Goal: Task Accomplishment & Management: Complete application form

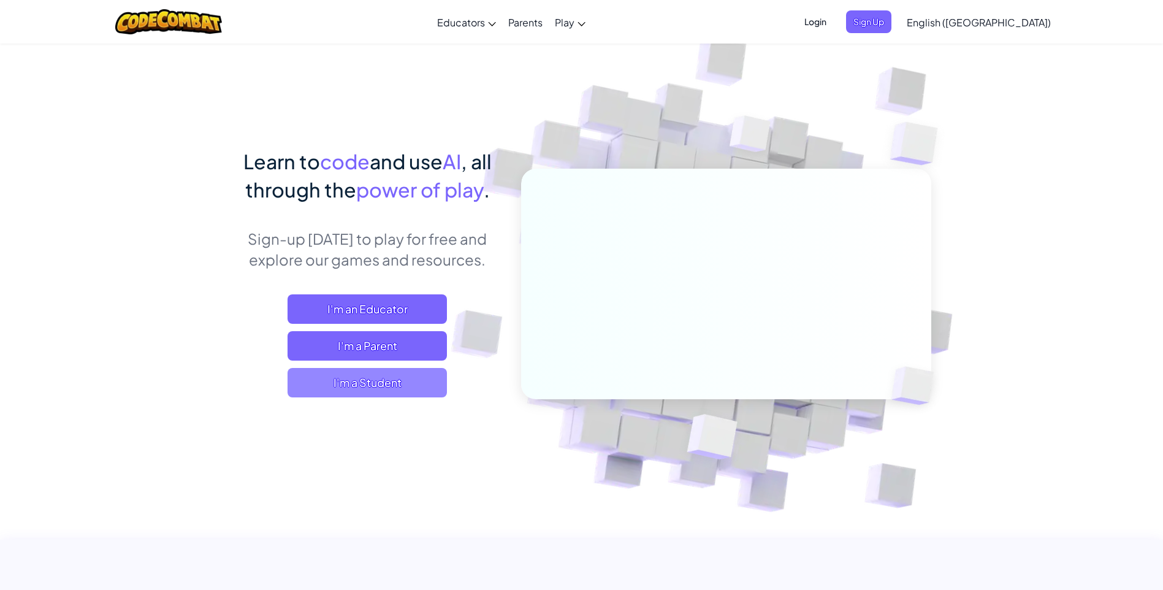
click at [393, 378] on span "I'm a Student" at bounding box center [367, 382] width 159 height 29
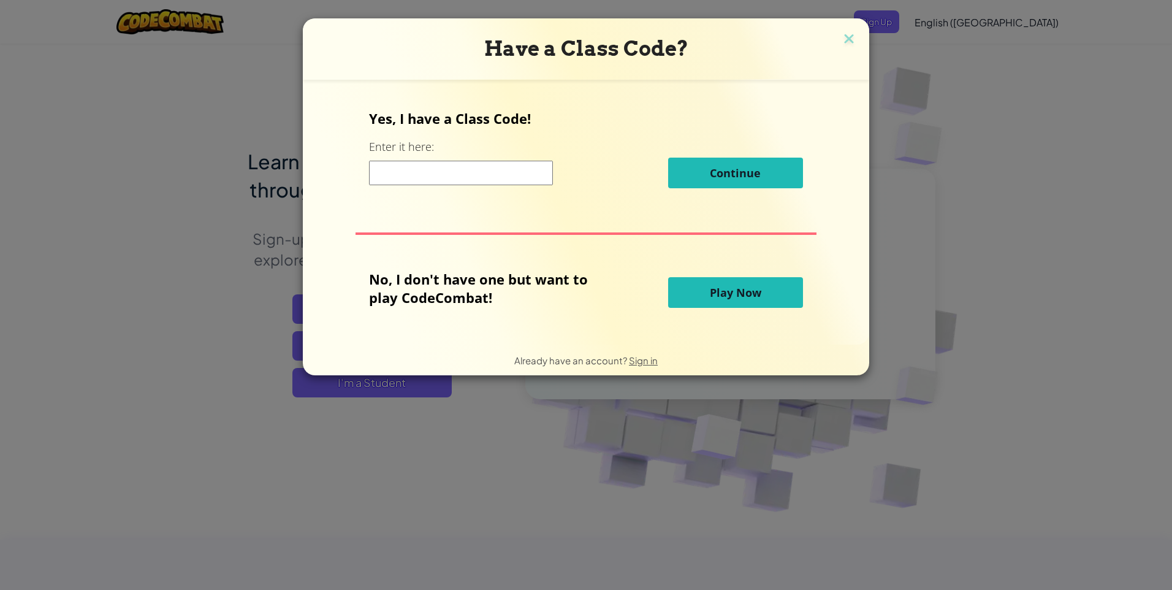
click at [476, 173] on input at bounding box center [461, 173] width 184 height 25
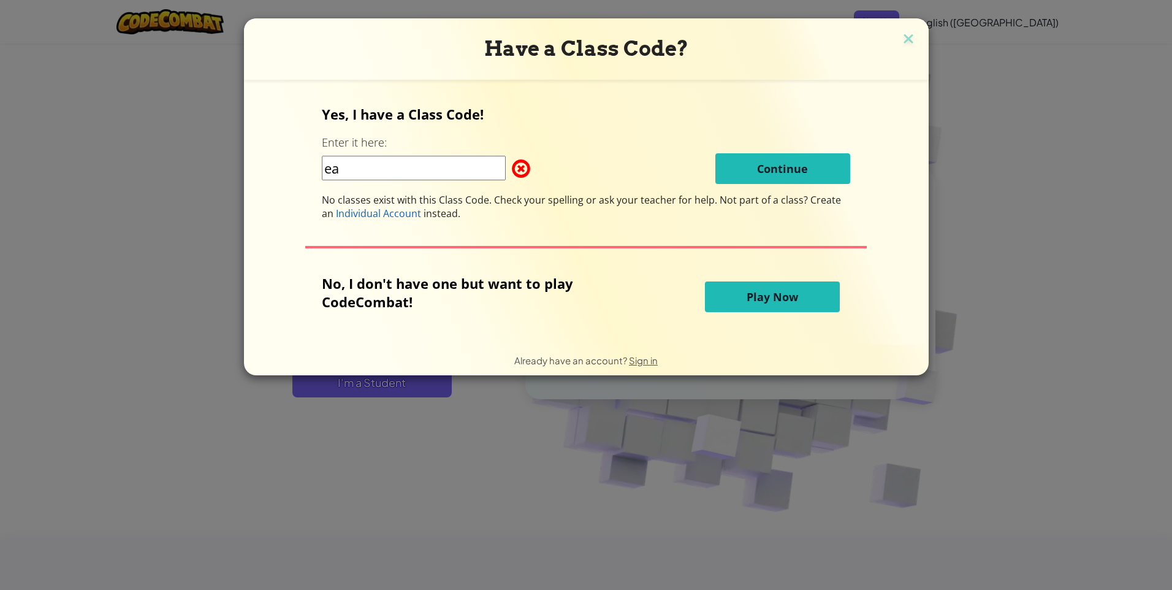
type input "e"
type input "eatlocksafe"
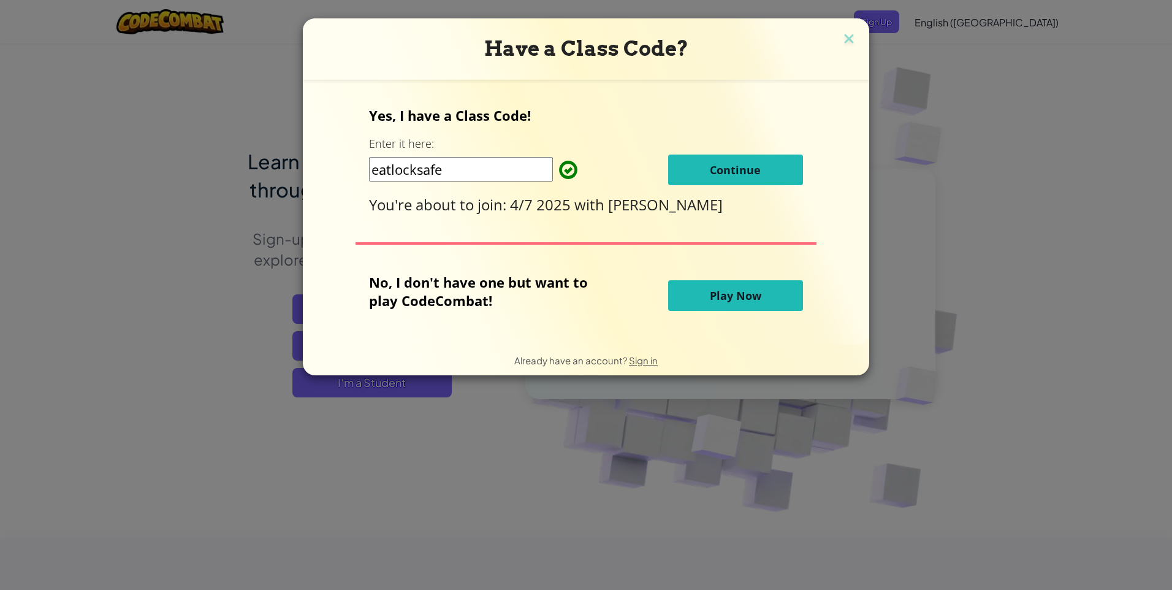
click at [706, 167] on button "Continue" at bounding box center [735, 170] width 135 height 31
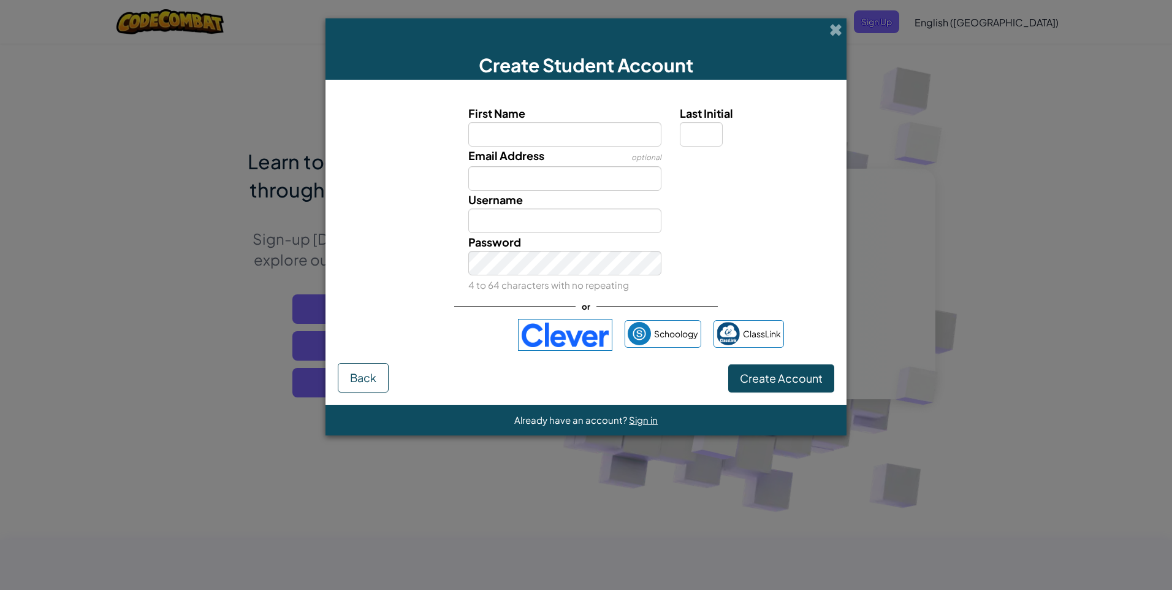
click at [540, 125] on input "First Name" at bounding box center [565, 134] width 194 height 25
type input "pun"
type input "Pun"
click at [500, 180] on input "Email Address" at bounding box center [565, 178] width 194 height 25
click at [700, 121] on label "Last Initial" at bounding box center [755, 113] width 151 height 18
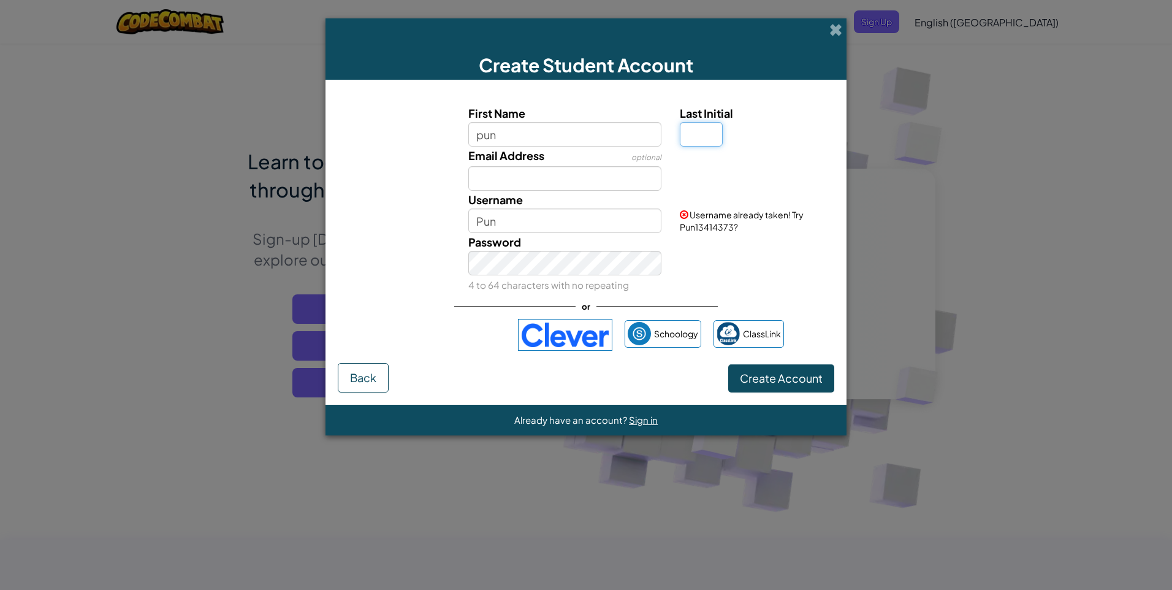
click at [700, 122] on input "Last Initial" at bounding box center [701, 134] width 43 height 25
type input "p"
click at [583, 177] on input "Email Address" at bounding box center [565, 178] width 194 height 25
click at [557, 235] on div "Password 4 to 64 characters with no repeating" at bounding box center [565, 263] width 212 height 61
click at [559, 227] on input "PunP" at bounding box center [565, 220] width 194 height 25
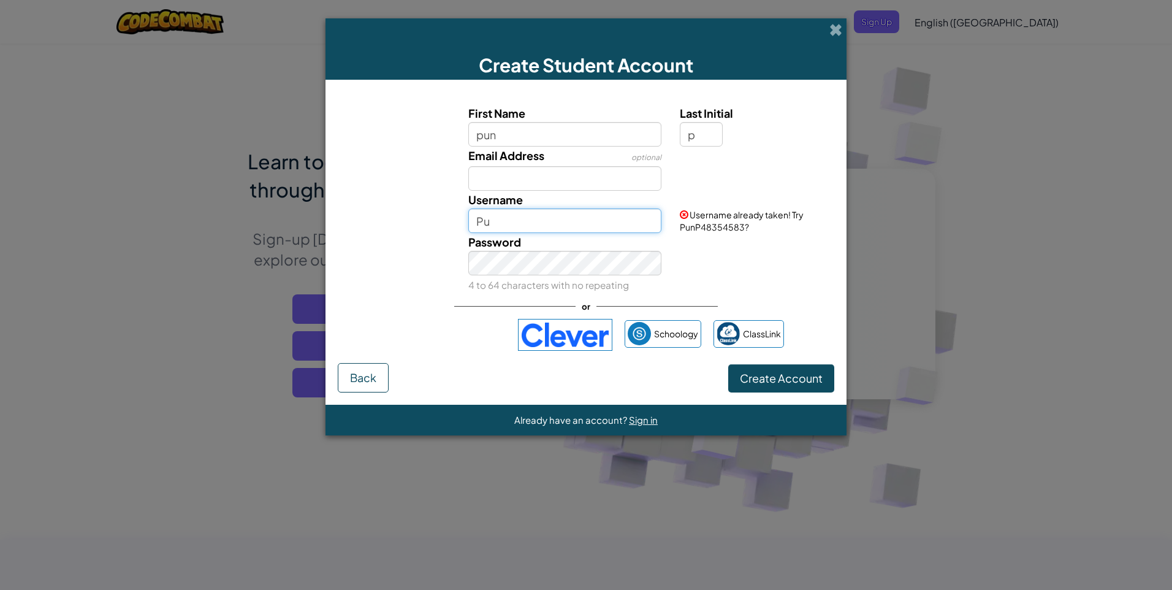
type input "P"
type input "44387_Bcc"
drag, startPoint x: 525, startPoint y: 161, endPoint x: 525, endPoint y: 175, distance: 14.7
click at [525, 170] on div "Email Address optional" at bounding box center [565, 169] width 212 height 44
click at [525, 175] on input "Email Address" at bounding box center [565, 178] width 194 height 25
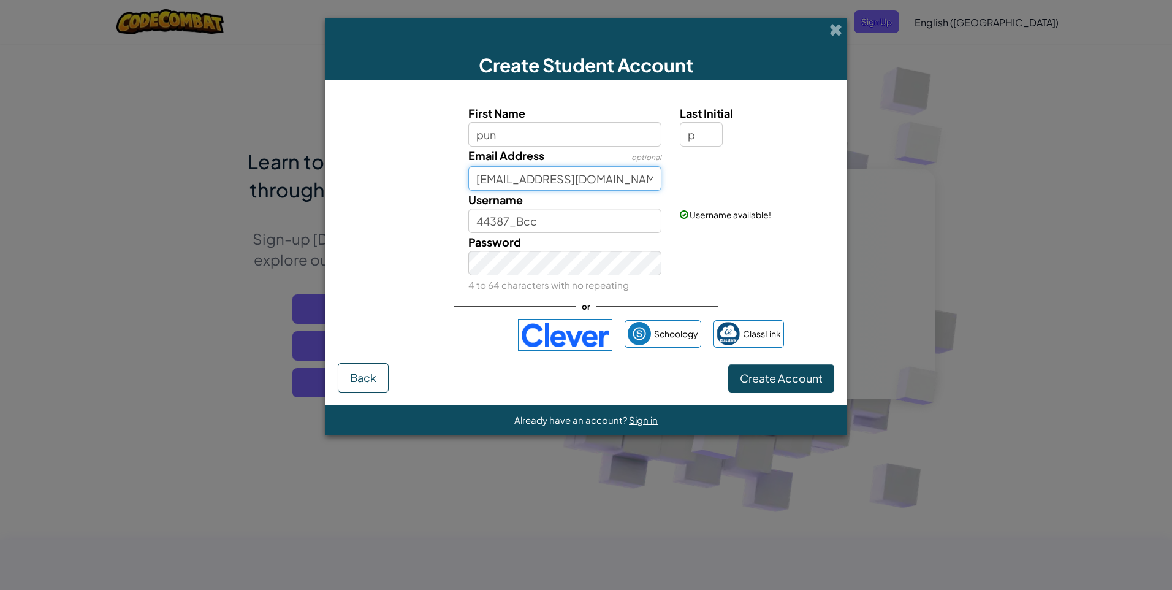
type input "181_44387@st.bcc1852.com"
click at [573, 218] on input "44387_Bcc" at bounding box center [565, 220] width 194 height 25
click at [593, 282] on small "4 to 64 characters with no repeating" at bounding box center [548, 285] width 161 height 12
click at [553, 220] on input "44387_Bcc" at bounding box center [565, 220] width 194 height 25
click at [771, 278] on div "Password 4 to 64 characters with no repeating" at bounding box center [586, 263] width 509 height 61
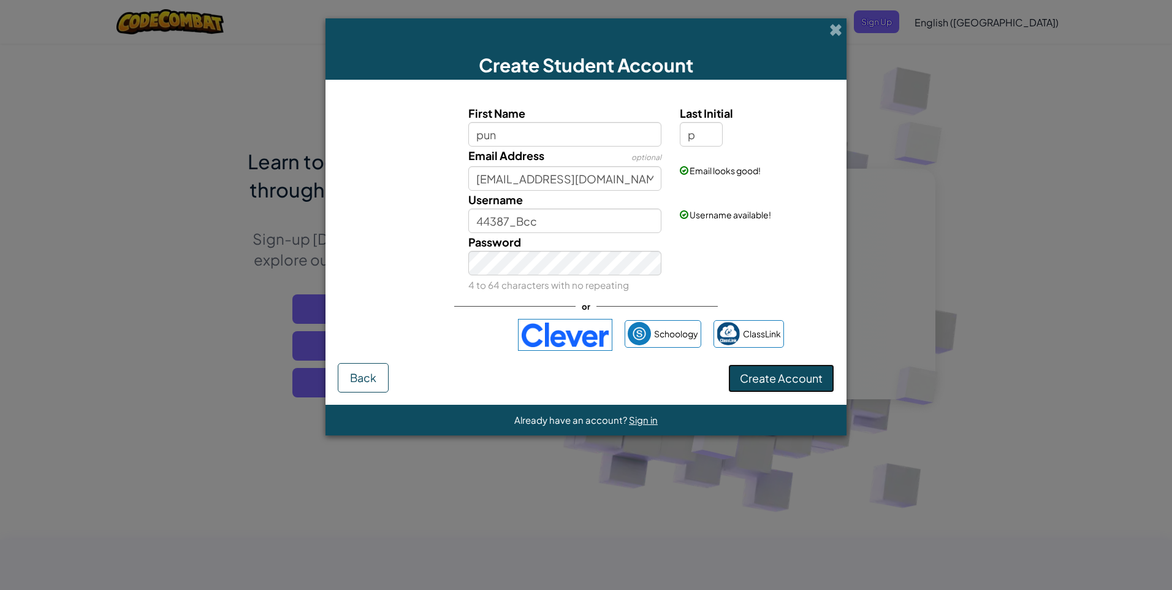
click at [774, 386] on button "Create Account" at bounding box center [781, 378] width 106 height 28
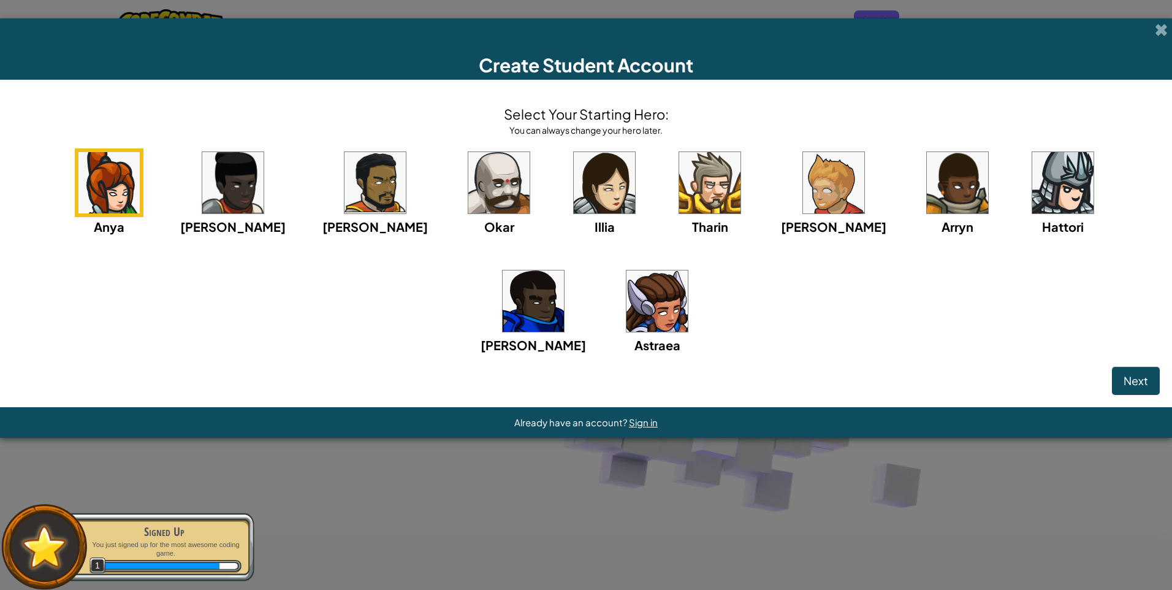
click at [679, 194] on img at bounding box center [709, 182] width 61 height 61
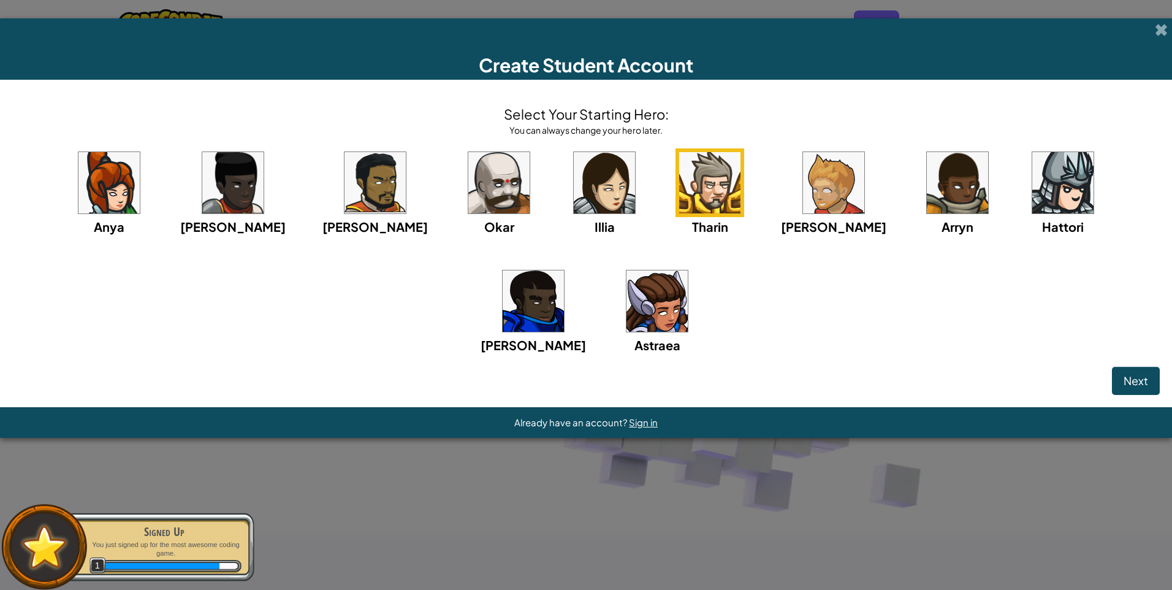
click at [1033, 191] on img at bounding box center [1063, 182] width 61 height 61
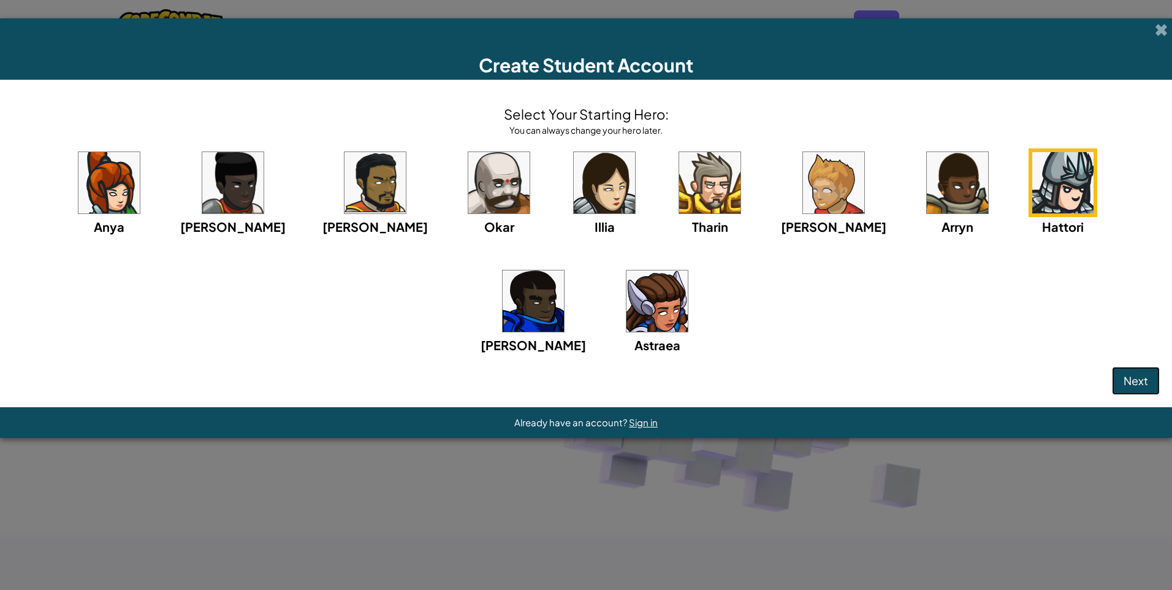
click at [1140, 382] on span "Next" at bounding box center [1136, 380] width 25 height 14
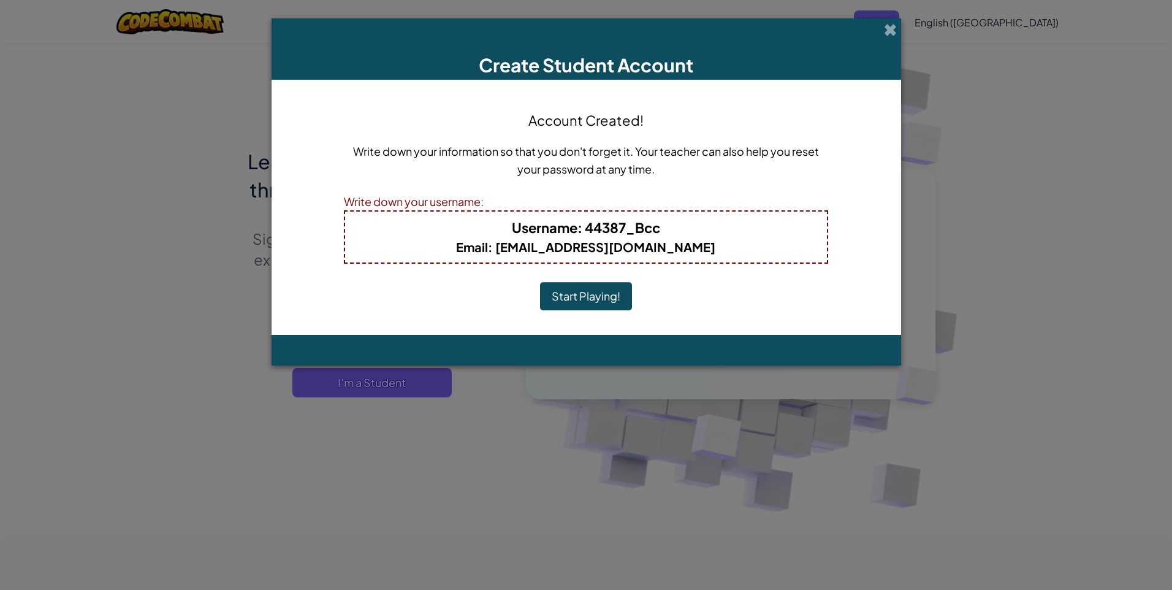
click at [606, 304] on button "Start Playing!" at bounding box center [586, 296] width 92 height 28
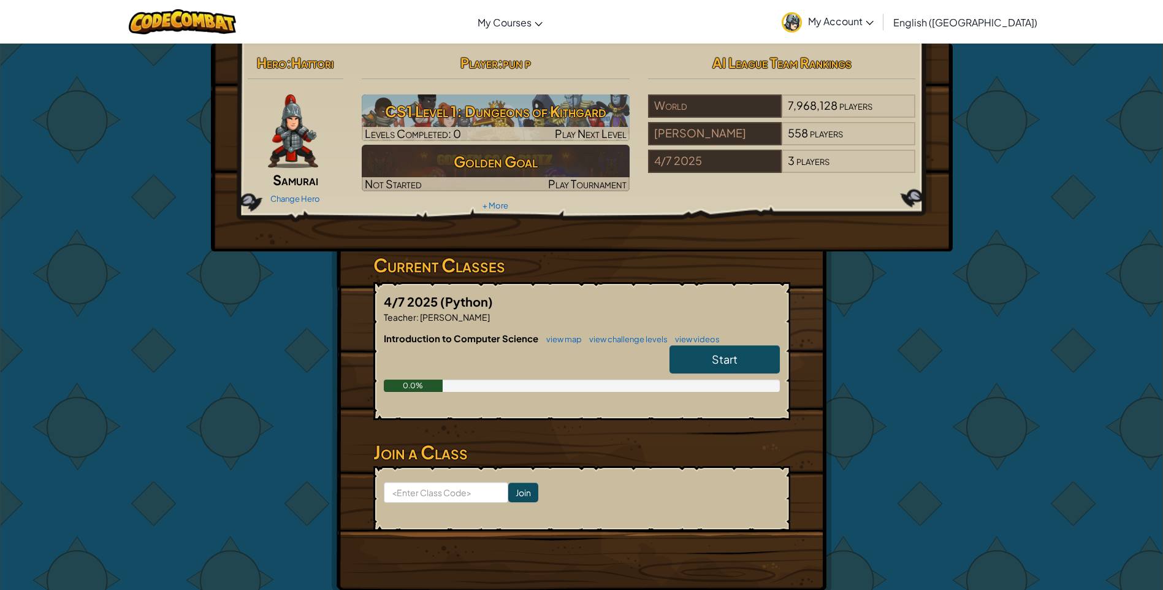
click at [711, 353] on link "Start" at bounding box center [725, 359] width 110 height 28
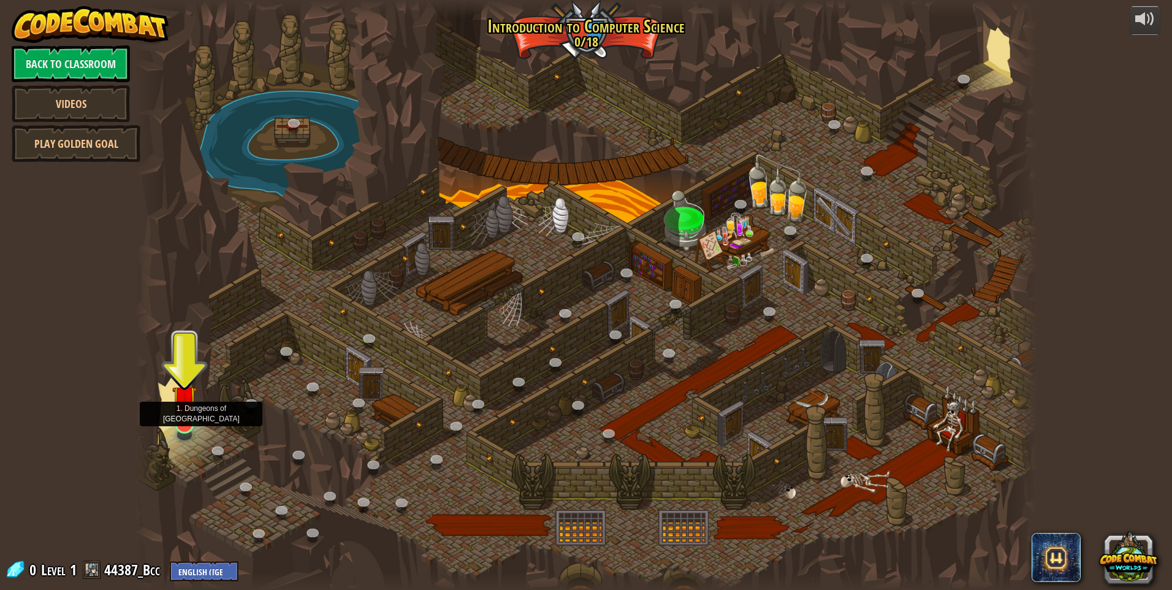
click at [180, 414] on img at bounding box center [184, 398] width 25 height 56
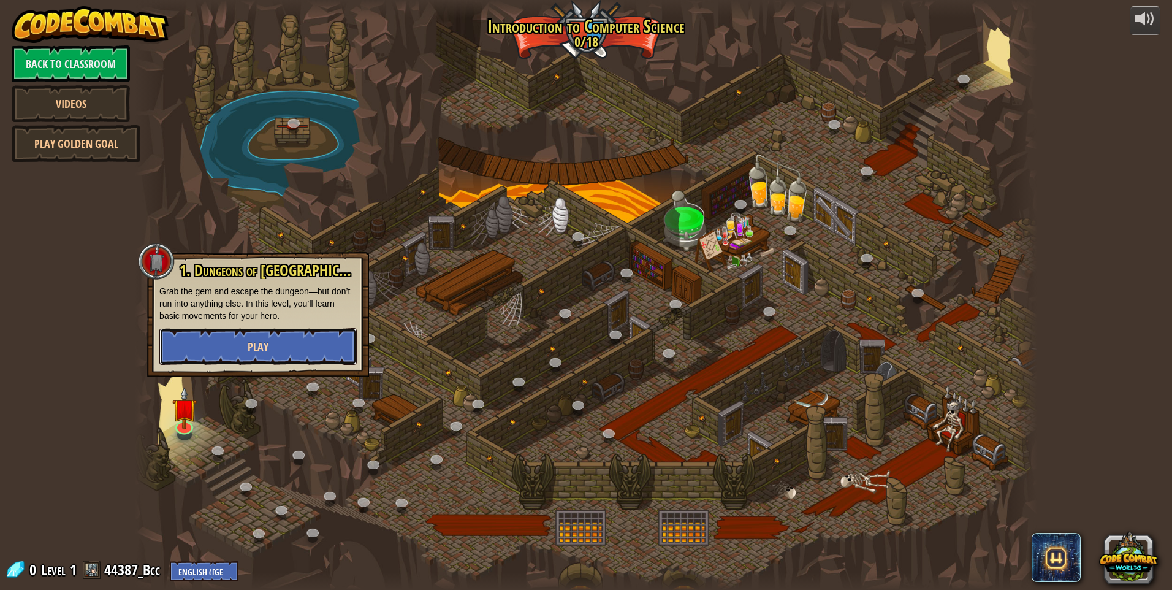
click at [318, 330] on button "Play" at bounding box center [257, 346] width 197 height 37
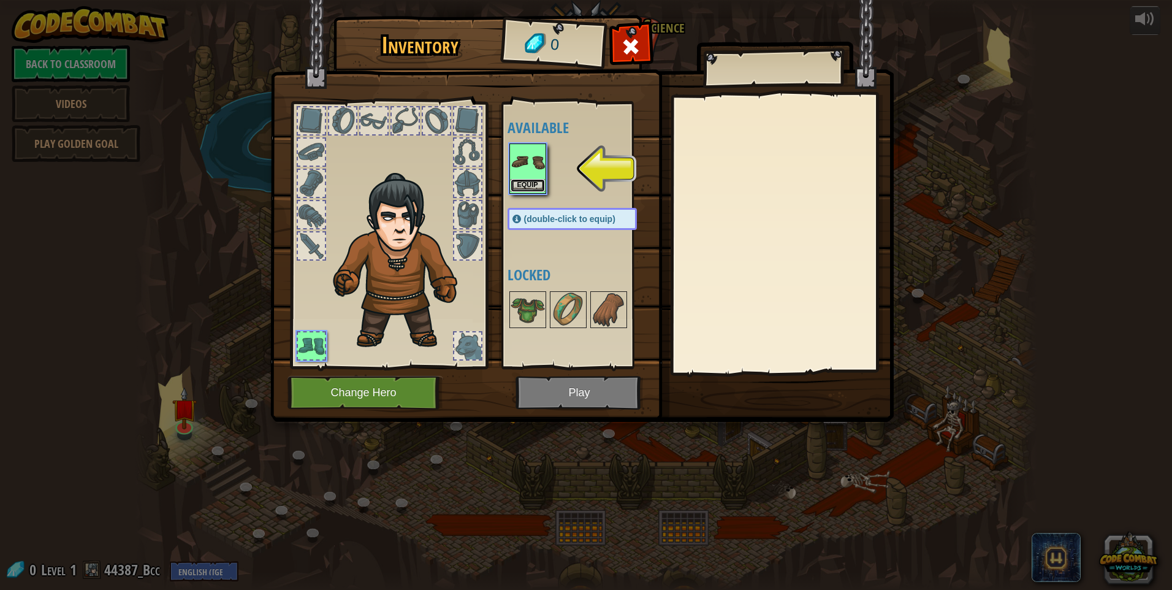
click at [530, 181] on button "Equip" at bounding box center [528, 185] width 34 height 13
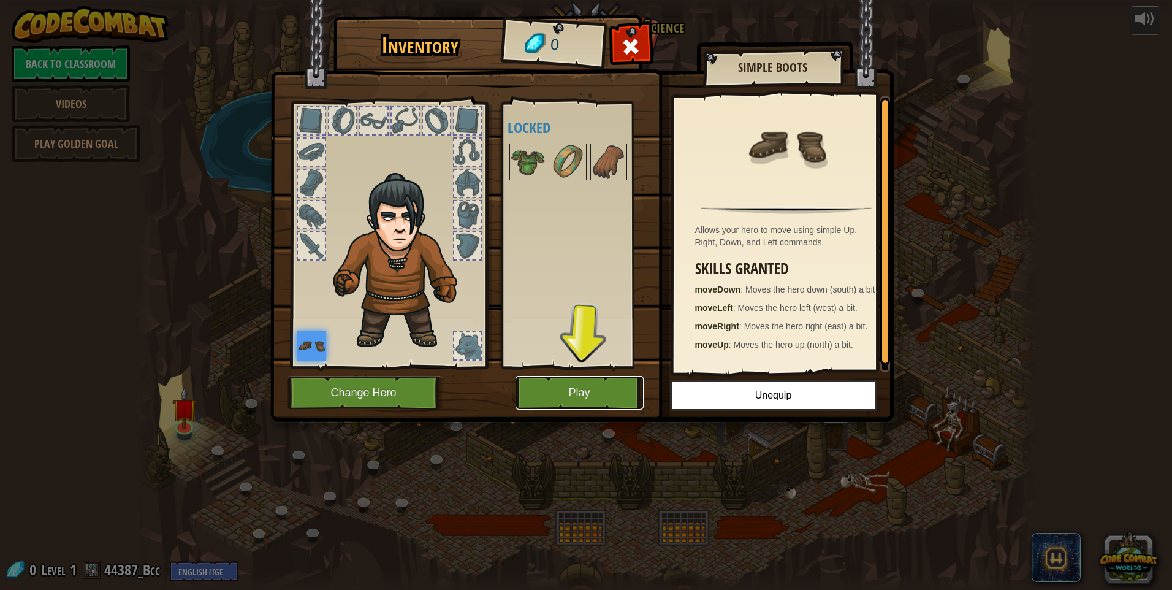
click at [553, 393] on button "Play" at bounding box center [580, 393] width 128 height 34
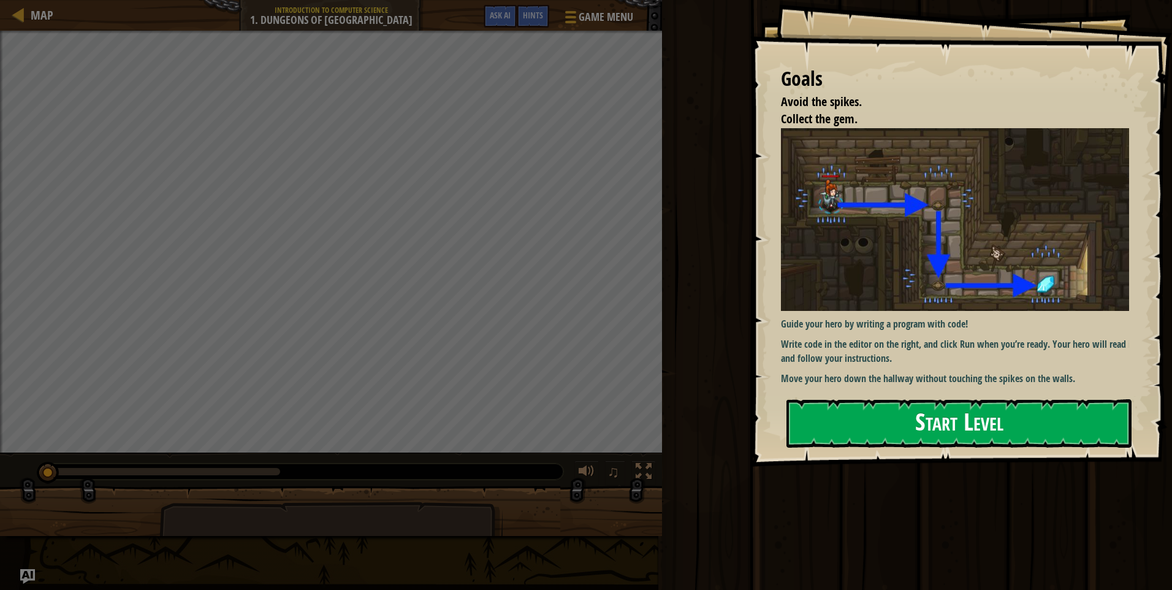
click at [944, 414] on button "Start Level" at bounding box center [959, 423] width 345 height 48
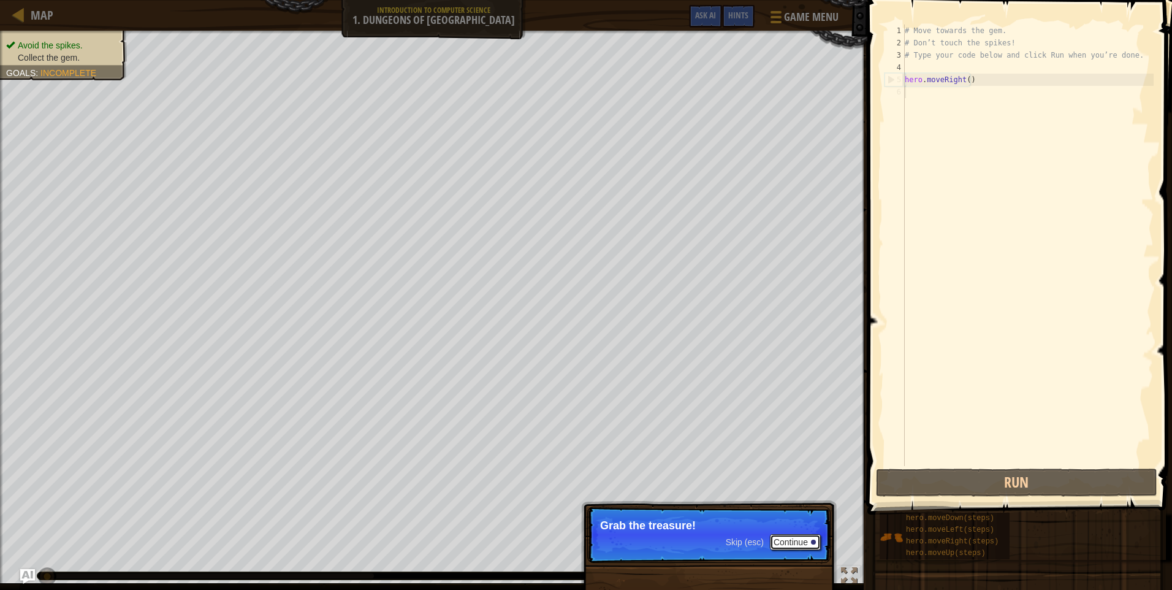
click at [802, 538] on button "Continue" at bounding box center [795, 542] width 51 height 16
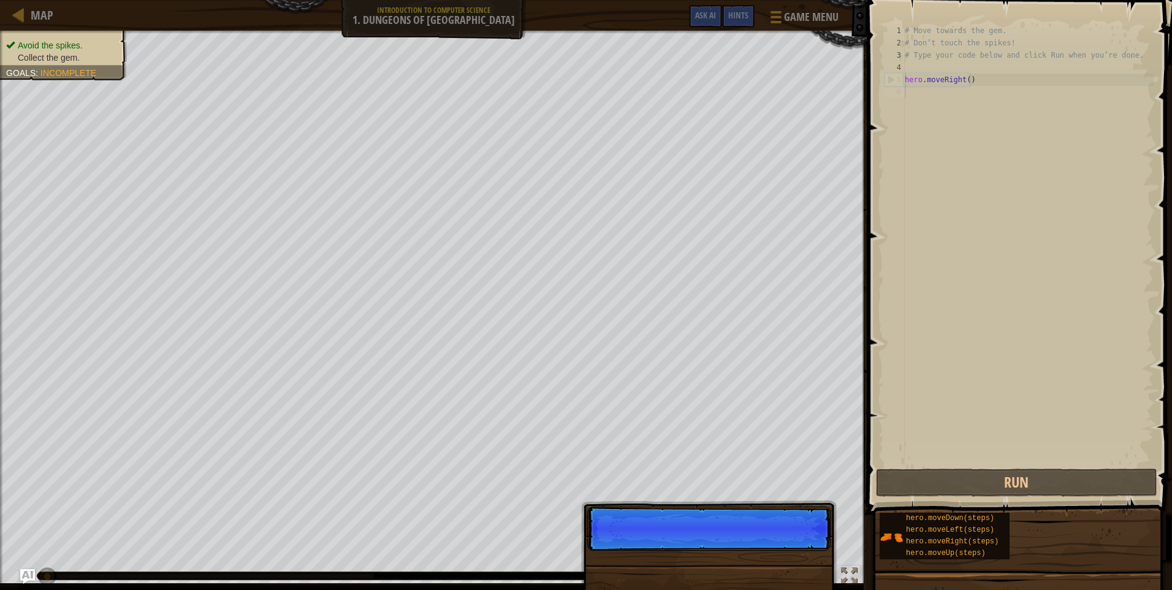
scroll to position [6, 0]
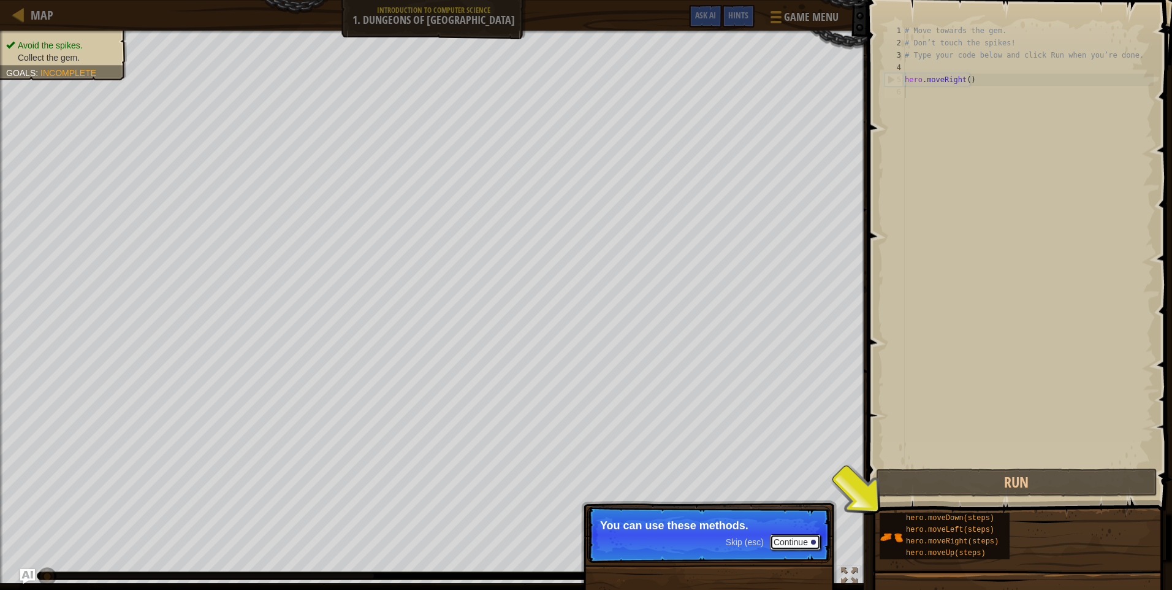
click at [772, 543] on button "Continue" at bounding box center [795, 542] width 51 height 16
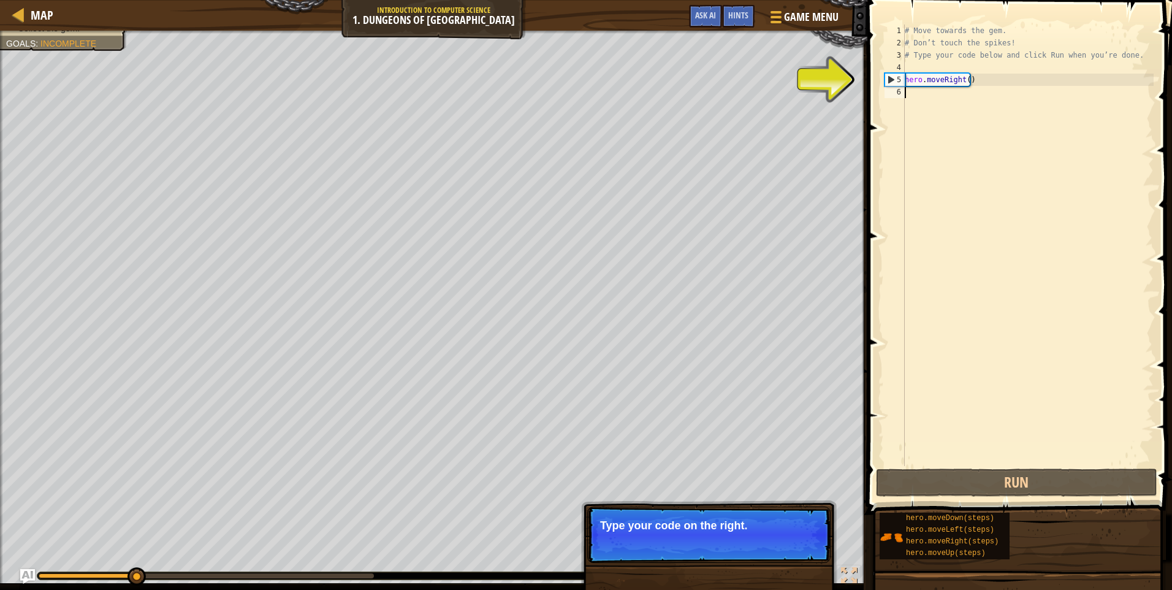
click at [758, 552] on p "Skip (esc) Continue Type your code on the right." at bounding box center [708, 534] width 243 height 56
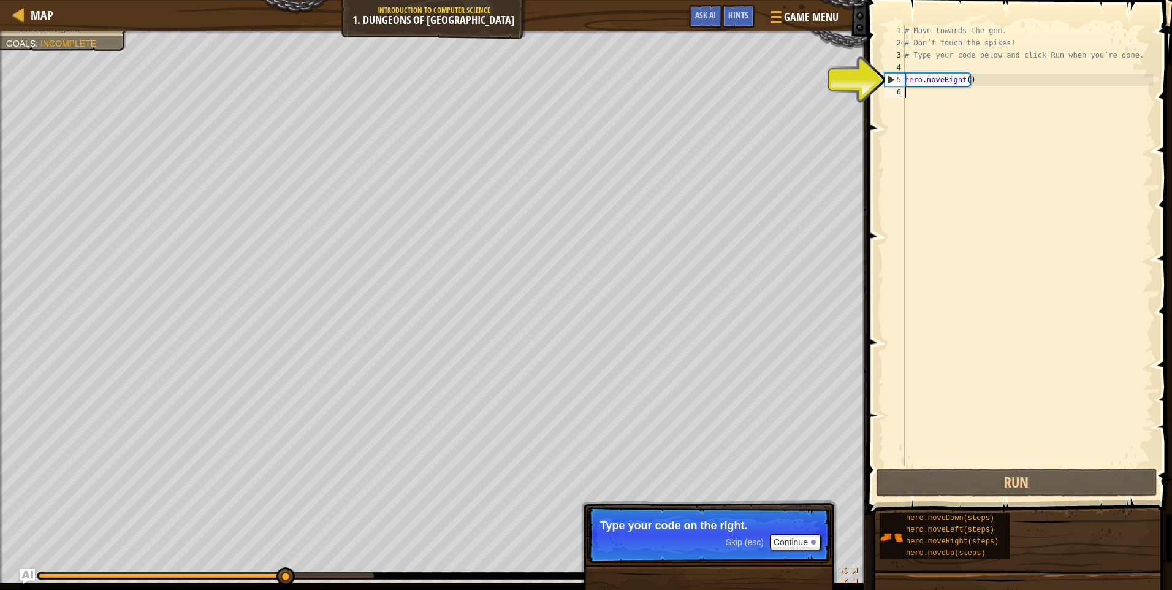
click at [958, 87] on div "# Move towards the gem. # Don’t touch the spikes! # Type your code below and cl…" at bounding box center [1028, 258] width 251 height 466
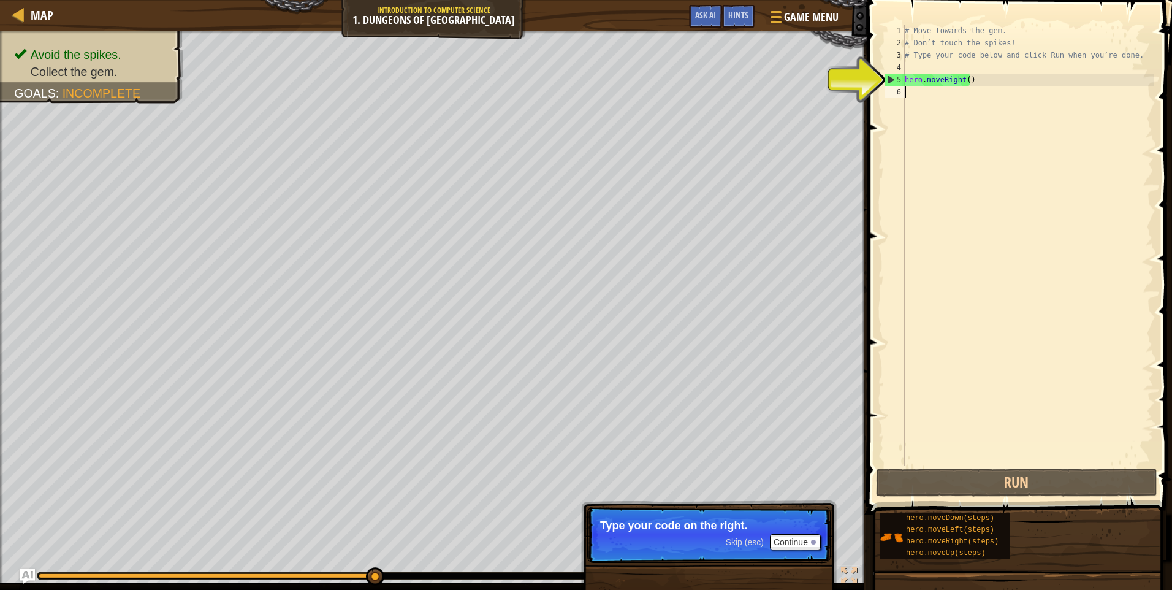
click at [933, 85] on div "# Move towards the gem. # Don’t touch the spikes! # Type your code below and cl…" at bounding box center [1028, 258] width 251 height 466
type textarea "hero.moveRight()"
click at [915, 96] on div "# Move towards the gem. # Don’t touch the spikes! # Type your code below and cl…" at bounding box center [1028, 258] width 251 height 466
type textarea "h"
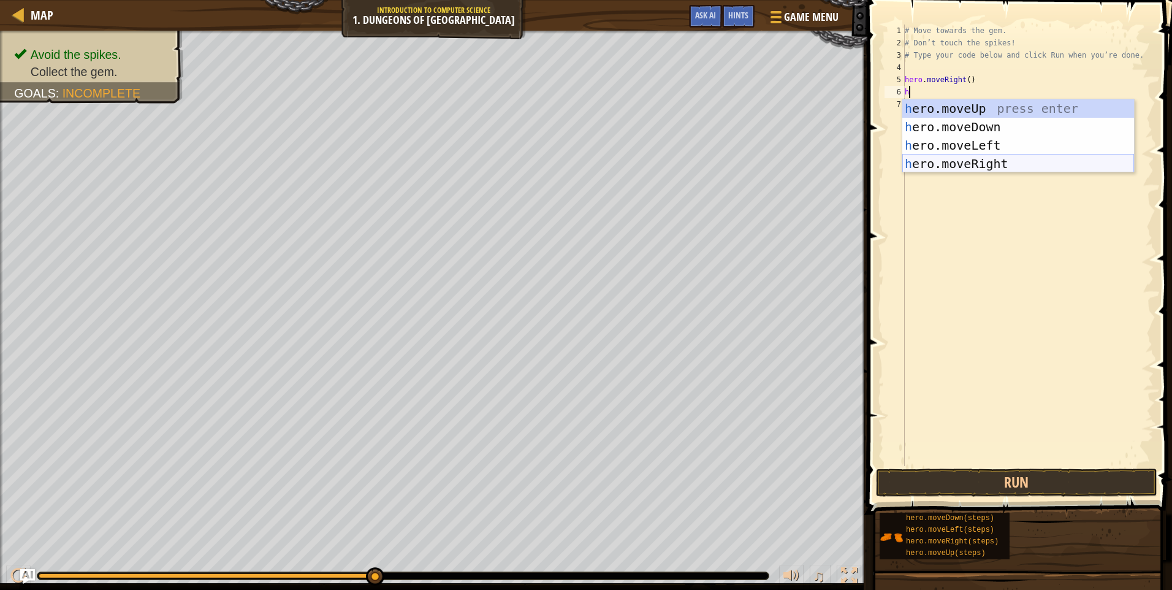
click at [977, 158] on div "h ero.moveUp press enter h ero.moveDown press enter h ero.moveLeft press enter …" at bounding box center [1019, 154] width 232 height 110
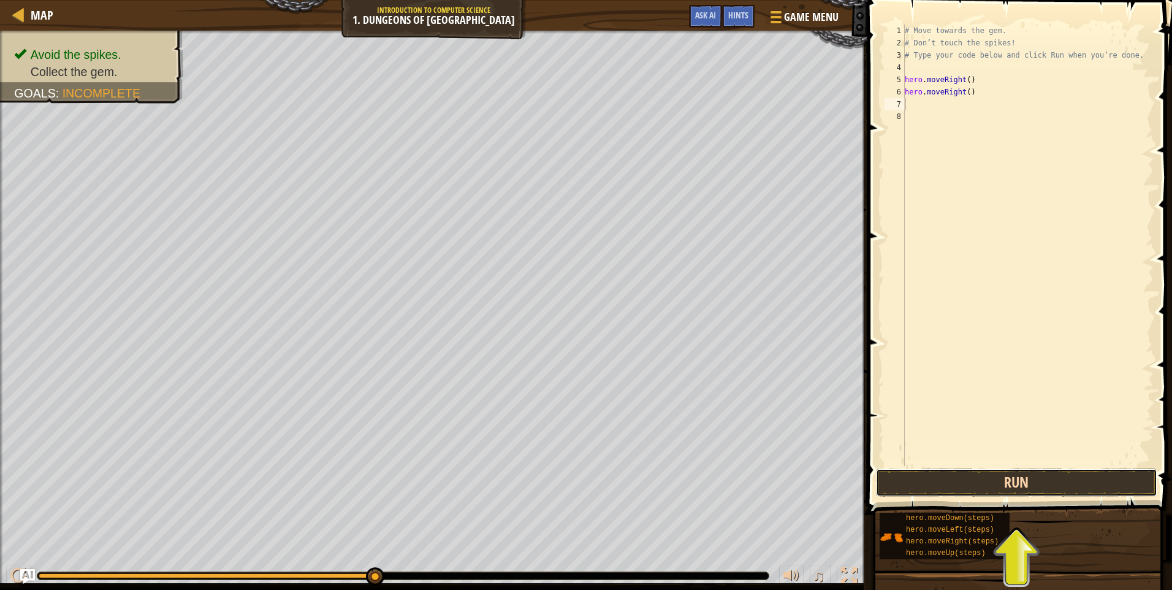
click at [963, 474] on button "Run" at bounding box center [1016, 482] width 281 height 28
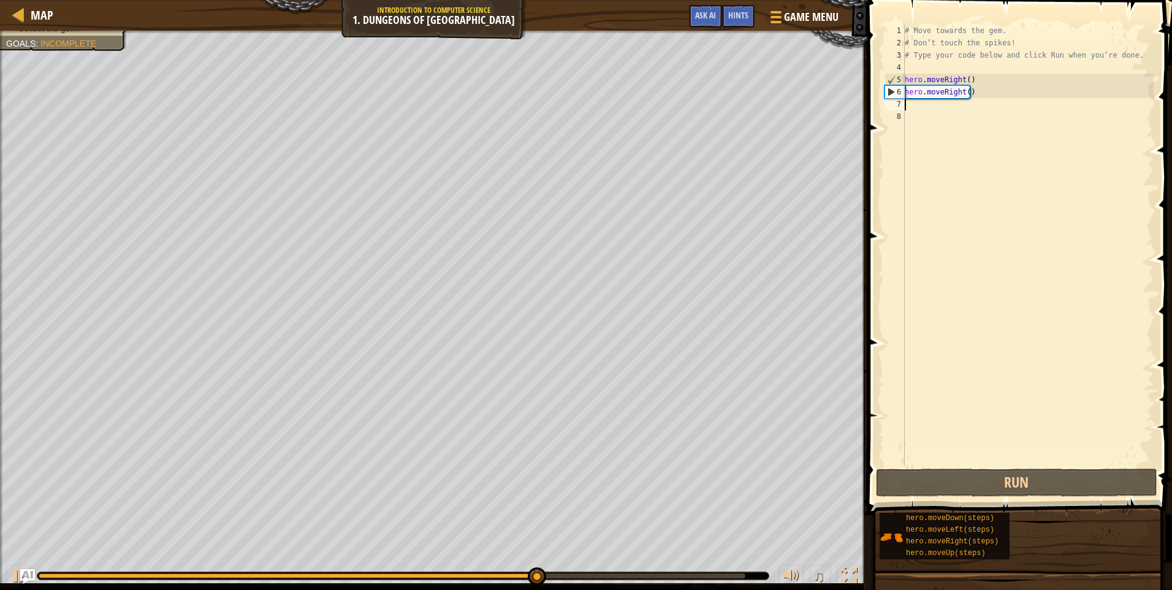
click at [939, 106] on div "# Move towards the gem. # Don’t touch the spikes! # Type your code below and cl…" at bounding box center [1028, 258] width 251 height 466
click at [939, 86] on div "# Move towards the gem. # Don’t touch the spikes! # Type your code below and cl…" at bounding box center [1028, 258] width 251 height 466
click at [966, 94] on div "# Move towards the gem. # Don’t touch the spikes! # Type your code below and cl…" at bounding box center [1028, 258] width 251 height 466
click at [975, 92] on div "# Move towards the gem. # Don’t touch the spikes! # Type your code below and cl…" at bounding box center [1028, 258] width 251 height 466
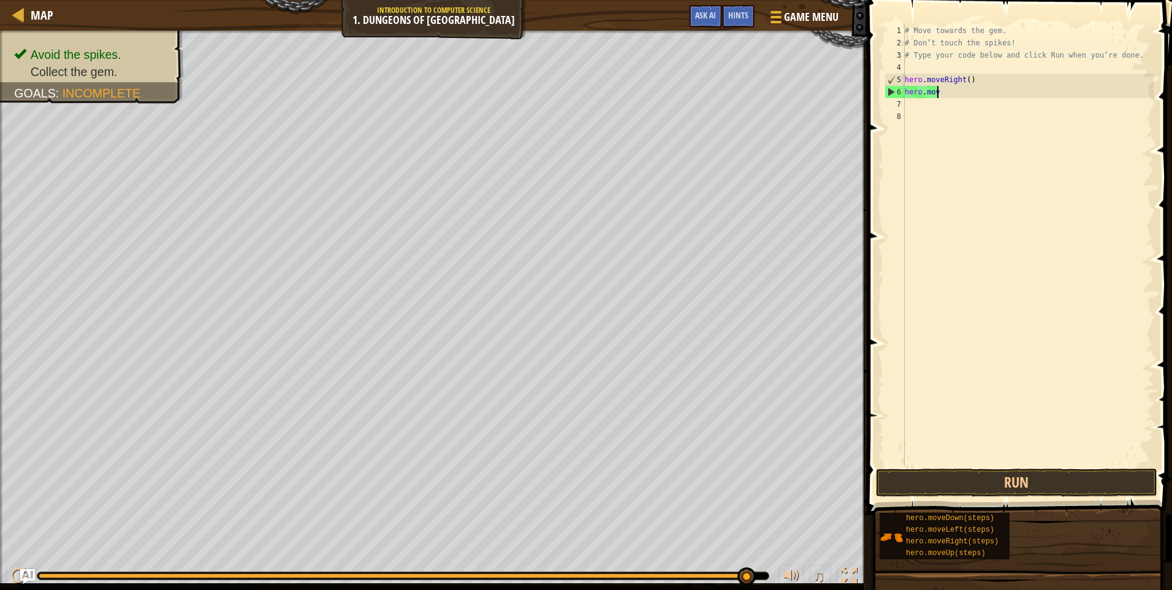
type textarea "h"
type textarea "hero.moveRig"
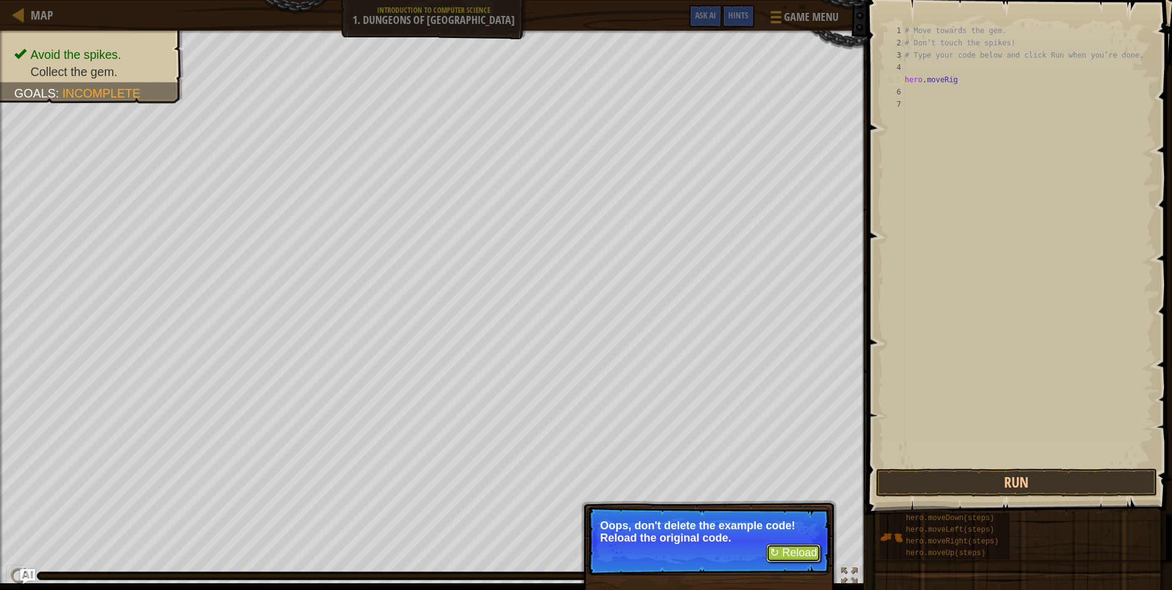
click at [799, 548] on button "↻ Reload" at bounding box center [793, 553] width 55 height 18
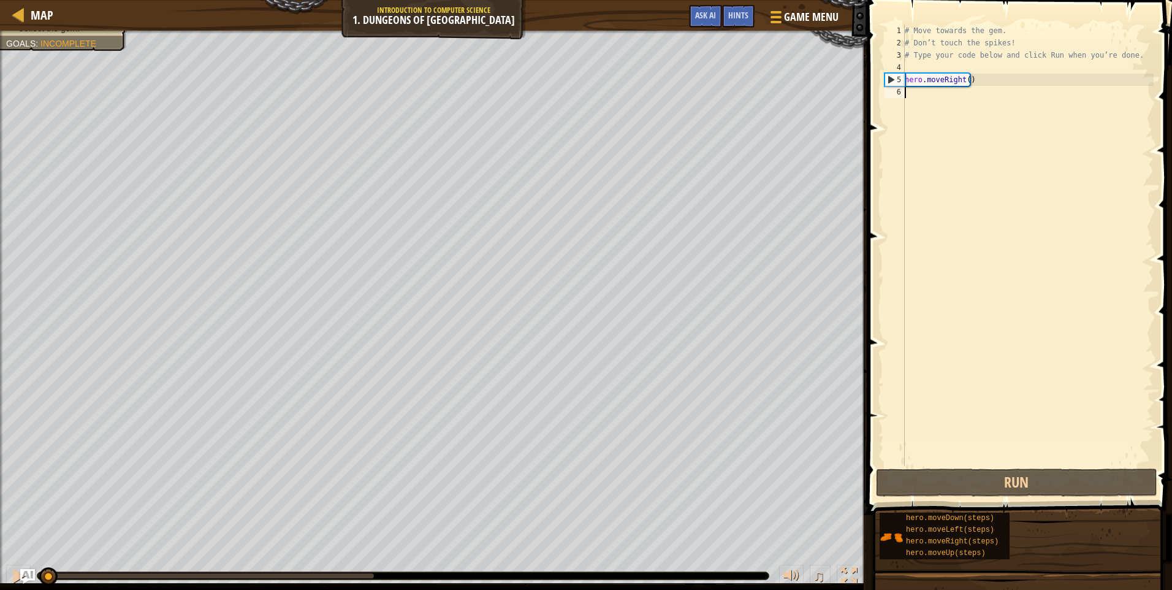
click at [915, 90] on div "# Move towards the gem. # Don’t touch the spikes! # Type your code below and cl…" at bounding box center [1028, 258] width 251 height 466
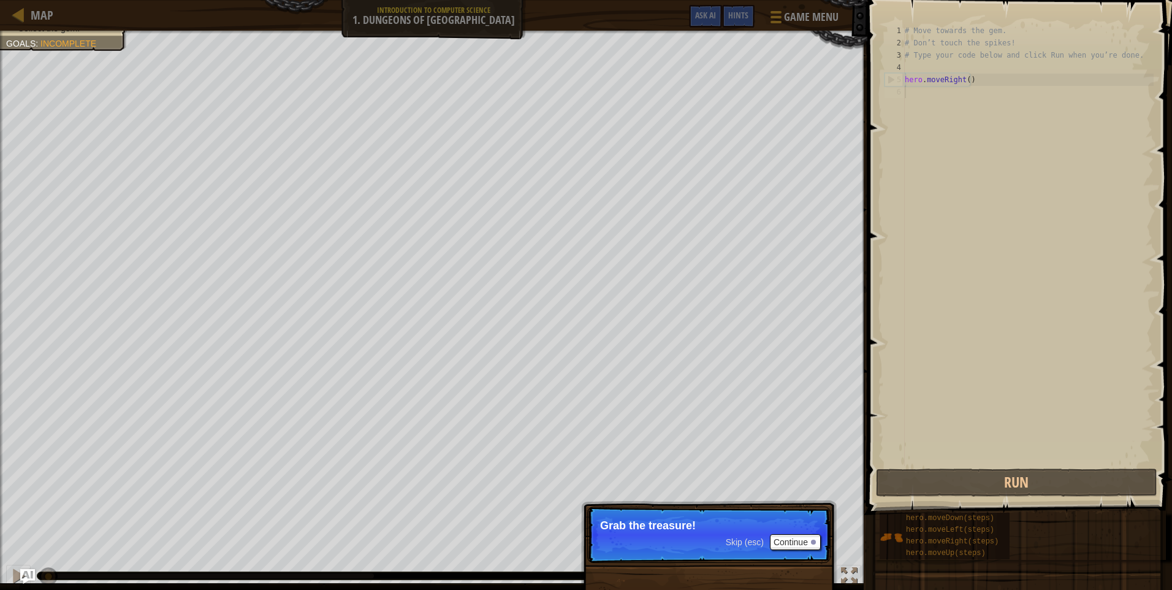
click at [736, 544] on span "Skip (esc)" at bounding box center [745, 542] width 38 height 10
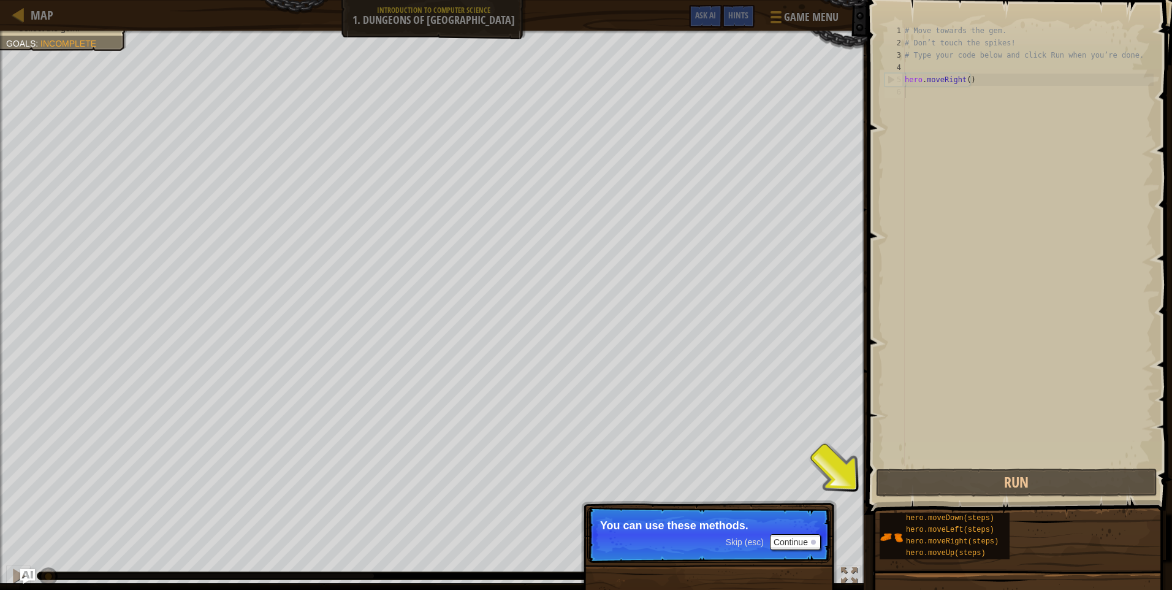
click at [740, 544] on span "Skip (esc)" at bounding box center [745, 542] width 38 height 10
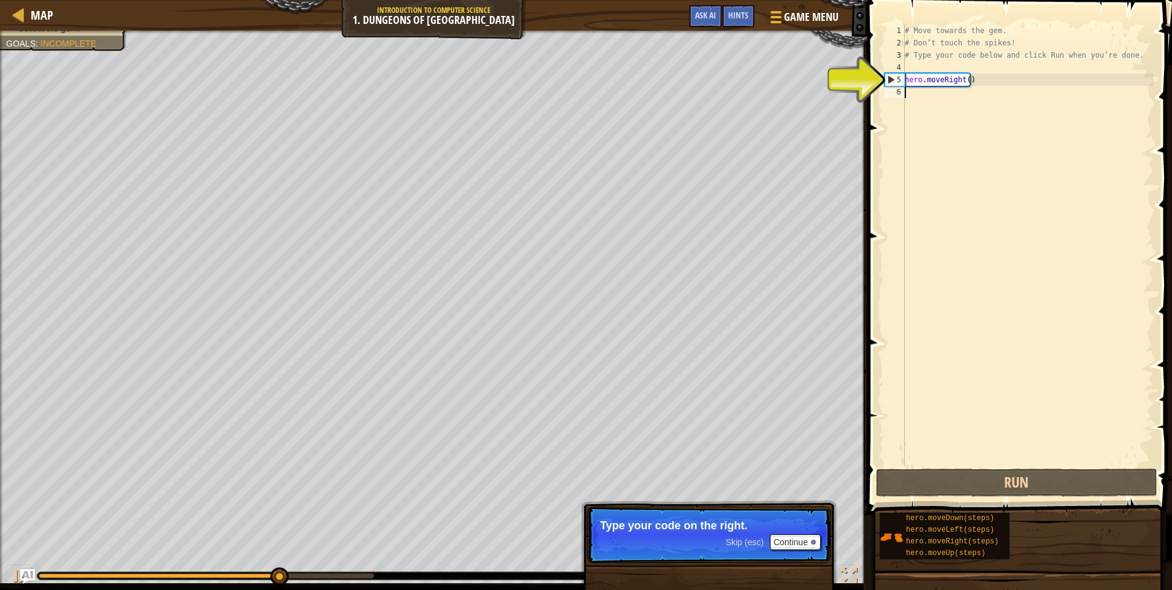
click at [924, 96] on div "# Move towards the gem. # Don’t touch the spikes! # Type your code below and cl…" at bounding box center [1028, 258] width 251 height 466
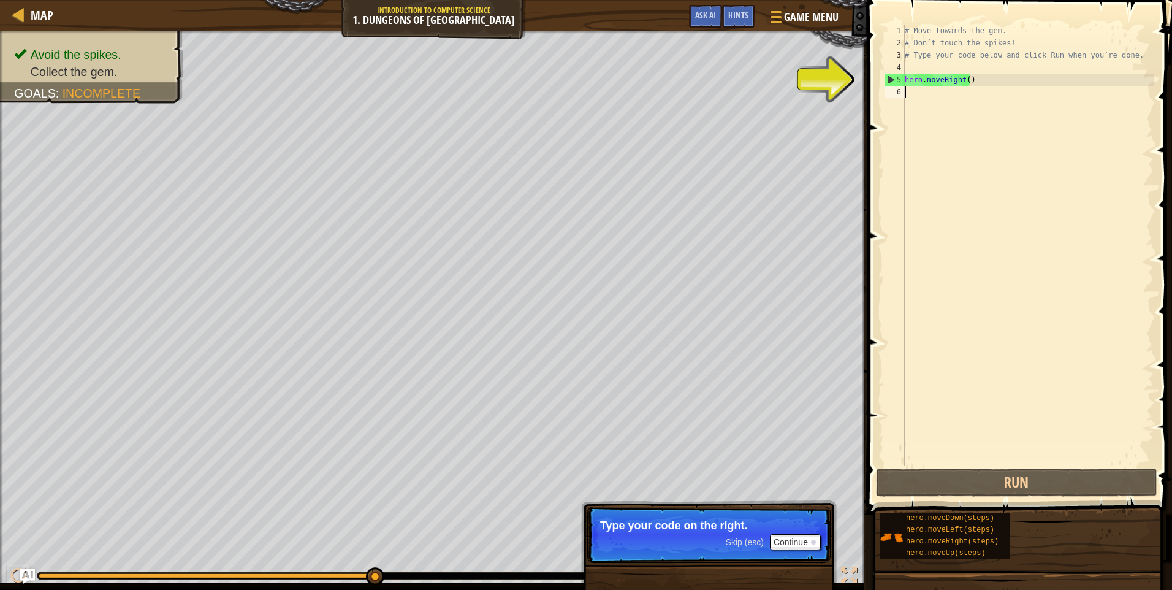
click at [937, 93] on div "# Move towards the gem. # Don’t touch the spikes! # Type your code below and cl…" at bounding box center [1028, 258] width 251 height 466
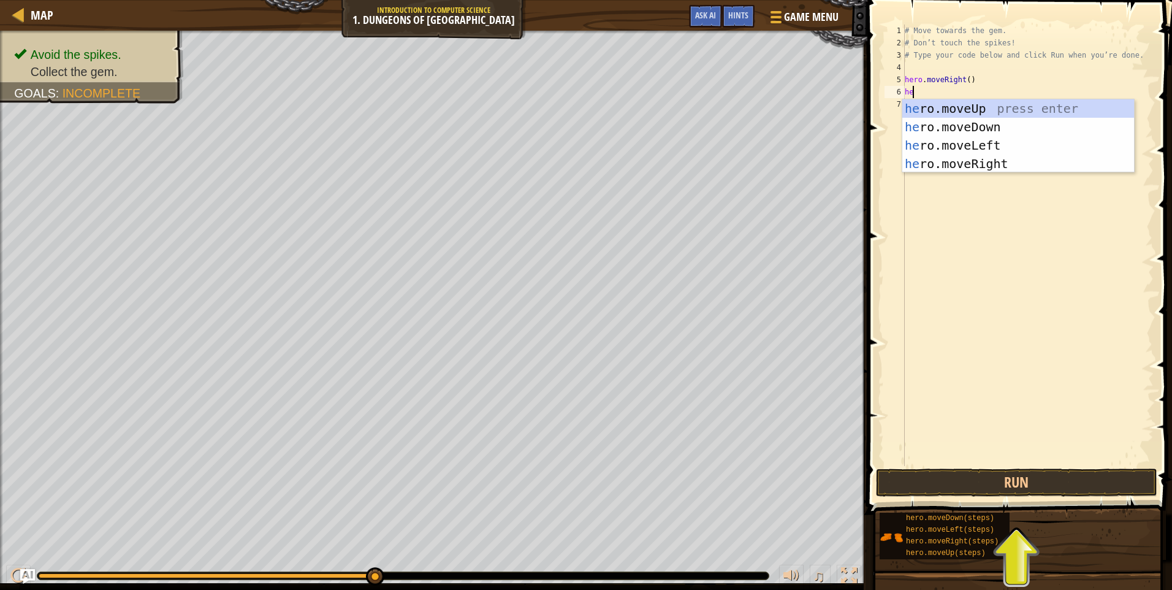
type textarea "her"
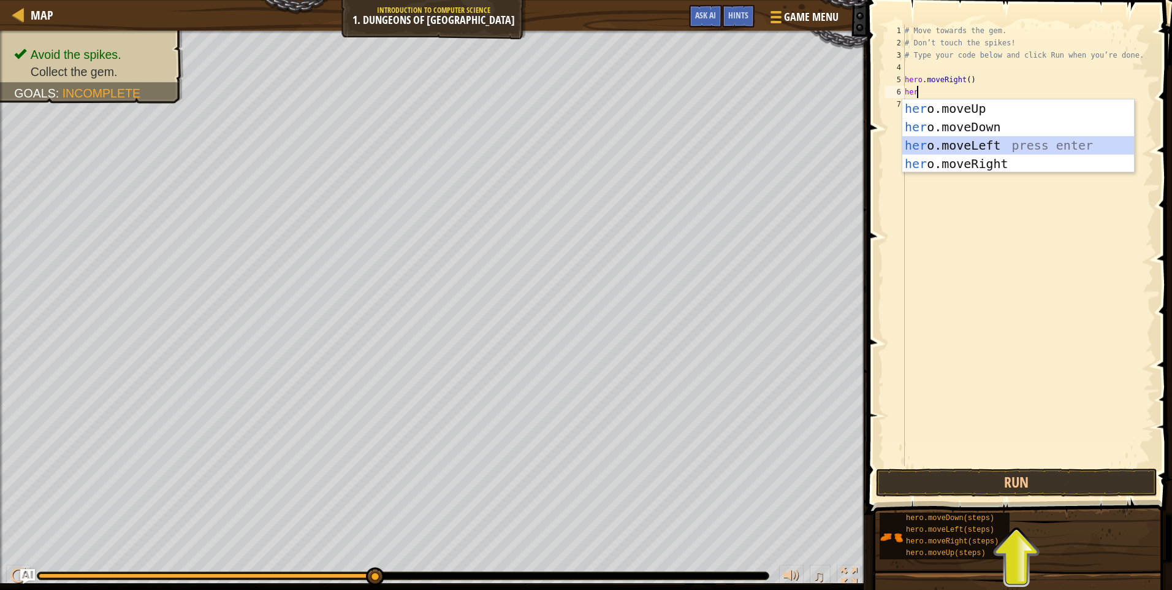
click at [950, 144] on div "her o.moveUp press enter her o.moveDown press enter her o.moveLeft press enter …" at bounding box center [1019, 154] width 232 height 110
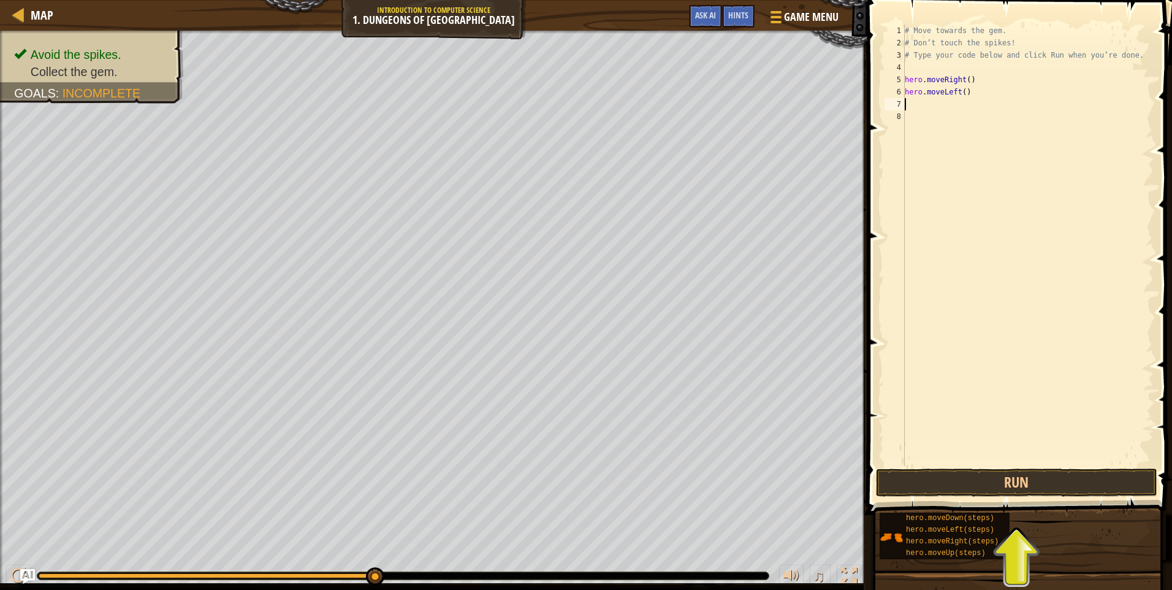
type textarea "h"
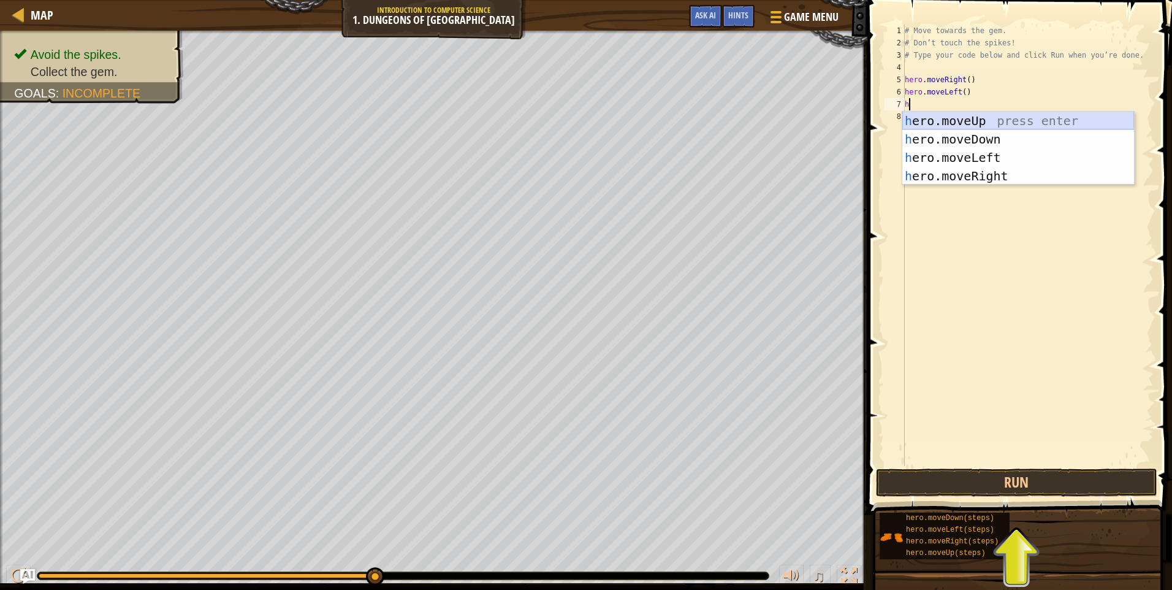
click at [974, 120] on div "h ero.moveUp press enter h ero.moveDown press enter h ero.moveLeft press enter …" at bounding box center [1019, 167] width 232 height 110
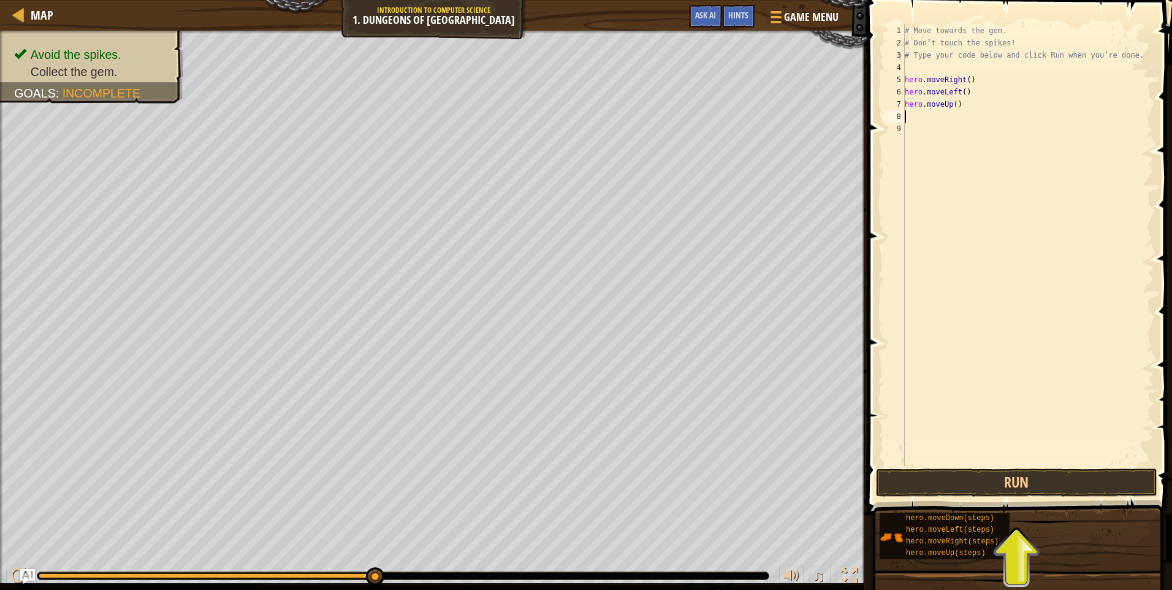
click at [961, 105] on div "# Move towards the gem. # Don’t touch the spikes! # Type your code below and cl…" at bounding box center [1028, 258] width 251 height 466
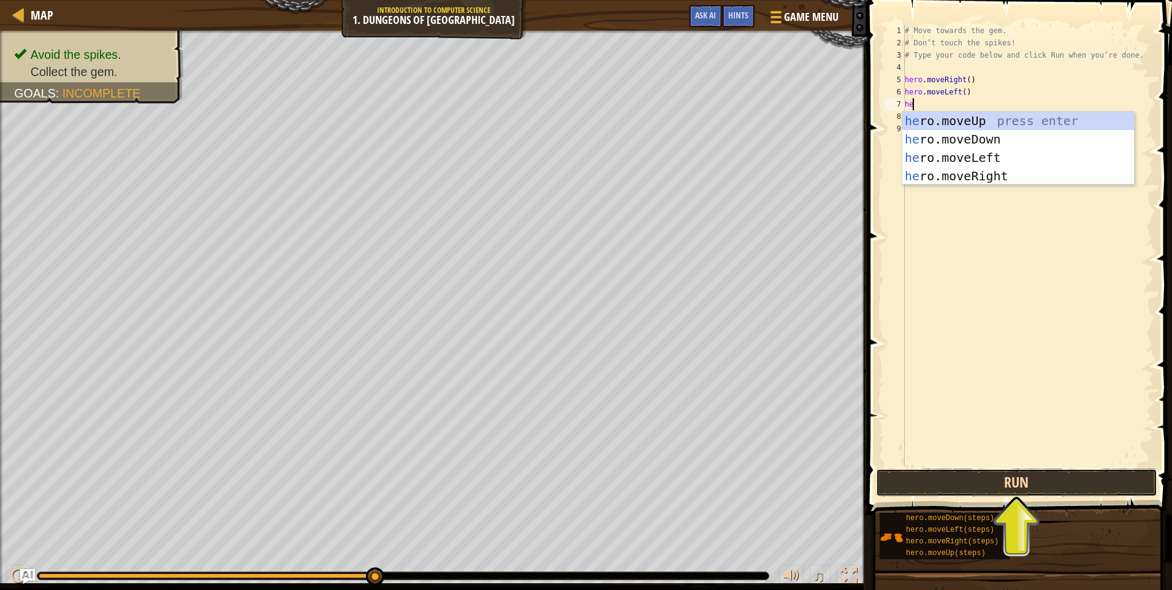
click at [1001, 489] on button "Run" at bounding box center [1016, 482] width 281 height 28
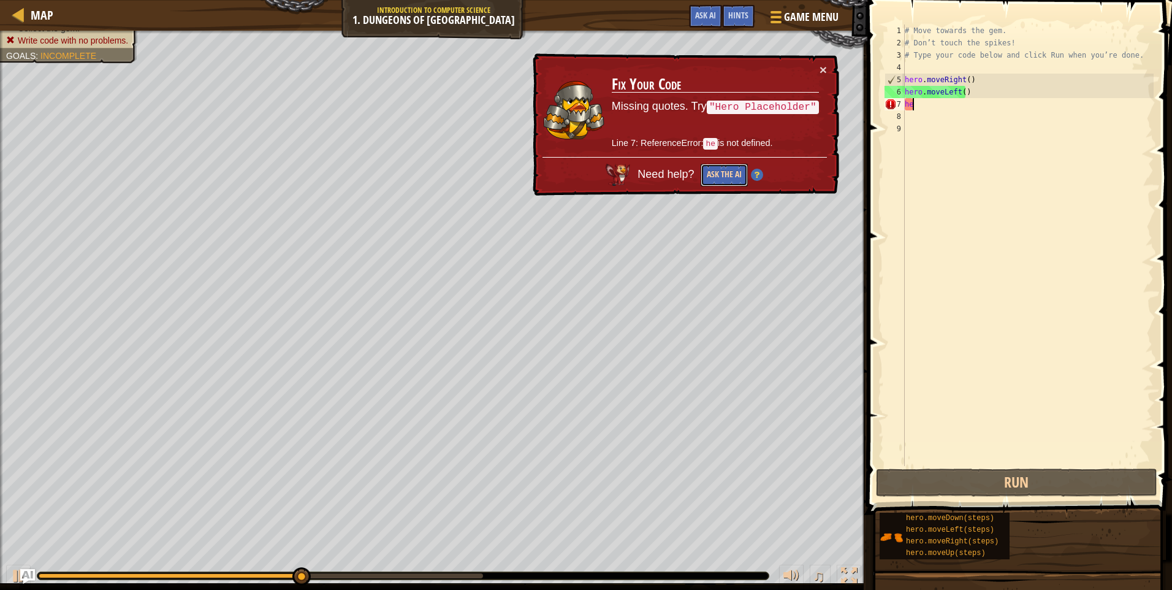
click at [735, 175] on button "Ask the AI" at bounding box center [724, 175] width 47 height 23
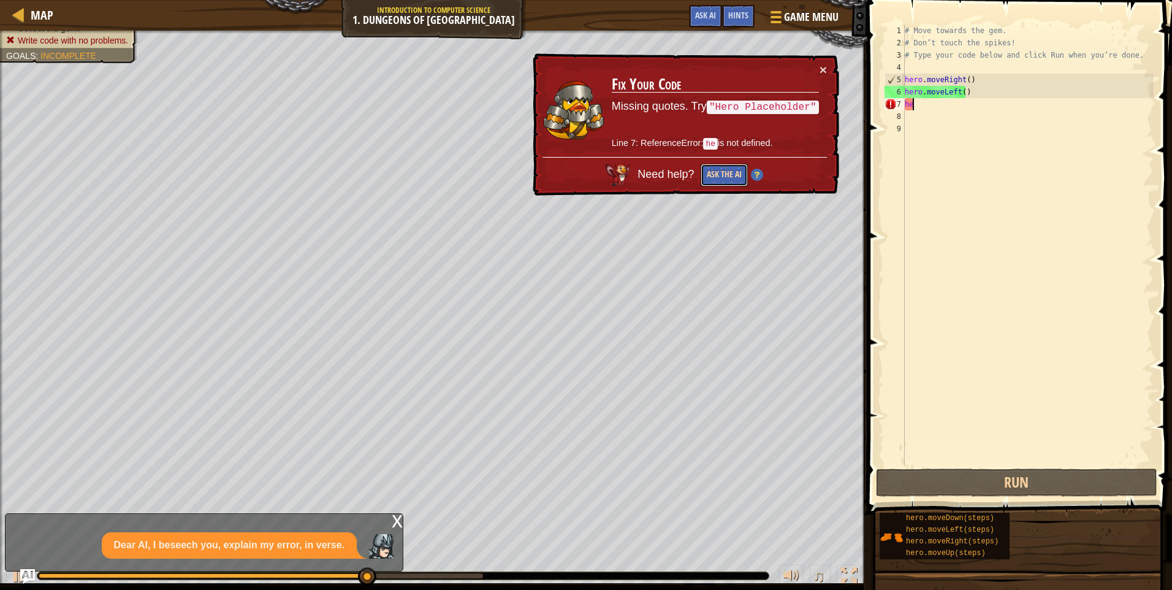
click at [735, 175] on button "Ask the AI" at bounding box center [724, 175] width 47 height 23
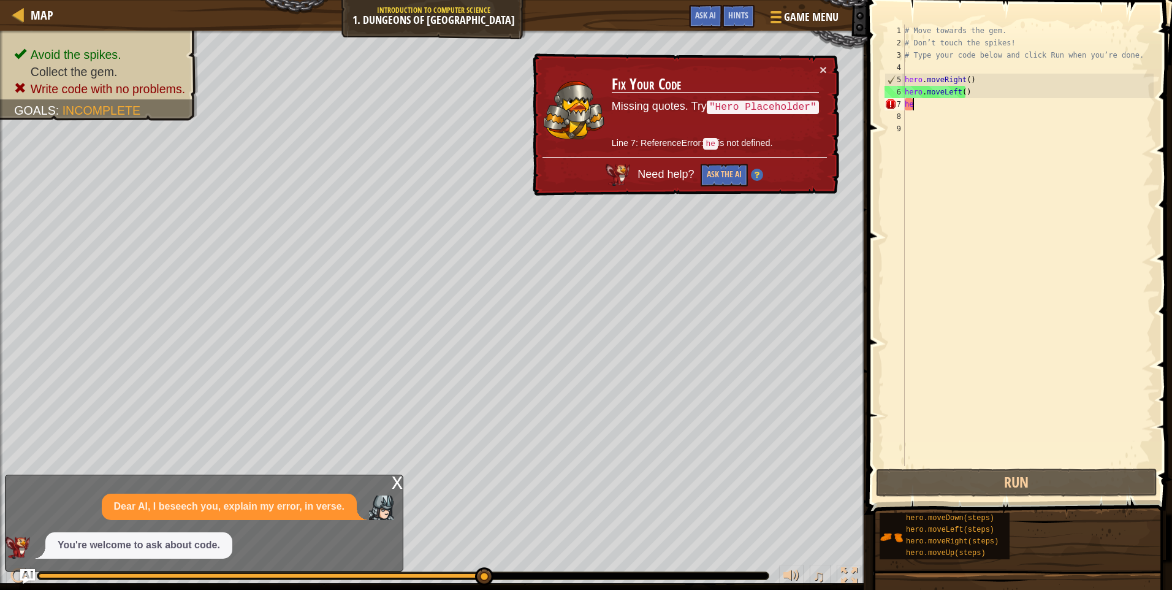
click at [920, 104] on div "# Move towards the gem. # Don’t touch the spikes! # Type your code below and cl…" at bounding box center [1028, 258] width 251 height 466
type textarea "h"
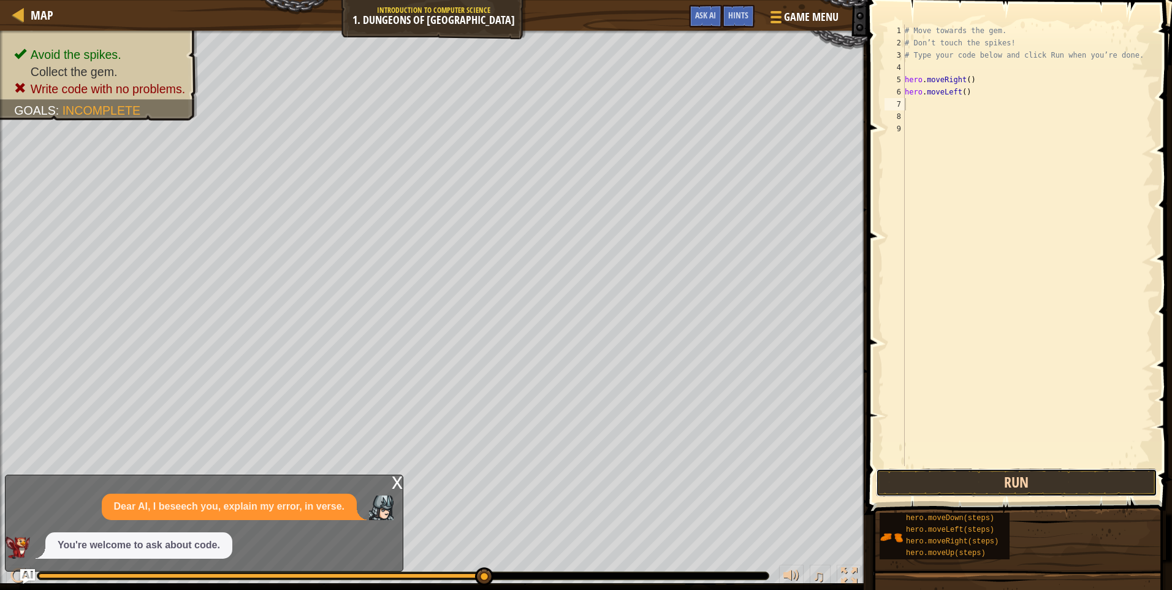
click at [1011, 490] on button "Run" at bounding box center [1016, 482] width 281 height 28
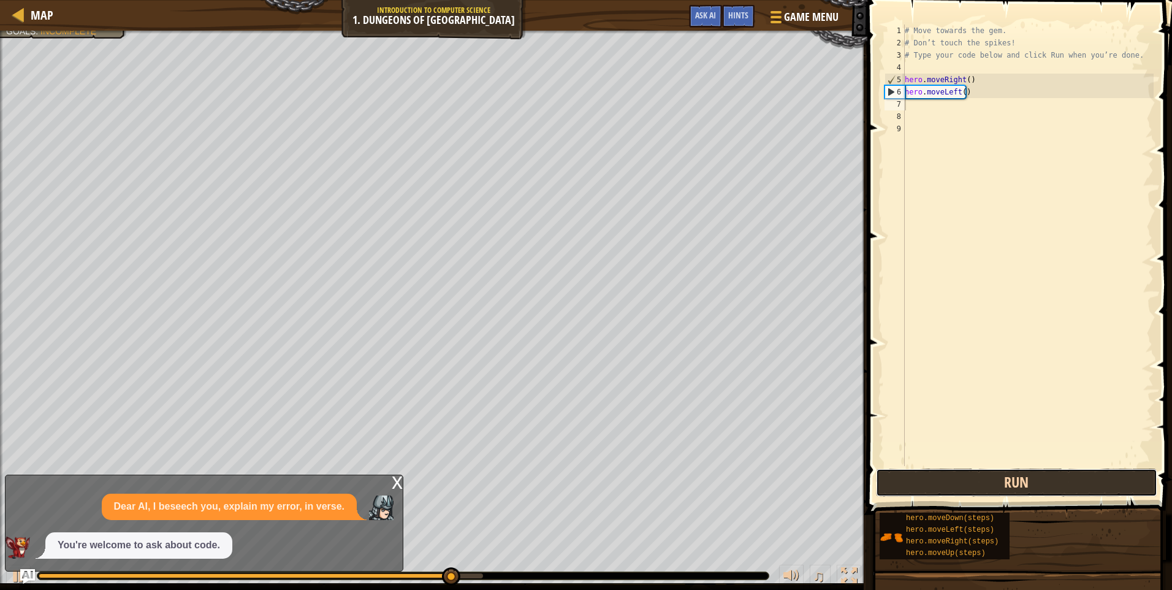
click at [1011, 490] on button "Run" at bounding box center [1016, 482] width 281 height 28
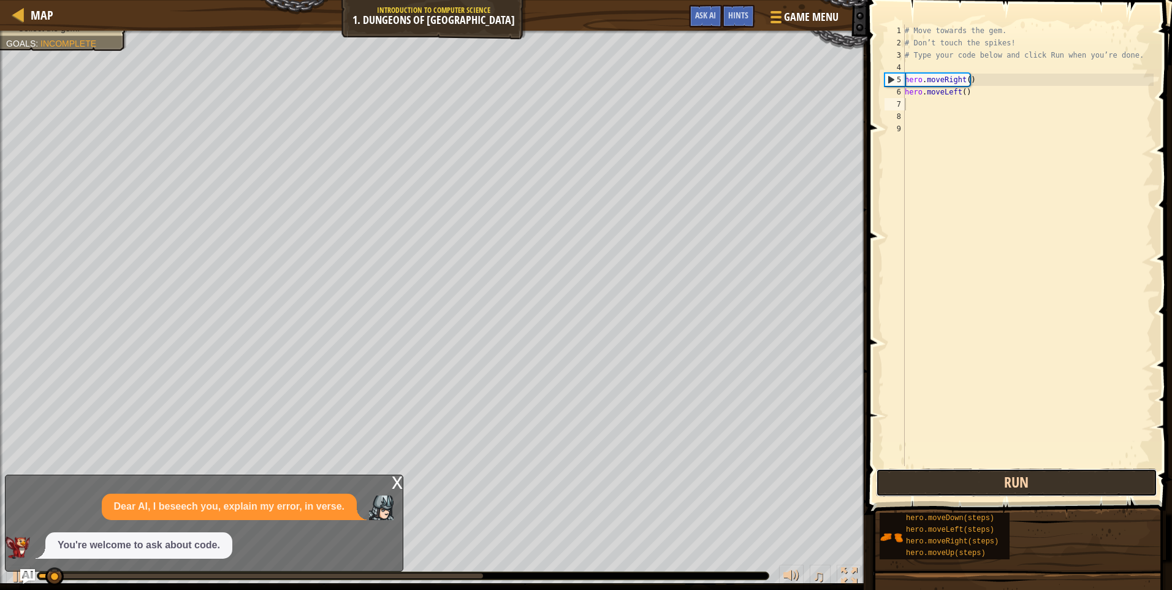
click at [1011, 490] on button "Run" at bounding box center [1016, 482] width 281 height 28
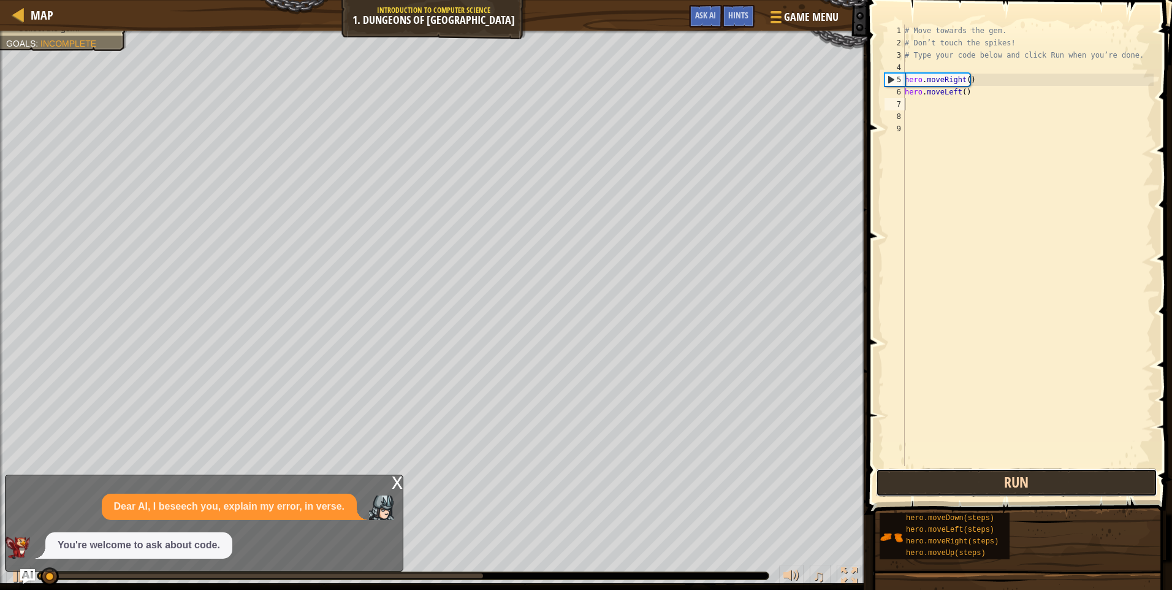
click at [1011, 490] on button "Run" at bounding box center [1016, 482] width 281 height 28
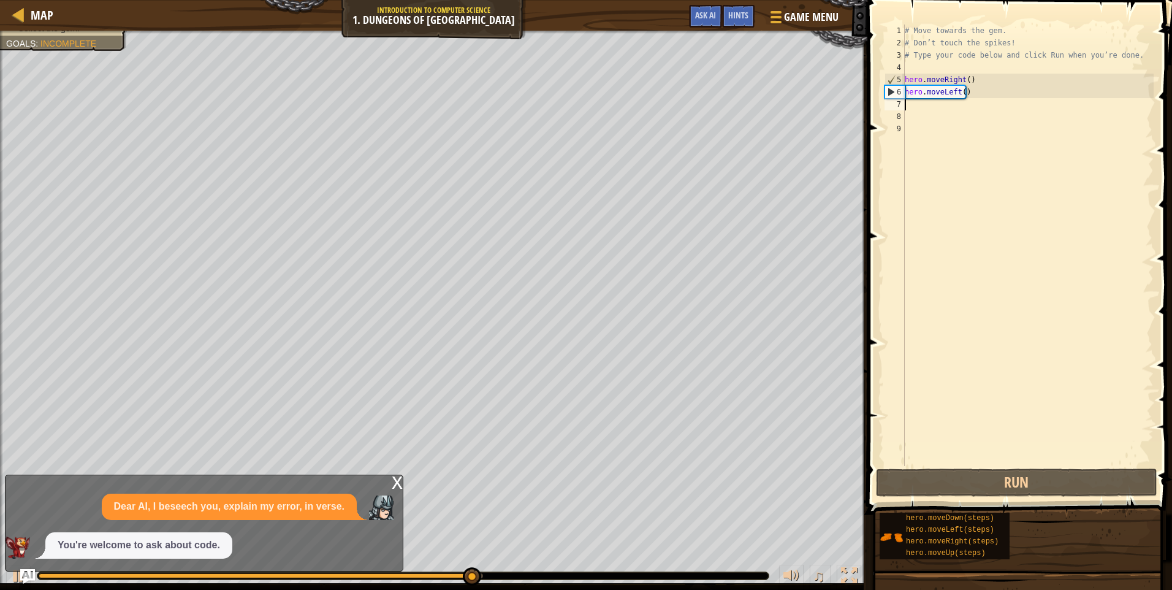
click at [943, 110] on div "# Move towards the gem. # Don’t touch the spikes! # Type your code below and cl…" at bounding box center [1028, 258] width 251 height 466
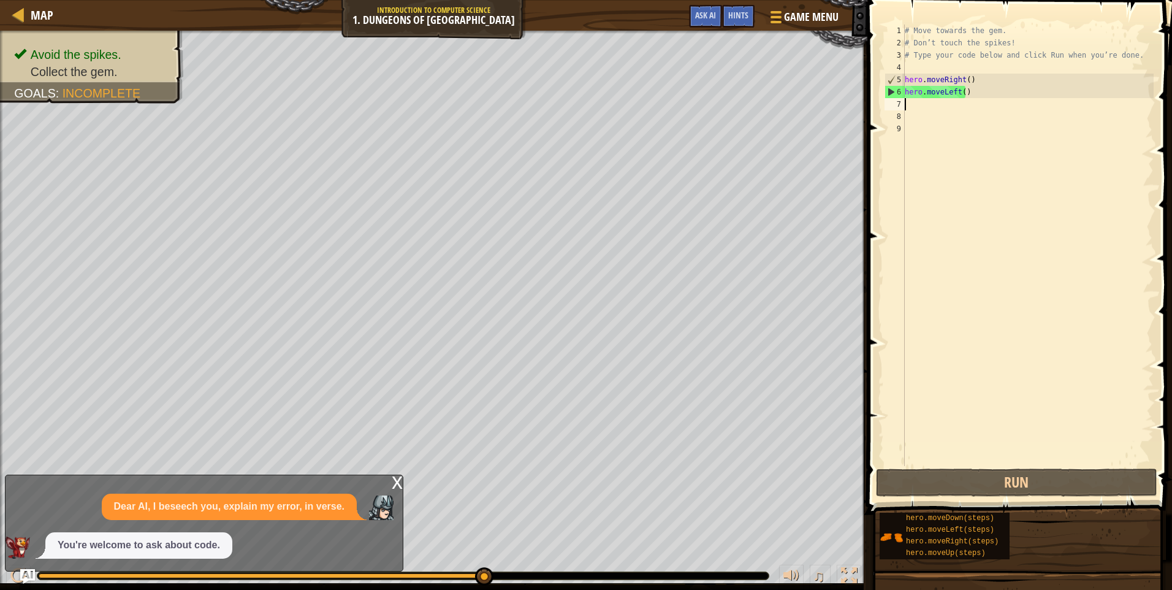
click at [943, 105] on div "# Move towards the gem. # Don’t touch the spikes! # Type your code below and cl…" at bounding box center [1028, 258] width 251 height 466
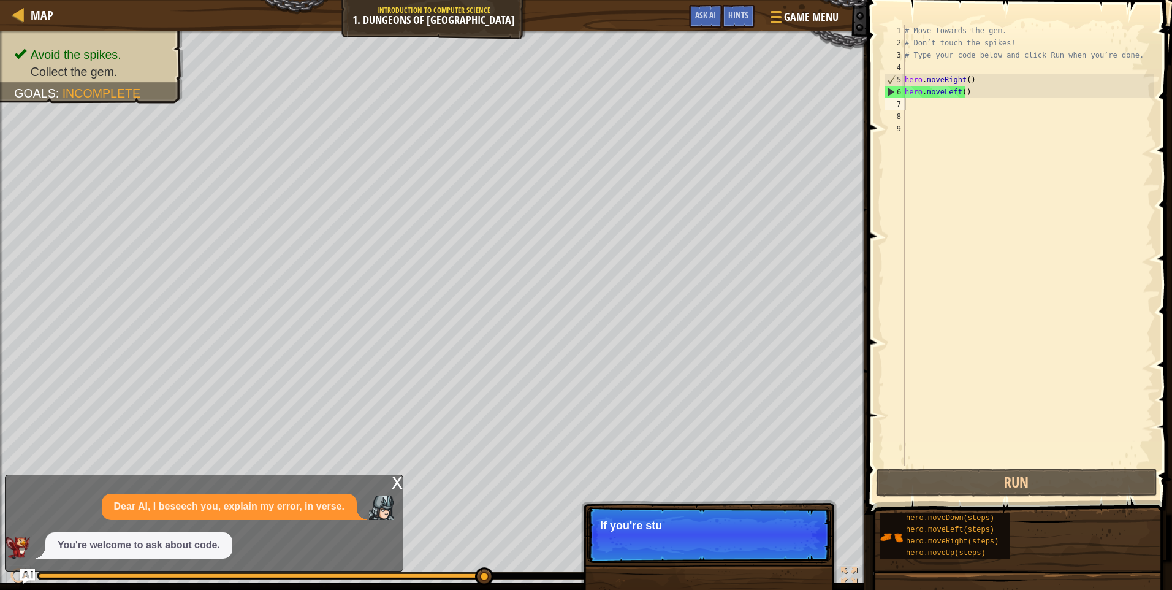
click at [390, 483] on div "x Dear AI, I beseech you, explain my error, in verse. You're welcome to ask abo…" at bounding box center [204, 523] width 399 height 97
click at [749, 528] on p "If you're stuck, click the Hints button!" at bounding box center [709, 525] width 218 height 12
click at [735, 8] on div "Hints" at bounding box center [738, 16] width 32 height 23
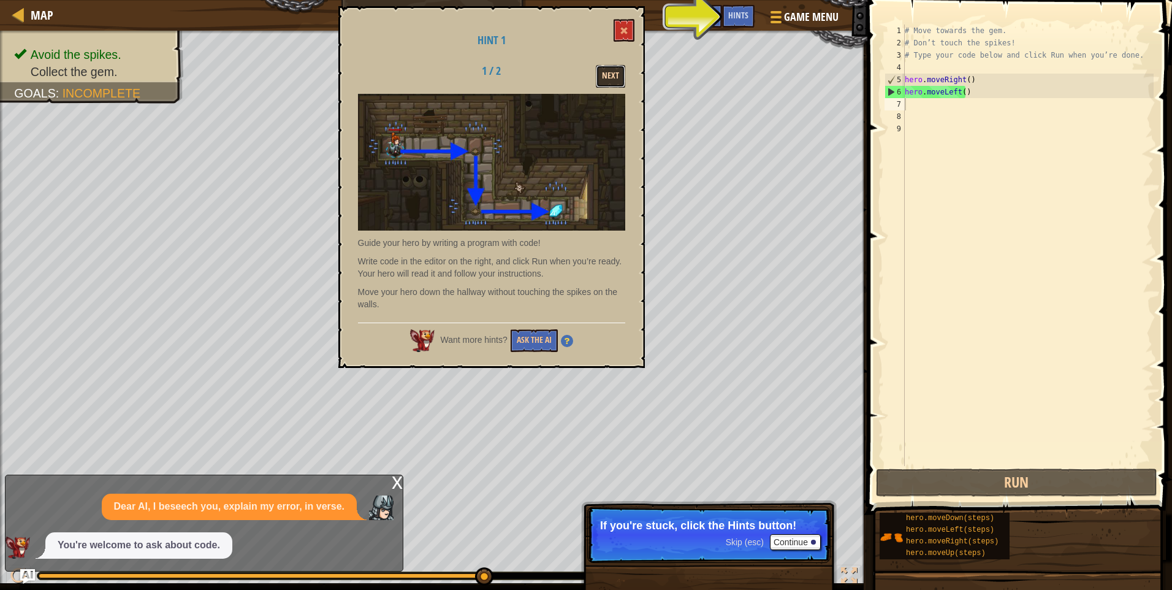
click at [606, 79] on button "Next" at bounding box center [610, 76] width 29 height 23
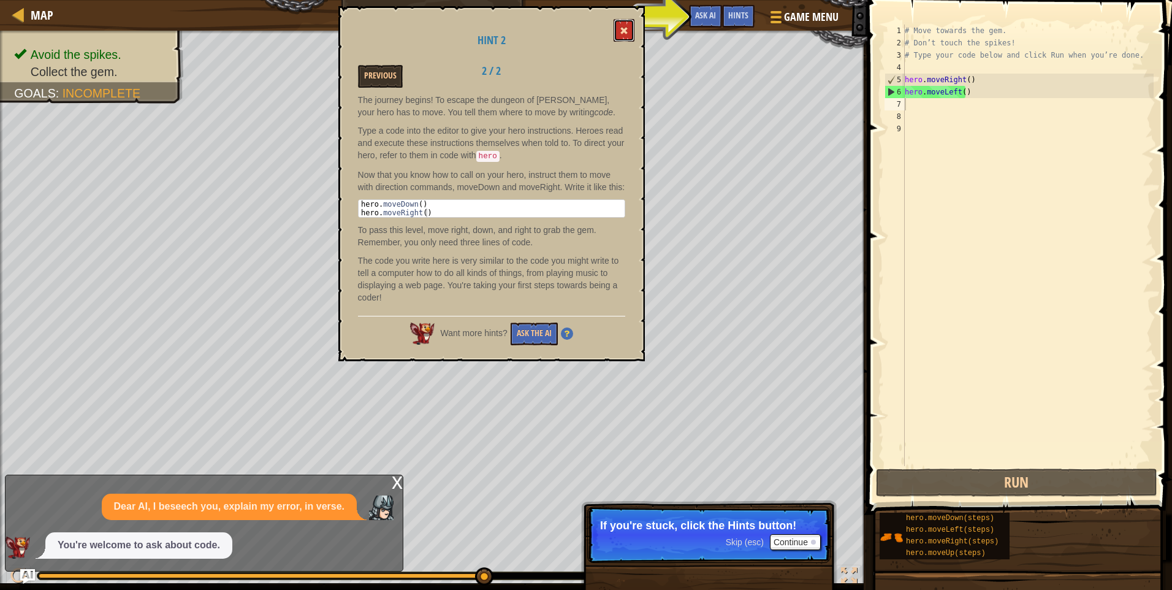
click at [622, 21] on button at bounding box center [624, 30] width 21 height 23
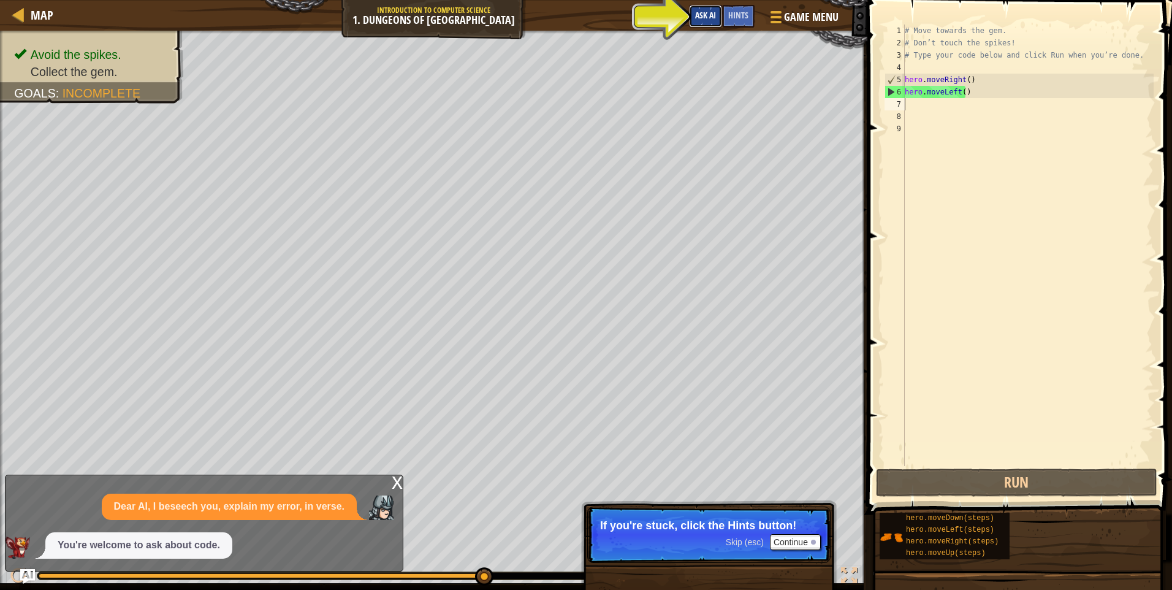
click at [698, 11] on span "Ask AI" at bounding box center [705, 15] width 21 height 12
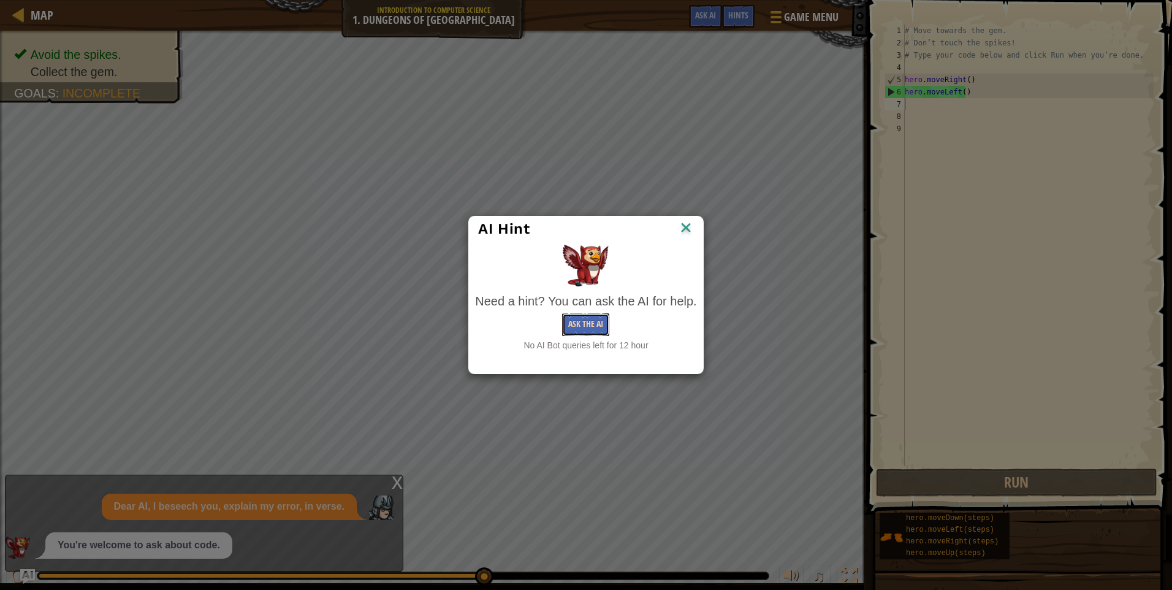
click at [597, 329] on button "Ask the AI" at bounding box center [585, 324] width 47 height 23
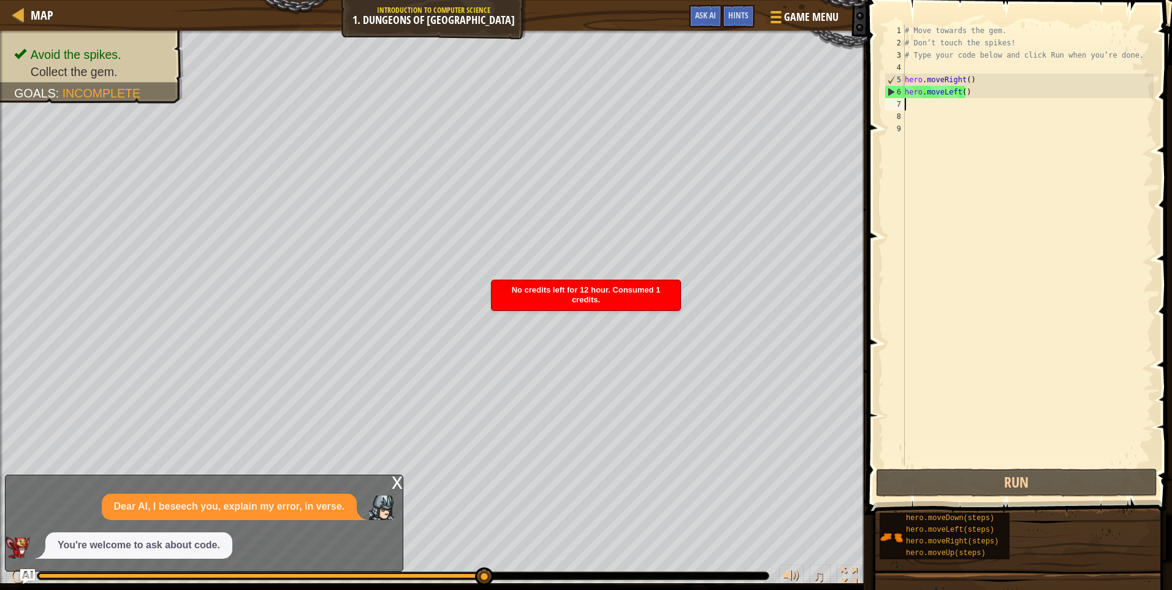
click at [949, 107] on div "# Move towards the gem. # Don’t touch the spikes! # Type your code below and cl…" at bounding box center [1028, 258] width 251 height 466
click at [967, 93] on div "# Move towards the gem. # Don’t touch the spikes! # Type your code below and cl…" at bounding box center [1028, 258] width 251 height 466
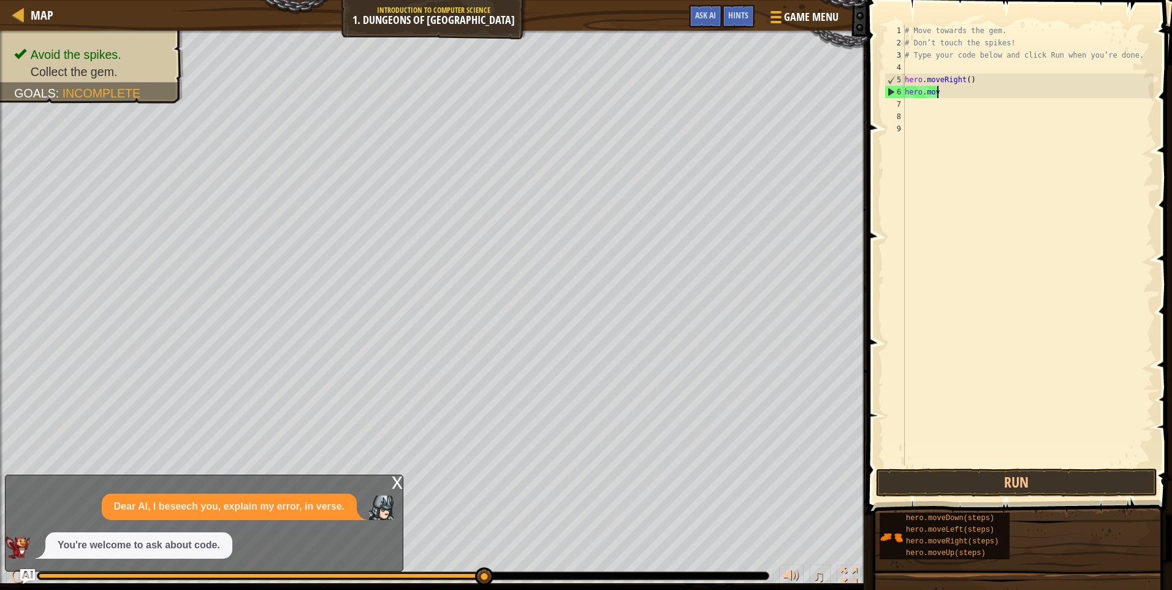
type textarea "h"
click at [972, 474] on button "Run" at bounding box center [1016, 482] width 281 height 28
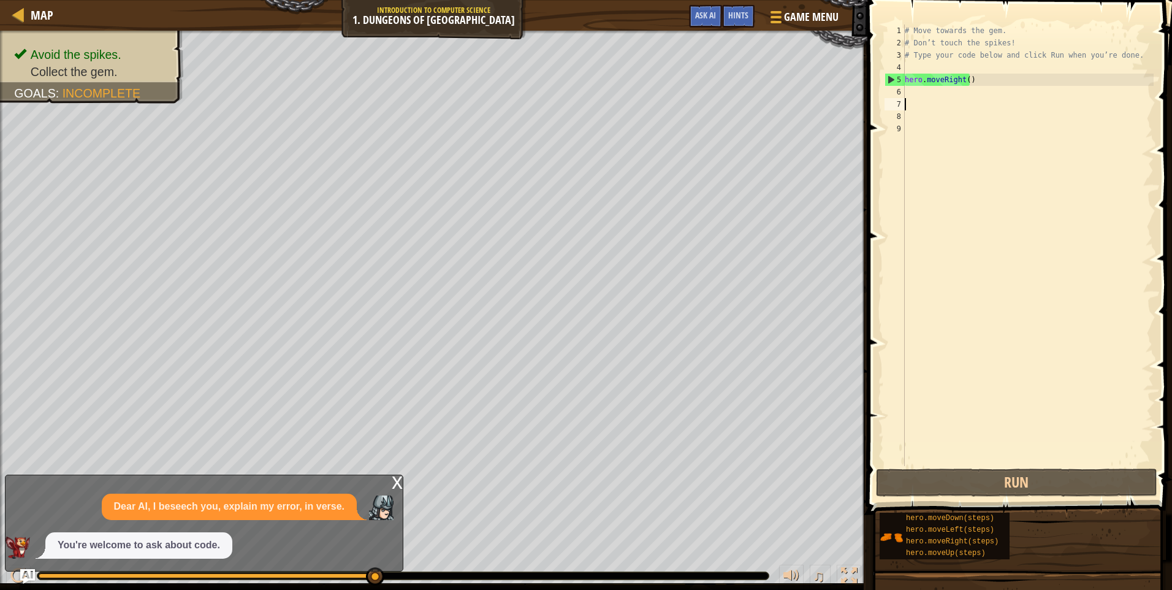
click at [953, 106] on div "# Move towards the gem. # Don’t touch the spikes! # Type your code below and cl…" at bounding box center [1028, 258] width 251 height 466
click at [953, 96] on div "# Move towards the gem. # Don’t touch the spikes! # Type your code below and cl…" at bounding box center [1028, 258] width 251 height 466
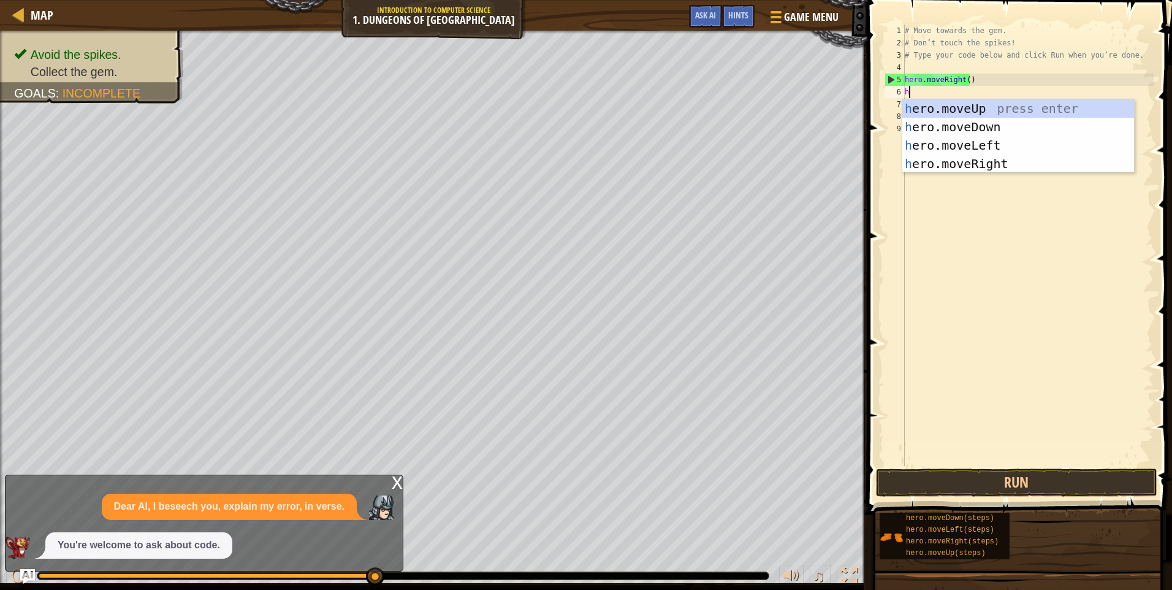
type textarea "hr"
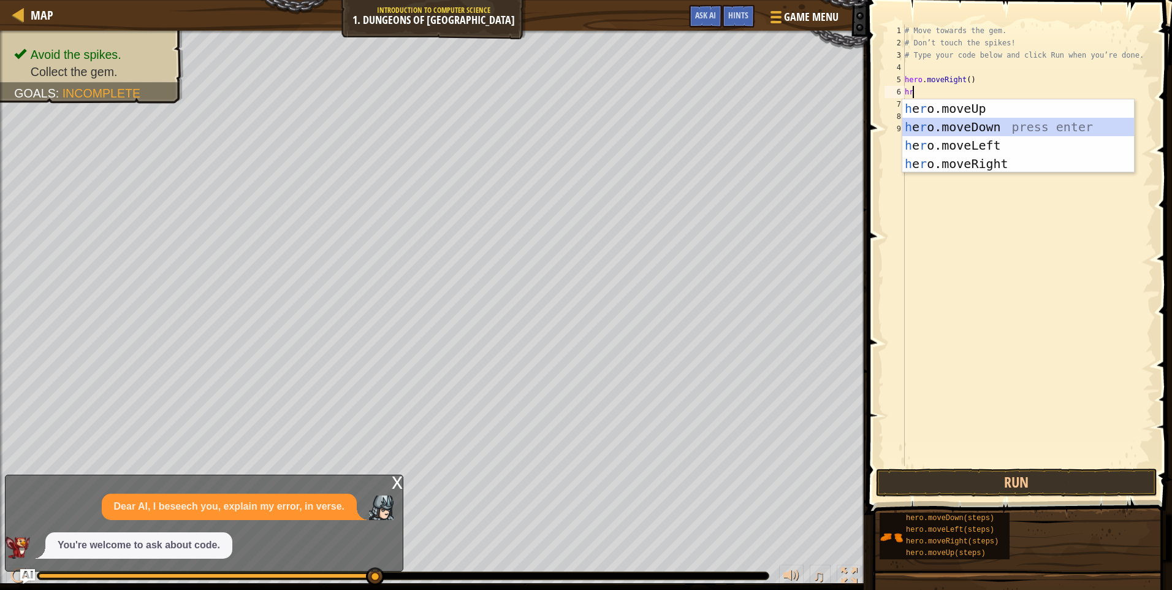
click at [969, 128] on div "h e r o.moveUp press enter h e r o.moveDown press enter h e r o.moveLeft press …" at bounding box center [1019, 154] width 232 height 110
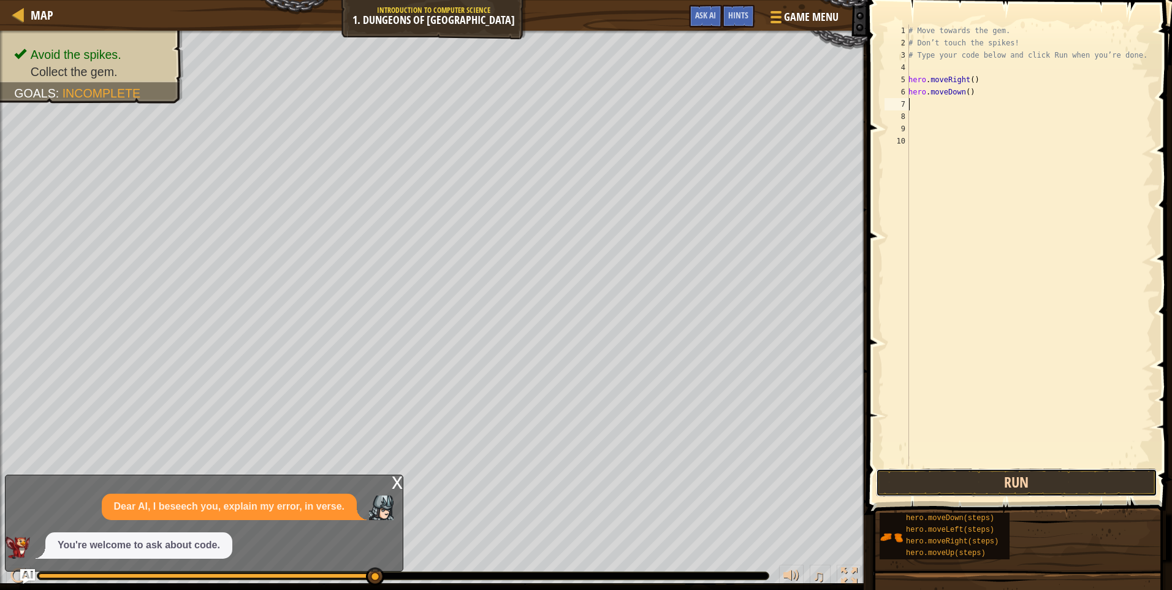
click at [1003, 476] on button "Run" at bounding box center [1016, 482] width 281 height 28
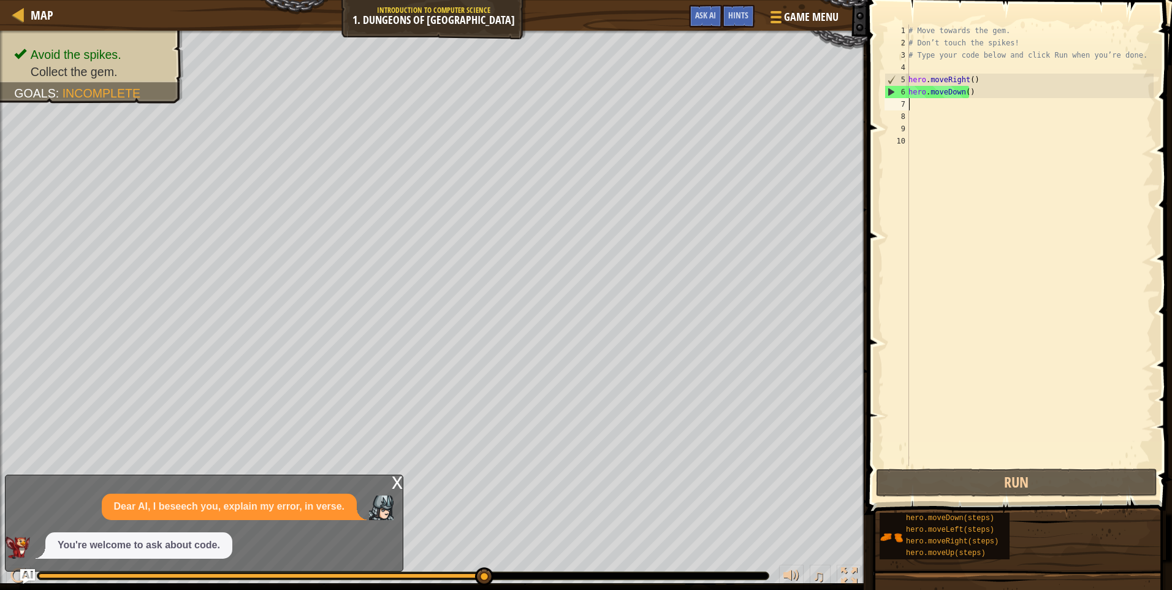
click at [922, 107] on div "# Move towards the gem. # Don’t touch the spikes! # Type your code below and cl…" at bounding box center [1030, 258] width 248 height 466
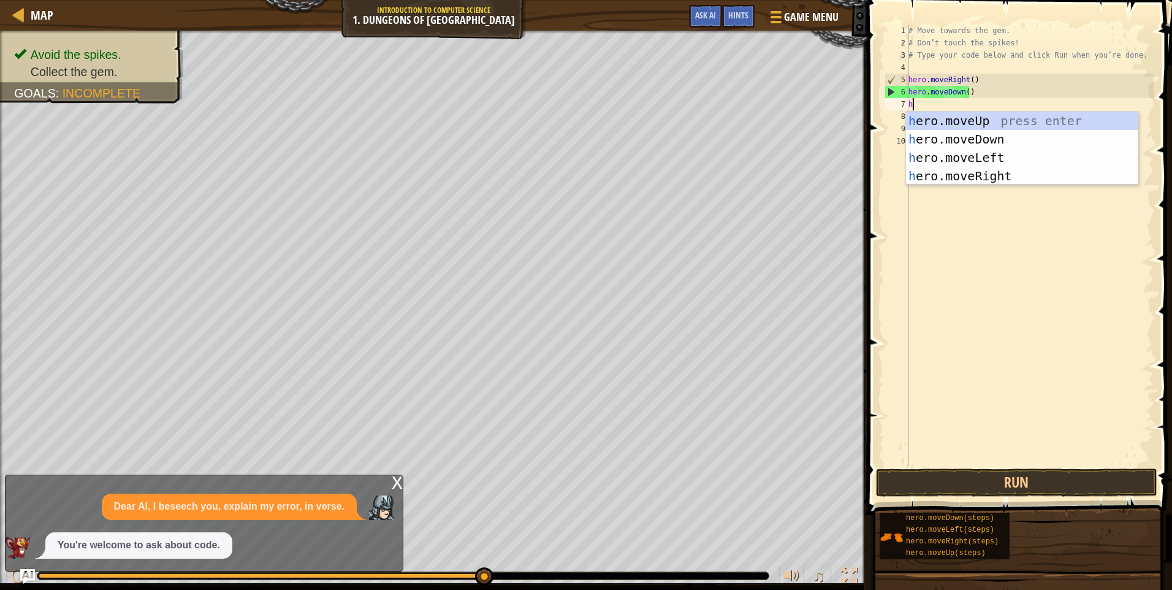
type textarea "hr"
click at [978, 151] on div "h e r o.moveUp press enter h e r o.moveDown press enter h e r o.moveLeft press …" at bounding box center [1022, 167] width 232 height 110
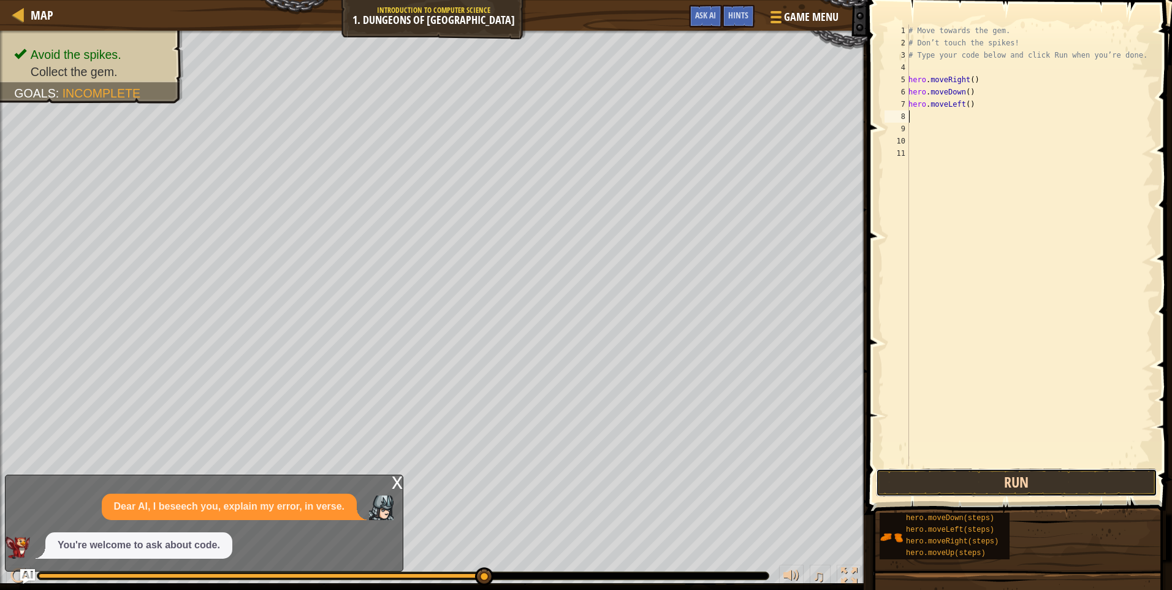
click at [945, 479] on button "Run" at bounding box center [1016, 482] width 281 height 28
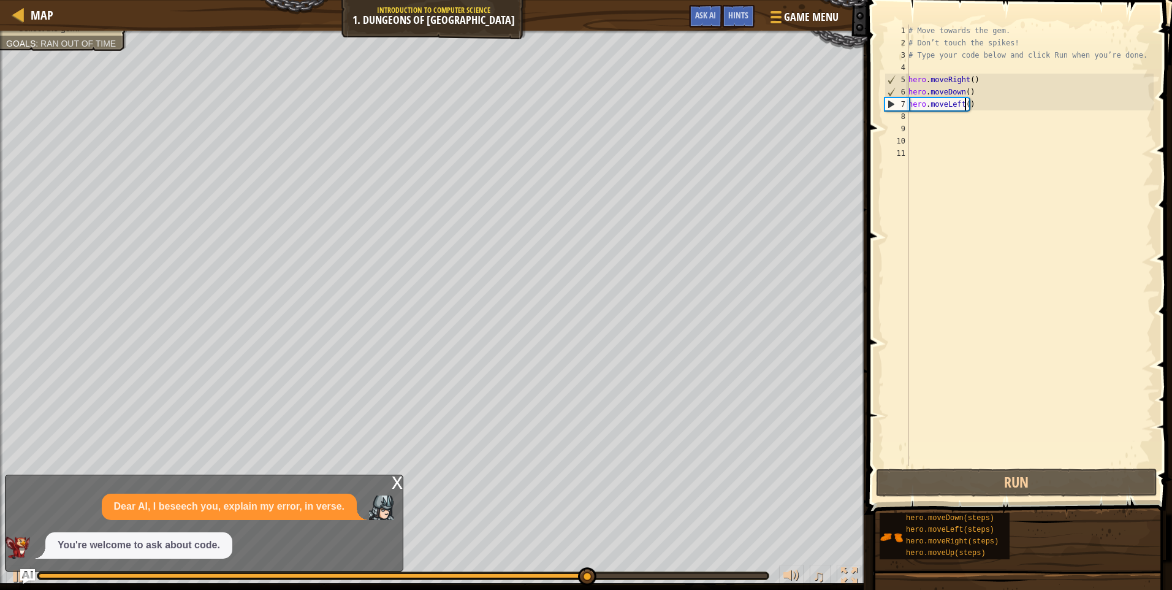
click at [966, 104] on div "# Move towards the gem. # Don’t touch the spikes! # Type your code below and cl…" at bounding box center [1030, 258] width 248 height 466
click at [975, 104] on div "# Move towards the gem. # Don’t touch the spikes! # Type your code below and cl…" at bounding box center [1030, 258] width 248 height 466
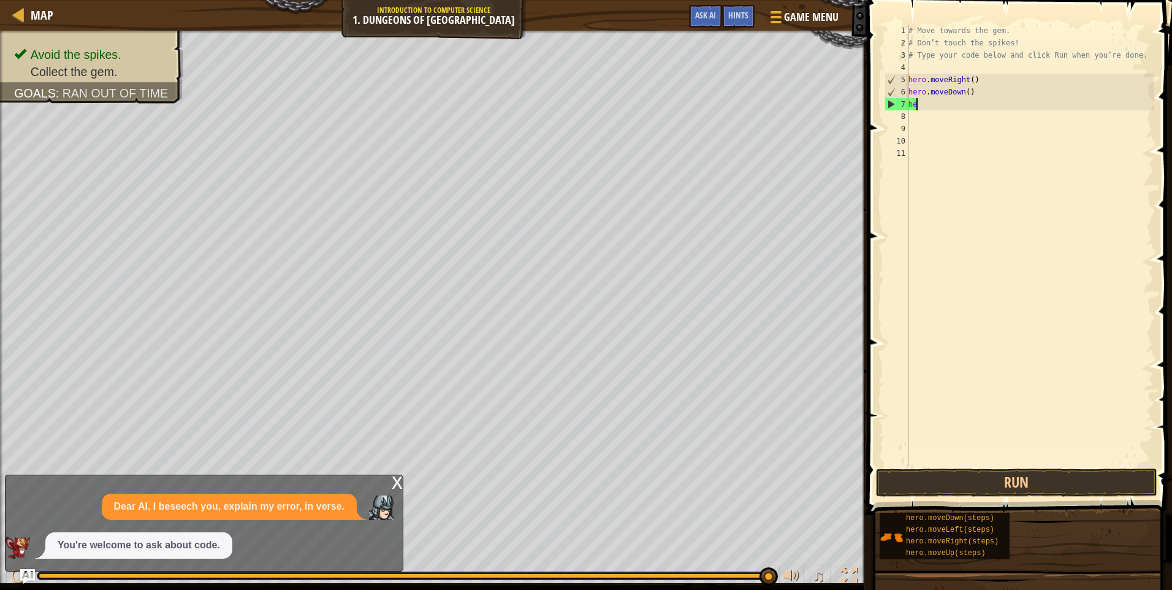
type textarea "h"
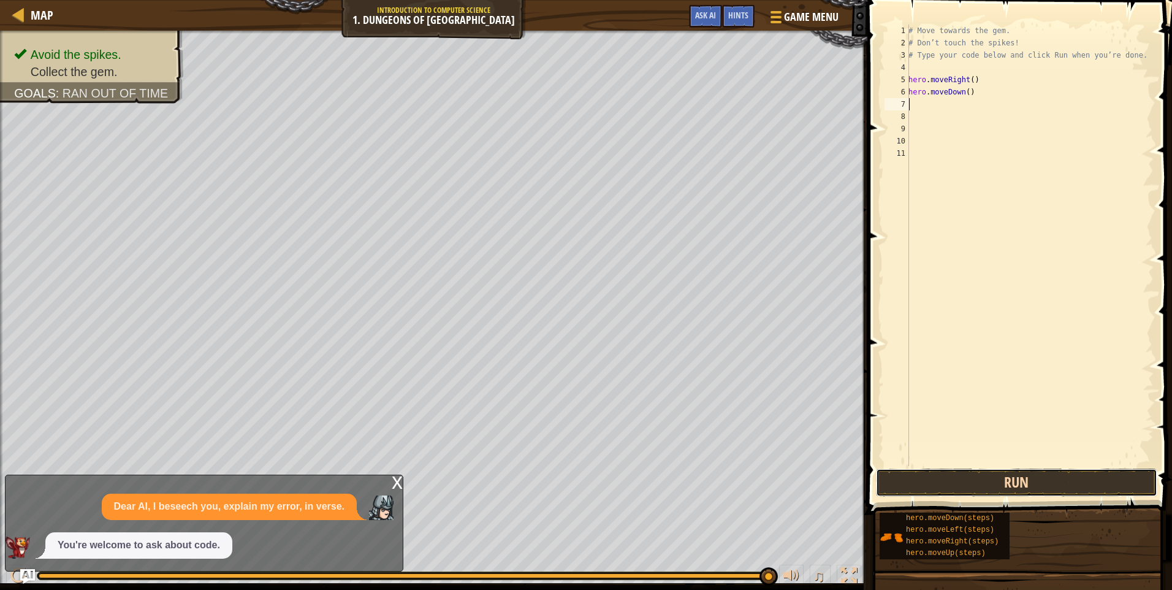
click at [977, 488] on button "Run" at bounding box center [1016, 482] width 281 height 28
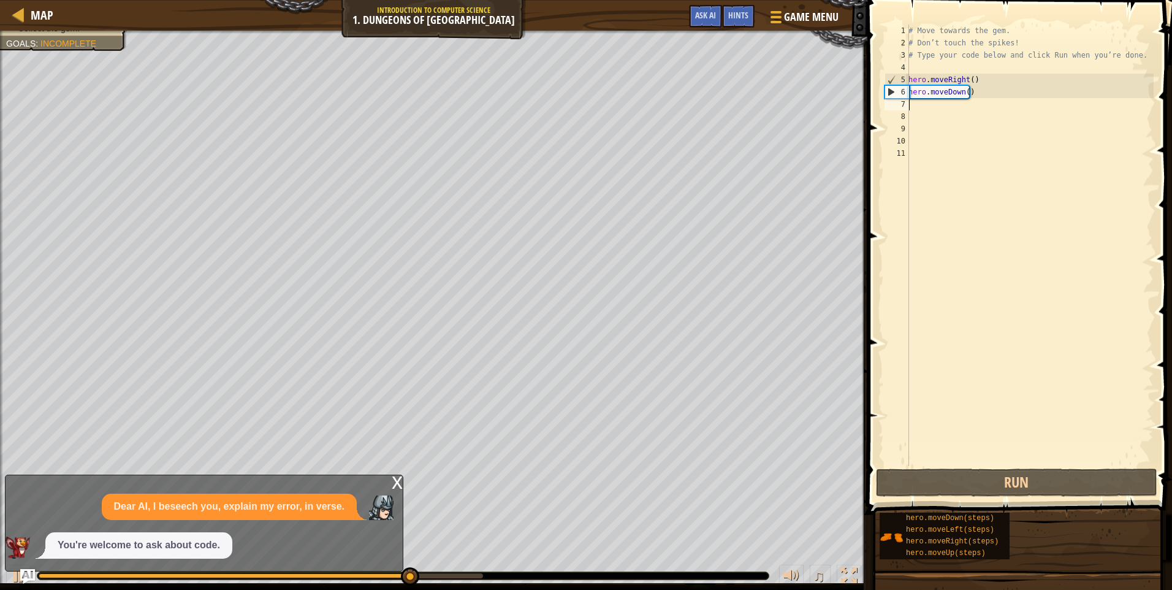
click at [926, 110] on div "# Move towards the gem. # Don’t touch the spikes! # Type your code below and cl…" at bounding box center [1030, 258] width 248 height 466
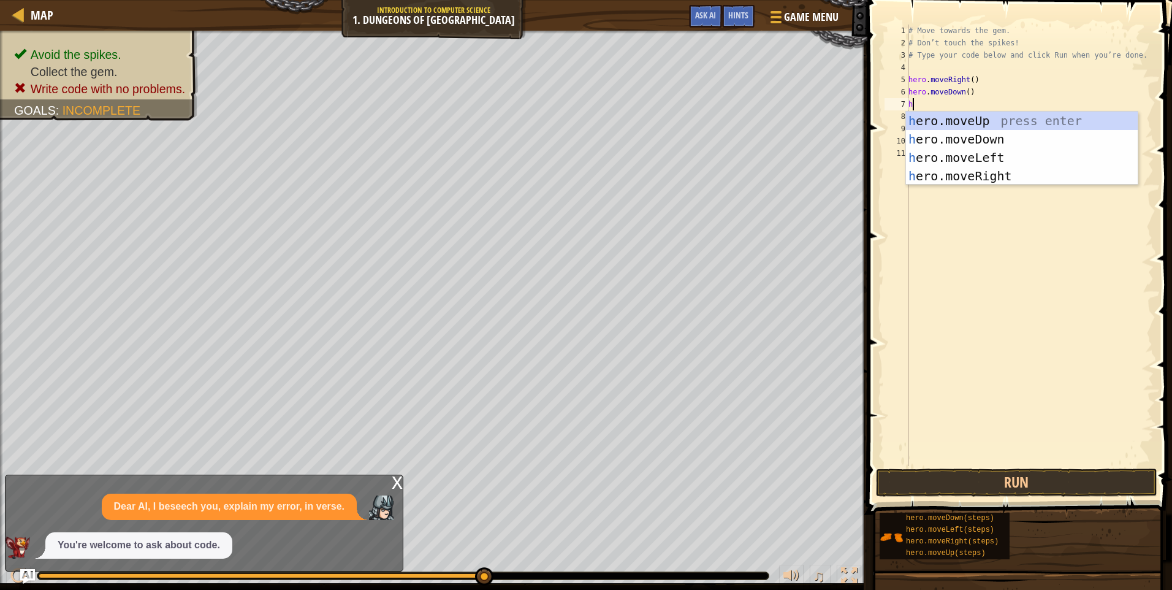
type textarea "he"
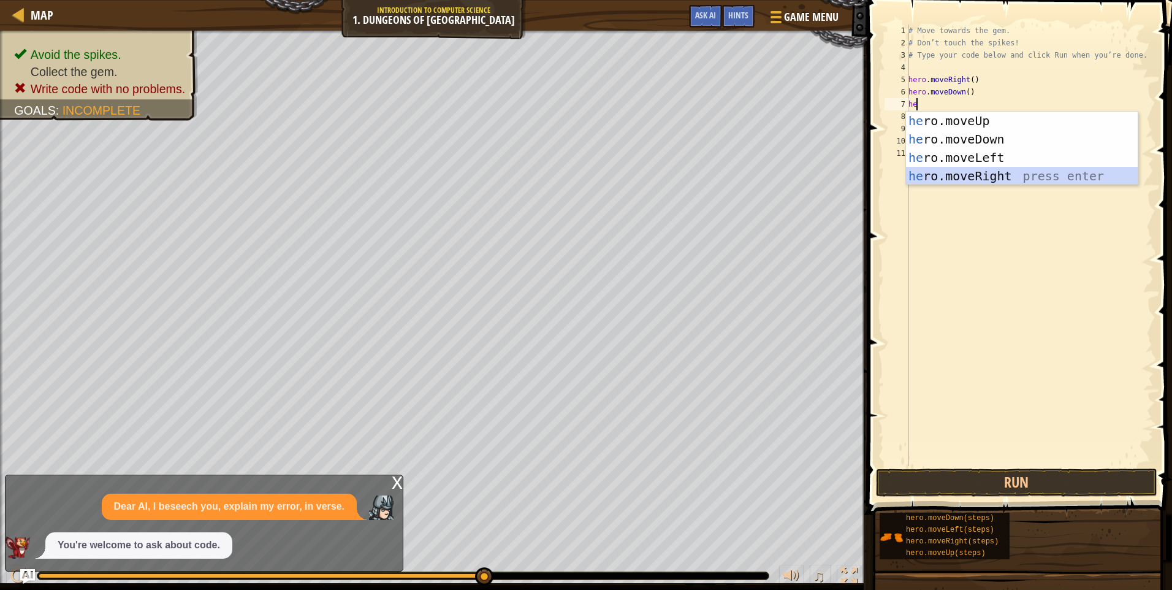
click at [978, 174] on div "he ro.moveUp press enter he ro.moveDown press enter he ro.moveLeft press enter …" at bounding box center [1022, 167] width 232 height 110
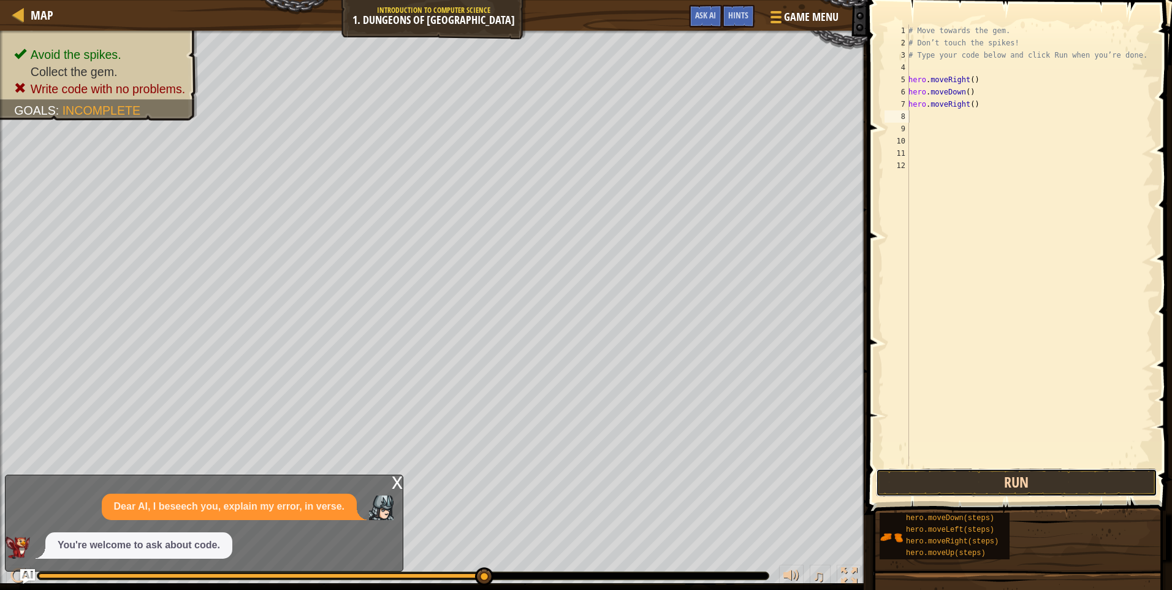
click at [956, 484] on button "Run" at bounding box center [1016, 482] width 281 height 28
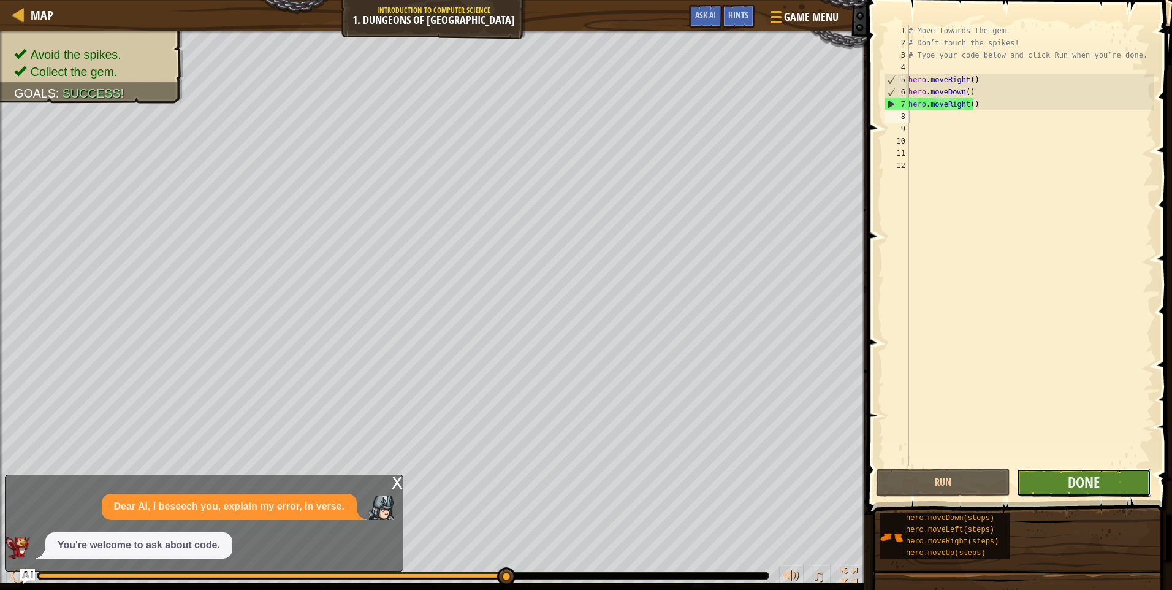
click at [1044, 486] on button "Done" at bounding box center [1084, 482] width 134 height 28
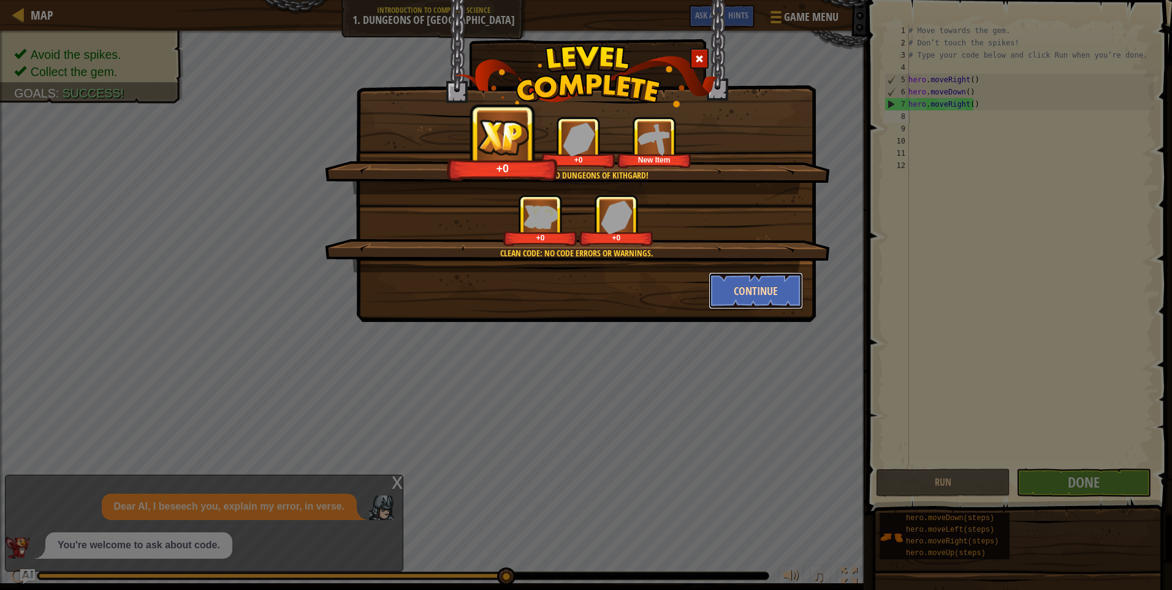
click at [737, 296] on button "Continue" at bounding box center [756, 290] width 95 height 37
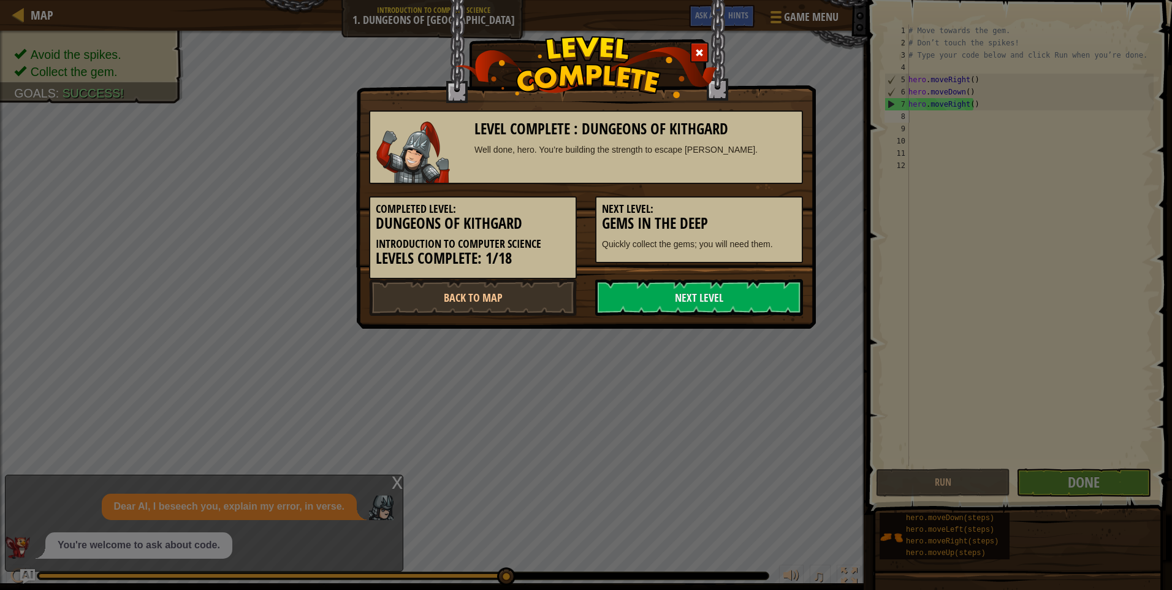
click at [737, 296] on link "Next Level" at bounding box center [699, 297] width 208 height 37
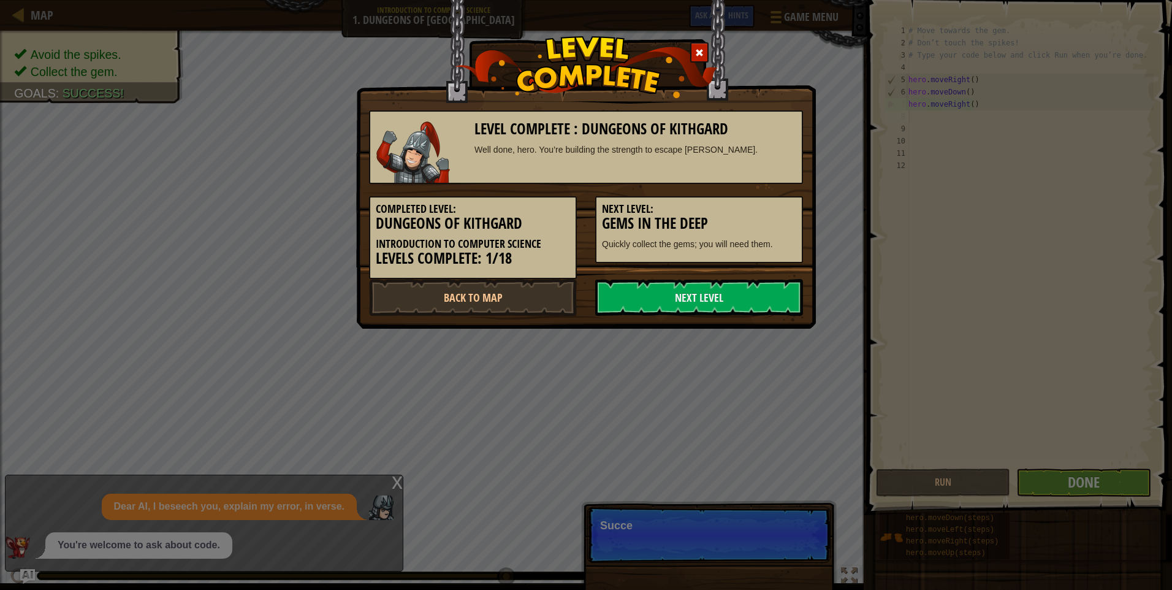
click at [737, 296] on link "Next Level" at bounding box center [699, 297] width 208 height 37
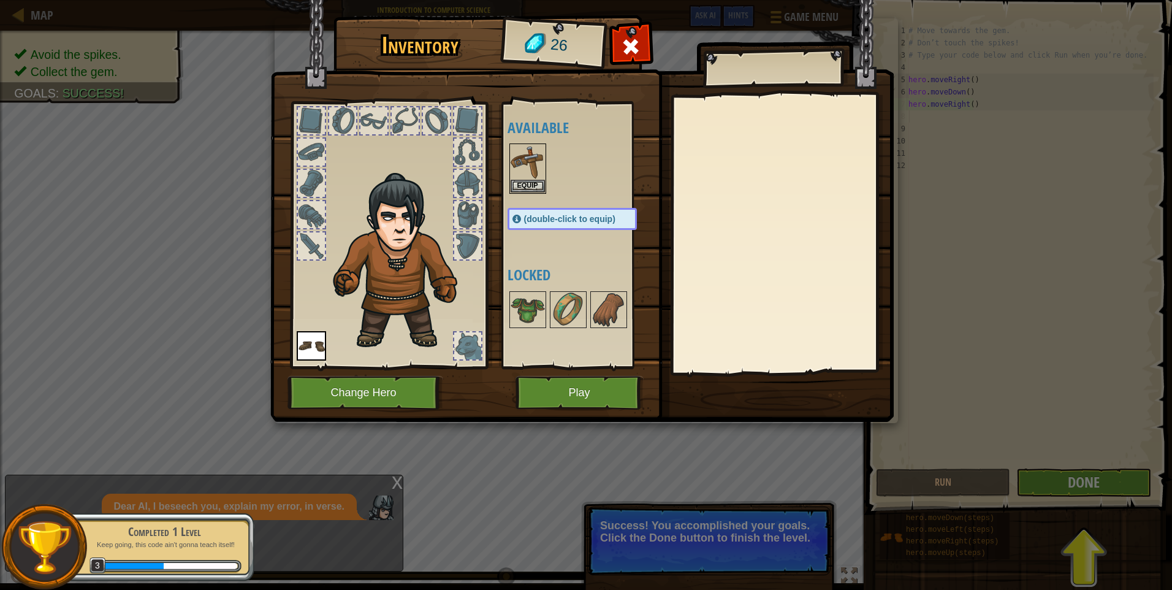
click at [1103, 498] on div "Inventory 26 Available Equip Equip (double-click to equip) Locked Equip Unequip…" at bounding box center [586, 295] width 1172 height 590
click at [1092, 477] on div "Inventory 26 Available Equip Equip (double-click to equip) Locked Equip Unequip…" at bounding box center [586, 295] width 1172 height 590
click at [513, 179] on button "Equip" at bounding box center [528, 185] width 34 height 13
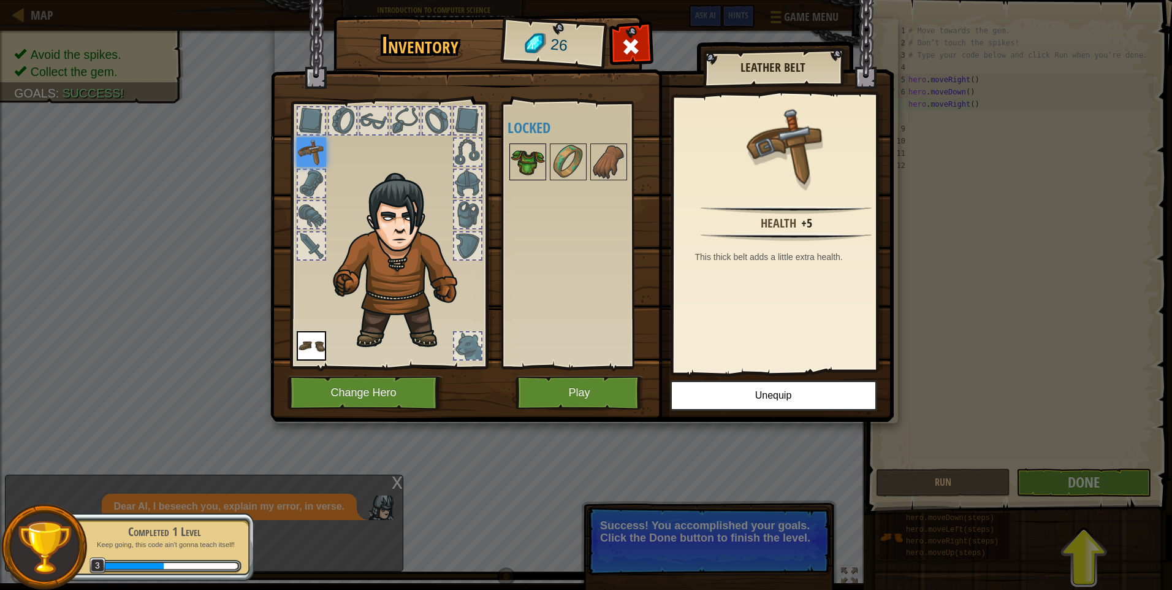
click at [536, 162] on img at bounding box center [528, 162] width 34 height 34
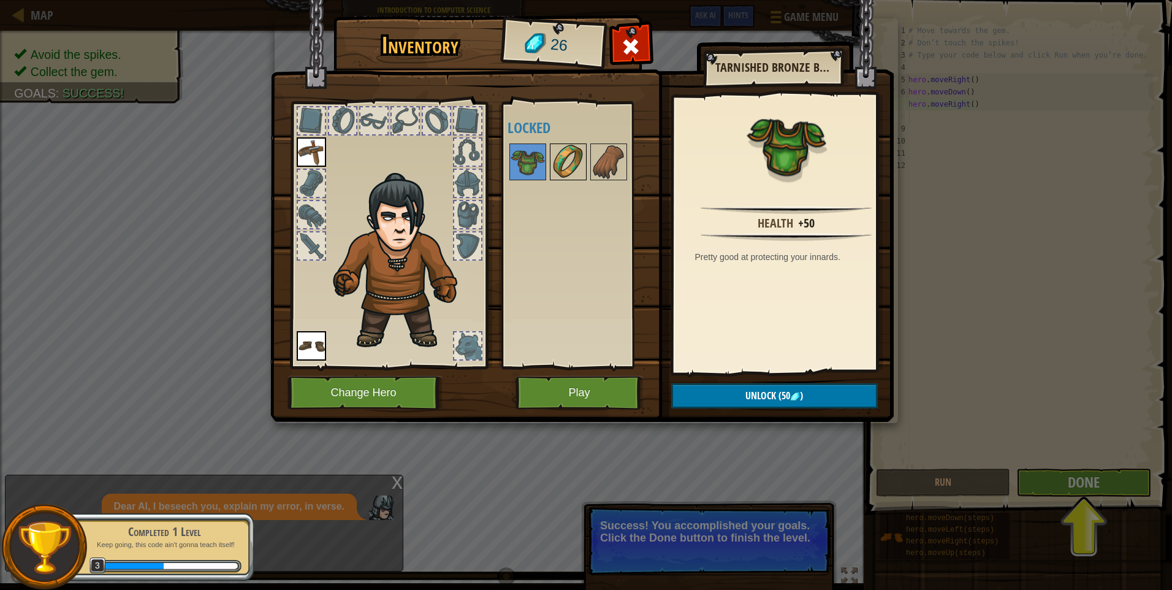
click at [572, 171] on img at bounding box center [568, 162] width 34 height 34
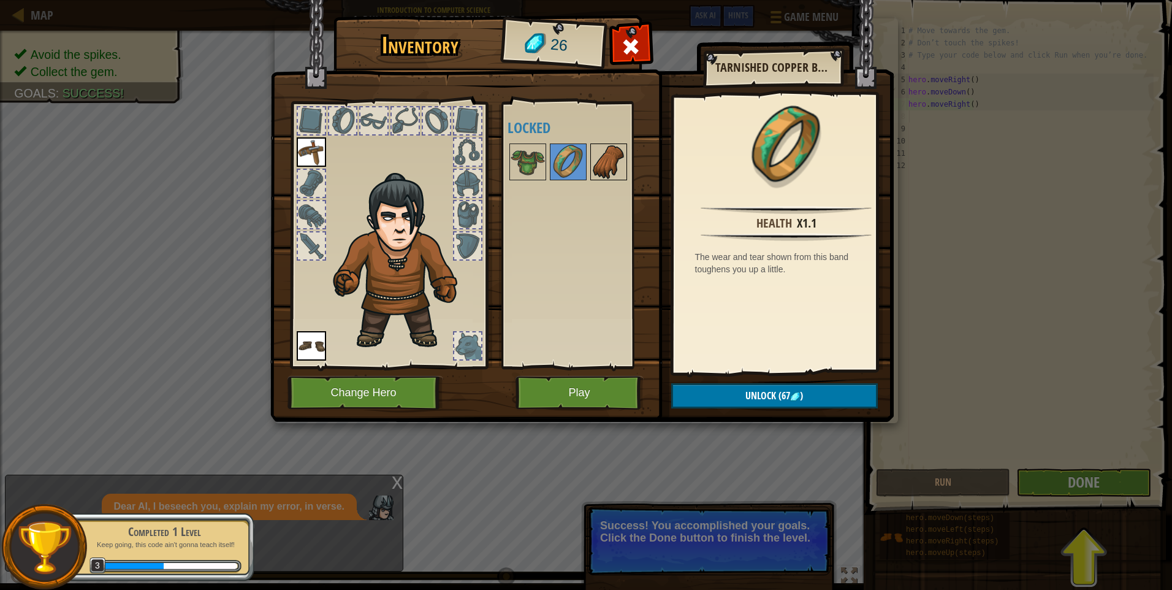
click at [611, 162] on img at bounding box center [609, 162] width 34 height 34
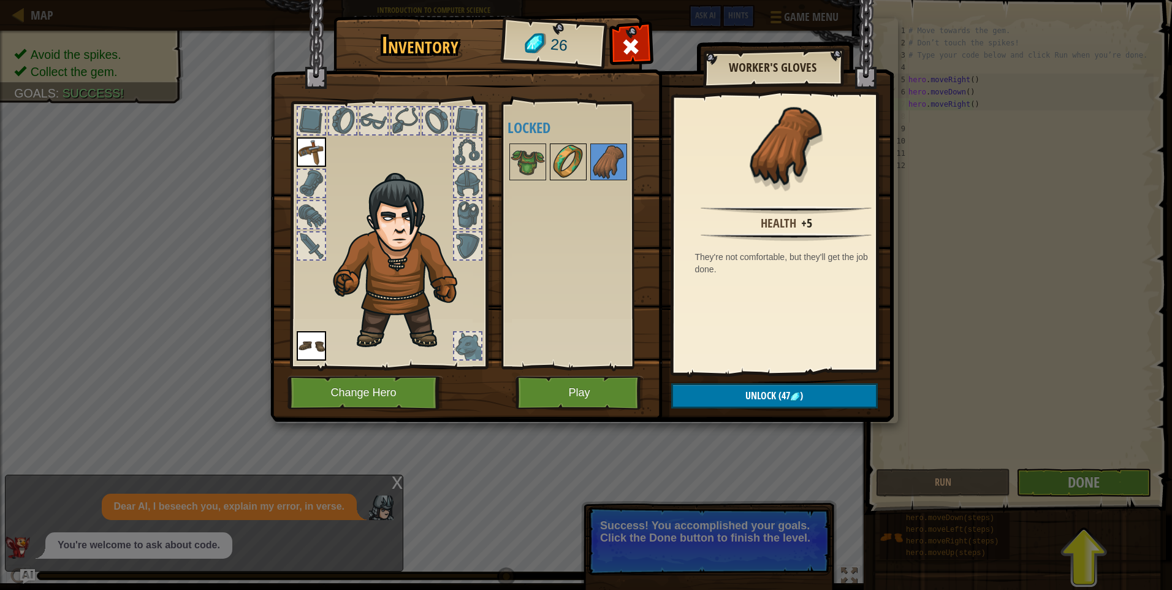
click at [573, 148] on img at bounding box center [568, 162] width 34 height 34
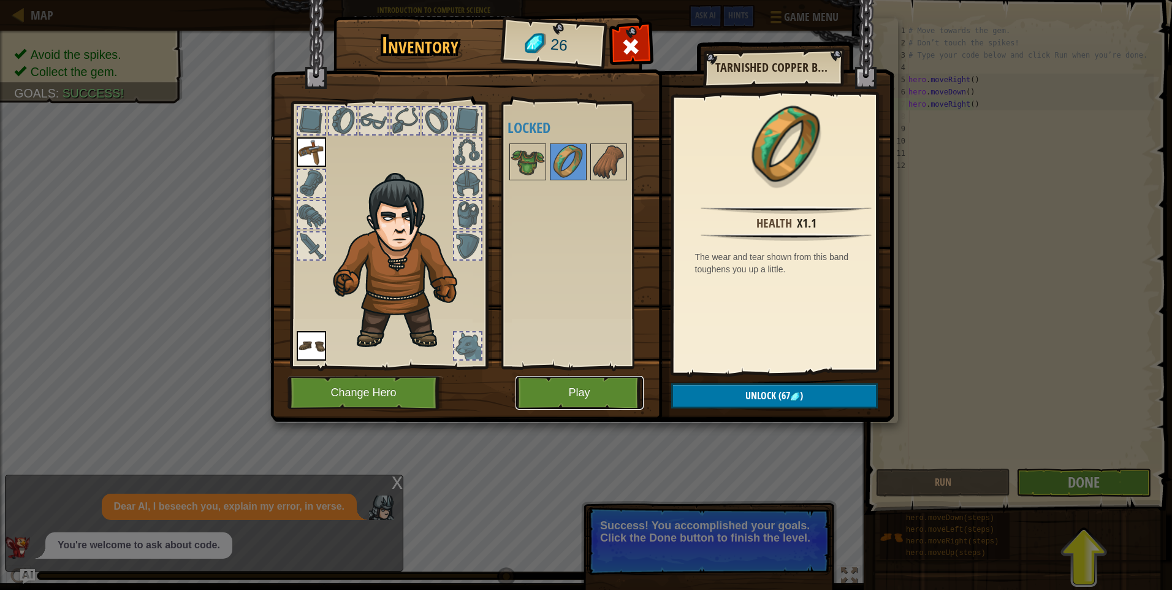
click at [574, 408] on button "Play" at bounding box center [580, 393] width 128 height 34
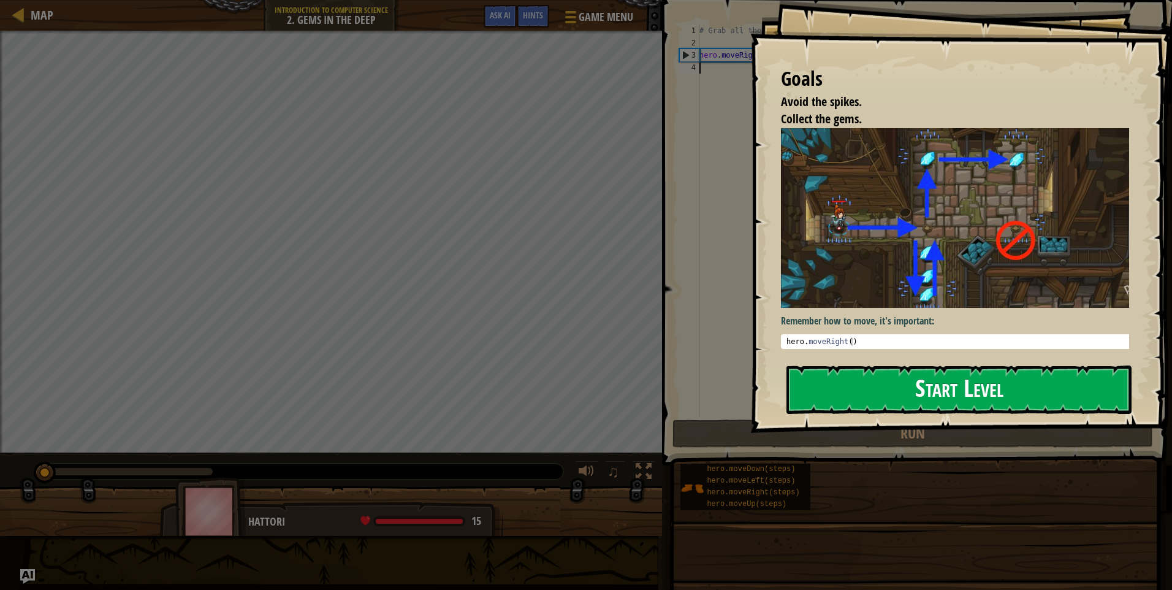
click at [924, 365] on button "Start Level" at bounding box center [959, 389] width 345 height 48
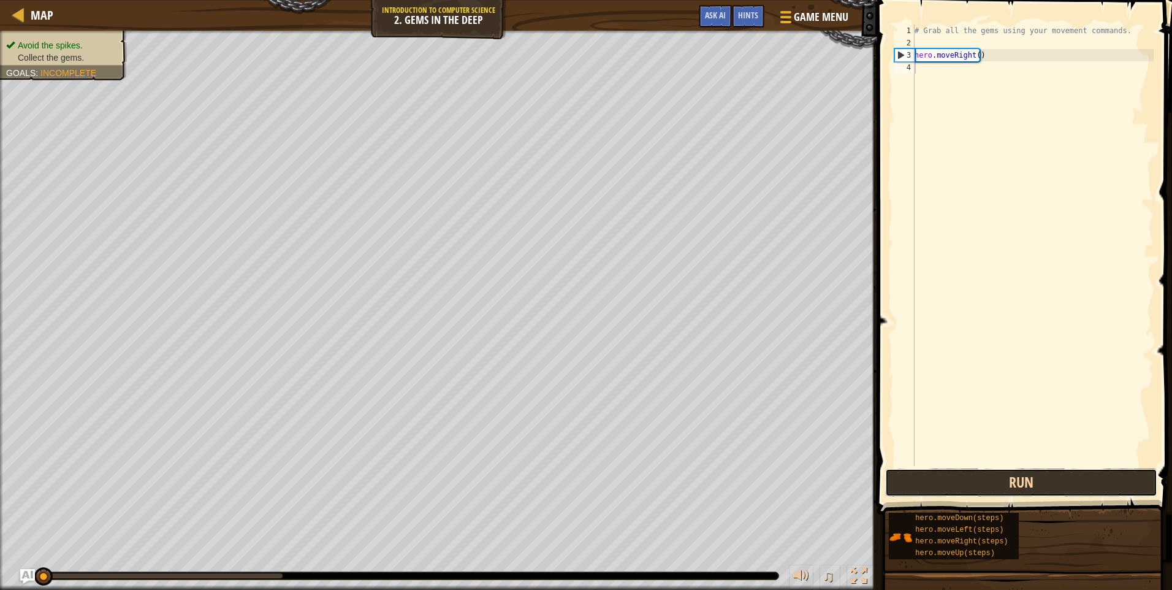
click at [950, 475] on button "Run" at bounding box center [1021, 482] width 272 height 28
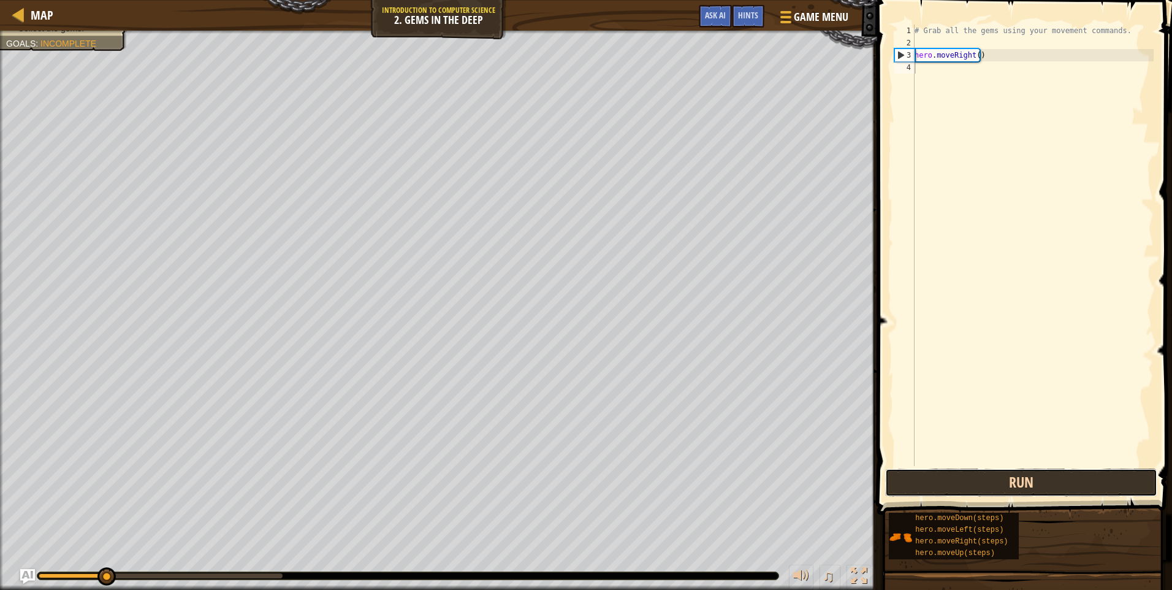
click at [951, 486] on button "Run" at bounding box center [1021, 482] width 272 height 28
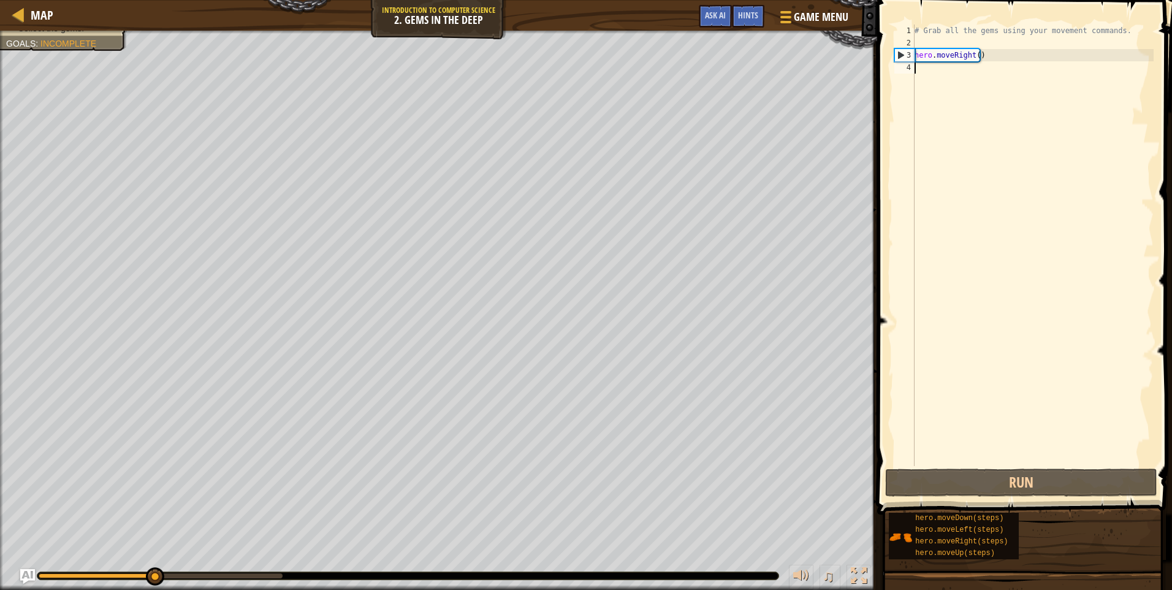
click at [921, 64] on div "# Grab all the gems using your movement commands. hero . moveRight ( )" at bounding box center [1033, 258] width 242 height 466
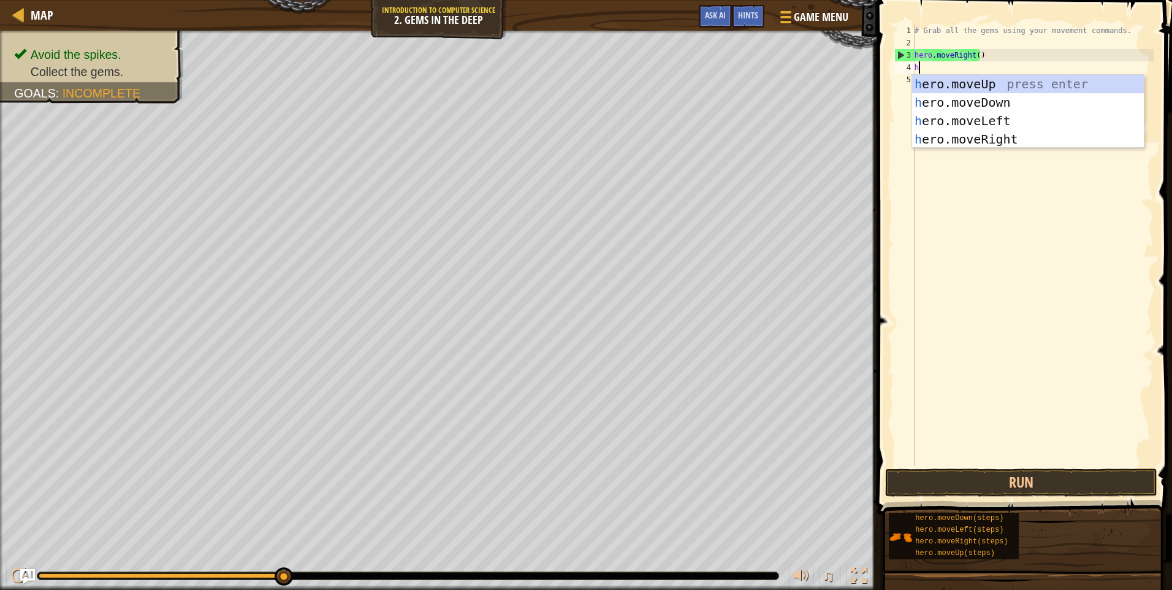
scroll to position [6, 0]
type textarea "he"
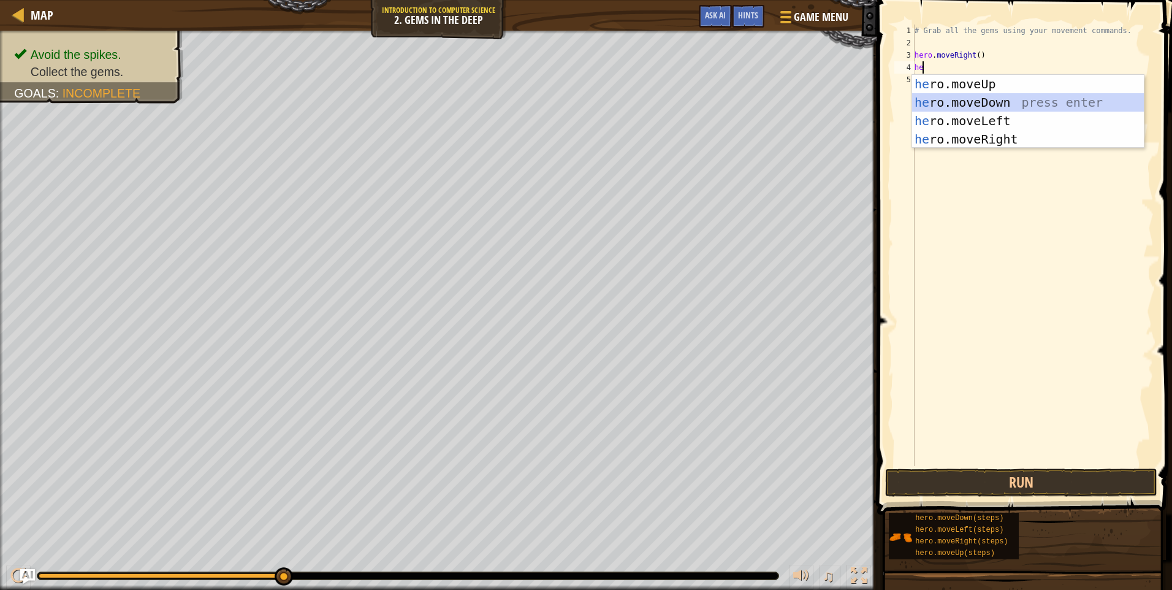
click at [976, 102] on div "he ro.moveUp press enter he ro.moveDown press enter he ro.moveLeft press enter …" at bounding box center [1028, 130] width 232 height 110
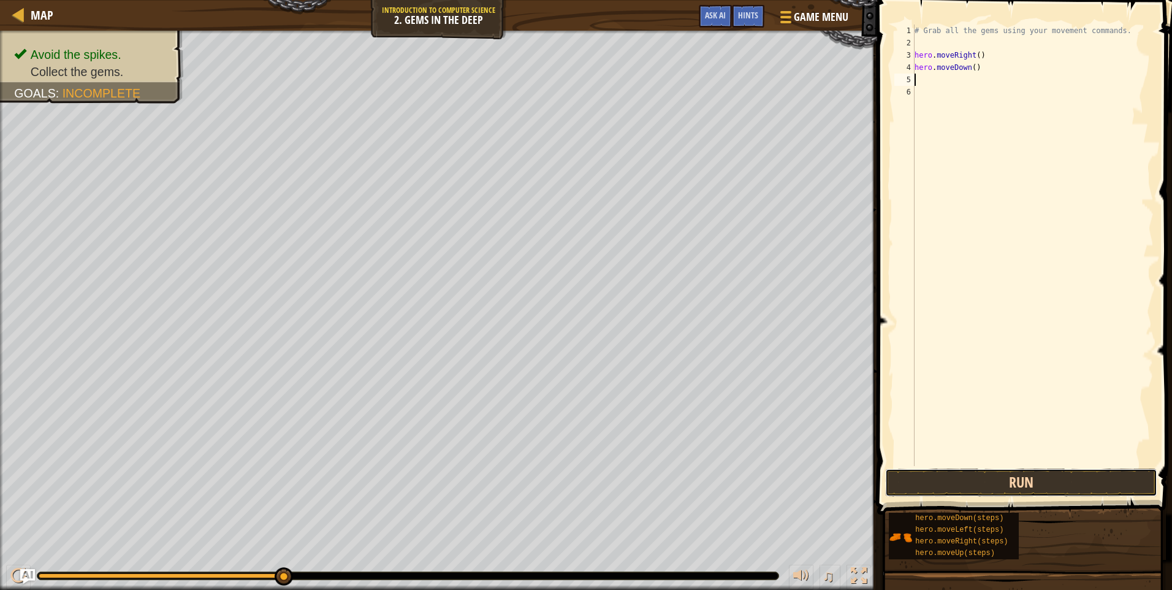
click at [1025, 483] on button "Run" at bounding box center [1021, 482] width 272 height 28
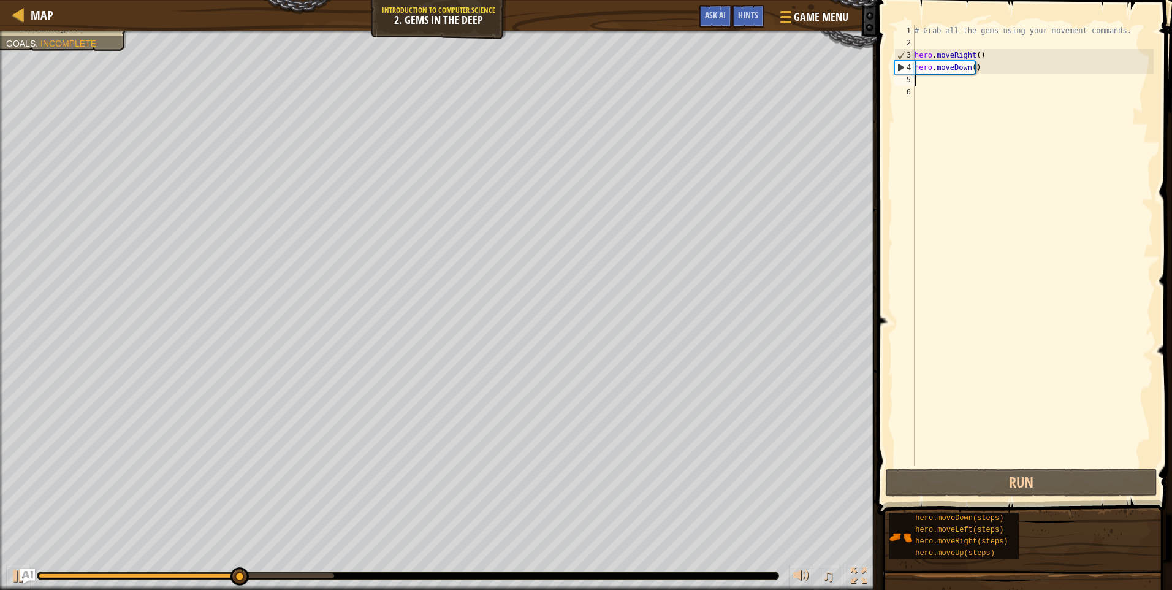
click at [931, 80] on div "# Grab all the gems using your movement commands. hero . moveRight ( ) hero . m…" at bounding box center [1033, 258] width 242 height 466
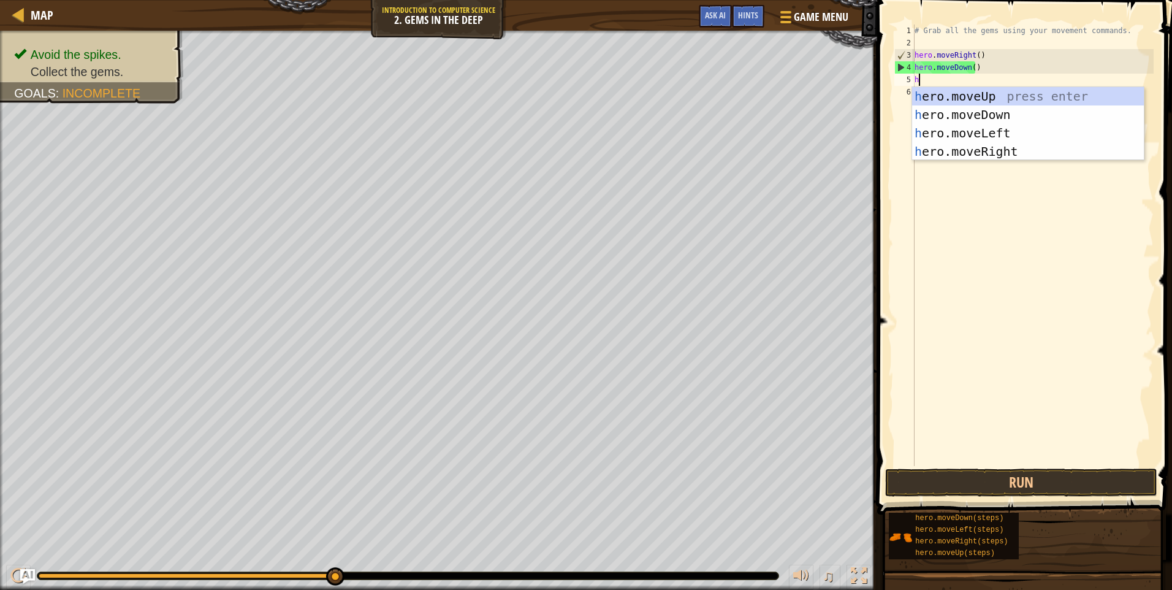
type textarea "he"
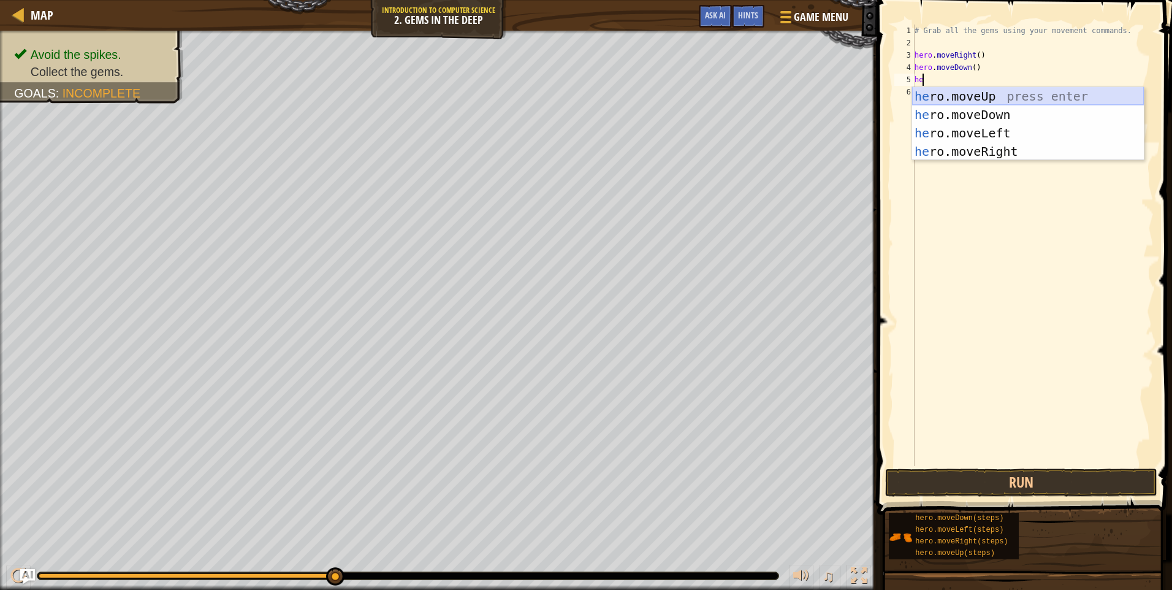
click at [981, 93] on div "he ro.moveUp press enter he ro.moveDown press enter he ro.moveLeft press enter …" at bounding box center [1028, 142] width 232 height 110
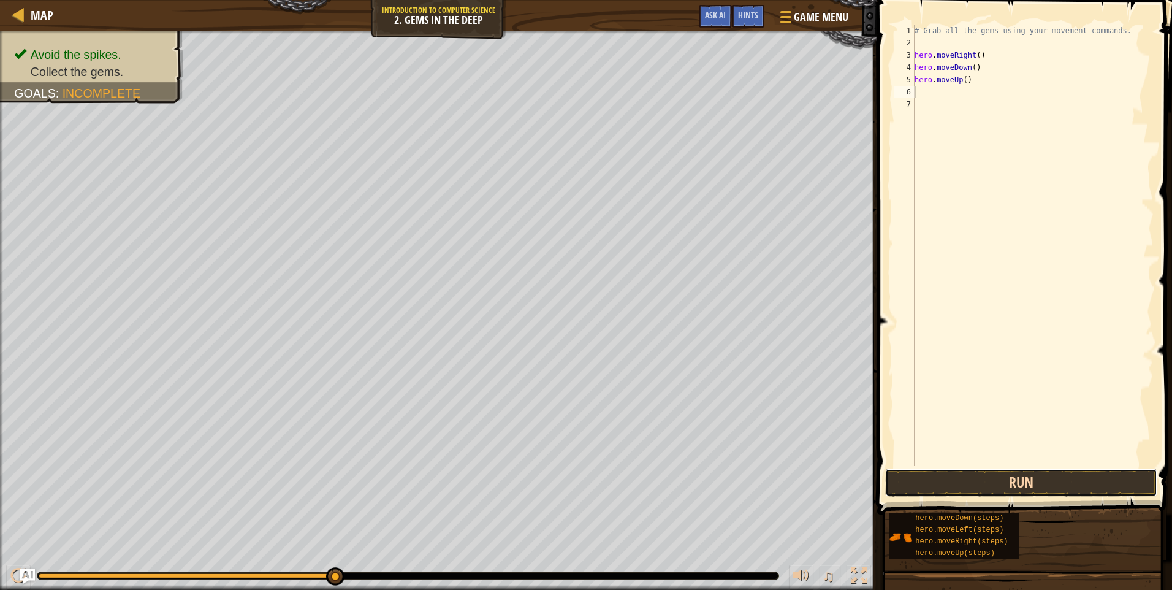
click at [1062, 477] on button "Run" at bounding box center [1021, 482] width 272 height 28
click at [963, 0] on body "Map Introduction to Computer Science 2. Gems in the Deep Game Menu Done Hints A…" at bounding box center [586, 0] width 1172 height 0
type textarea "hero.moveUp()"
click at [947, 78] on div "# Grab all the gems using your movement commands. hero . moveRight ( ) hero . m…" at bounding box center [1033, 258] width 242 height 466
click at [964, 145] on div "# Grab all the gems using your movement commands. hero . moveRight ( ) hero . m…" at bounding box center [1033, 258] width 242 height 466
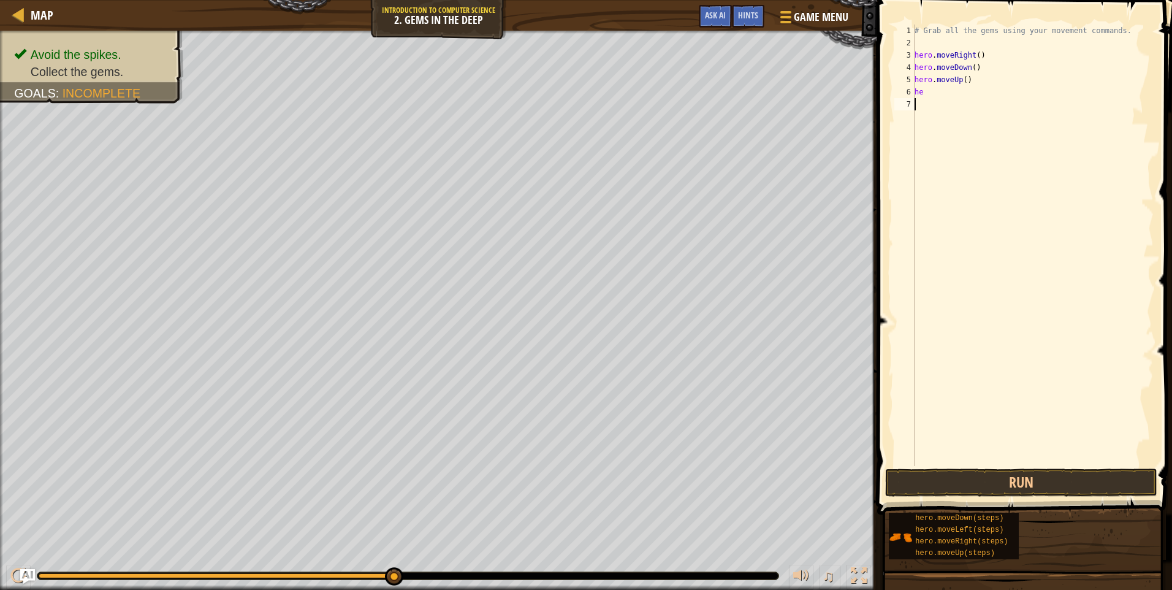
drag, startPoint x: 969, startPoint y: 148, endPoint x: 984, endPoint y: 174, distance: 30.0
click at [982, 174] on div "# Grab all the gems using your movement commands. hero . moveRight ( ) hero . m…" at bounding box center [1033, 258] width 242 height 466
click at [984, 174] on div "# Grab all the gems using your movement commands. hero . moveRight ( ) hero . m…" at bounding box center [1033, 258] width 242 height 466
click at [951, 91] on div "# Grab all the gems using your movement commands. hero . moveRight ( ) hero . m…" at bounding box center [1033, 258] width 242 height 466
type textarea "h"
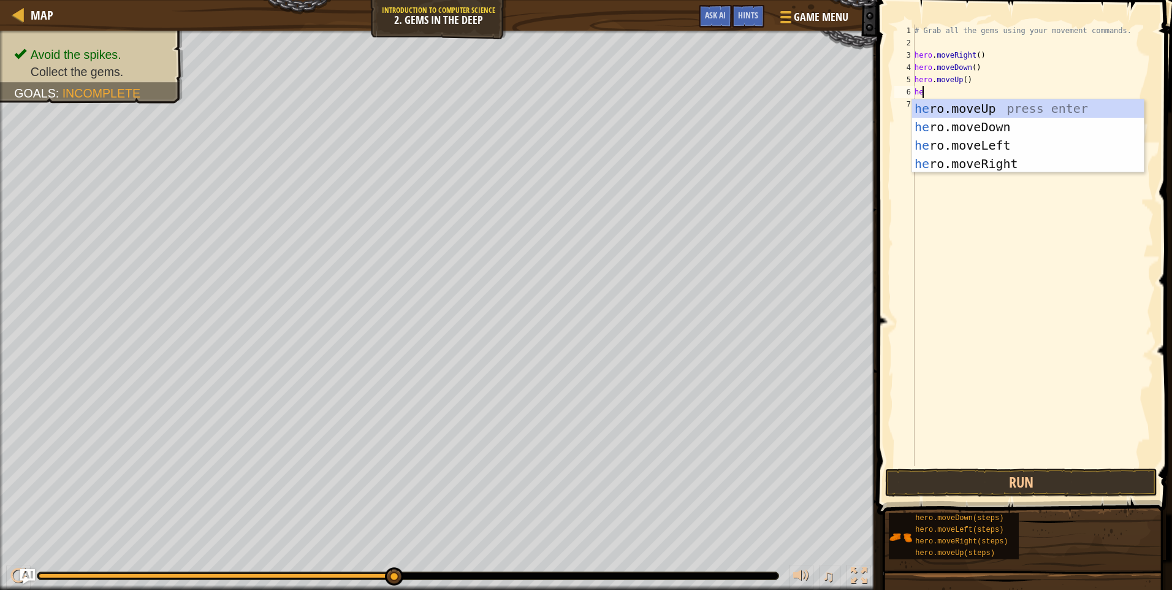
type textarea "her"
click at [961, 104] on div "her o.moveUp press enter her o.moveDown press enter her o.moveLeft press enter …" at bounding box center [1028, 154] width 232 height 110
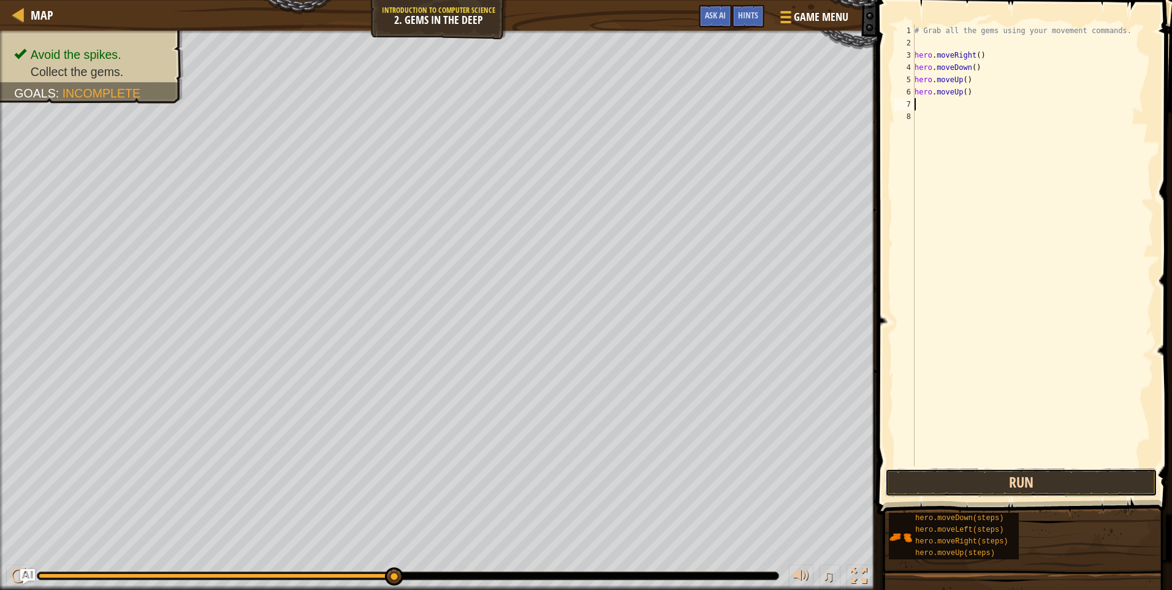
click at [953, 483] on button "Run" at bounding box center [1021, 482] width 272 height 28
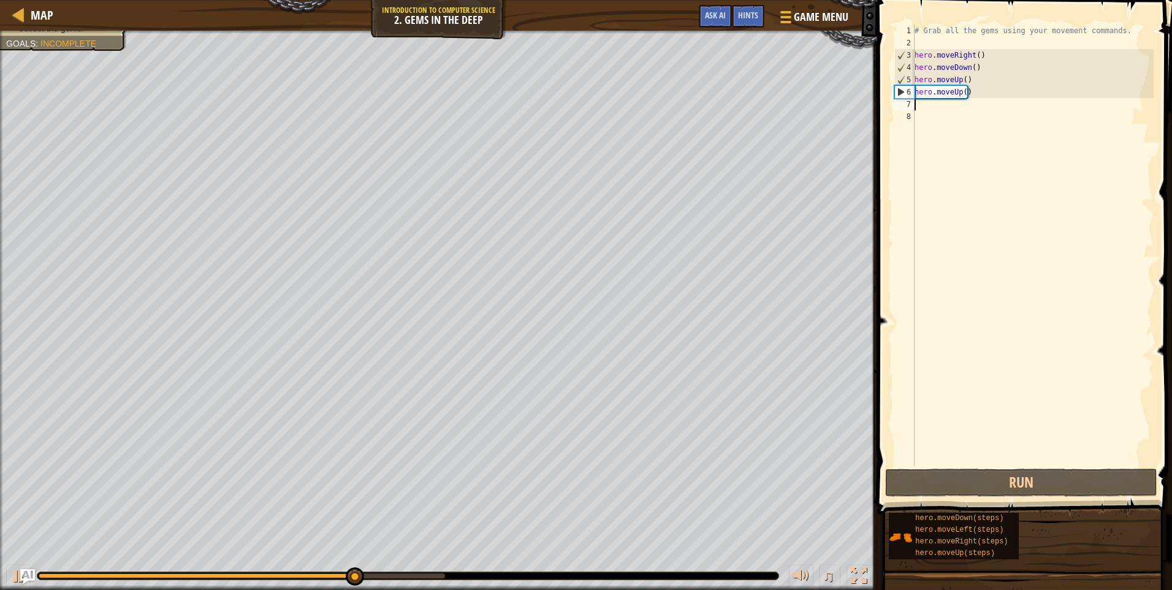
click at [928, 104] on div "# Grab all the gems using your movement commands. hero . moveRight ( ) hero . m…" at bounding box center [1033, 258] width 242 height 466
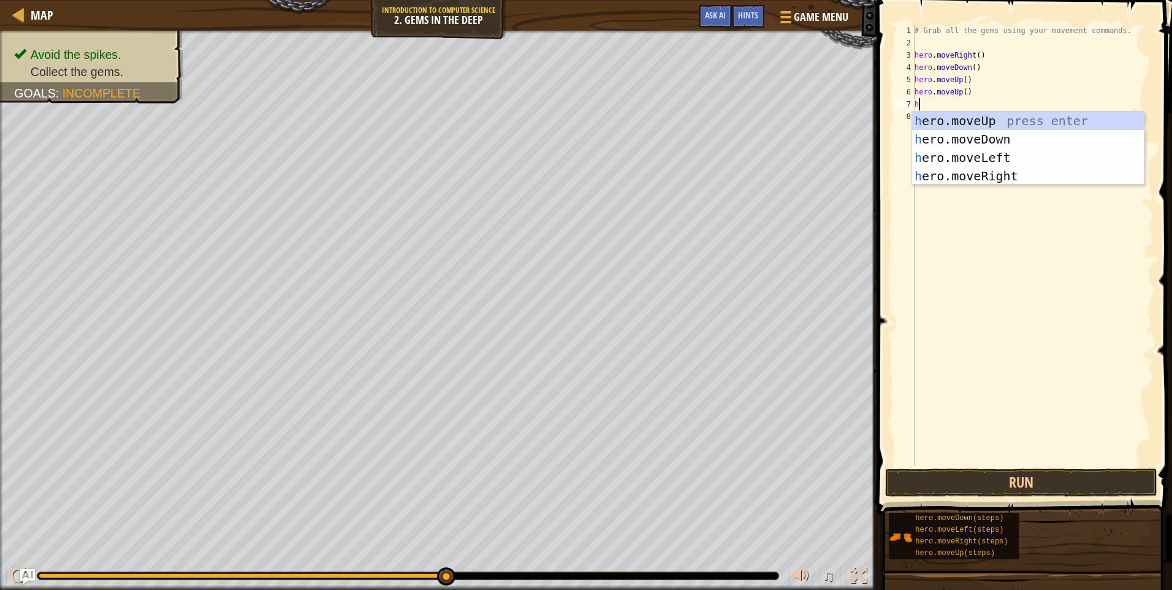
type textarea "he"
click at [970, 173] on div "he ro.moveUp press enter he ro.moveDown press enter he ro.moveLeft press enter …" at bounding box center [1028, 167] width 232 height 110
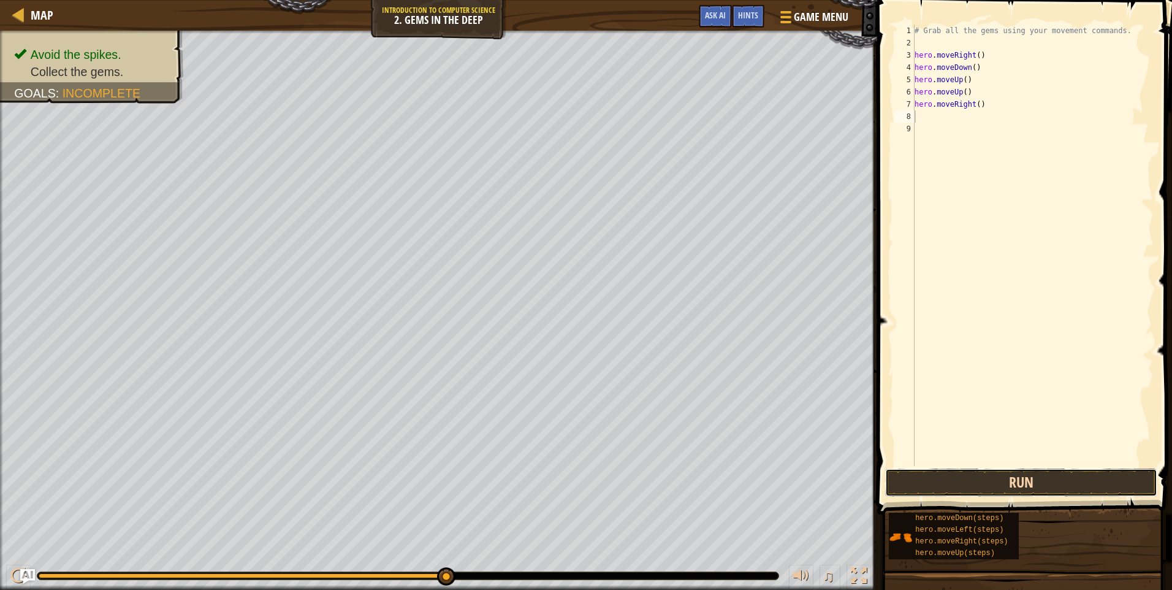
click at [1056, 481] on button "Run" at bounding box center [1021, 482] width 272 height 28
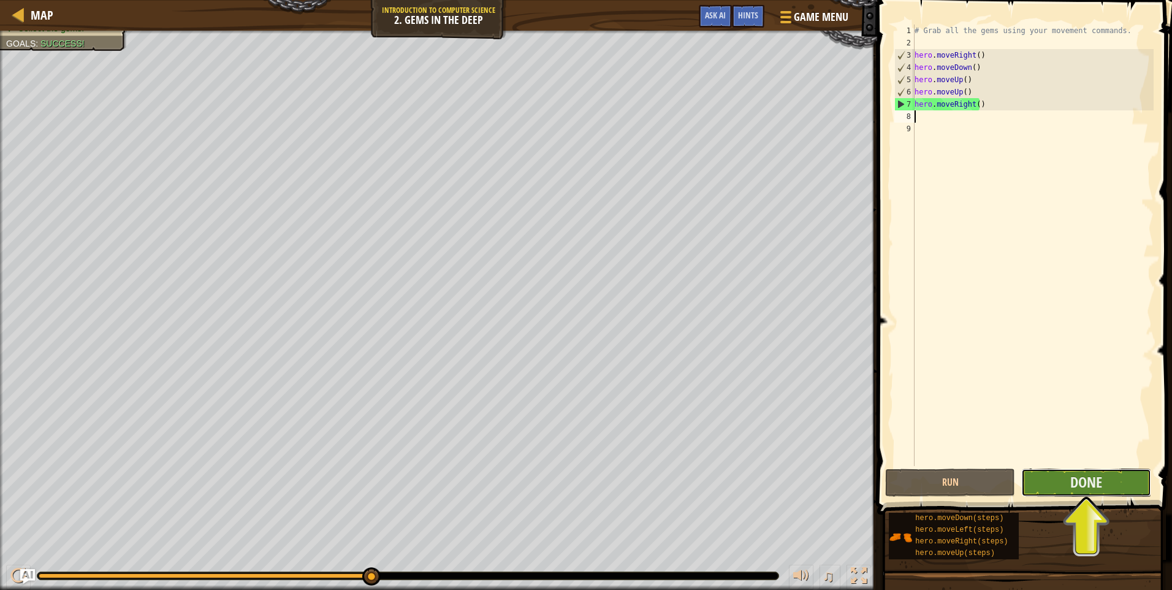
click at [1048, 484] on button "Done" at bounding box center [1086, 482] width 130 height 28
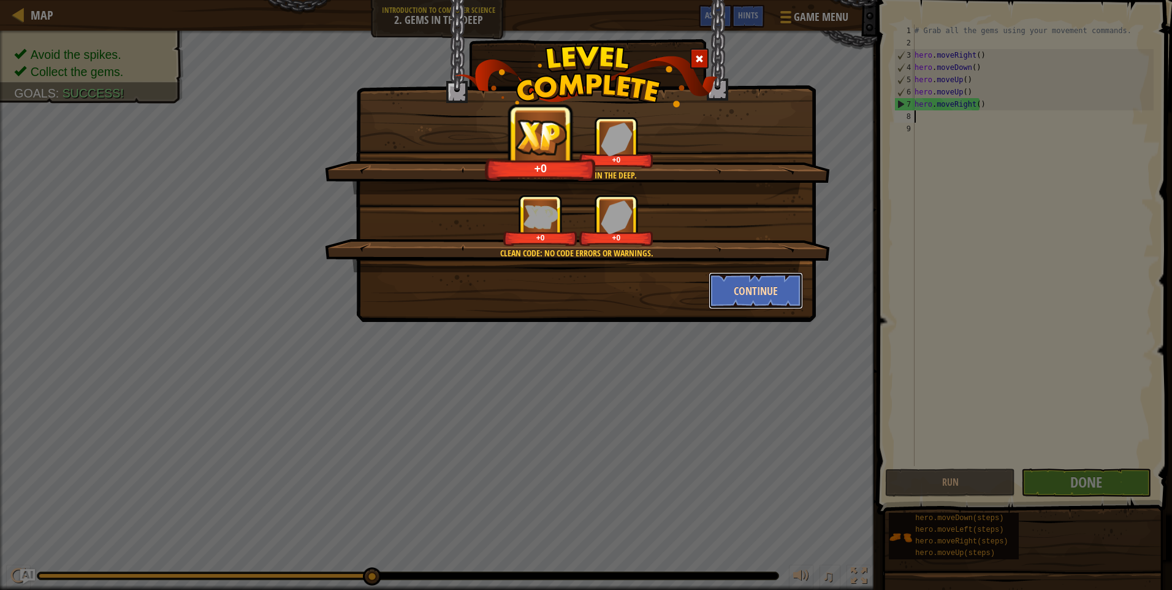
click at [732, 291] on button "Continue" at bounding box center [756, 290] width 95 height 37
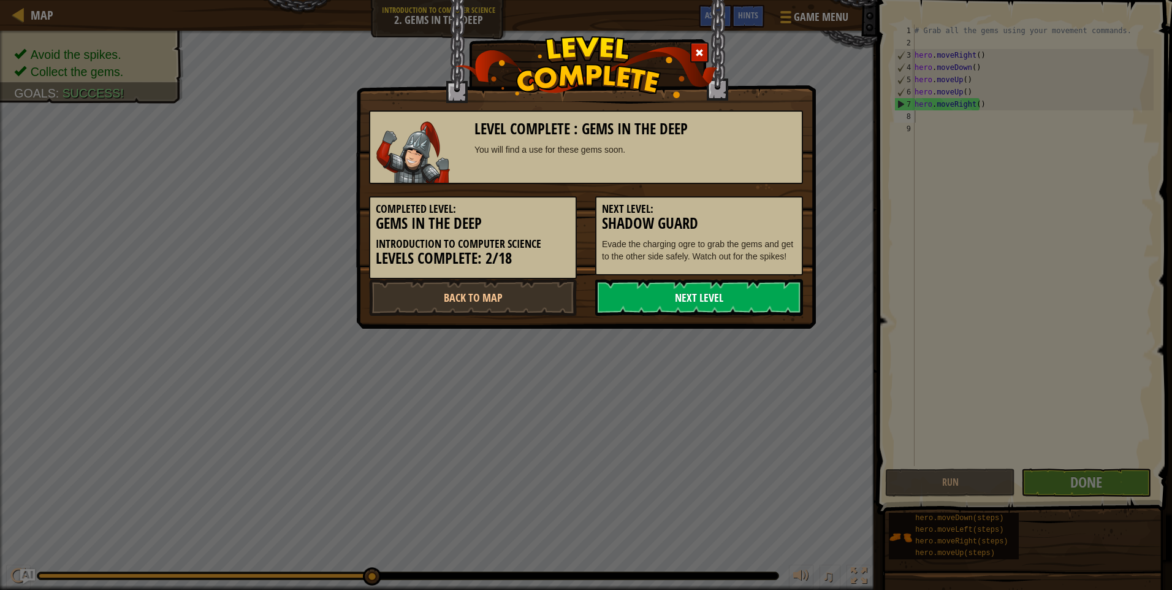
click at [651, 300] on link "Next Level" at bounding box center [699, 297] width 208 height 37
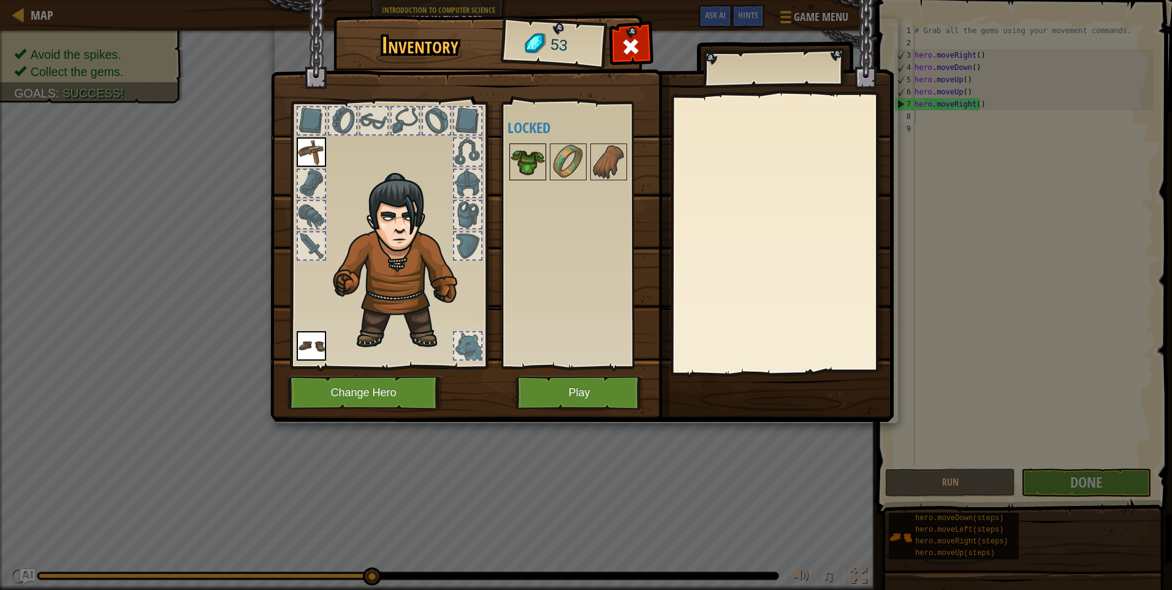
click at [530, 162] on img at bounding box center [528, 162] width 34 height 34
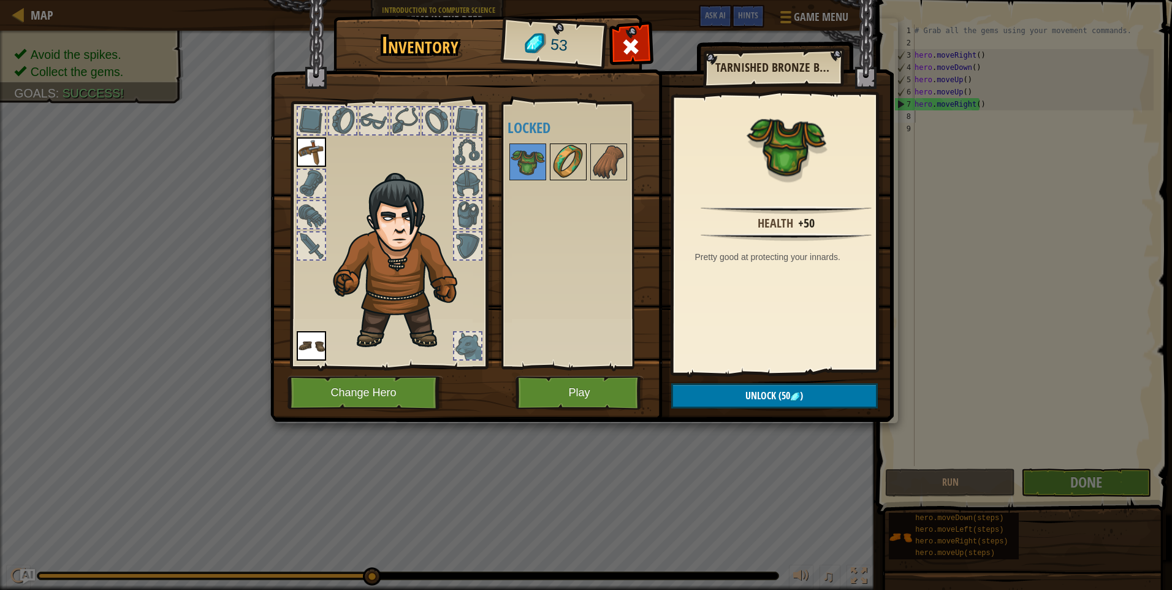
click at [573, 167] on img at bounding box center [568, 162] width 34 height 34
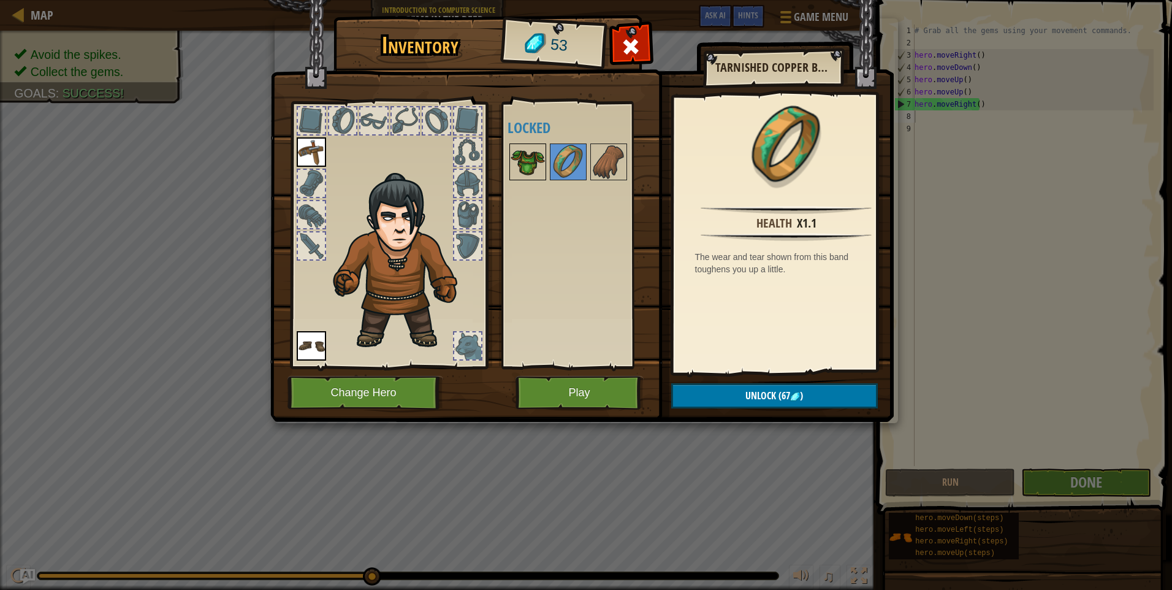
click at [538, 164] on img at bounding box center [528, 162] width 34 height 34
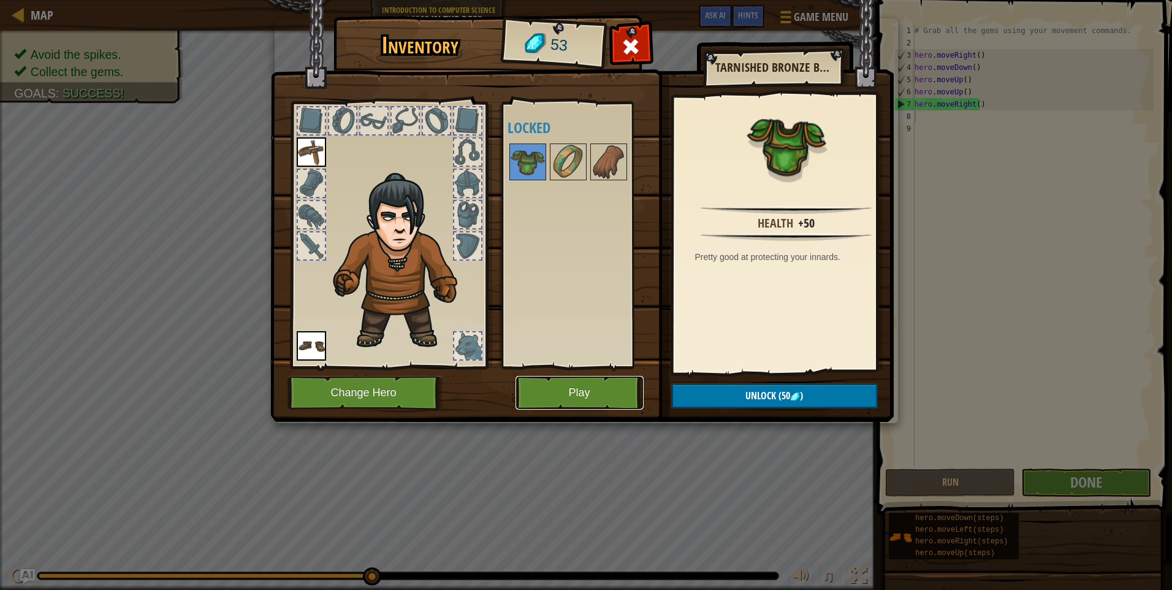
click at [592, 384] on button "Play" at bounding box center [580, 393] width 128 height 34
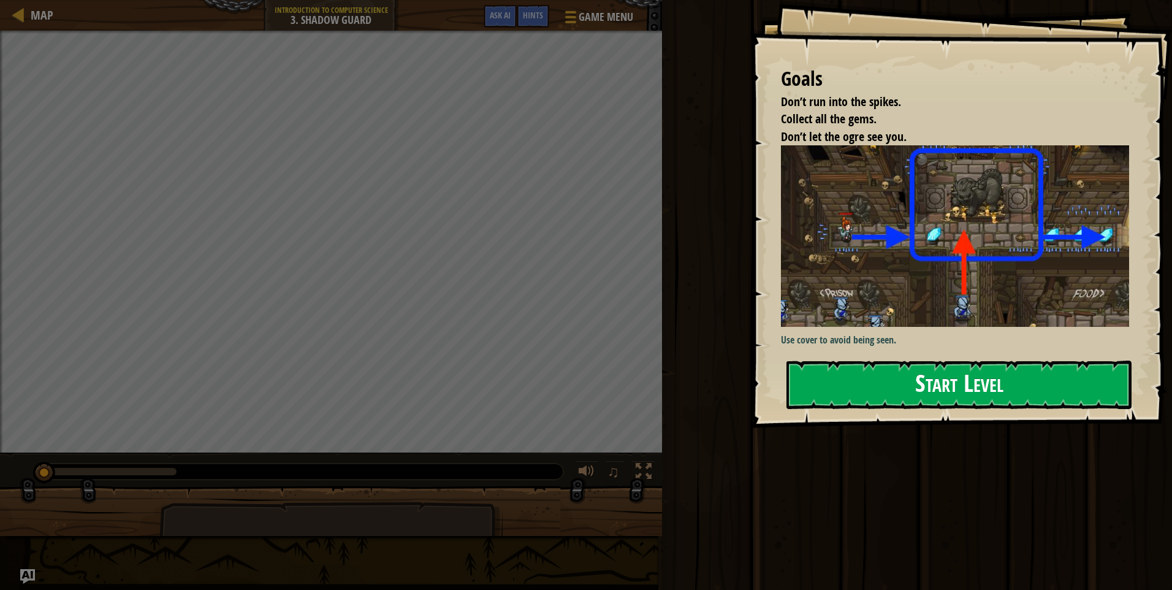
click at [890, 383] on button "Start Level" at bounding box center [959, 385] width 345 height 48
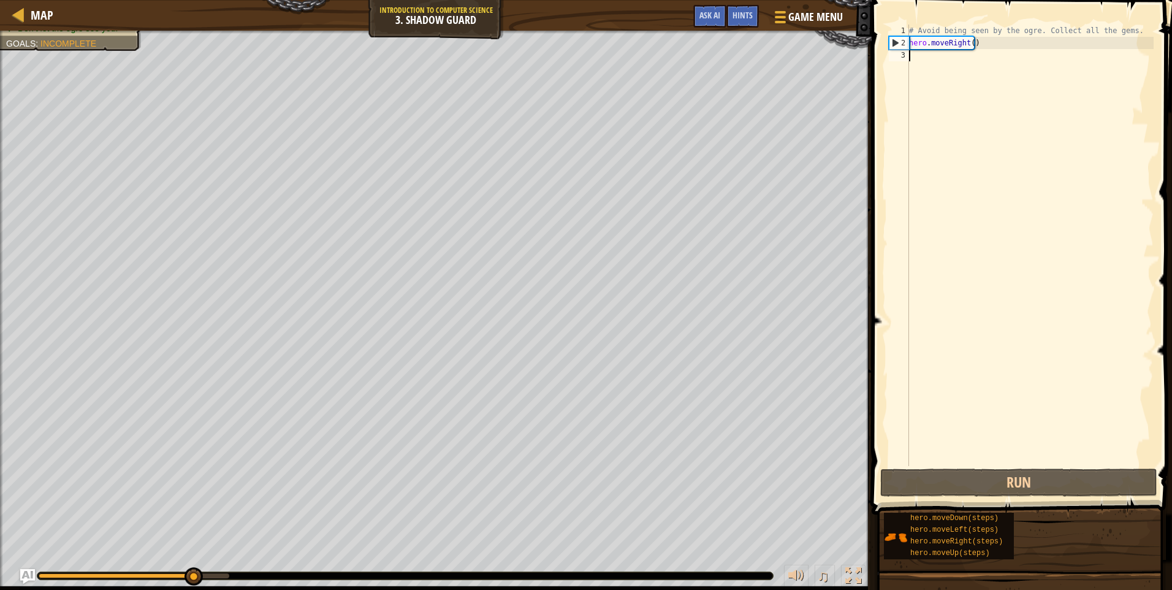
click at [931, 58] on div "# Avoid being seen by the ogre. Collect all the gems. hero . moveRight ( )" at bounding box center [1030, 258] width 247 height 466
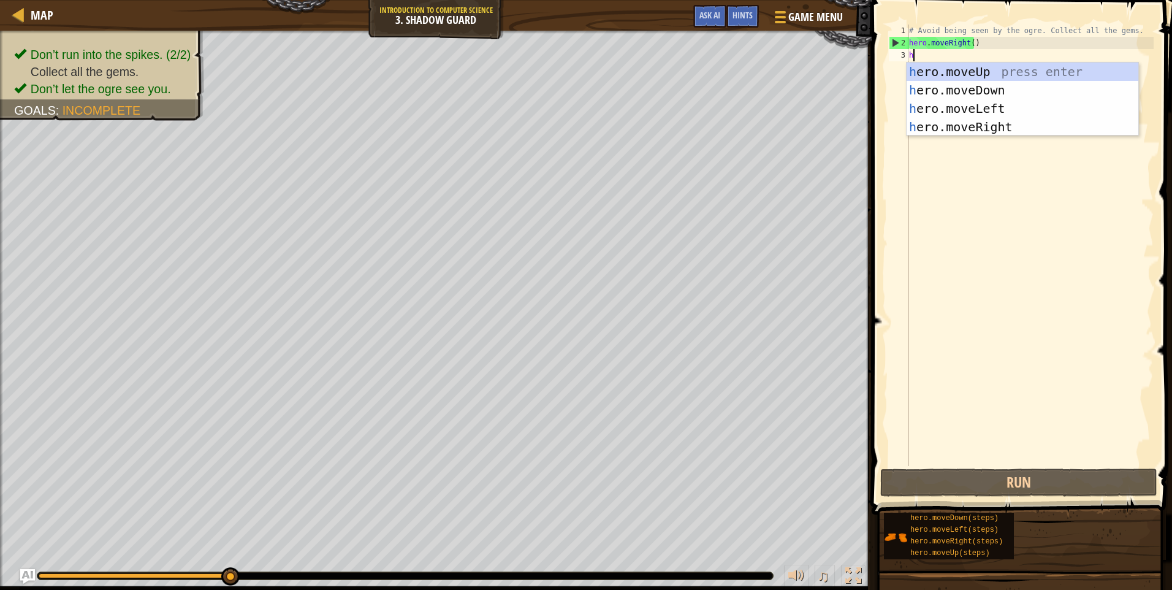
scroll to position [6, 0]
type textarea "he"
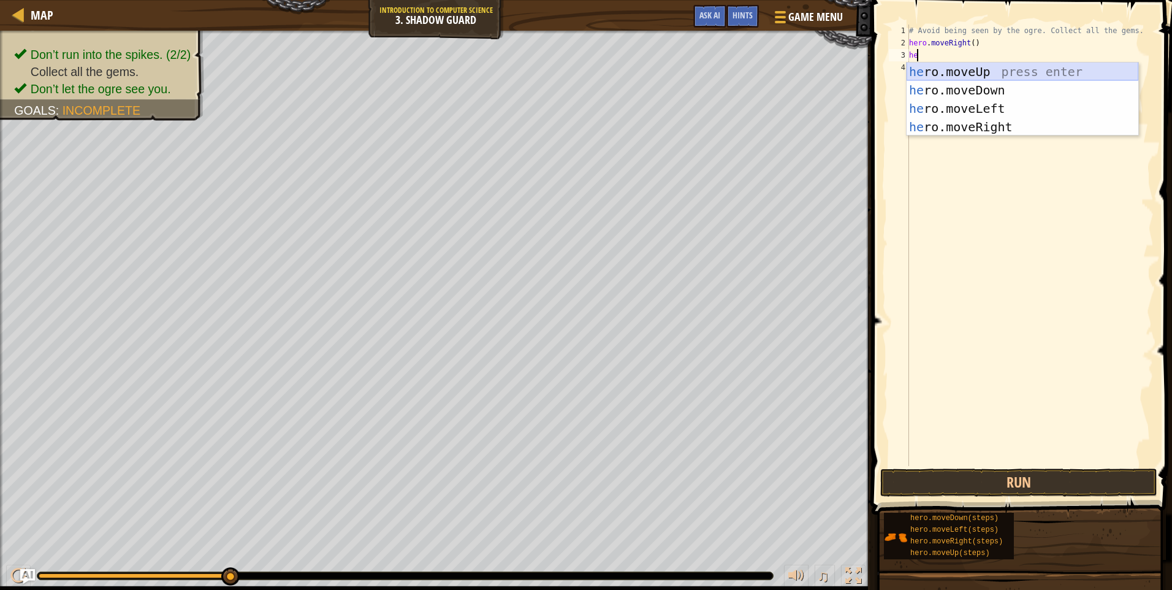
click at [948, 67] on div "he ro.moveUp press enter he ro.moveDown press enter he ro.moveLeft press enter …" at bounding box center [1023, 118] width 232 height 110
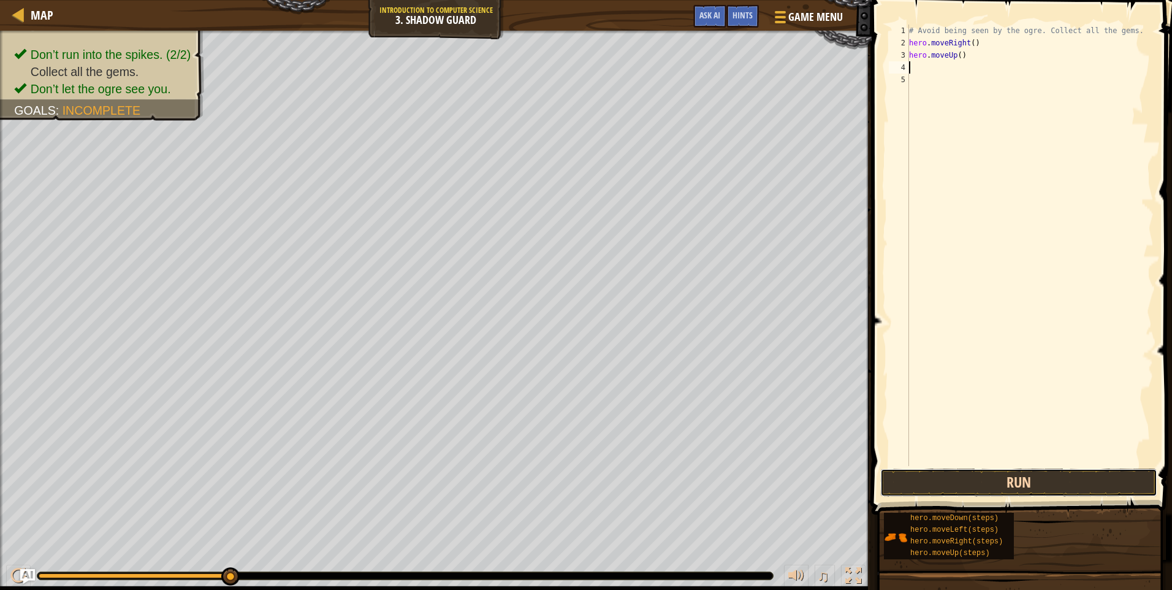
click at [1010, 489] on button "Run" at bounding box center [1018, 482] width 277 height 28
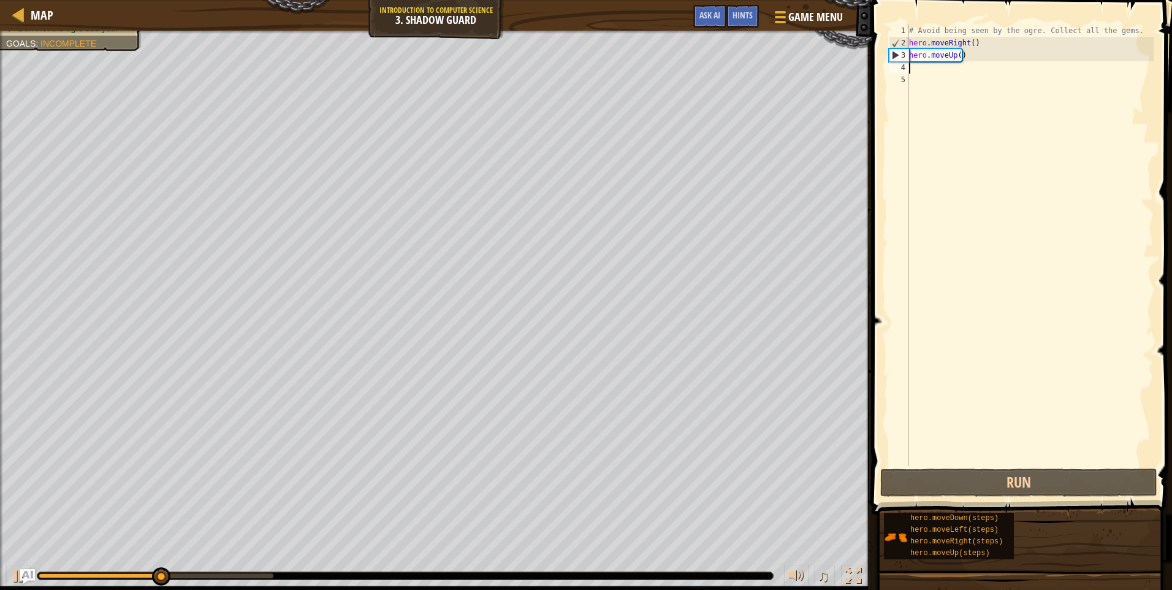
click at [921, 65] on div "# Avoid being seen by the ogre. Collect all the gems. hero . moveRight ( ) hero…" at bounding box center [1030, 258] width 247 height 466
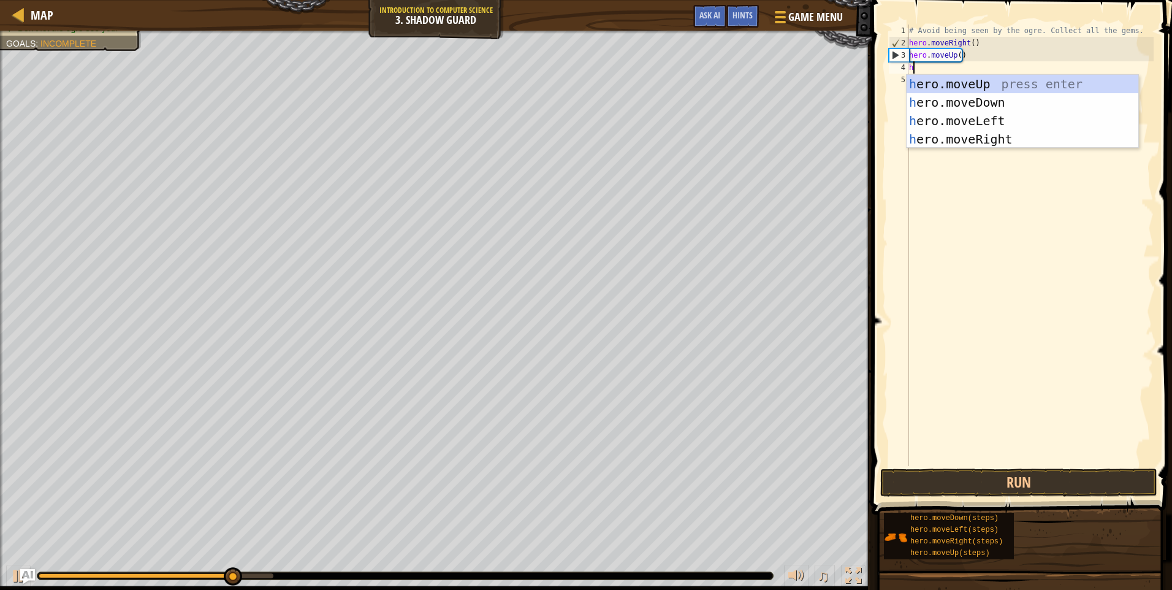
type textarea "he"
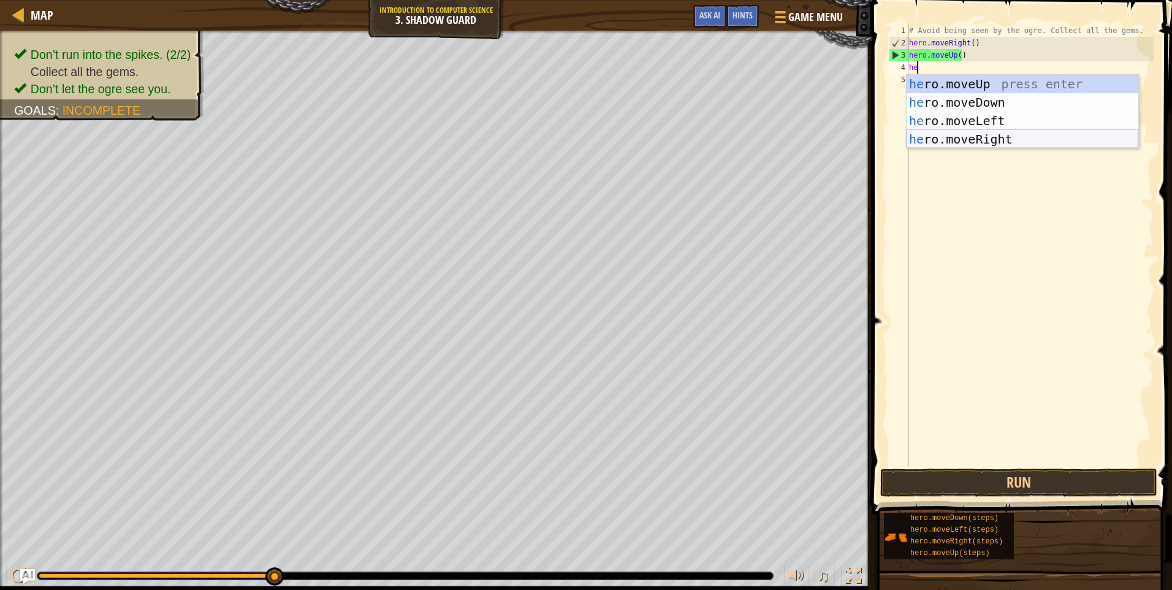
click at [945, 137] on div "he ro.moveUp press enter he ro.moveDown press enter he ro.moveLeft press enter …" at bounding box center [1023, 130] width 232 height 110
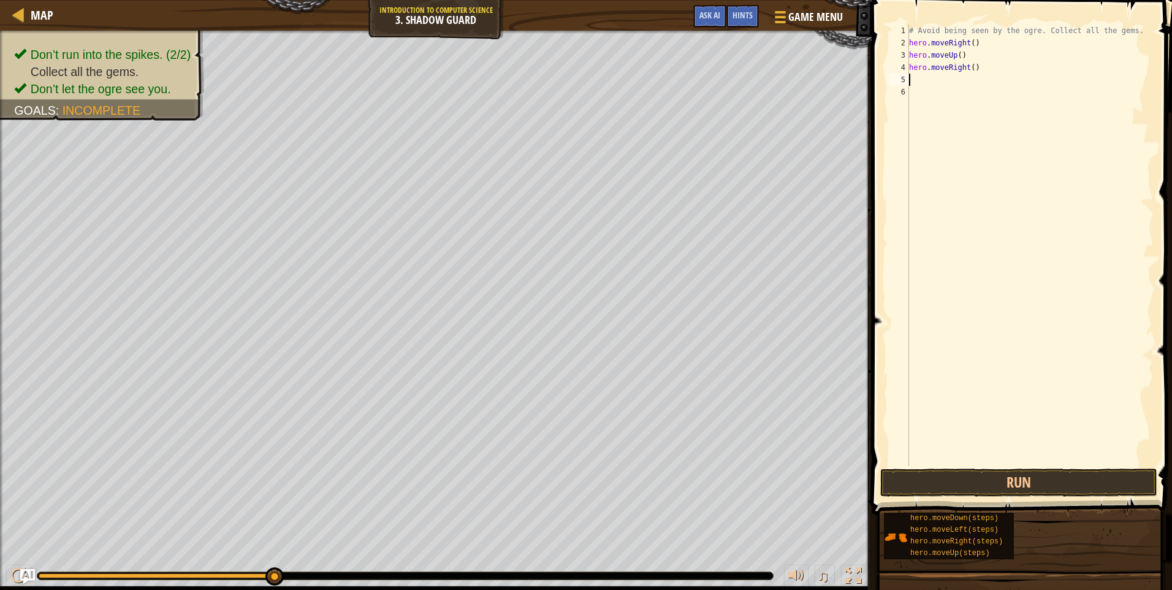
click at [929, 84] on div "# Avoid being seen by the ogre. Collect all the gems. hero . moveRight ( ) hero…" at bounding box center [1030, 258] width 247 height 466
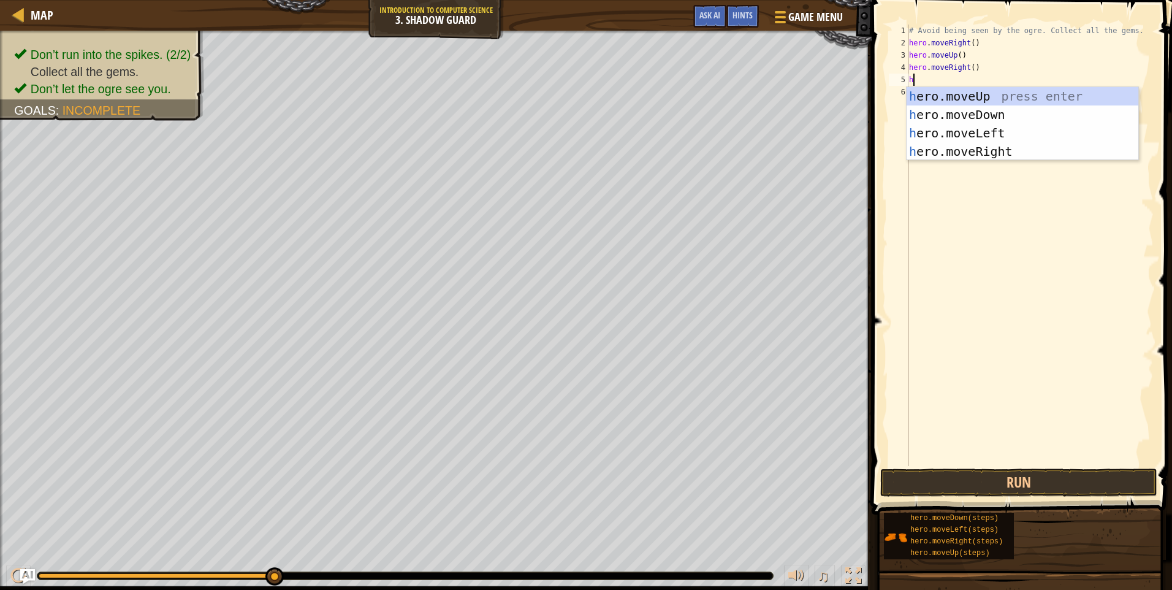
type textarea "he"
click at [969, 113] on div "he ro.moveUp press enter he ro.moveDown press enter he ro.moveLeft press enter …" at bounding box center [1023, 142] width 232 height 110
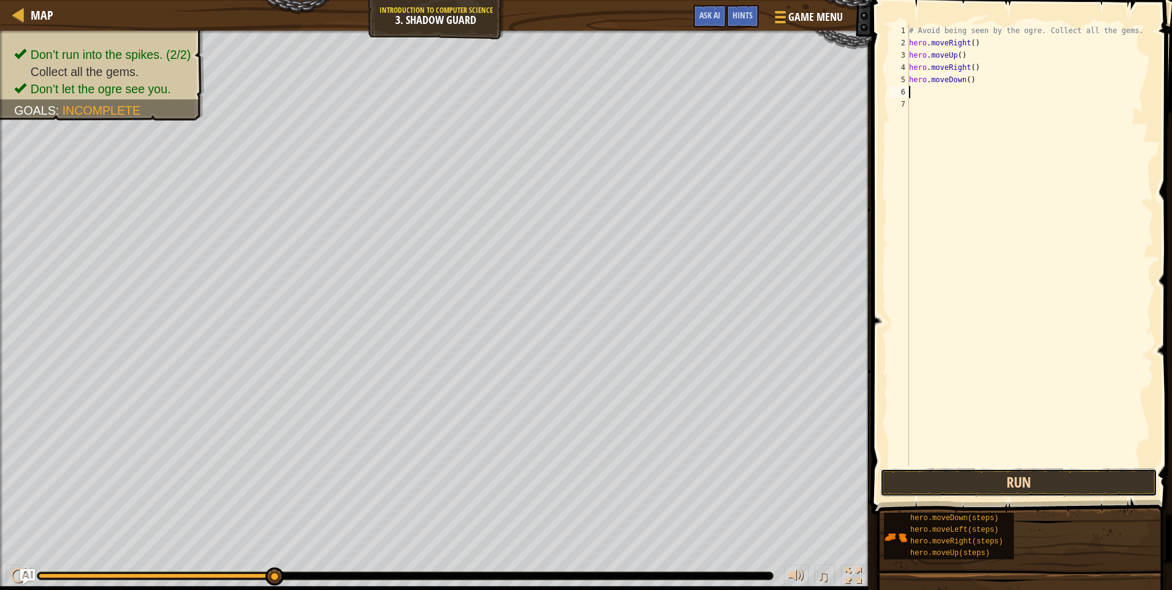
click at [933, 476] on button "Run" at bounding box center [1018, 482] width 277 height 28
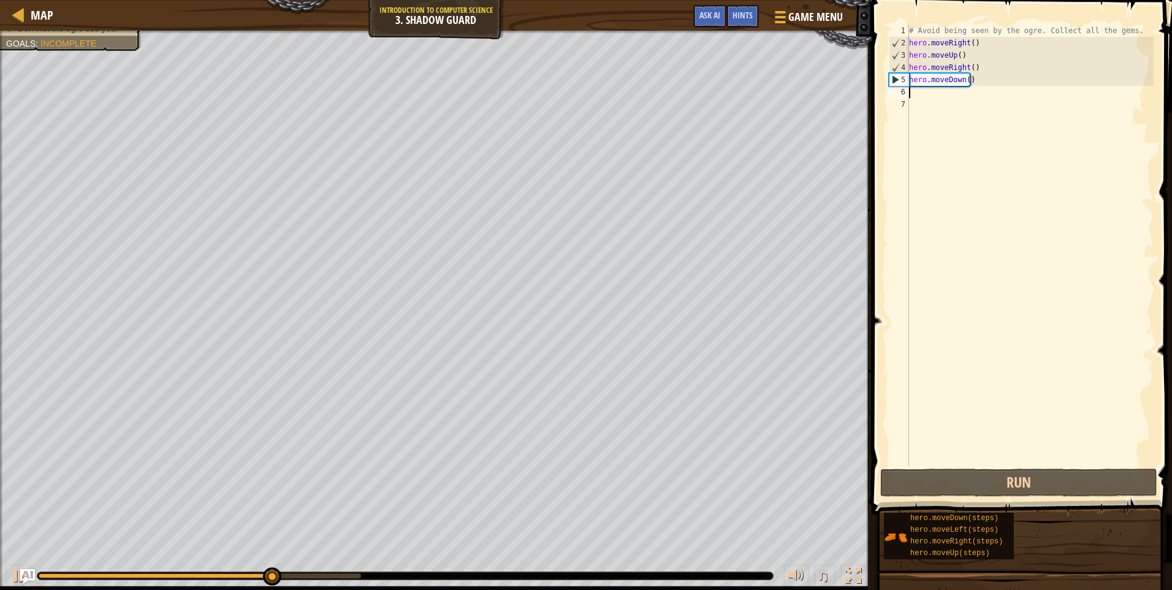
click at [958, 94] on div "# Avoid being seen by the ogre. Collect all the gems. hero . moveRight ( ) hero…" at bounding box center [1030, 258] width 247 height 466
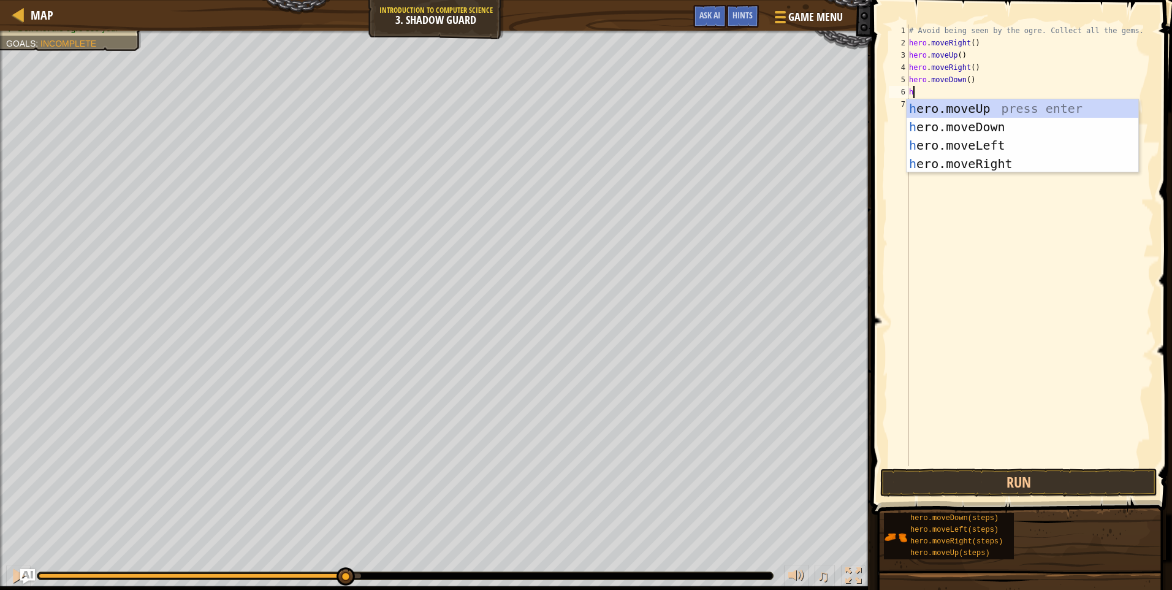
type textarea "he"
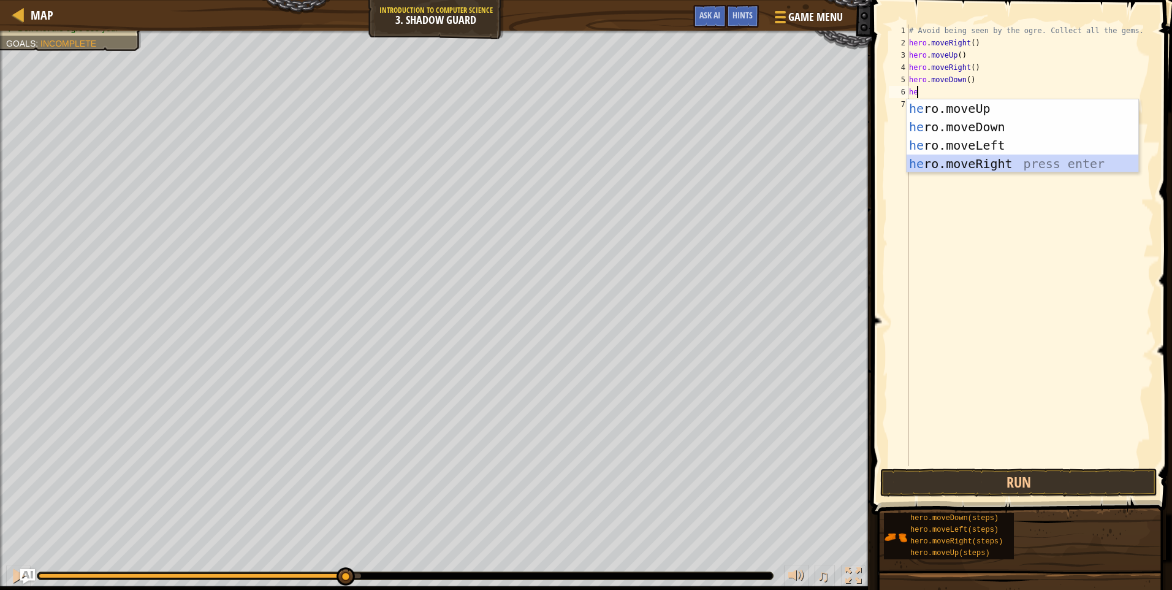
click at [978, 162] on div "he ro.moveUp press enter he ro.moveDown press enter he ro.moveLeft press enter …" at bounding box center [1023, 154] width 232 height 110
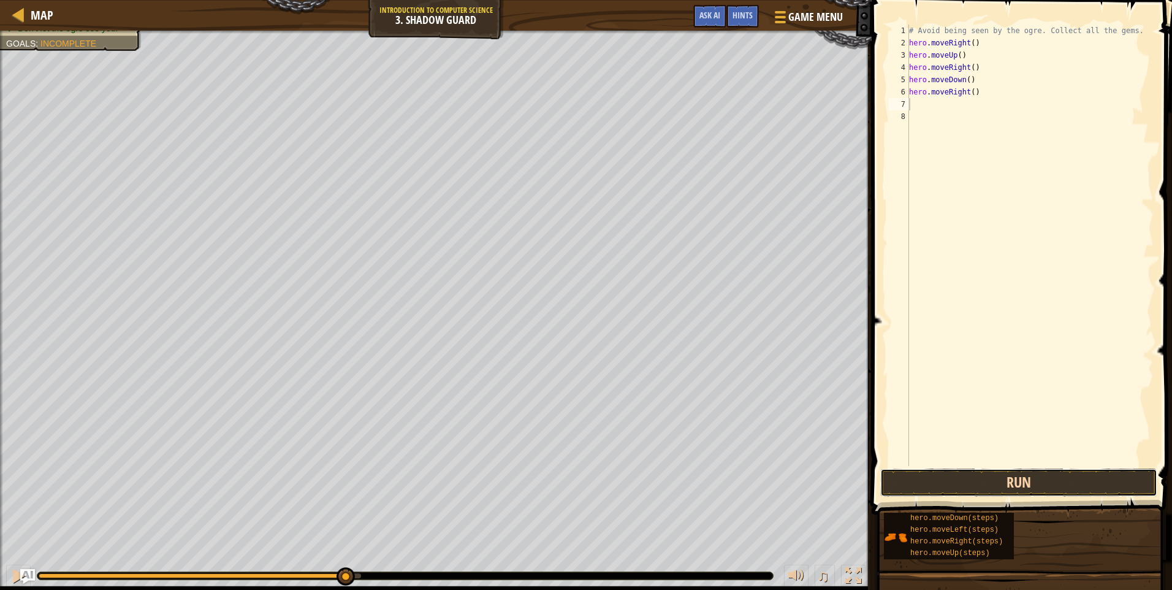
click at [1050, 479] on button "Run" at bounding box center [1018, 482] width 277 height 28
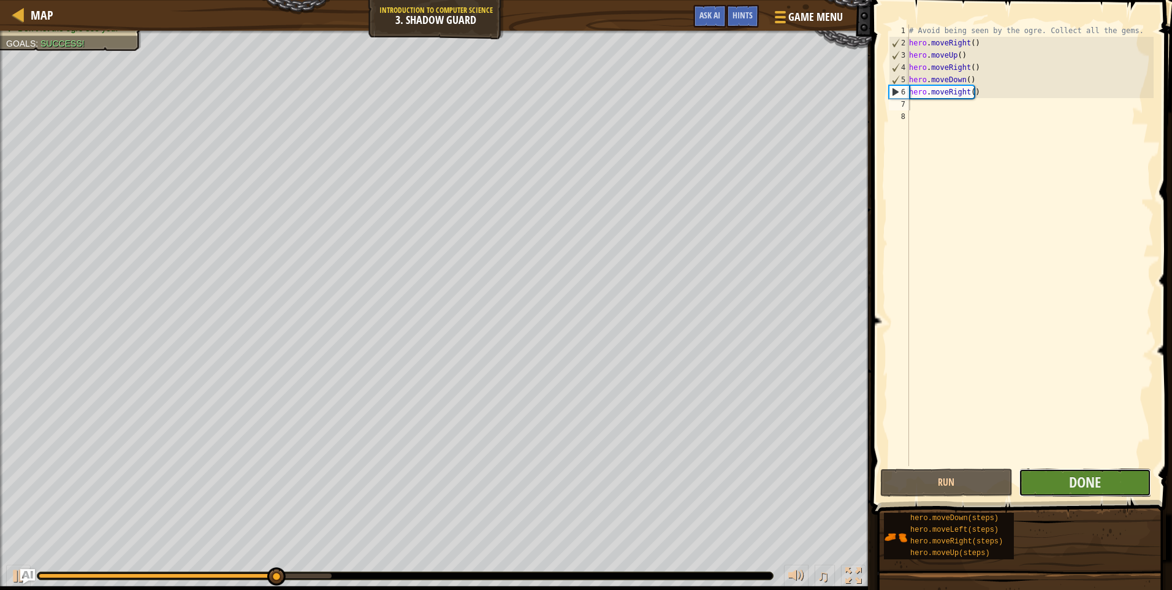
click at [1053, 482] on button "Done" at bounding box center [1085, 482] width 132 height 28
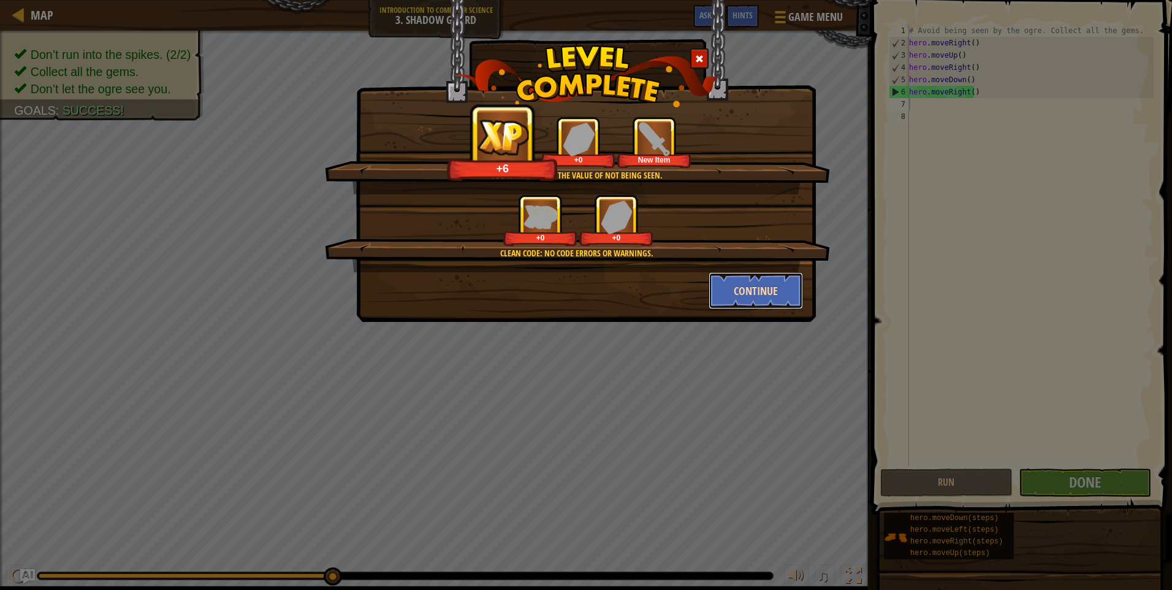
click at [739, 288] on button "Continue" at bounding box center [756, 290] width 95 height 37
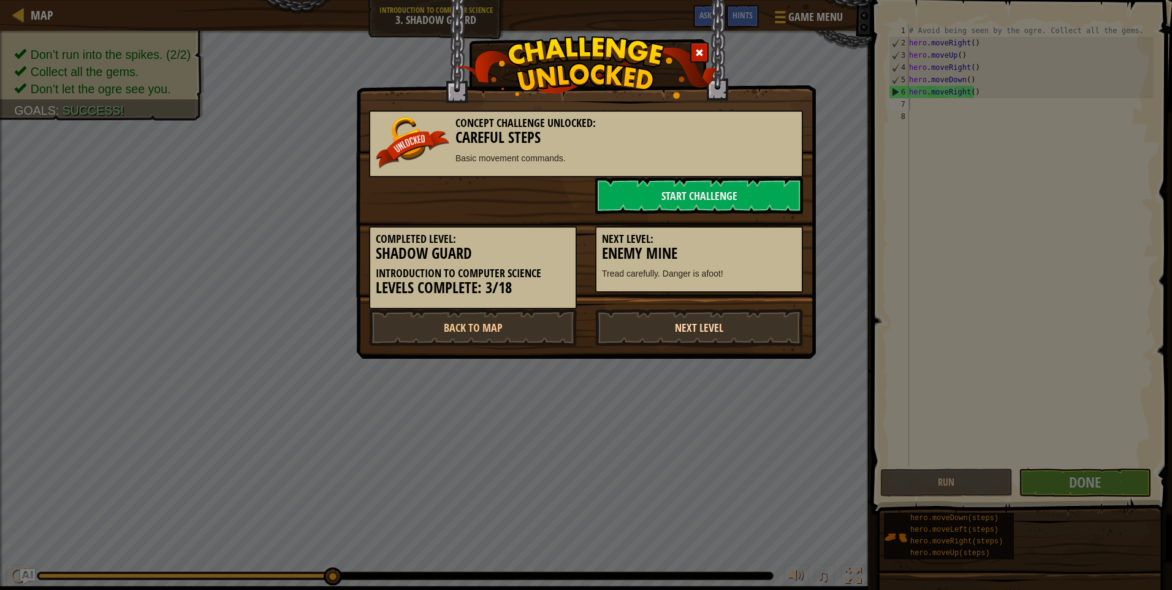
click at [684, 327] on link "Next Level" at bounding box center [699, 327] width 208 height 37
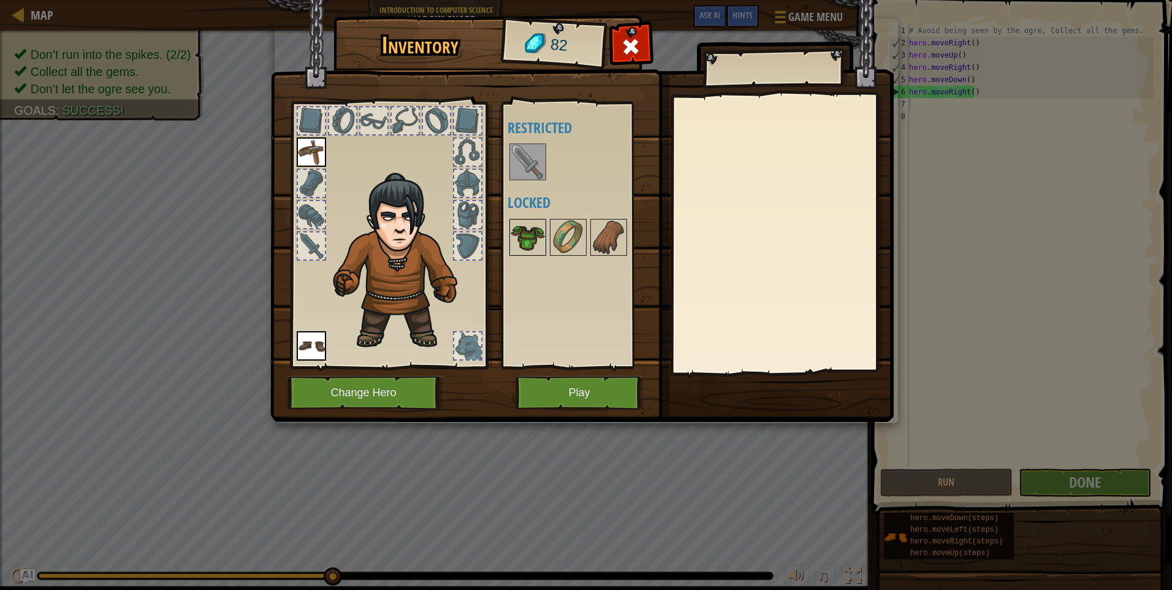
click at [532, 235] on img at bounding box center [528, 237] width 34 height 34
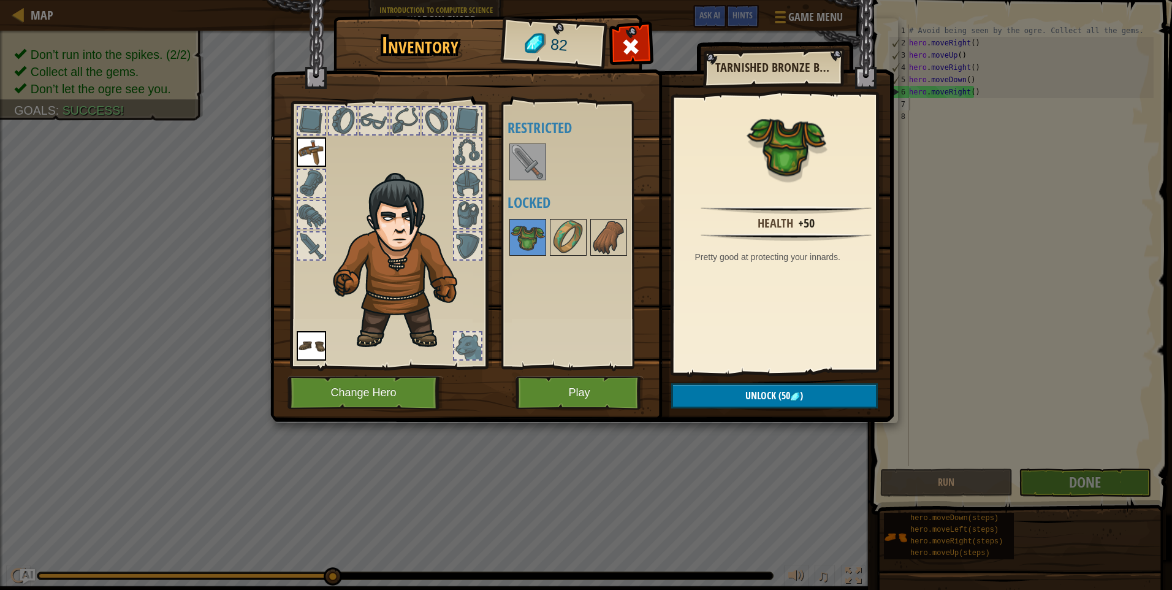
click at [522, 156] on img at bounding box center [528, 162] width 34 height 34
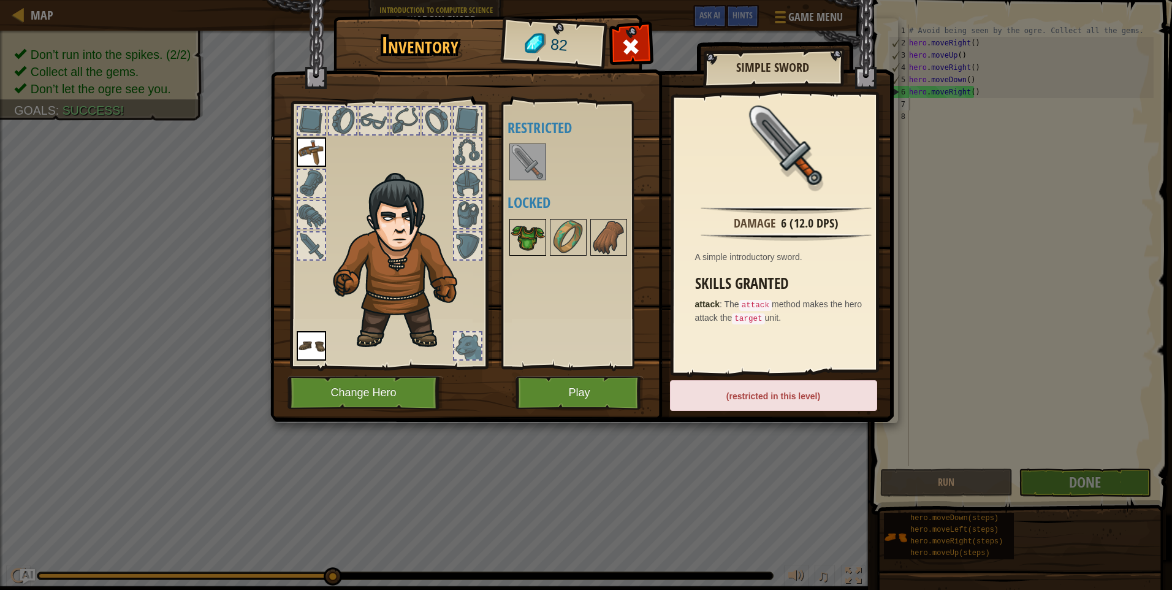
click at [527, 245] on img at bounding box center [528, 237] width 34 height 34
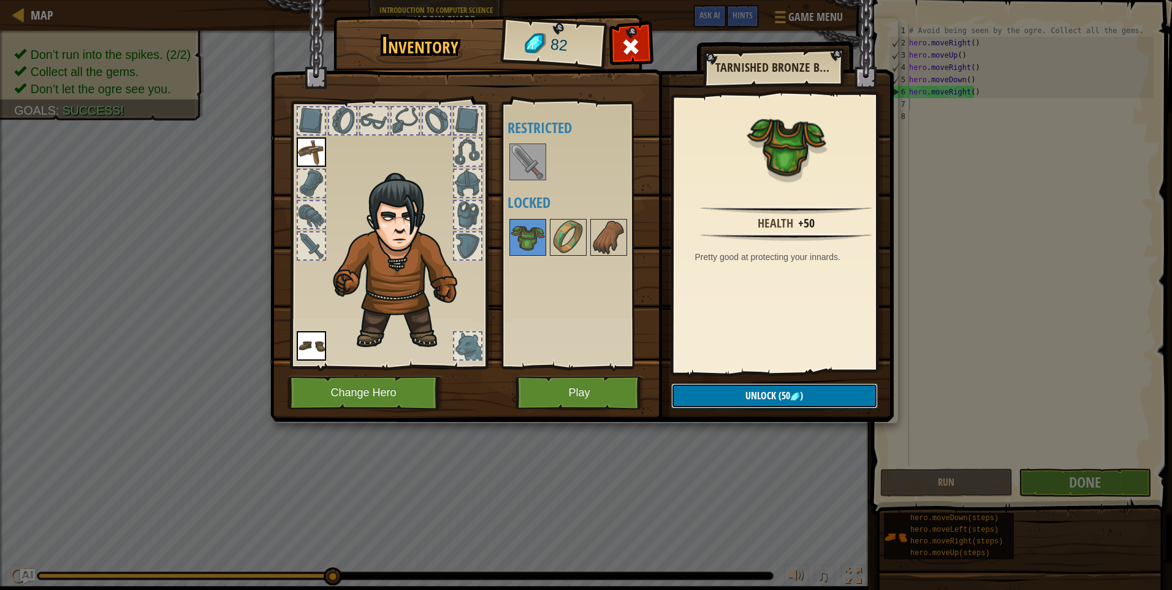
click at [773, 395] on span "Unlock" at bounding box center [761, 395] width 31 height 13
click at [725, 392] on button "Confirm" at bounding box center [774, 395] width 207 height 25
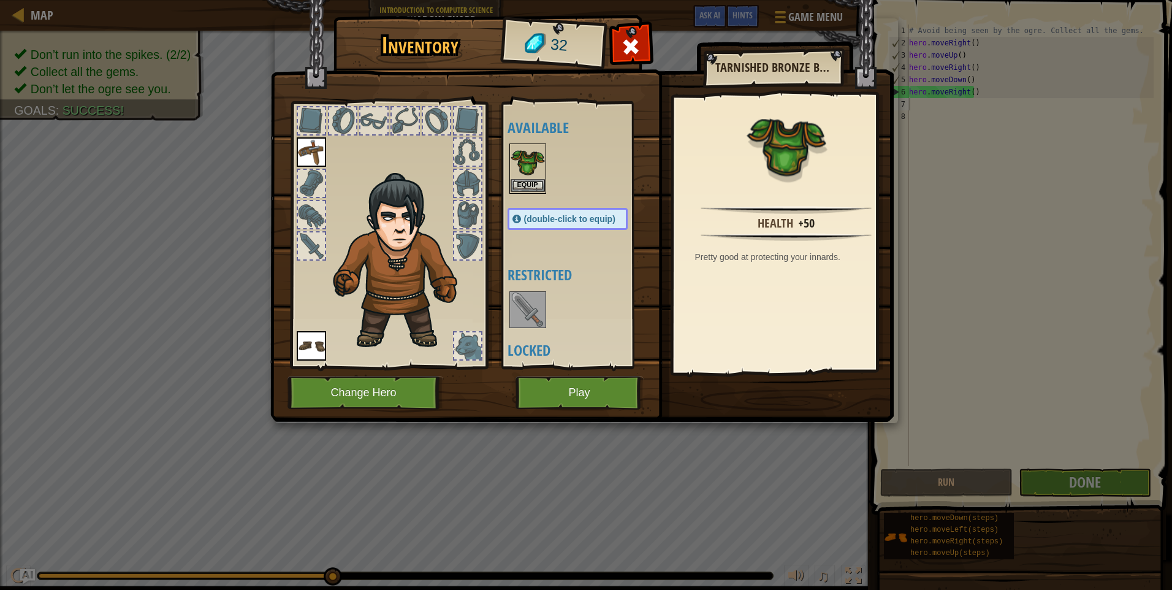
click at [525, 178] on img at bounding box center [528, 162] width 34 height 34
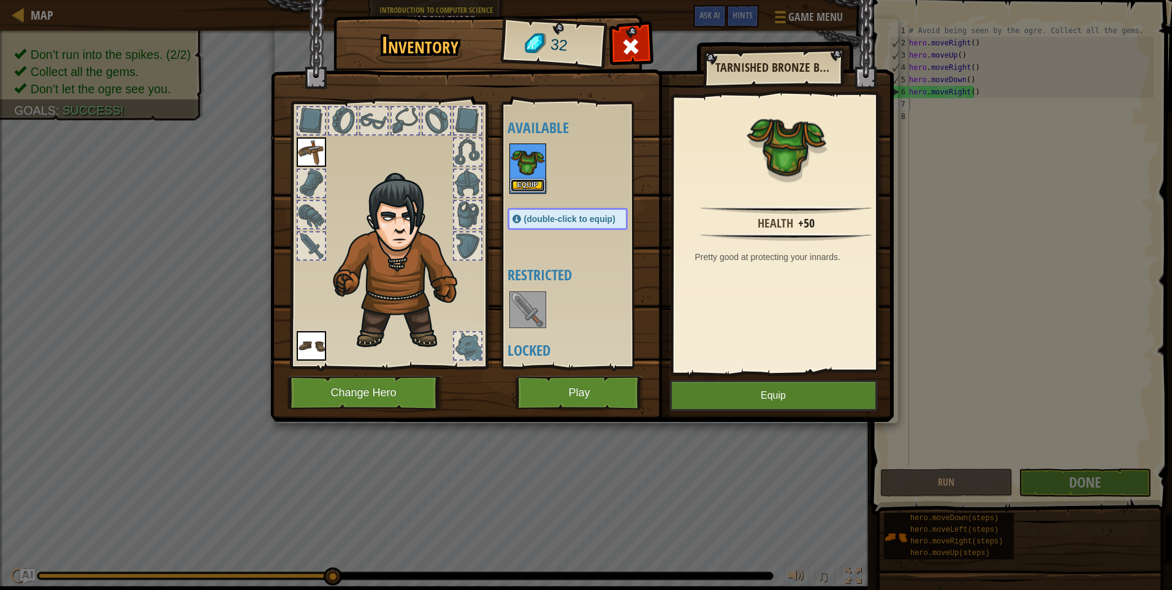
click at [530, 185] on button "Equip" at bounding box center [528, 185] width 34 height 13
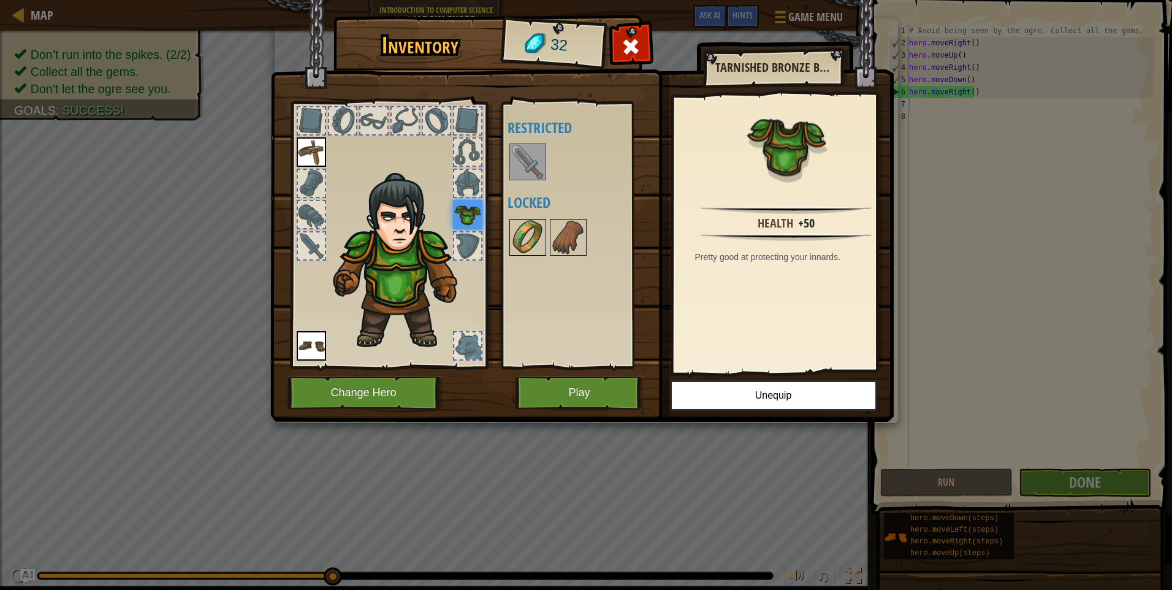
click at [528, 237] on img at bounding box center [528, 237] width 34 height 34
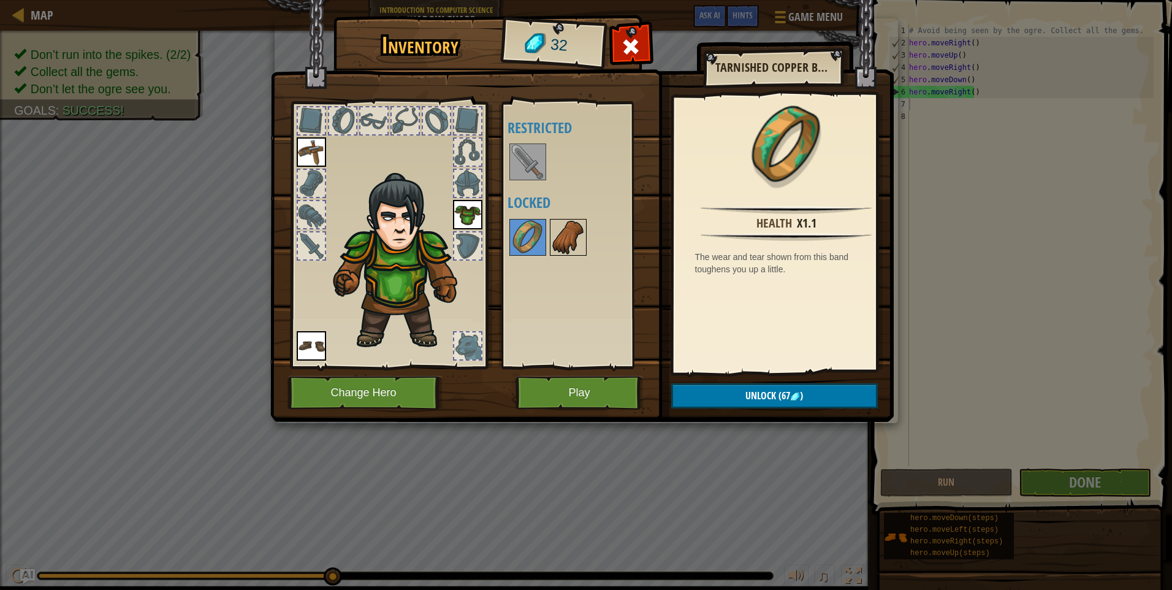
click at [565, 235] on img at bounding box center [568, 237] width 34 height 34
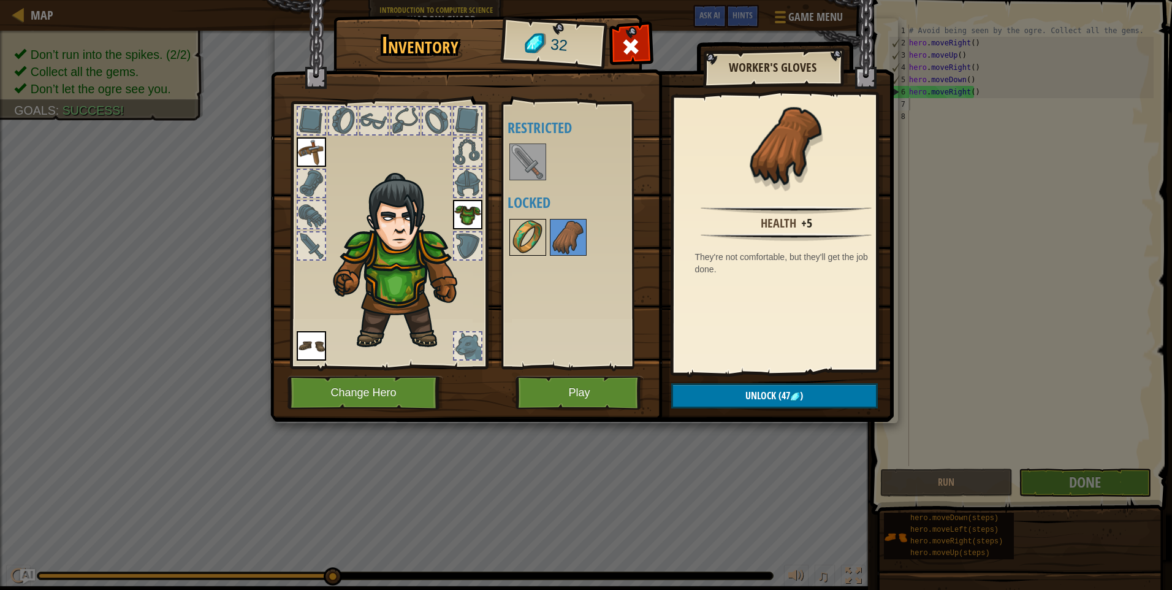
click at [537, 234] on img at bounding box center [528, 237] width 34 height 34
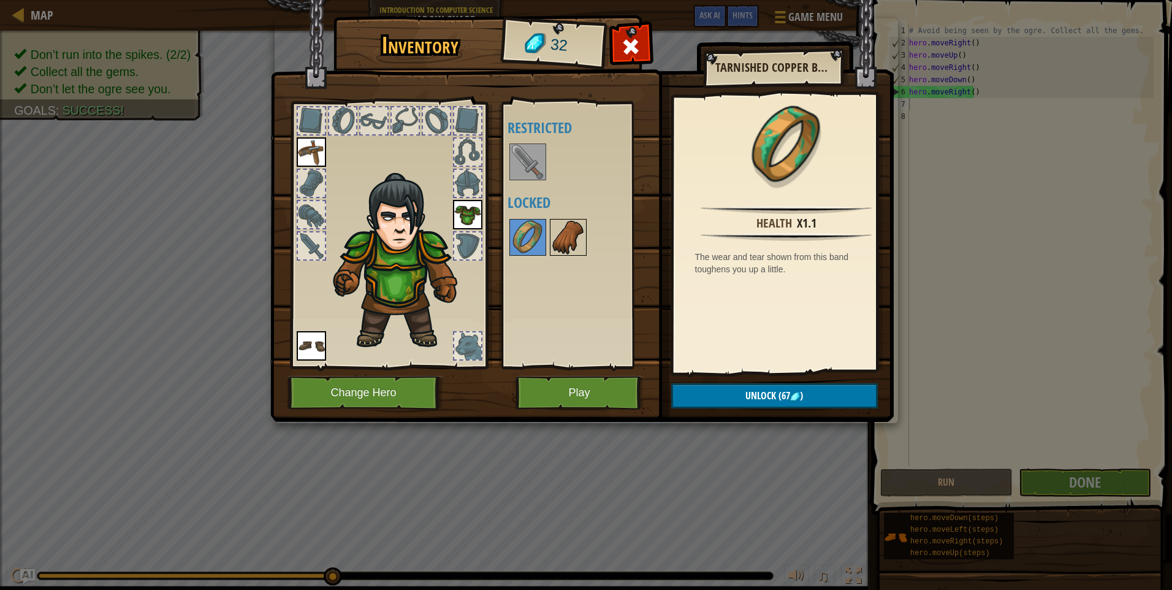
click at [570, 229] on img at bounding box center [568, 237] width 34 height 34
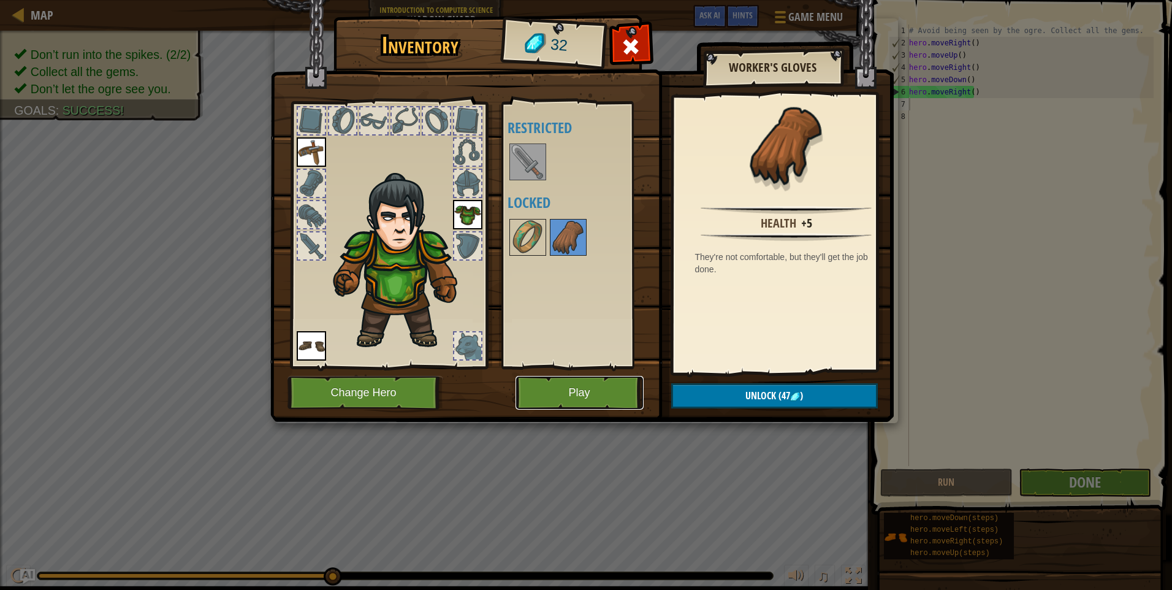
click at [590, 386] on button "Play" at bounding box center [580, 393] width 128 height 34
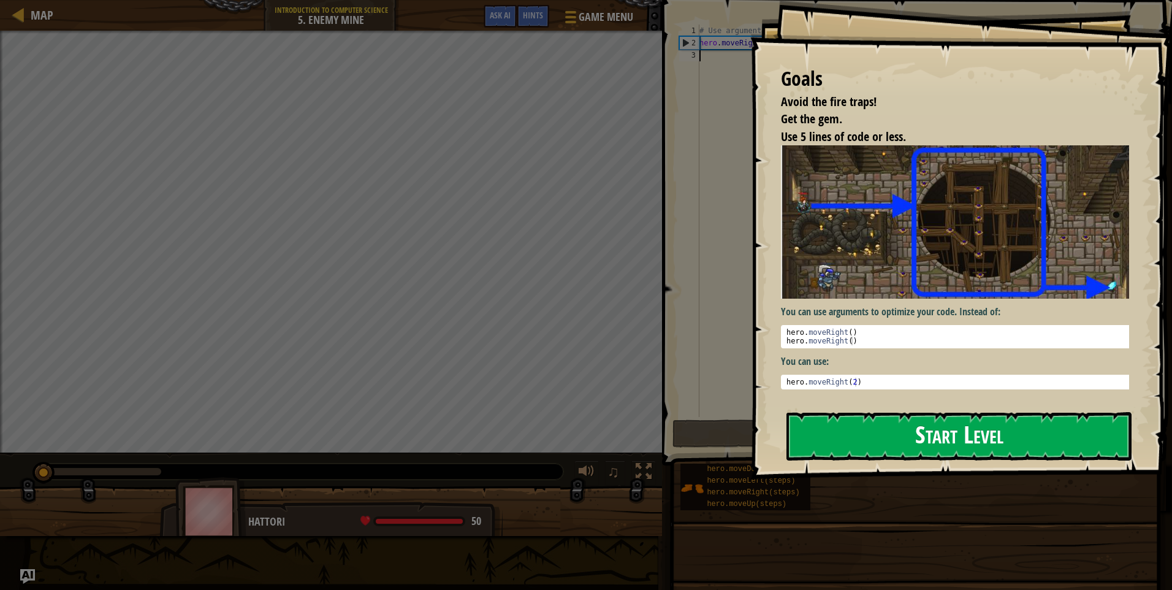
click at [910, 439] on button "Start Level" at bounding box center [959, 436] width 345 height 48
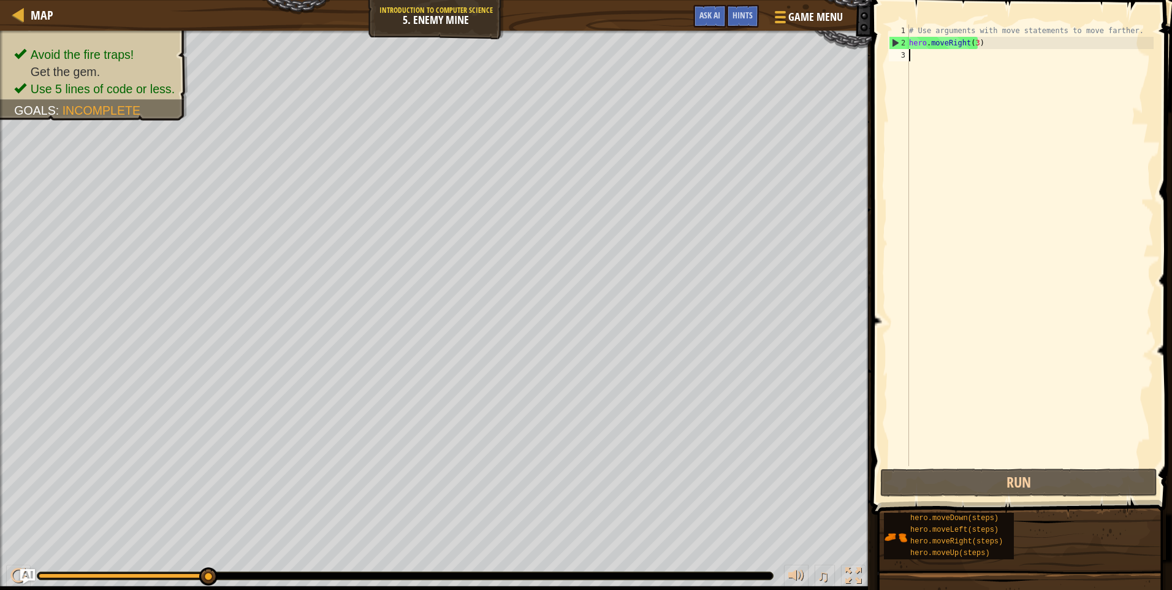
scroll to position [6, 0]
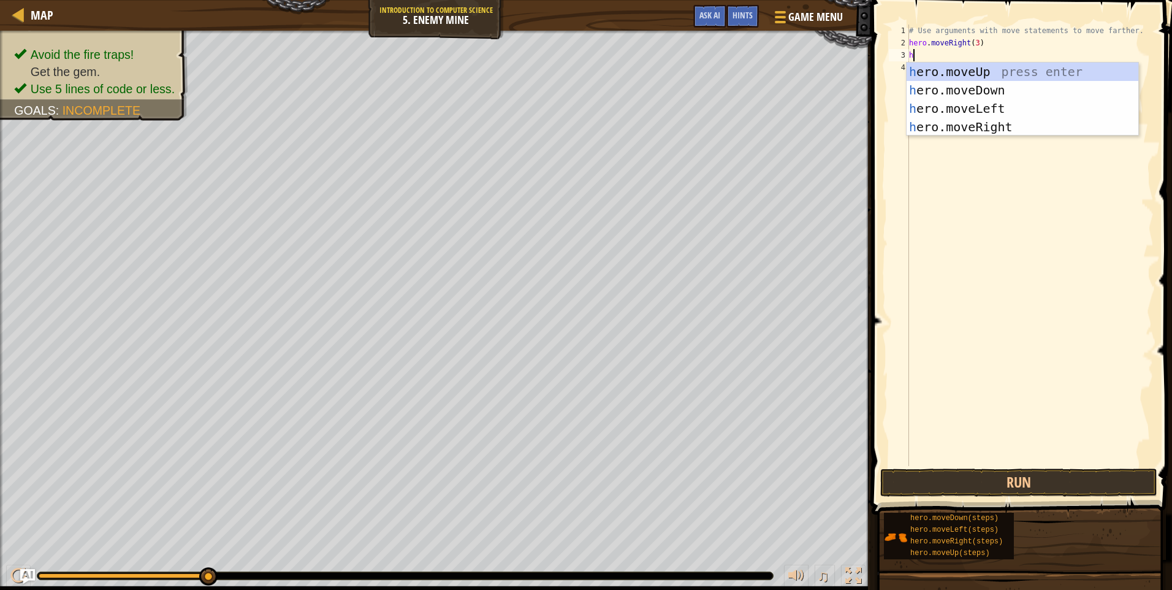
type textarea "he"
click at [999, 72] on div "he ro.moveUp press enter he ro.moveDown press enter he ro.moveLeft press enter …" at bounding box center [1023, 118] width 232 height 110
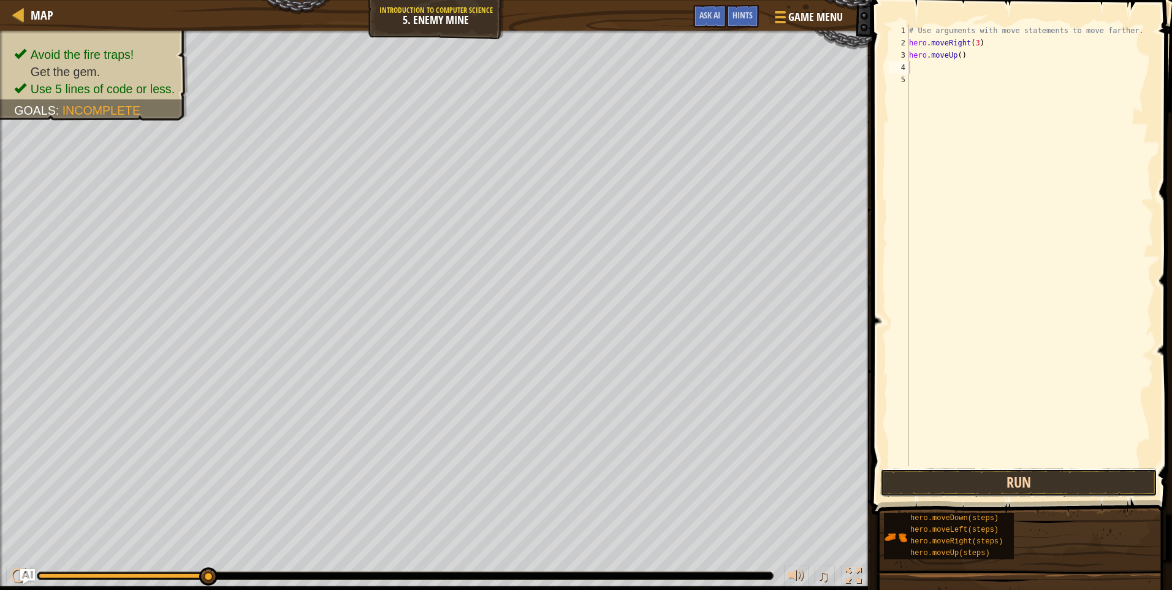
click at [953, 479] on button "Run" at bounding box center [1018, 482] width 277 height 28
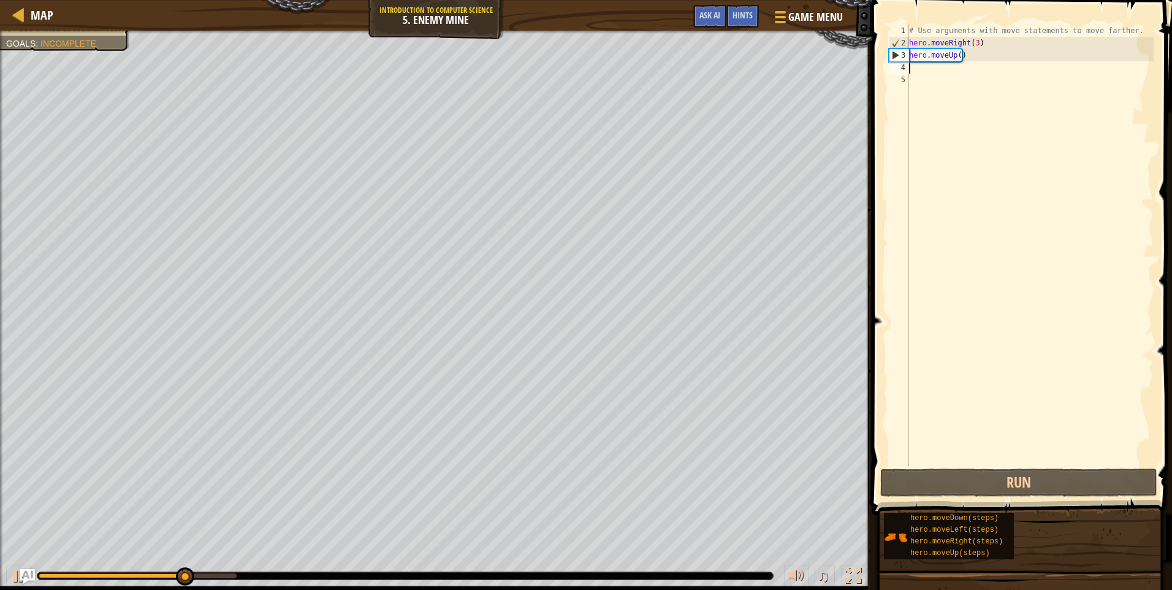
click at [930, 71] on div "# Use arguments with move statements to move farther. hero . moveRight ( 3 ) he…" at bounding box center [1030, 258] width 247 height 466
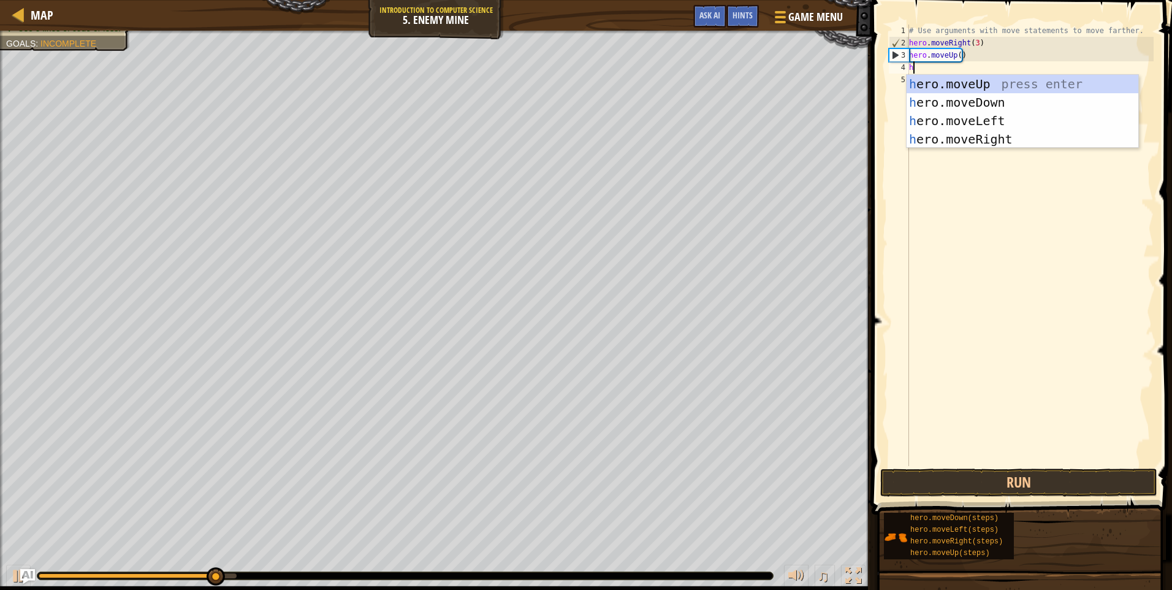
type textarea "he"
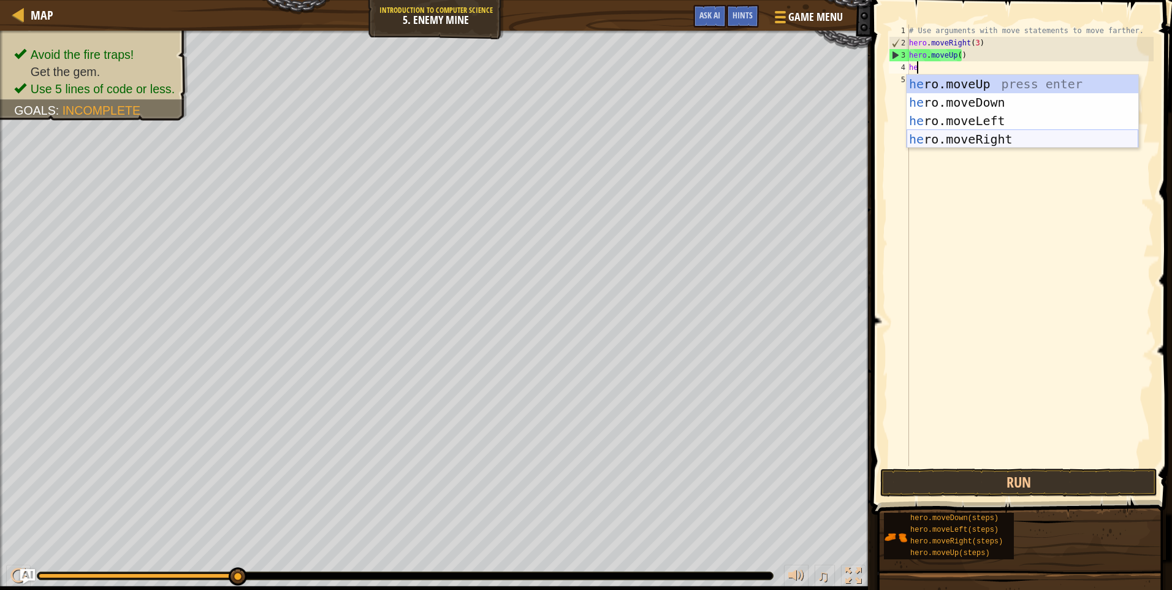
click at [982, 138] on div "he ro.moveUp press enter he ro.moveDown press enter he ro.moveLeft press enter …" at bounding box center [1023, 130] width 232 height 110
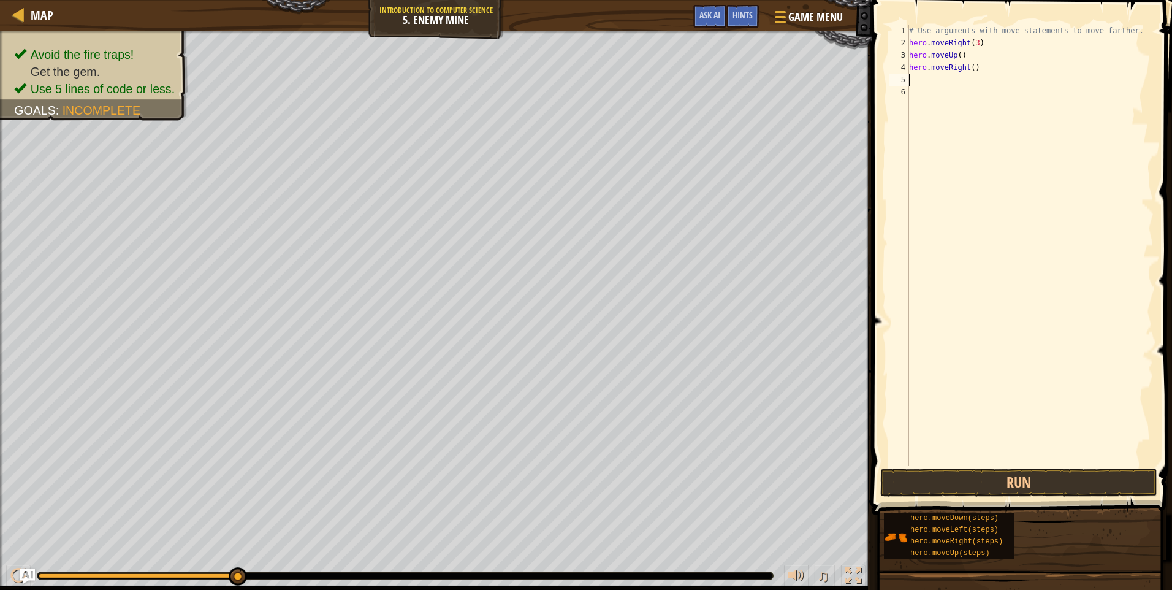
click at [934, 85] on div "# Use arguments with move statements to move farther. hero . moveRight ( 3 ) he…" at bounding box center [1030, 258] width 247 height 466
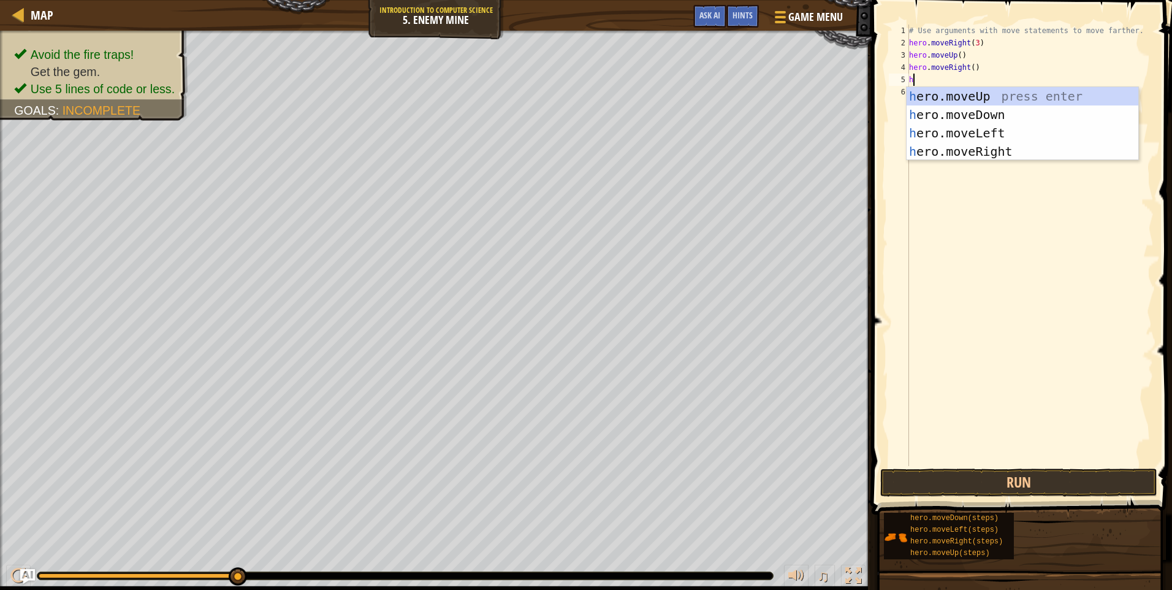
type textarea "he"
click at [979, 112] on div "he ro.moveUp press enter he ro.moveDown press enter he ro.moveLeft press enter …" at bounding box center [1023, 142] width 232 height 110
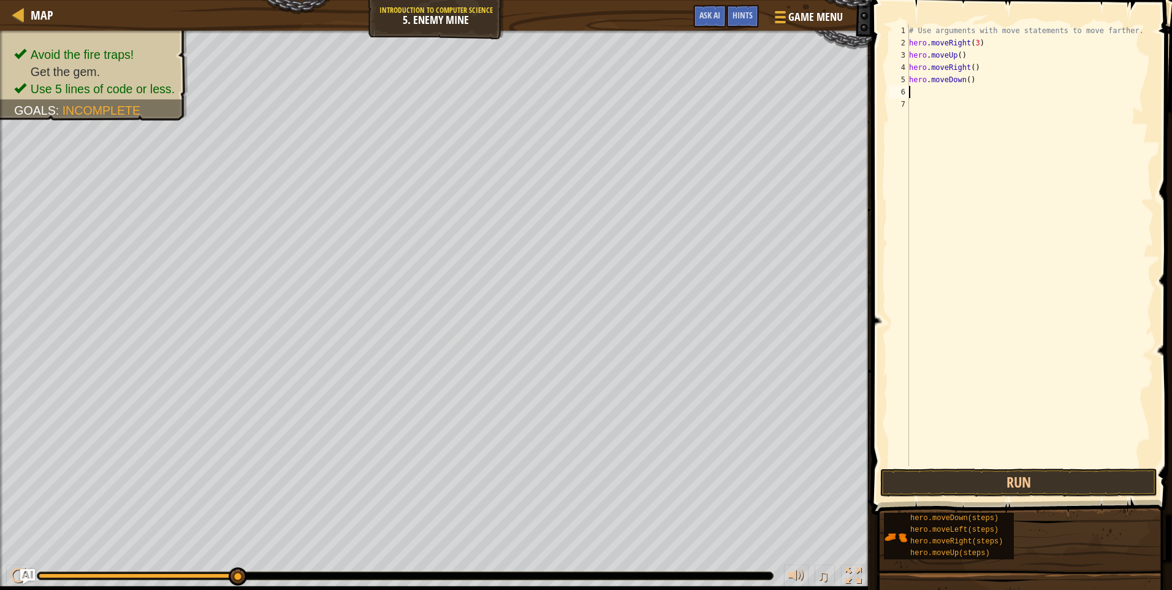
click at [931, 88] on div "# Use arguments with move statements to move farther. hero . moveRight ( 3 ) he…" at bounding box center [1030, 258] width 247 height 466
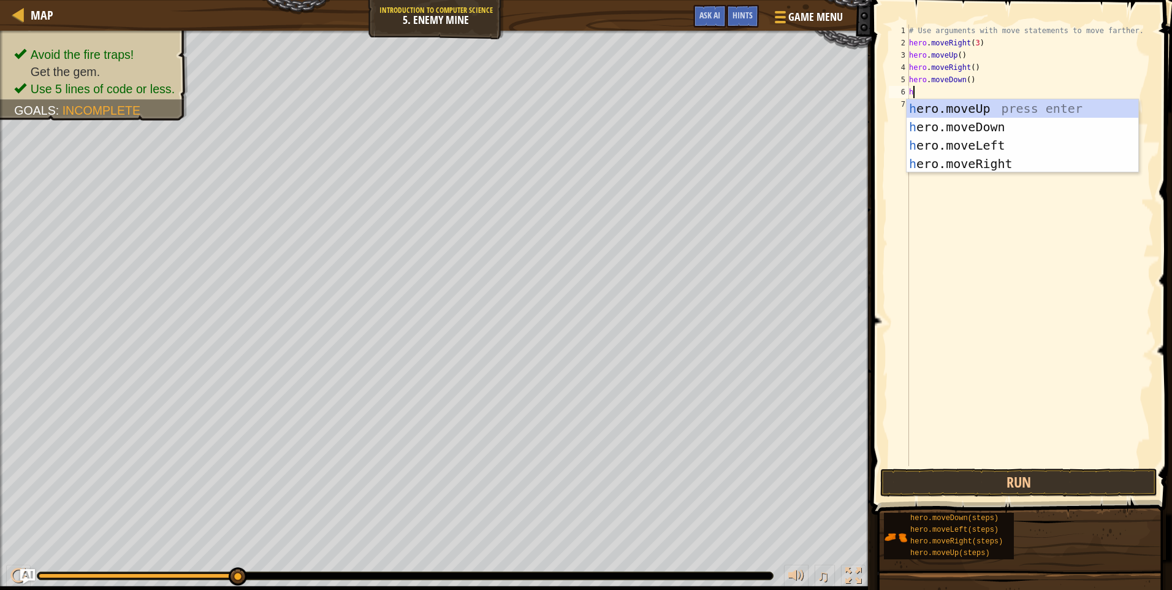
type textarea "he"
click at [958, 125] on div "he ro.moveUp press enter he ro.moveDown press enter he ro.moveLeft press enter …" at bounding box center [1023, 154] width 232 height 110
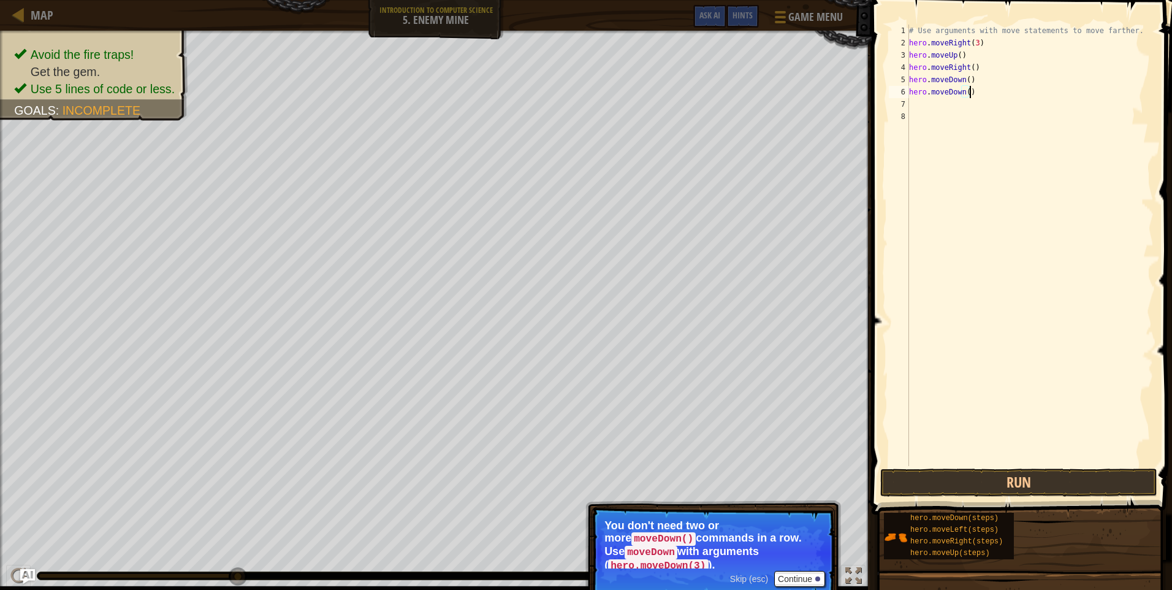
click at [978, 91] on div "# Use arguments with move statements to move farther. hero . moveRight ( 3 ) he…" at bounding box center [1030, 258] width 247 height 466
type textarea "h"
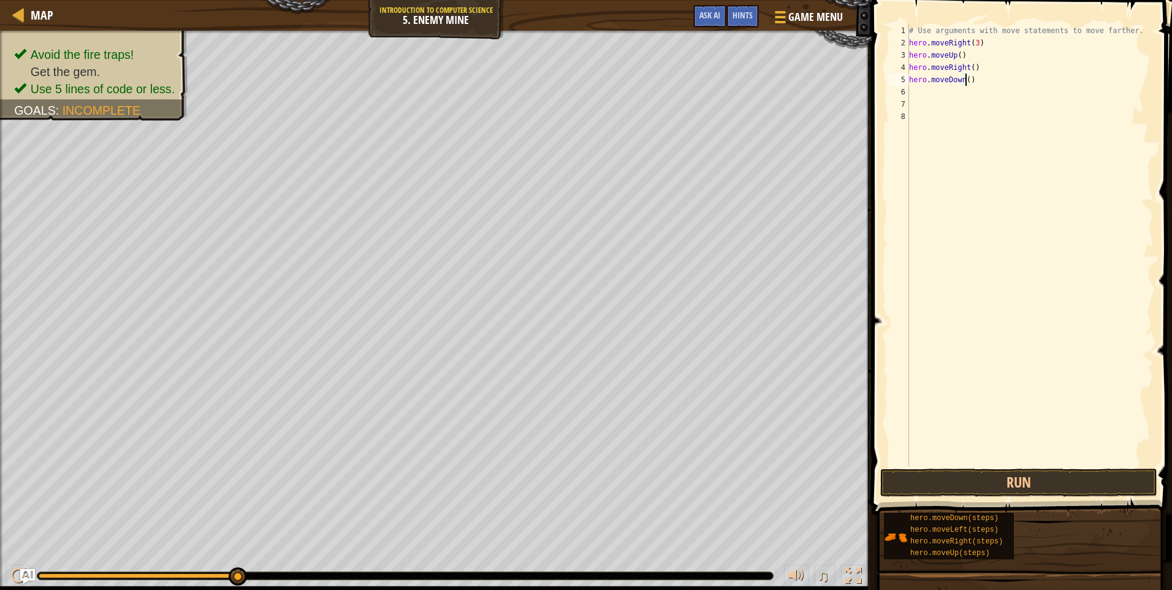
click at [965, 80] on div "# Use arguments with move statements to move farther. hero . moveRight ( 3 ) he…" at bounding box center [1030, 258] width 247 height 466
type textarea "hero.moveDown(2)"
click at [918, 91] on div "# Use arguments with move statements to move farther. hero . moveRight ( 3 ) he…" at bounding box center [1030, 258] width 247 height 466
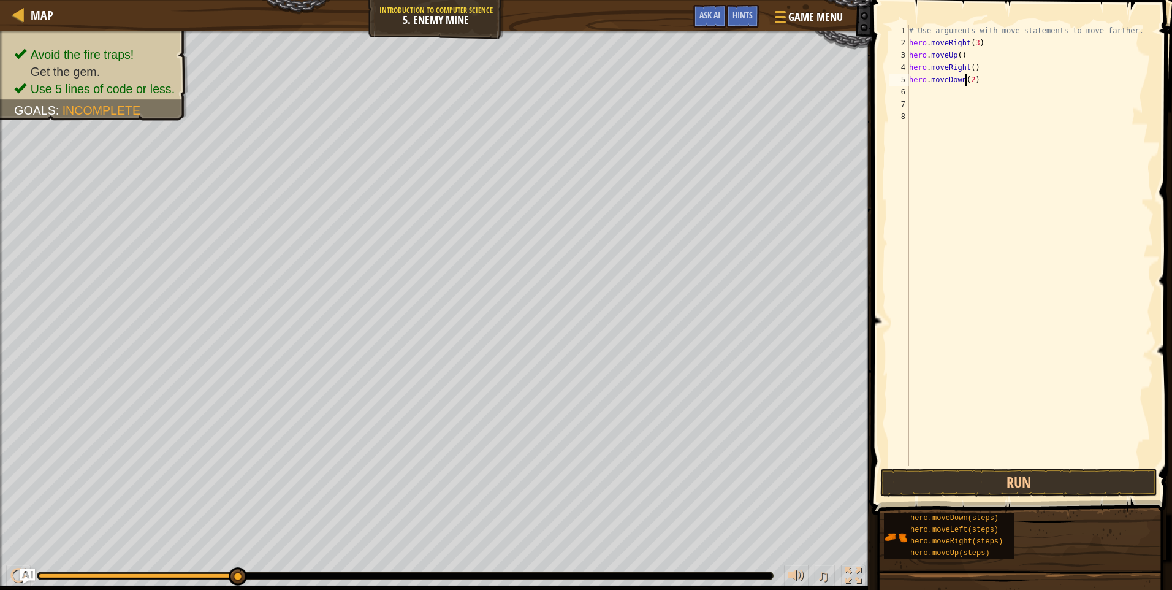
click at [968, 82] on div "# Use arguments with move statements to move farther. hero . moveRight ( 3 ) he…" at bounding box center [1030, 258] width 247 height 466
click at [969, 82] on div "# Use arguments with move statements to move farther. hero . moveRight ( 3 ) he…" at bounding box center [1030, 258] width 247 height 466
click at [972, 80] on div "# Use arguments with move statements to move farther. hero . moveRight ( 3 ) he…" at bounding box center [1030, 245] width 247 height 441
type textarea "hero.moveDown(3)"
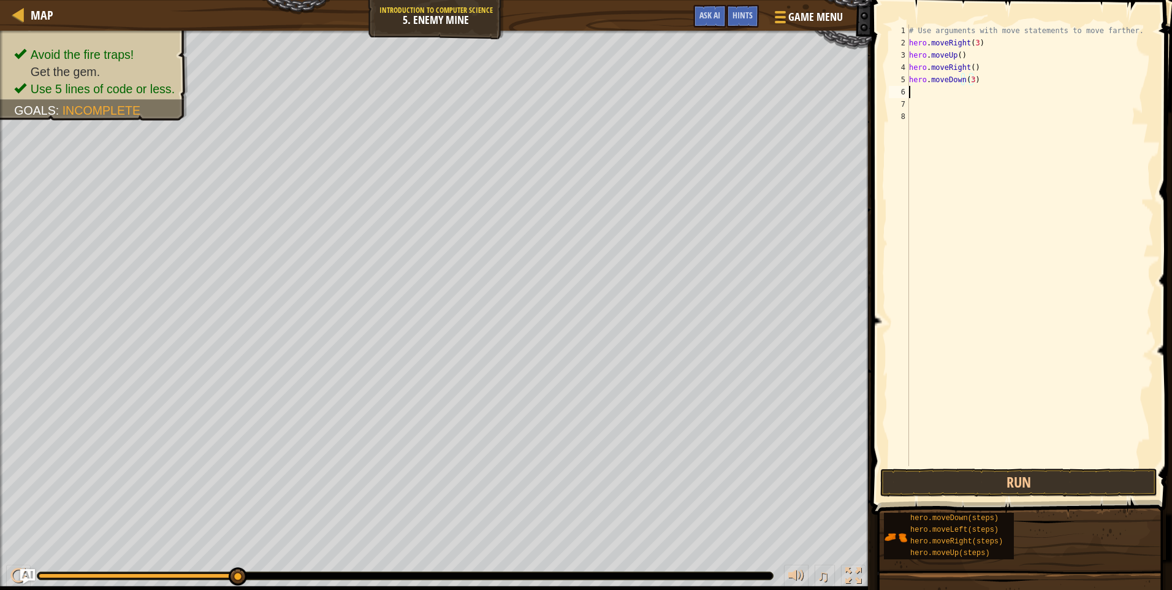
click at [917, 90] on div "# Use arguments with move statements to move farther. hero . moveRight ( 3 ) he…" at bounding box center [1030, 258] width 247 height 466
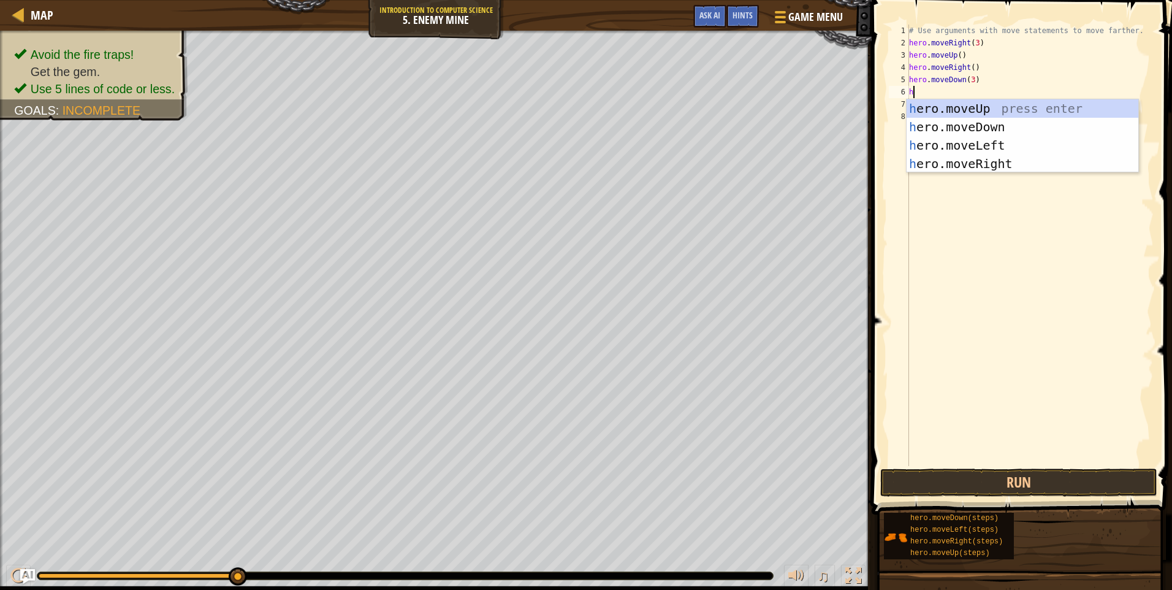
type textarea "he"
click at [970, 159] on div "he ro.moveUp press enter he ro.moveDown press enter he ro.moveLeft press enter …" at bounding box center [1023, 154] width 232 height 110
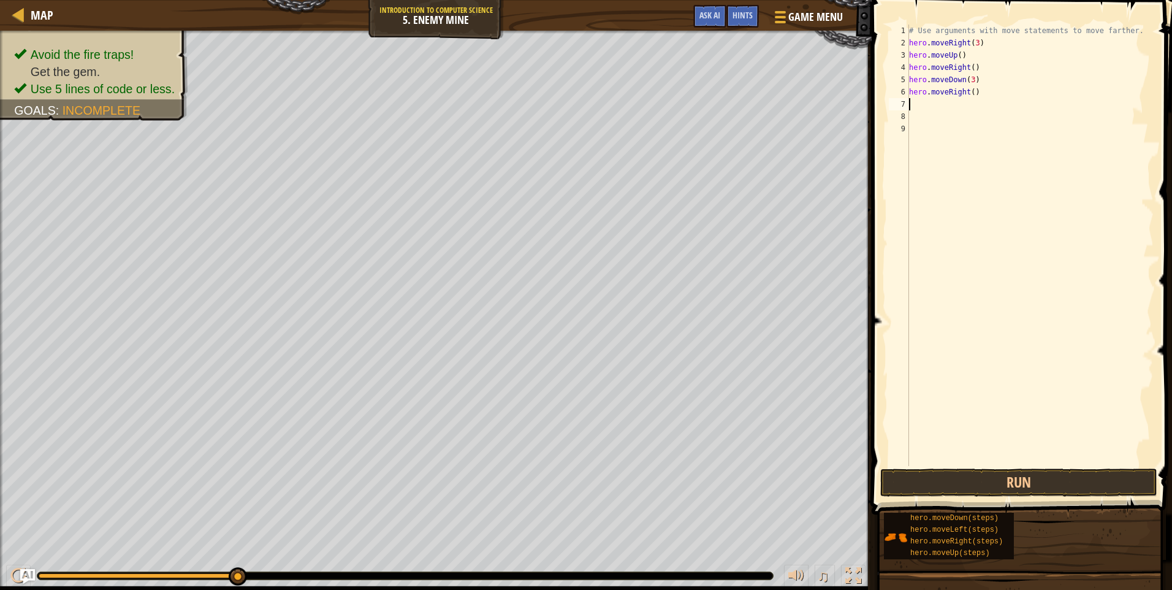
click at [967, 91] on div "# Use arguments with move statements to move farther. hero . moveRight ( 3 ) he…" at bounding box center [1030, 258] width 247 height 466
click at [972, 90] on div "# Use arguments with move statements to move farther. hero . moveRight ( 3 ) he…" at bounding box center [1030, 258] width 247 height 466
type textarea "hero.moveRight(3)"
click at [979, 492] on button "Run" at bounding box center [1018, 482] width 277 height 28
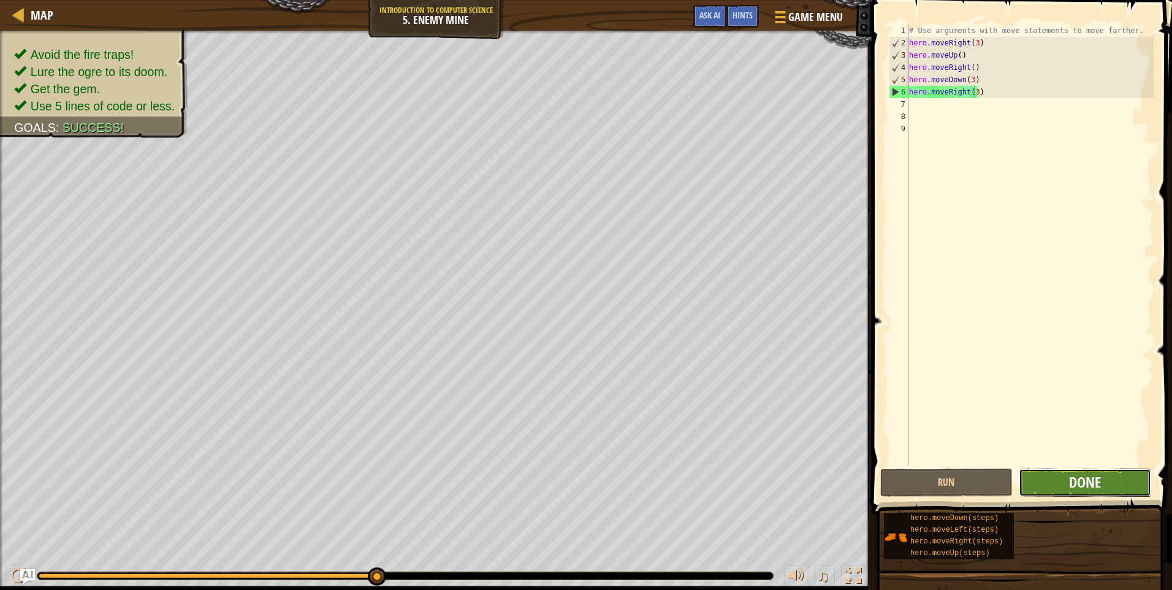
click at [1099, 481] on span "Done" at bounding box center [1085, 482] width 32 height 20
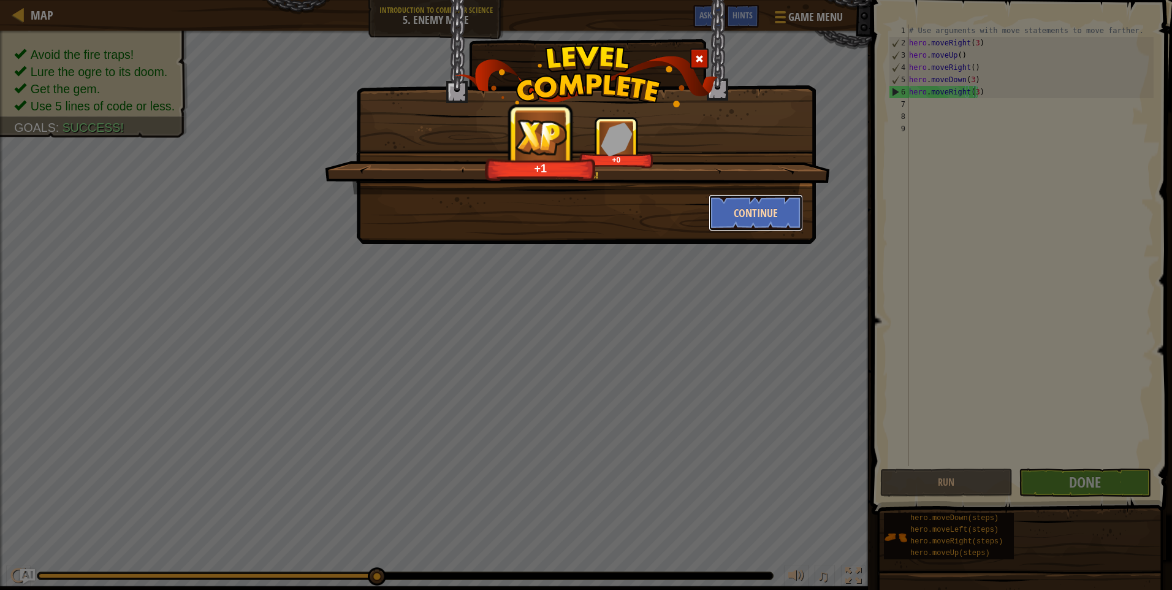
click at [733, 209] on button "Continue" at bounding box center [756, 212] width 95 height 37
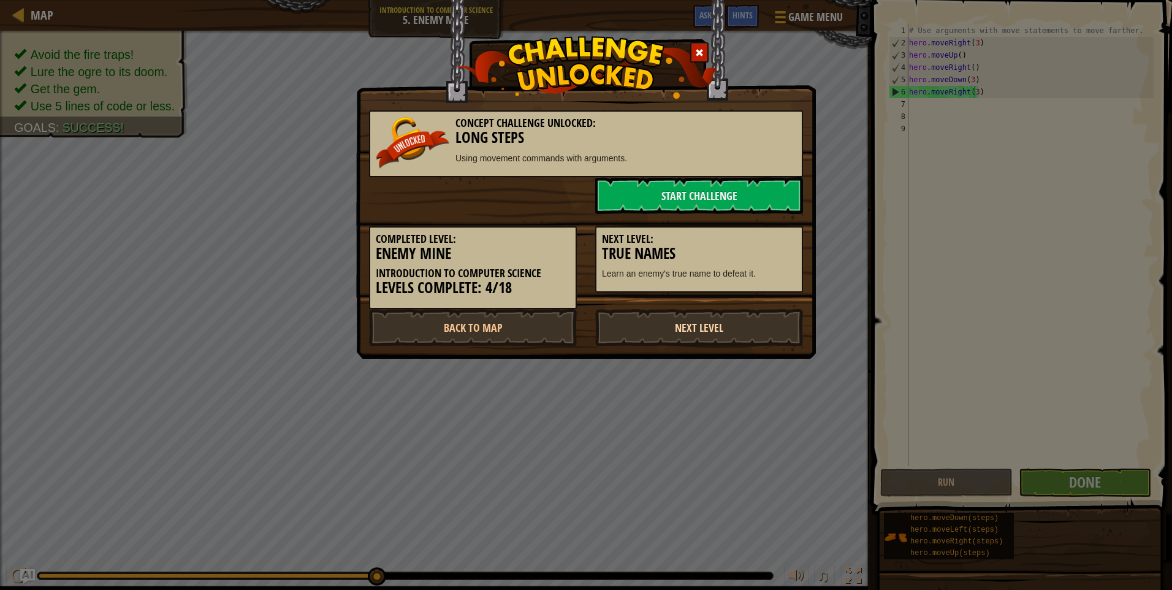
click at [753, 326] on link "Next Level" at bounding box center [699, 327] width 208 height 37
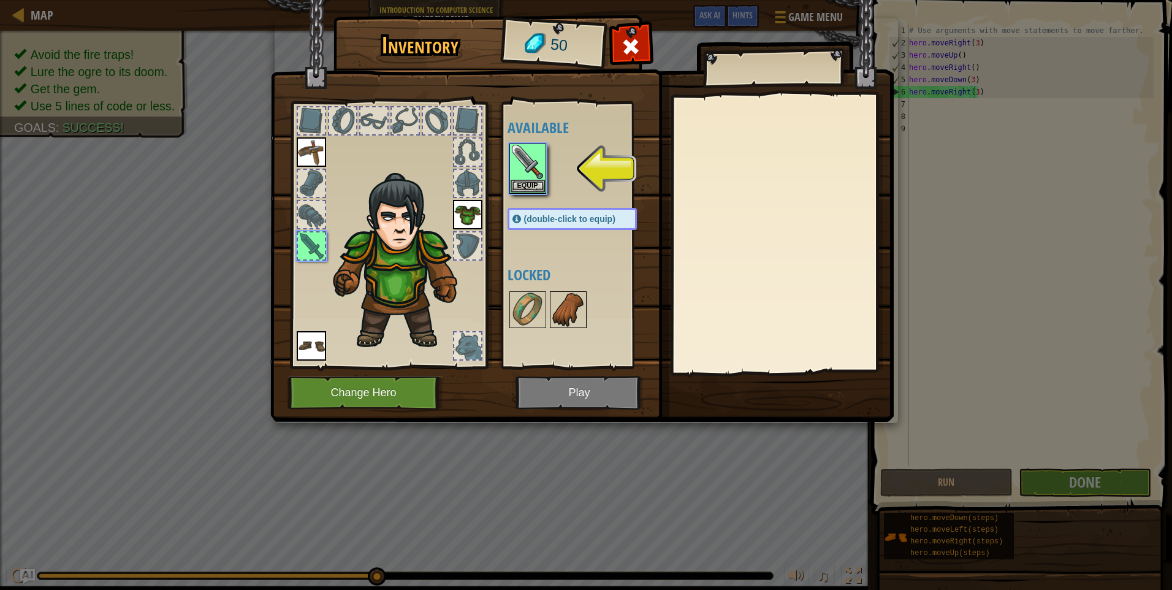
click at [575, 311] on img at bounding box center [568, 309] width 34 height 34
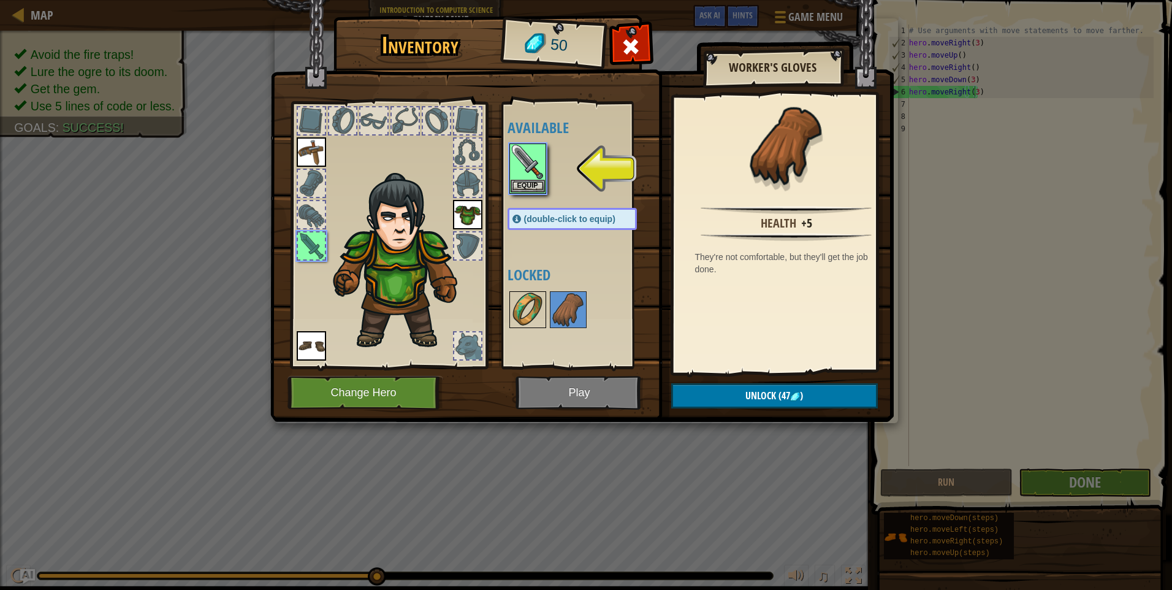
click at [541, 313] on img at bounding box center [528, 309] width 34 height 34
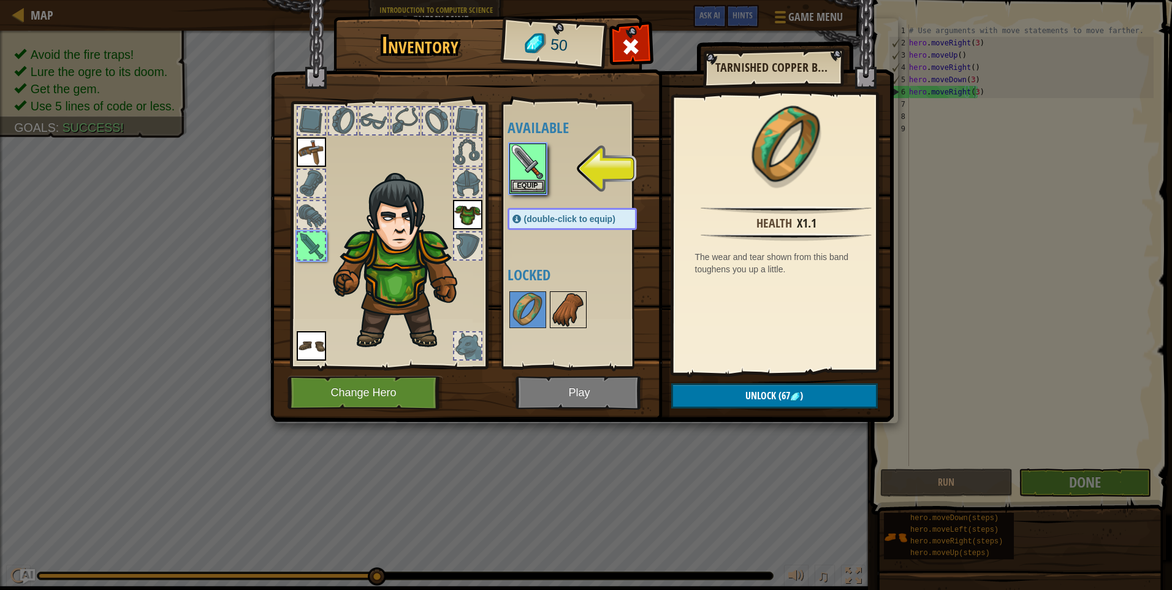
click at [556, 308] on img at bounding box center [568, 309] width 34 height 34
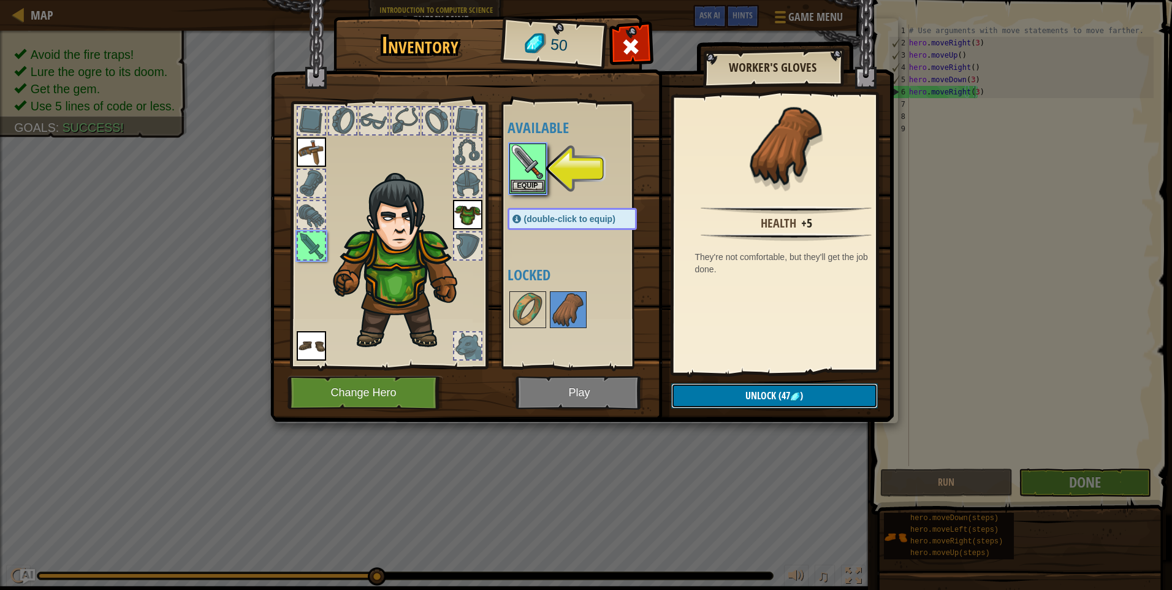
click at [739, 401] on button "Unlock (47 )" at bounding box center [774, 395] width 207 height 25
click at [685, 402] on button "Confirm" at bounding box center [774, 395] width 207 height 25
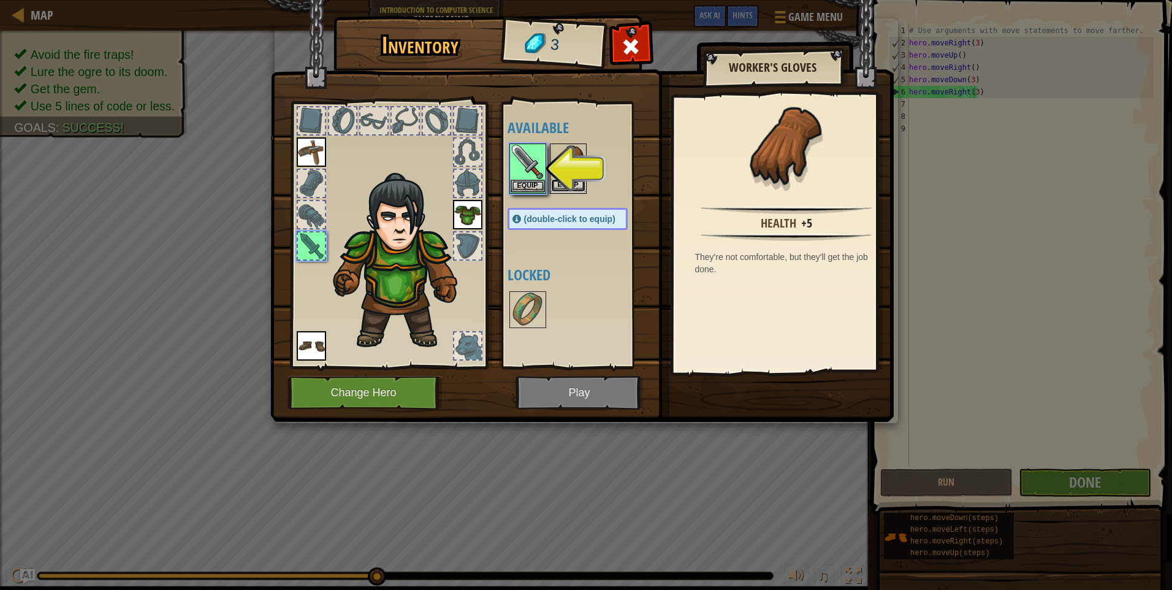
click at [569, 183] on button "Equip" at bounding box center [568, 185] width 34 height 13
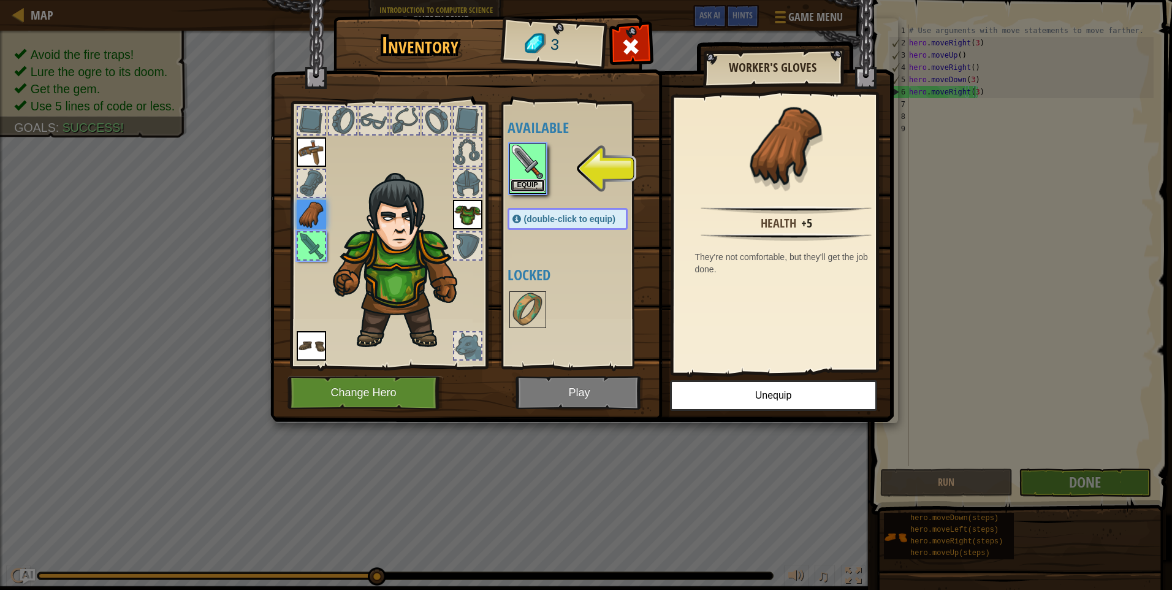
click at [538, 181] on button "Equip" at bounding box center [528, 185] width 34 height 13
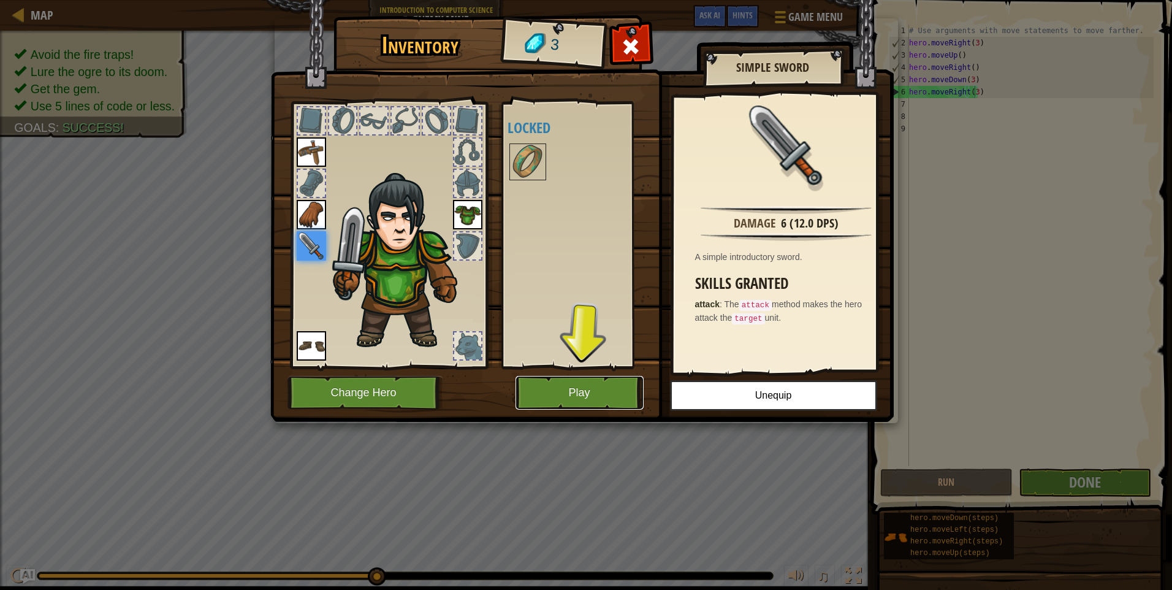
click at [583, 393] on button "Play" at bounding box center [580, 393] width 128 height 34
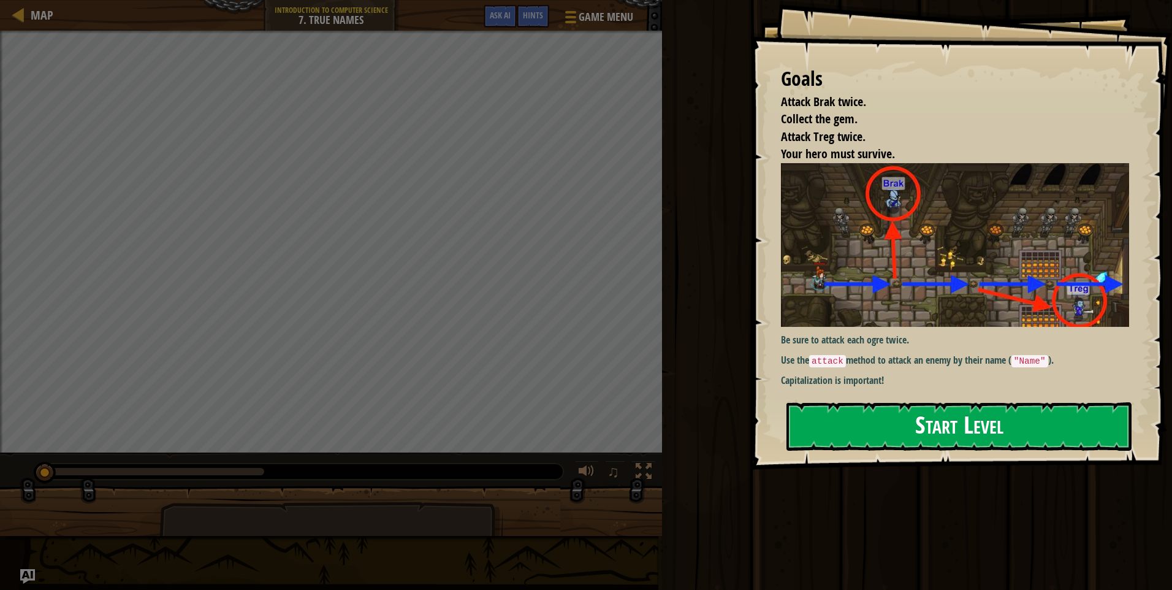
drag, startPoint x: 976, startPoint y: 392, endPoint x: 970, endPoint y: 445, distance: 53.7
click at [975, 411] on div "Goals Attack Brak twice. Collect the gem. Attack Treg twice. Your hero must sur…" at bounding box center [961, 235] width 422 height 470
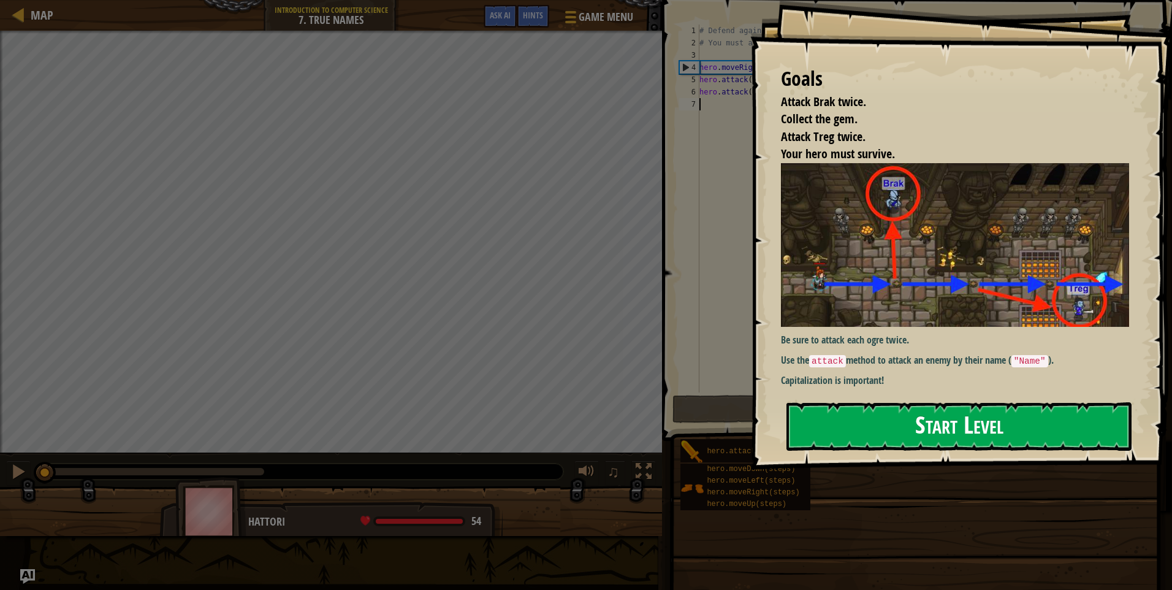
click at [970, 445] on button "Start Level" at bounding box center [959, 426] width 345 height 48
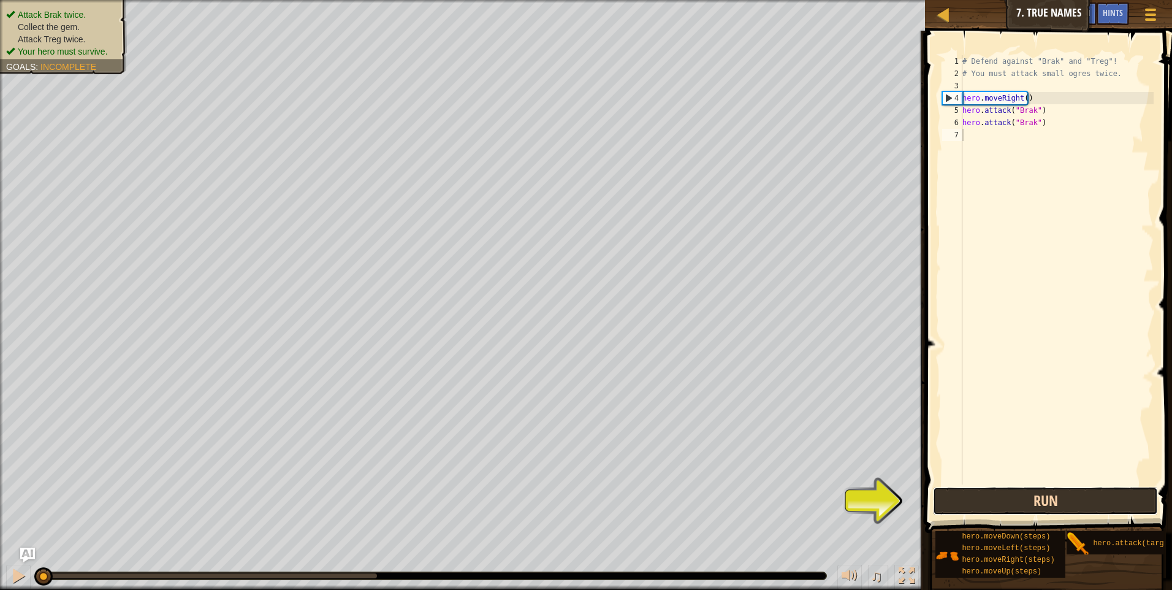
click at [982, 508] on button "Run" at bounding box center [1045, 501] width 225 height 28
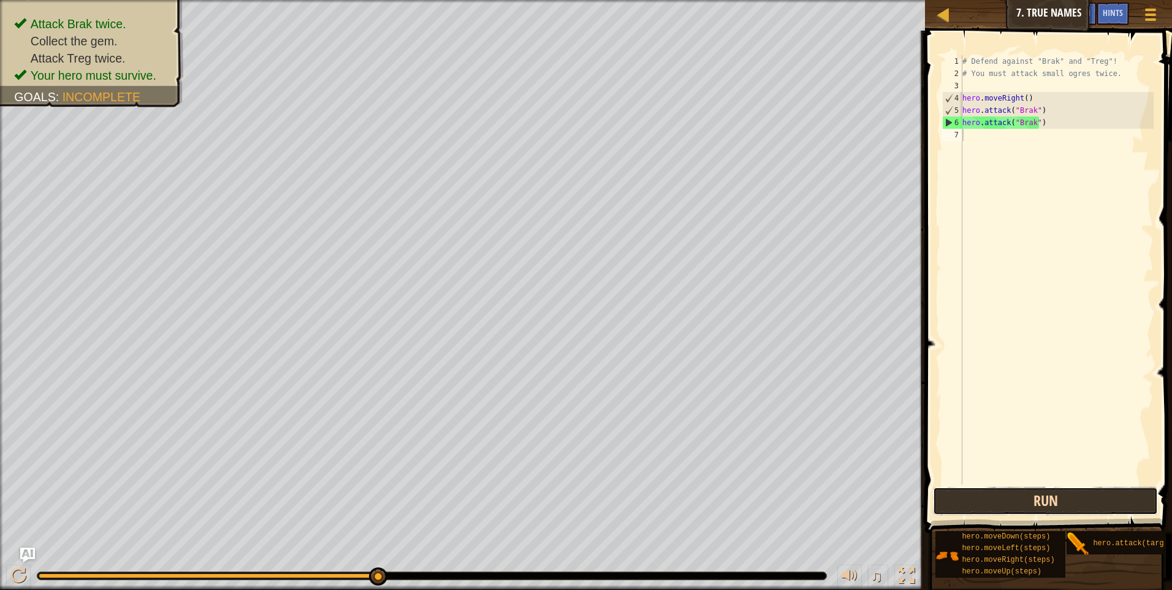
click at [950, 499] on button "Run" at bounding box center [1045, 501] width 225 height 28
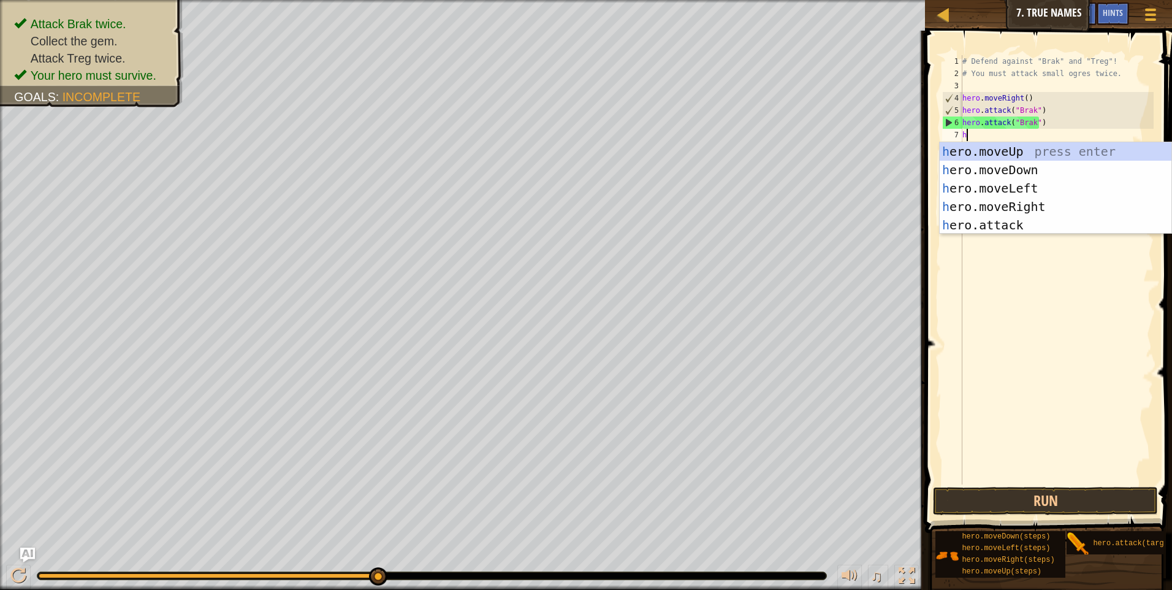
scroll to position [6, 0]
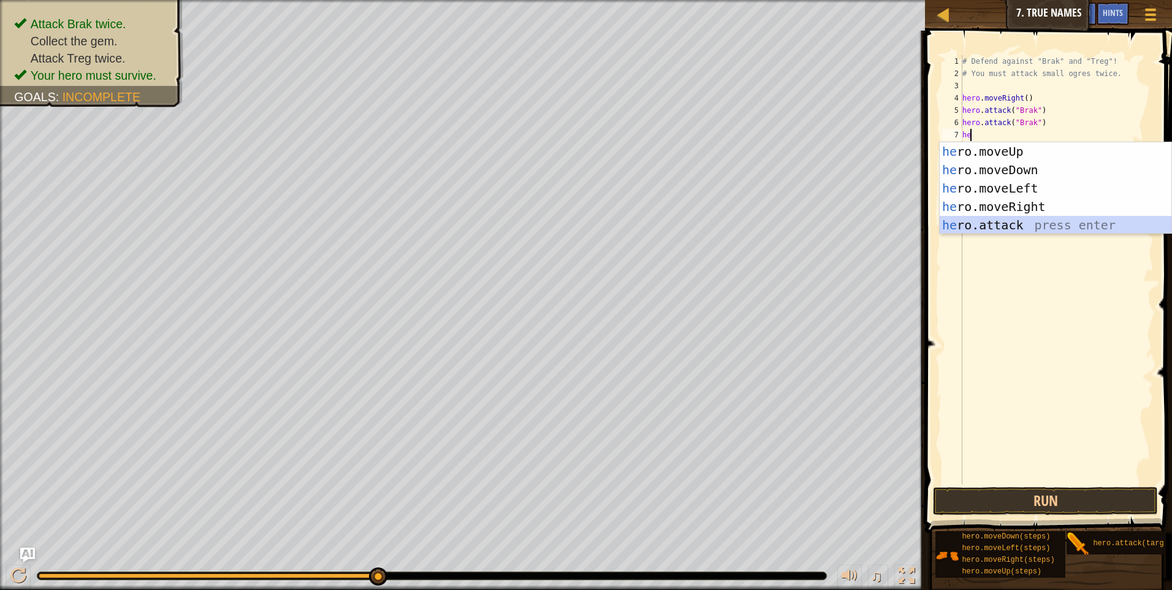
click at [1009, 226] on div "he ro.moveUp press enter he ro.moveDown press enter he ro.moveLeft press enter …" at bounding box center [1056, 206] width 232 height 129
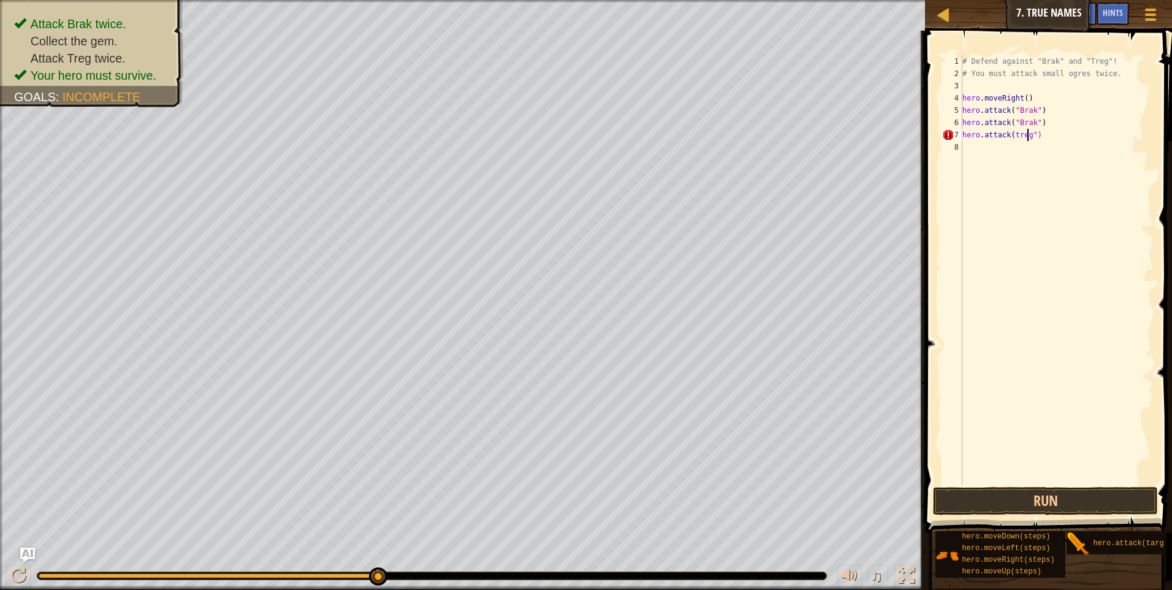
scroll to position [6, 6]
click at [952, 488] on button "Run" at bounding box center [1045, 501] width 225 height 28
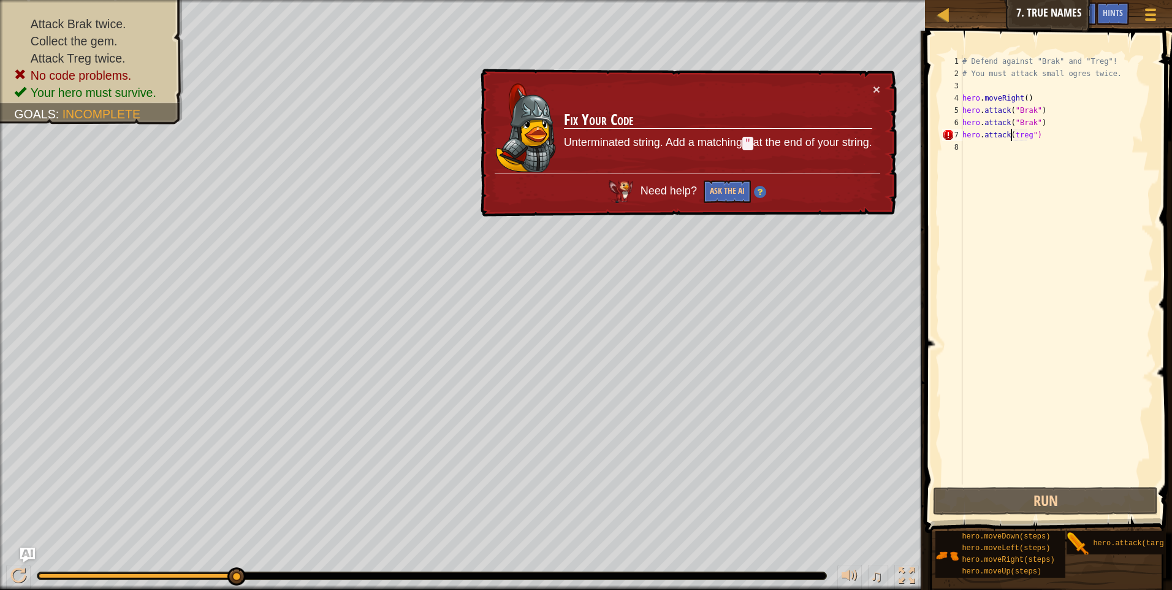
click at [1010, 136] on div "# Defend against "Brak" and "Treg"! # You must attack small ogres twice. hero .…" at bounding box center [1057, 282] width 194 height 454
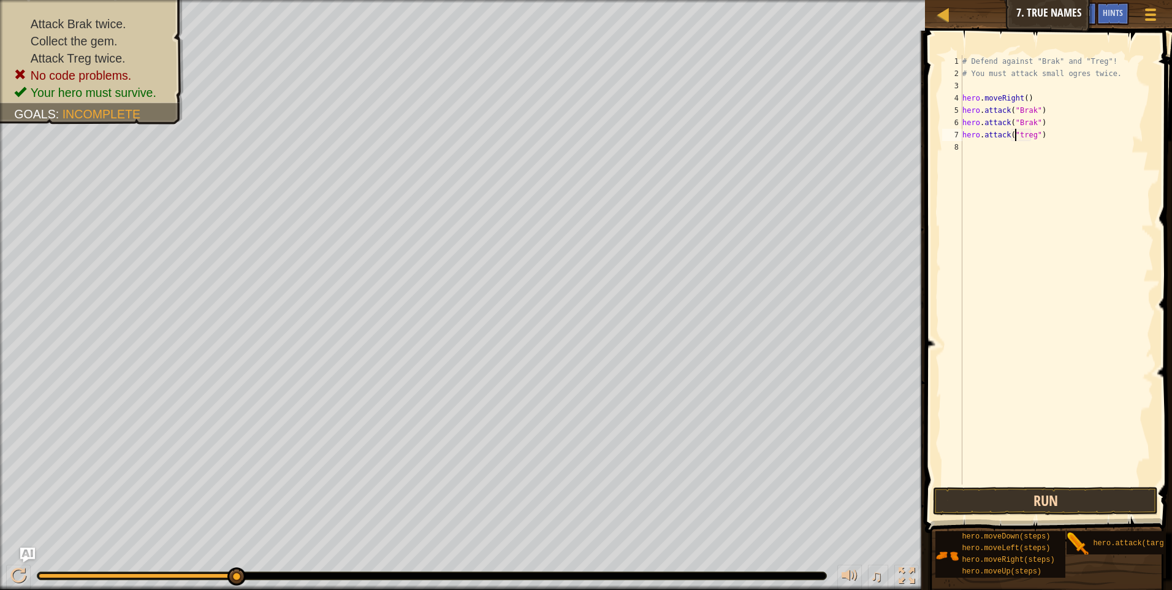
type textarea "hero.attack("treg")"
click at [1037, 505] on button "Run" at bounding box center [1045, 501] width 225 height 28
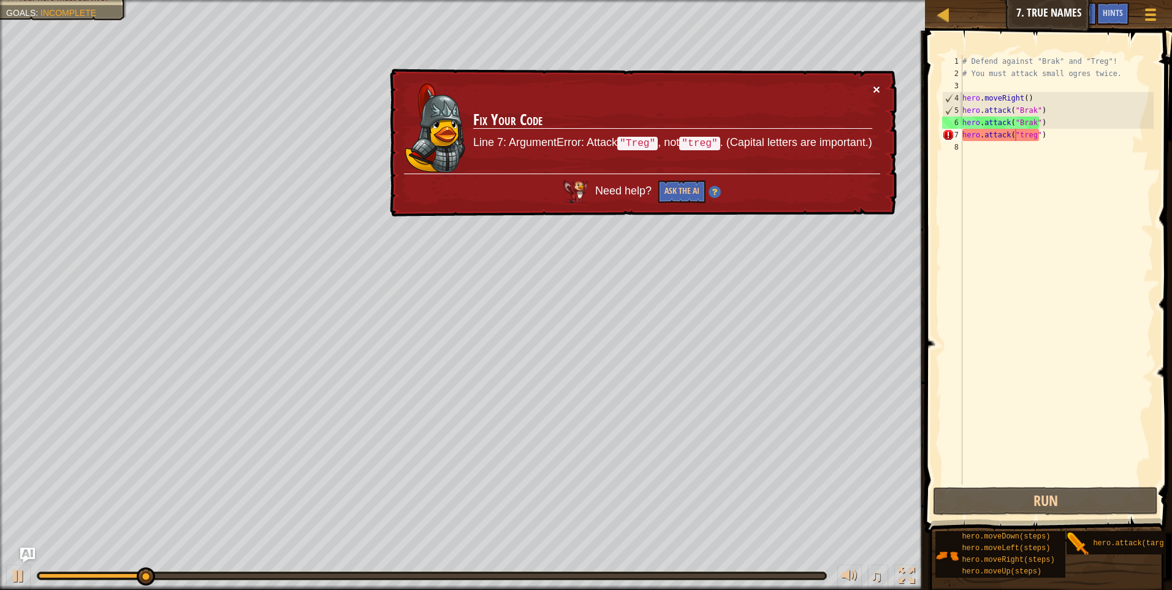
click at [874, 89] on button "×" at bounding box center [876, 89] width 7 height 13
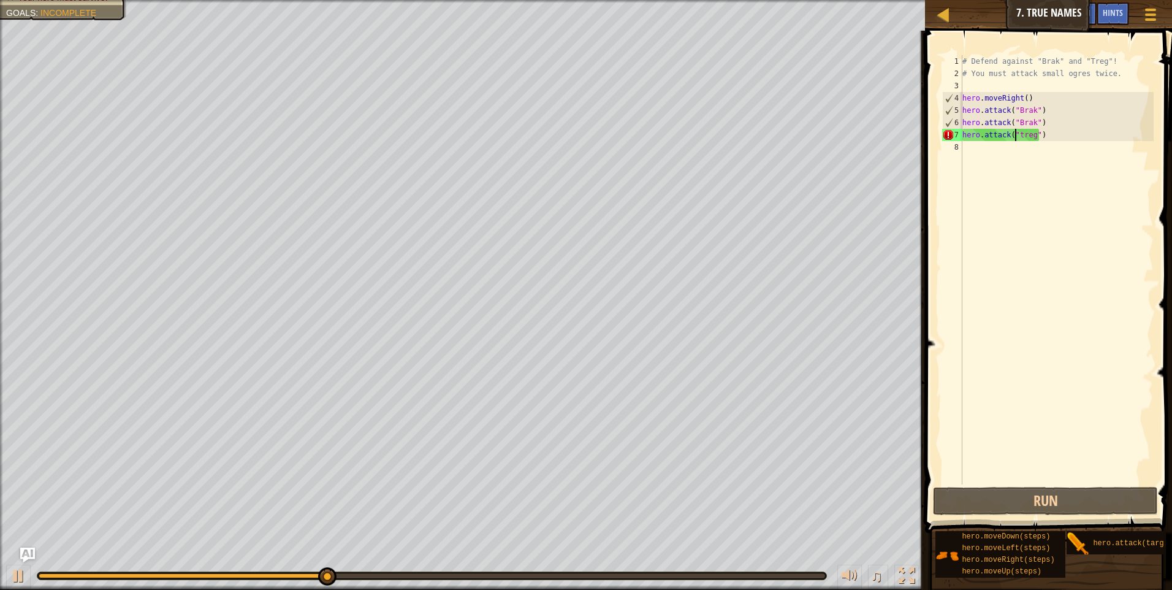
click at [1048, 142] on div "# Defend against "Brak" and "Treg"! # You must attack small ogres twice. hero .…" at bounding box center [1057, 282] width 194 height 454
click at [1050, 137] on div "# Defend against "Brak" and "Treg"! # You must attack small ogres twice. hero .…" at bounding box center [1057, 282] width 194 height 454
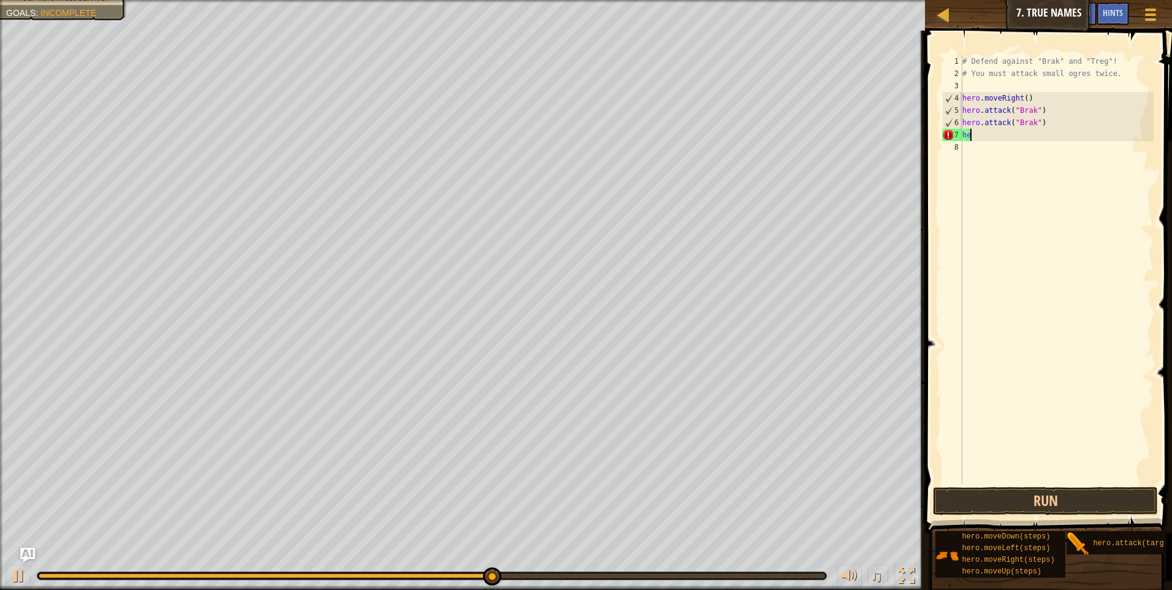
type textarea "h"
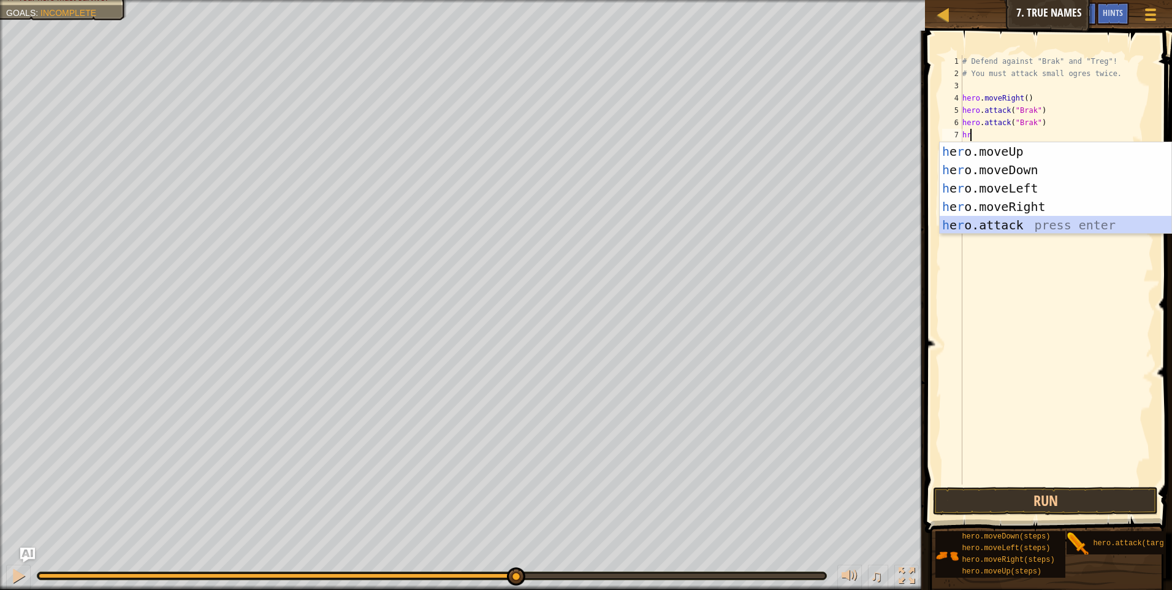
click at [1002, 222] on div "h e r o.moveUp press enter h e r o.moveDown press enter h e r o.moveLeft press …" at bounding box center [1056, 206] width 232 height 129
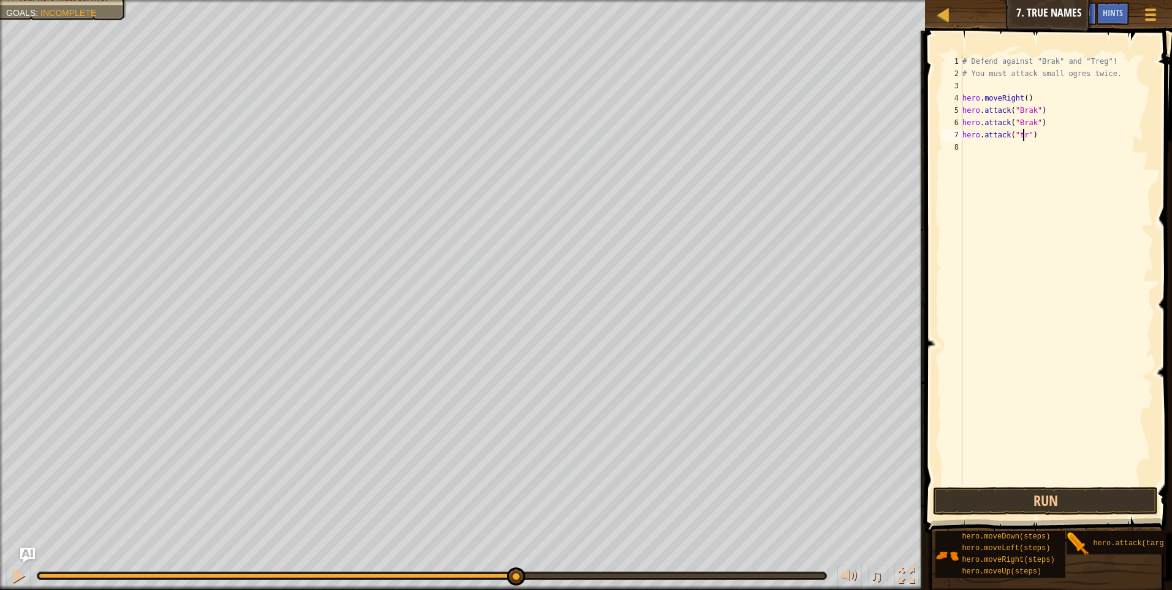
scroll to position [6, 6]
type textarea "hero.attack("treg")"
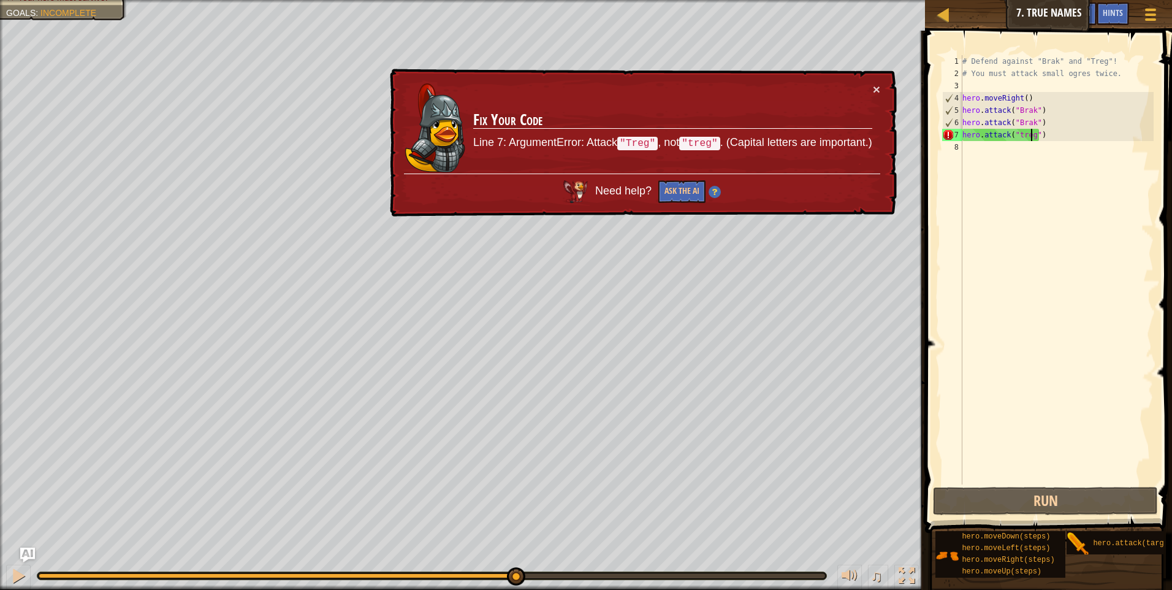
click at [1034, 134] on div "# Defend against "Brak" and "Treg"! # You must attack small ogres twice. hero .…" at bounding box center [1057, 282] width 194 height 454
click at [1093, 169] on div "# Defend against "Brak" and "Treg"! # You must attack small ogres twice. hero .…" at bounding box center [1057, 282] width 194 height 454
click at [990, 498] on button "Run" at bounding box center [1045, 501] width 225 height 28
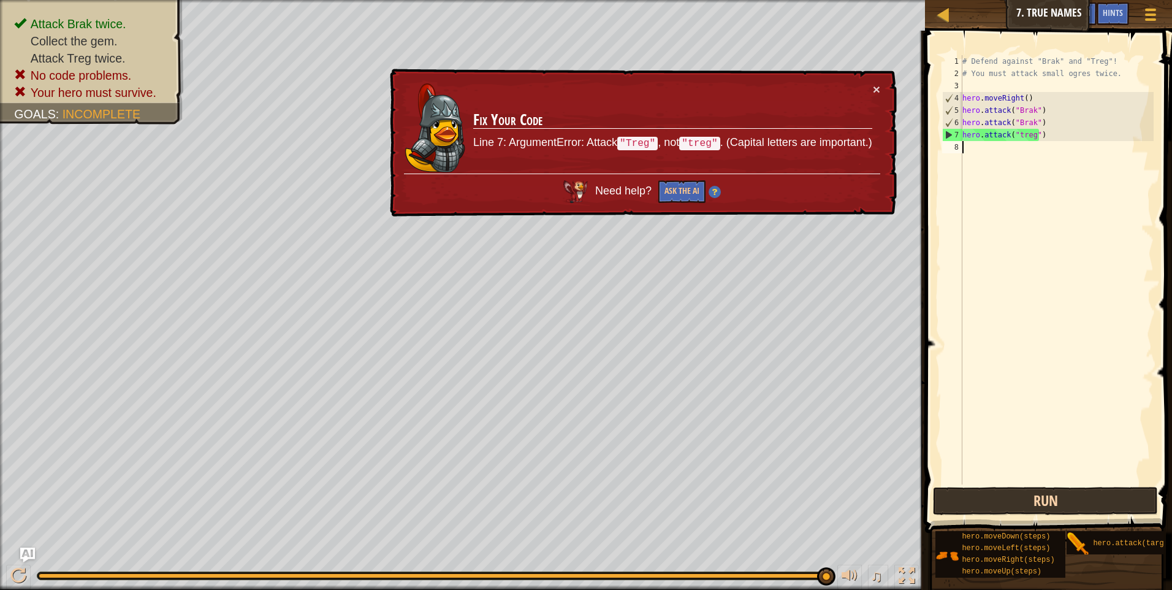
drag, startPoint x: 754, startPoint y: 575, endPoint x: 1002, endPoint y: 509, distance: 257.6
click at [999, 509] on div "Map Introduction to Computer Science 7. True Names Game Menu Done Hints Ask AI …" at bounding box center [586, 295] width 1172 height 590
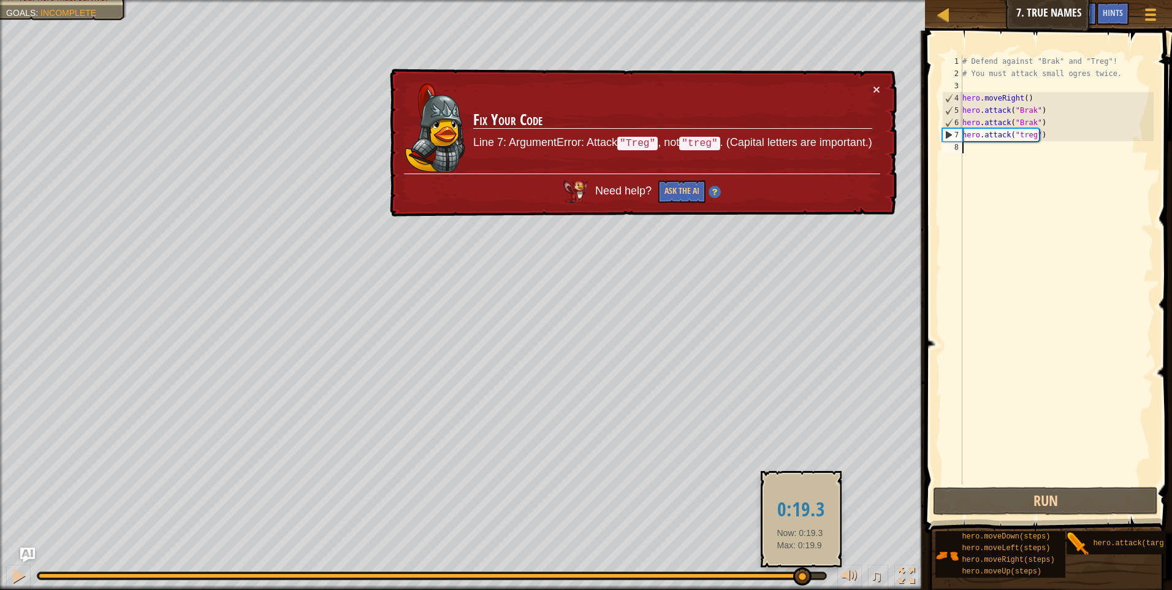
click at [800, 575] on div at bounding box center [432, 575] width 787 height 5
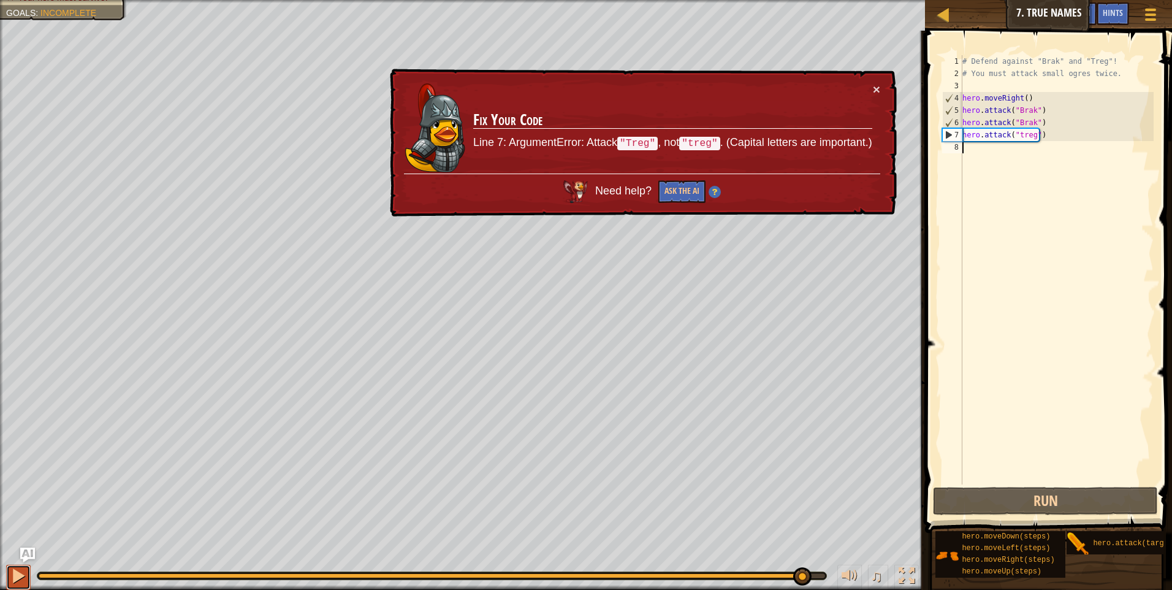
click at [15, 581] on div at bounding box center [18, 576] width 16 height 16
click at [979, 151] on div "# Defend against "Brak" and "Treg"! # You must attack small ogres twice. hero .…" at bounding box center [1057, 282] width 194 height 454
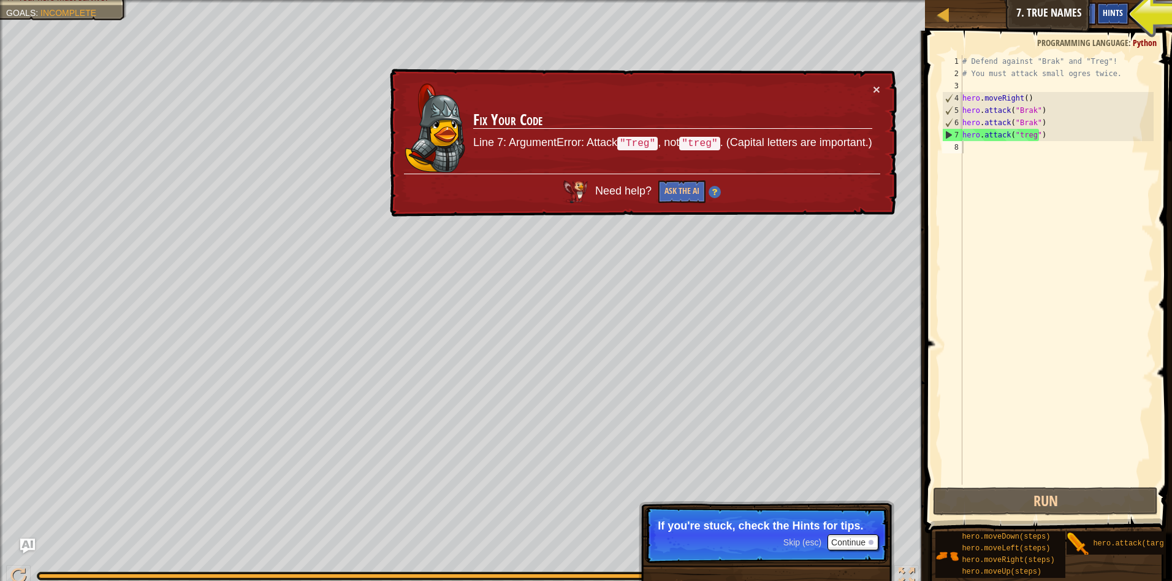
click at [1109, 12] on span "Hints" at bounding box center [1113, 13] width 20 height 12
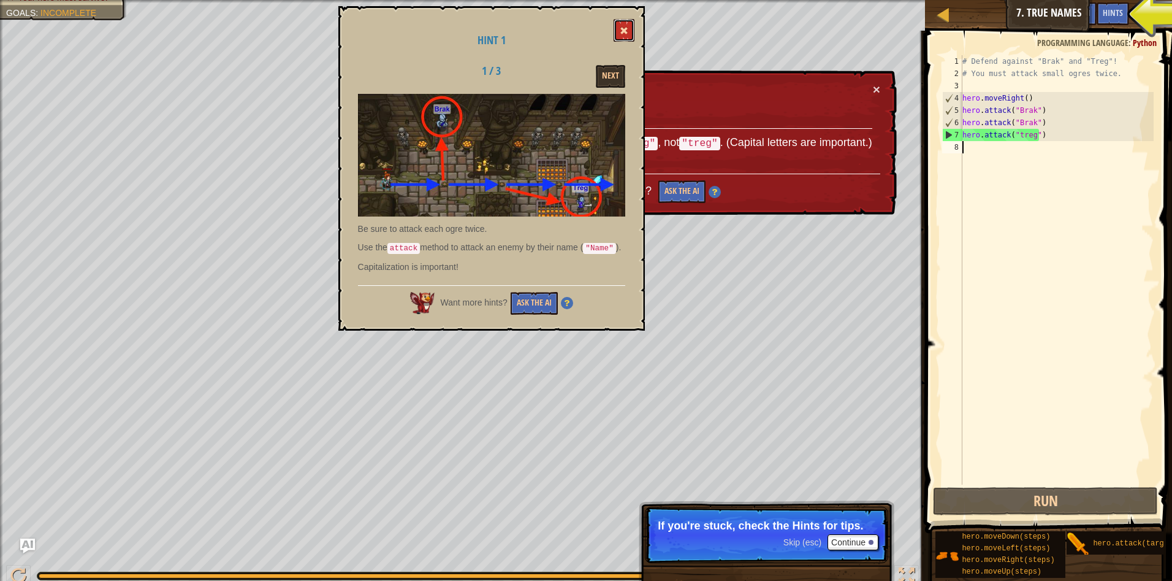
click at [627, 29] on span at bounding box center [624, 30] width 9 height 9
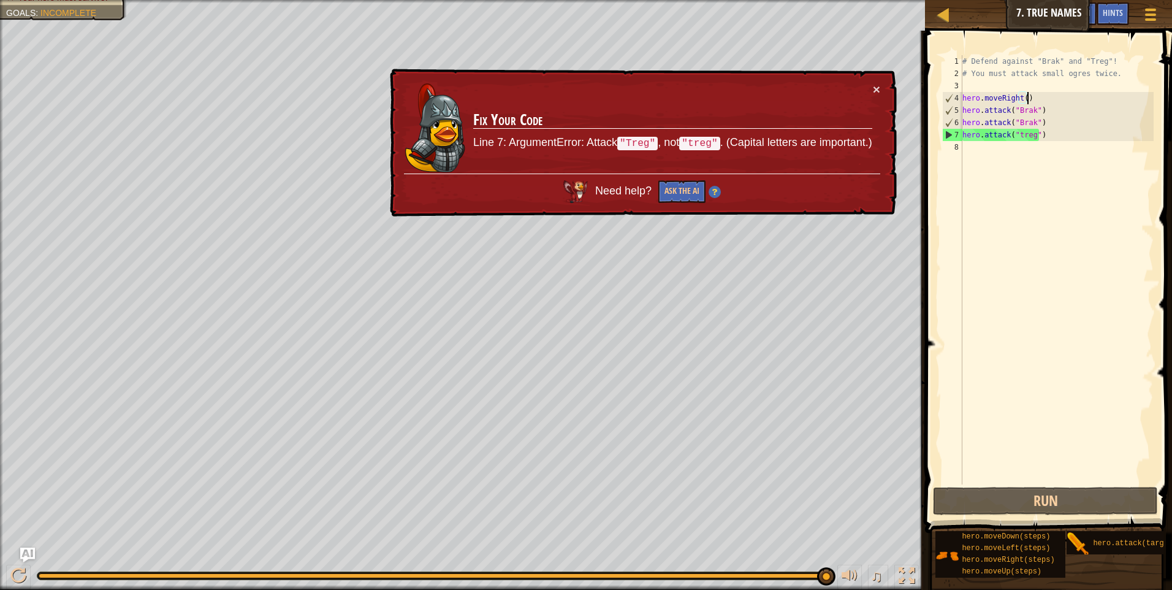
click at [1031, 99] on div "# Defend against "Brak" and "Treg"! # You must attack small ogres twice. hero .…" at bounding box center [1057, 282] width 194 height 454
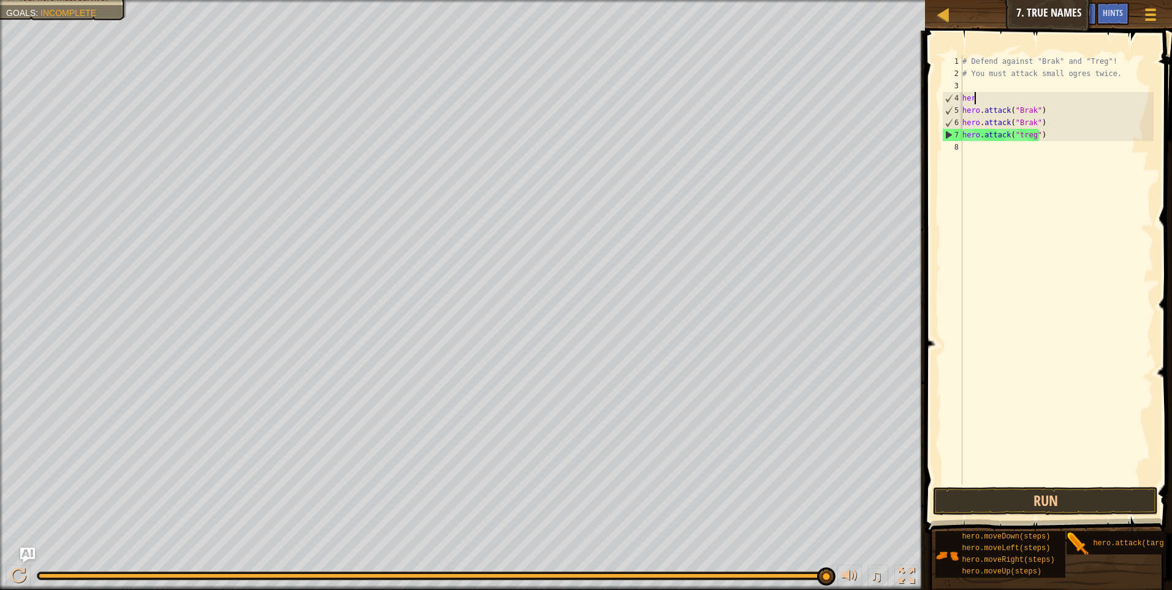
type textarea "h"
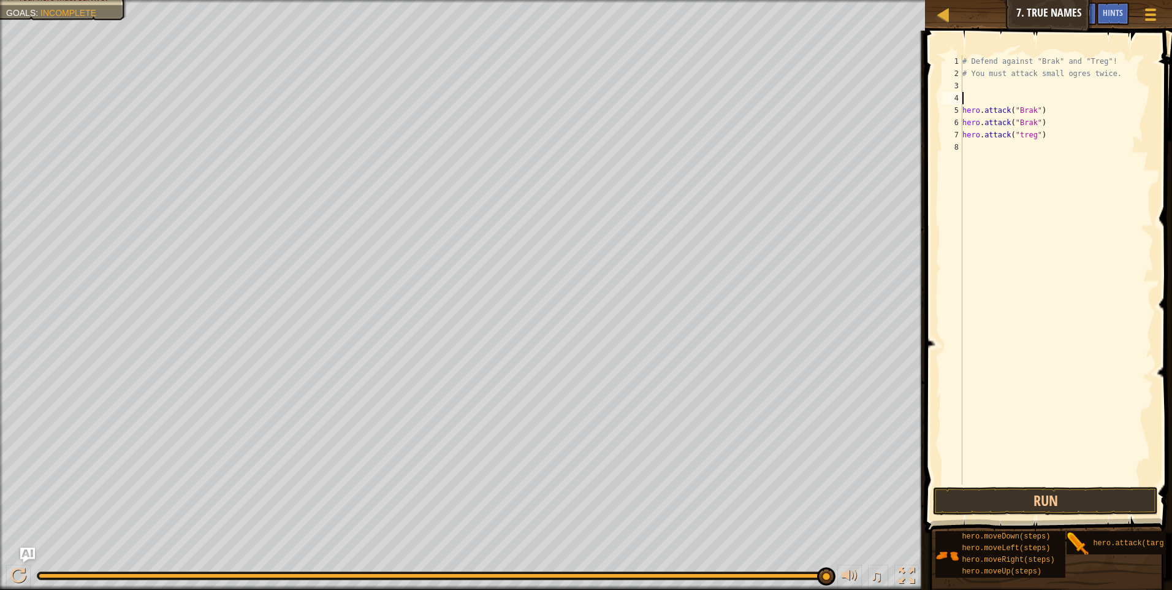
click at [1044, 115] on div "# Defend against "Brak" and "Treg"! # You must attack small ogres twice. hero .…" at bounding box center [1057, 282] width 194 height 454
type textarea "h"
click at [1039, 126] on div "# Defend against "Brak" and "Treg"! # You must attack small ogres twice. hero .…" at bounding box center [1057, 282] width 194 height 454
type textarea "h"
click at [1047, 135] on div "# Defend against "Brak" and "Treg"! # You must attack small ogres twice. hero .…" at bounding box center [1057, 282] width 194 height 454
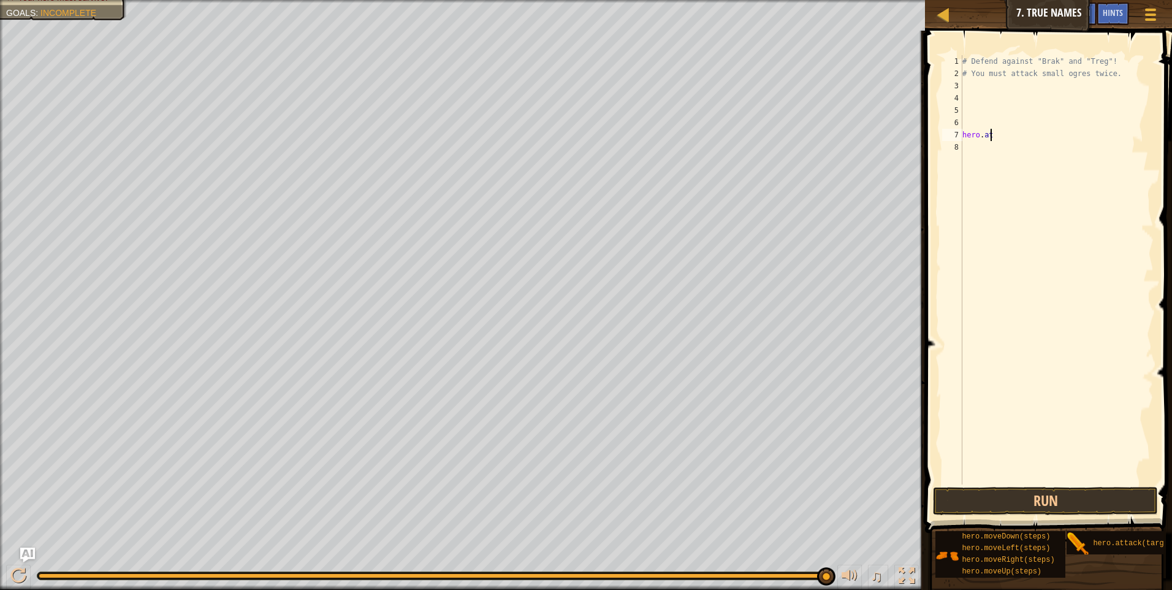
type textarea "h"
click at [969, 91] on div "# Defend against "Brak" and "Treg"! # You must attack small ogres twice." at bounding box center [1057, 282] width 194 height 454
type textarea "g"
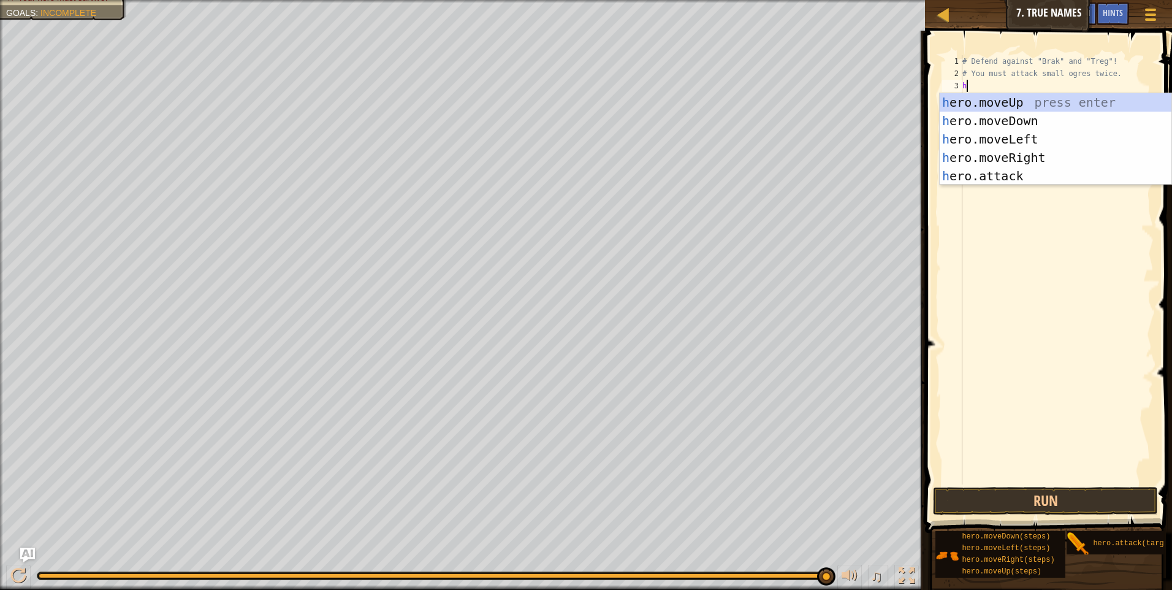
type textarea "he"
click at [1018, 159] on div "he ro.moveUp press enter he ro.moveDown press enter he ro.moveLeft press enter …" at bounding box center [1056, 157] width 232 height 129
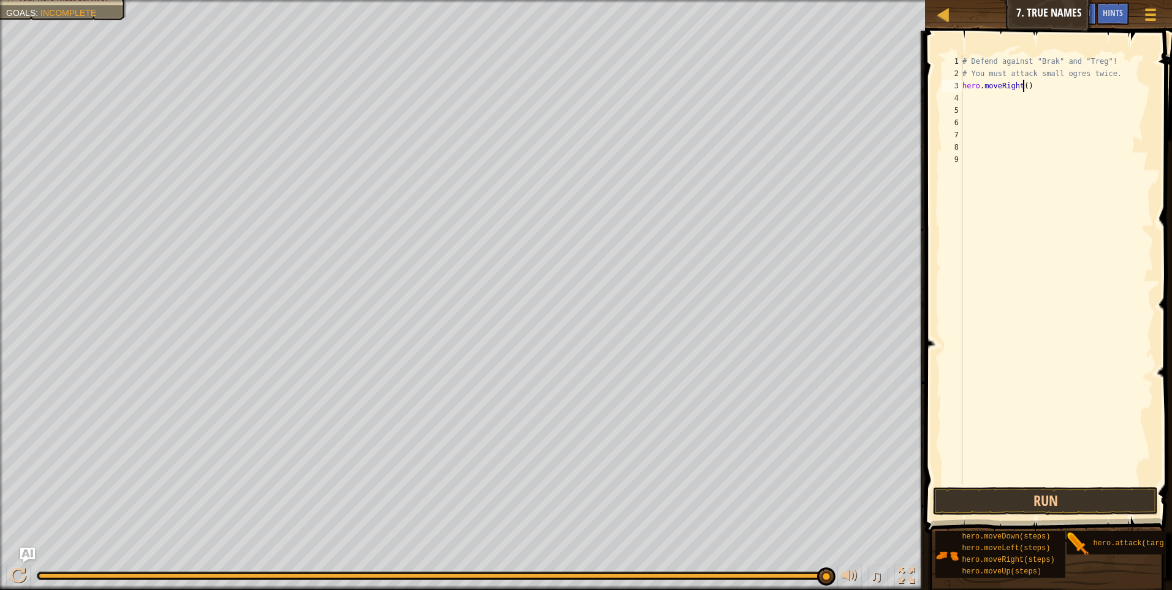
click at [1023, 83] on div "# Defend against "Brak" and "Treg"! # You must attack small ogres twice. hero .…" at bounding box center [1057, 282] width 194 height 454
click at [1055, 505] on button "Run" at bounding box center [1045, 501] width 225 height 28
type textarea ")"
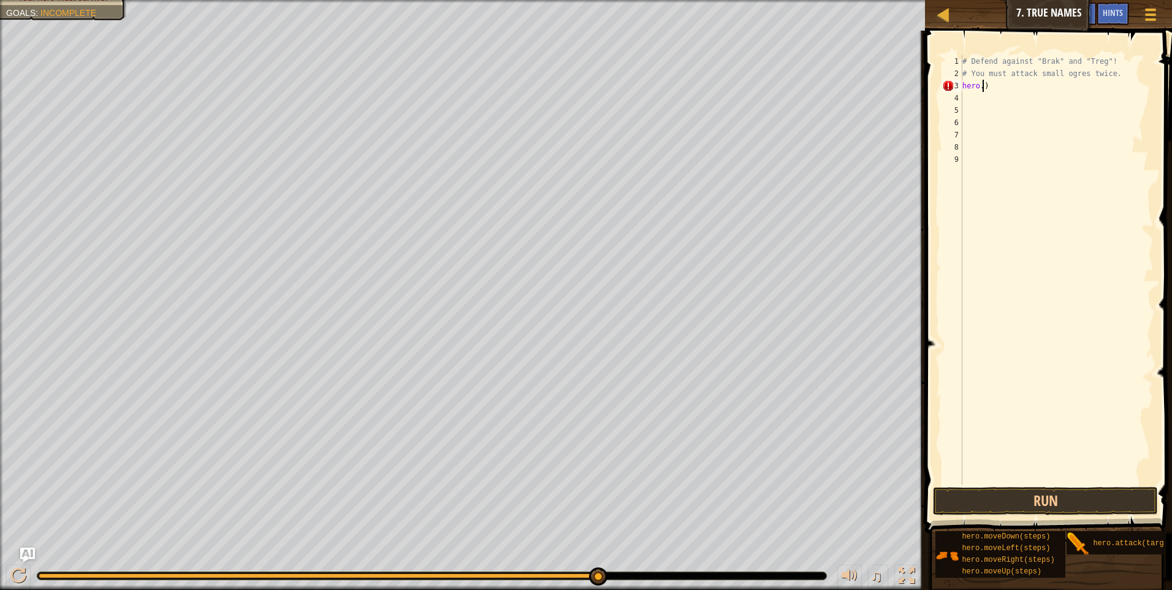
scroll to position [6, 0]
click at [1019, 82] on div "# Defend against "Brak" and "Treg"! # You must attack small ogres twice. )" at bounding box center [1057, 282] width 194 height 454
click at [1012, 92] on div "# Defend against "Brak" and "Treg"! # You must attack small ogres twice." at bounding box center [1057, 282] width 194 height 454
click at [1011, 83] on div "# Defend against "Brak" and "Treg"! # You must attack small ogres twice." at bounding box center [1057, 282] width 194 height 454
click at [939, 9] on div at bounding box center [943, 14] width 15 height 15
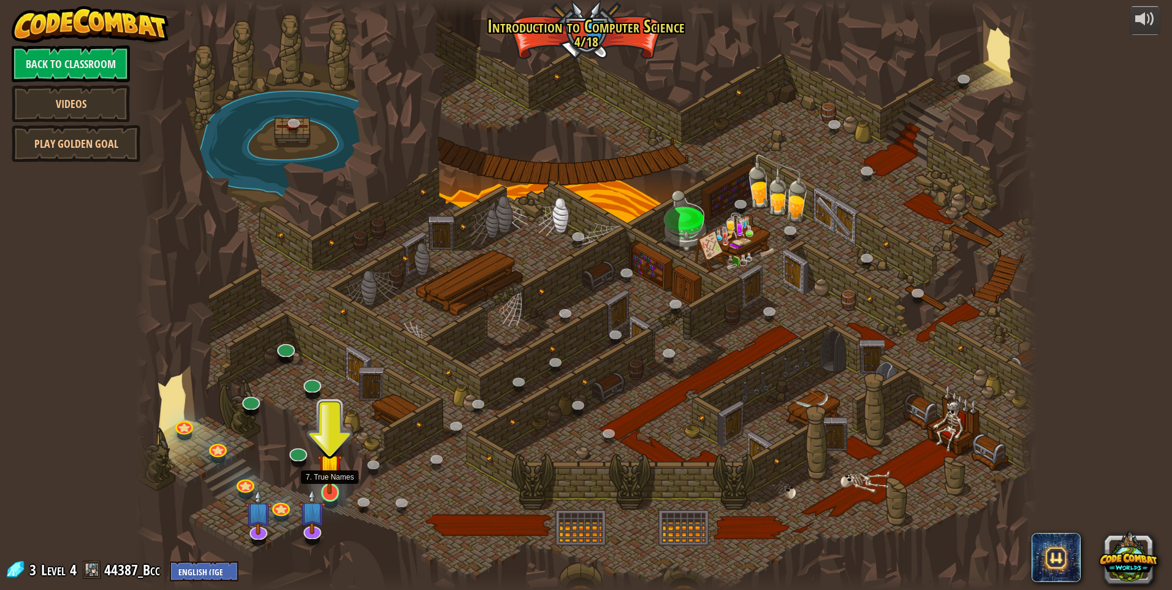
click at [330, 483] on img at bounding box center [330, 466] width 25 height 56
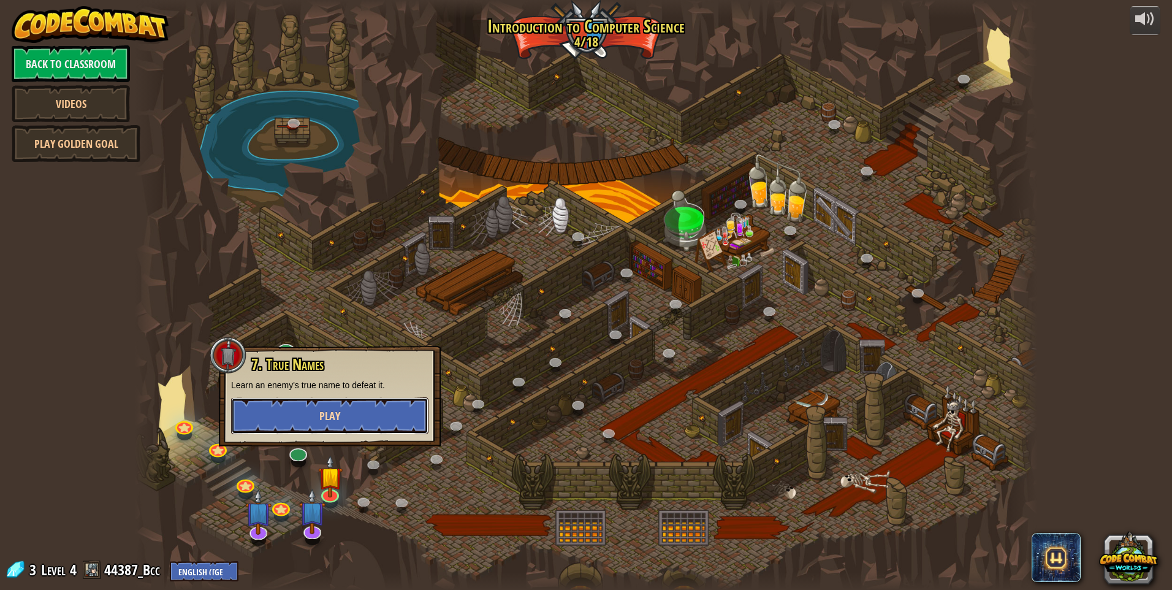
click at [356, 422] on button "Play" at bounding box center [329, 415] width 197 height 37
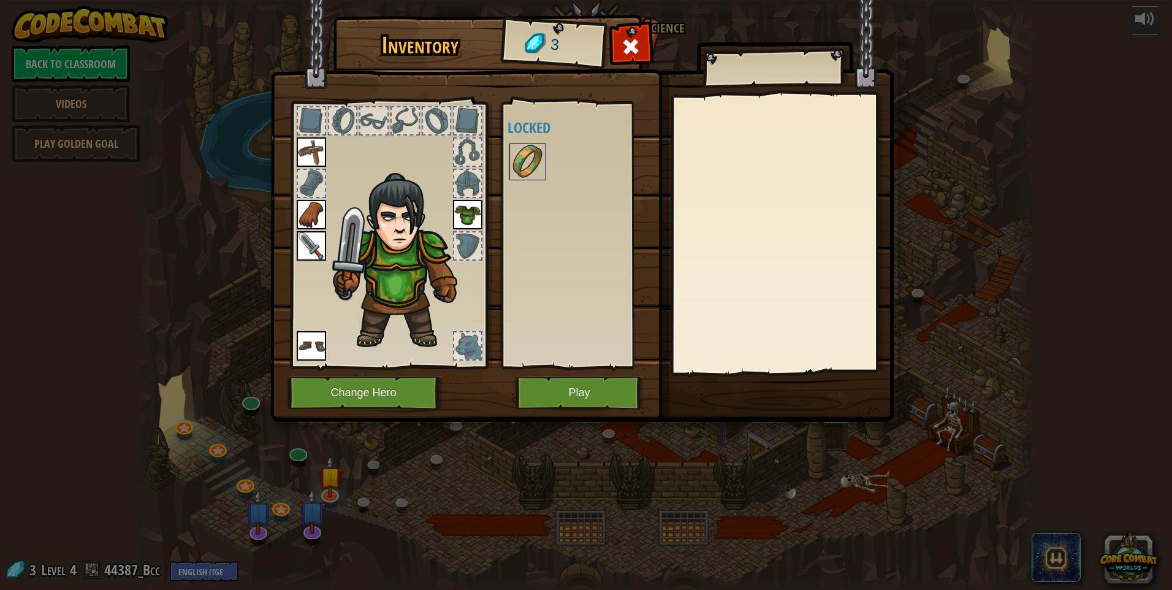
click at [544, 155] on img at bounding box center [528, 162] width 34 height 34
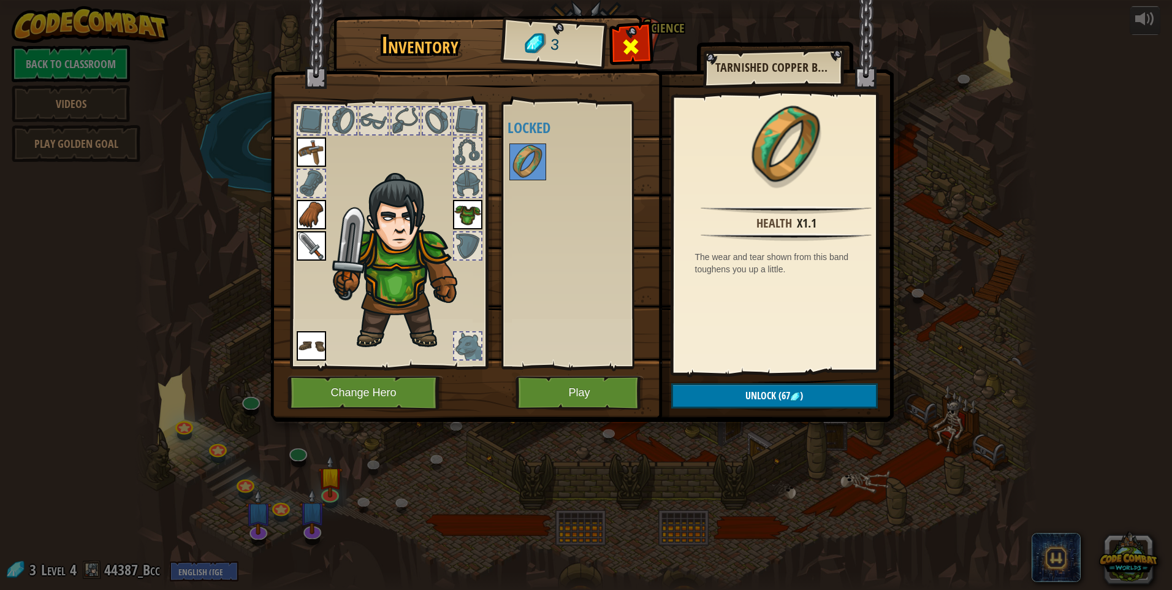
click at [624, 44] on span at bounding box center [631, 47] width 20 height 20
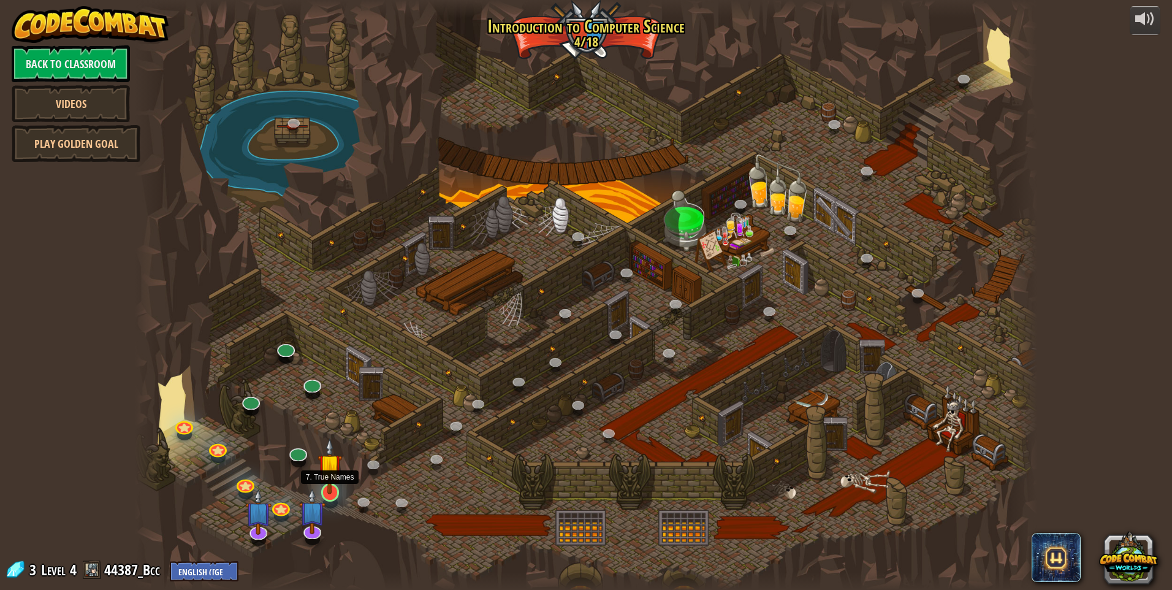
click at [324, 476] on img at bounding box center [330, 466] width 25 height 56
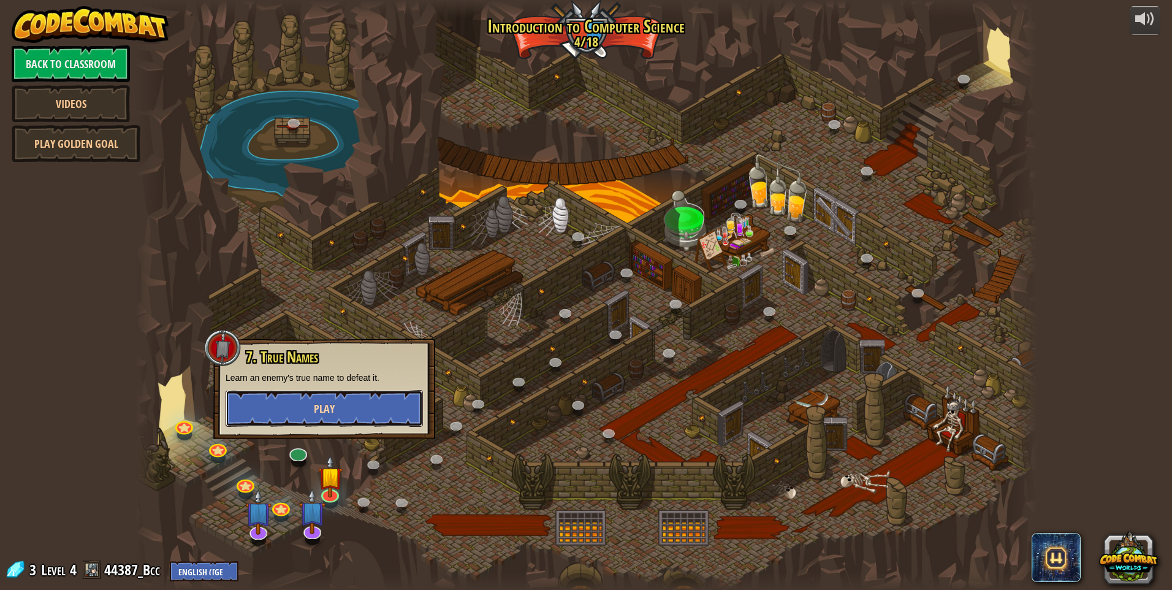
click at [376, 407] on button "Play" at bounding box center [324, 408] width 197 height 37
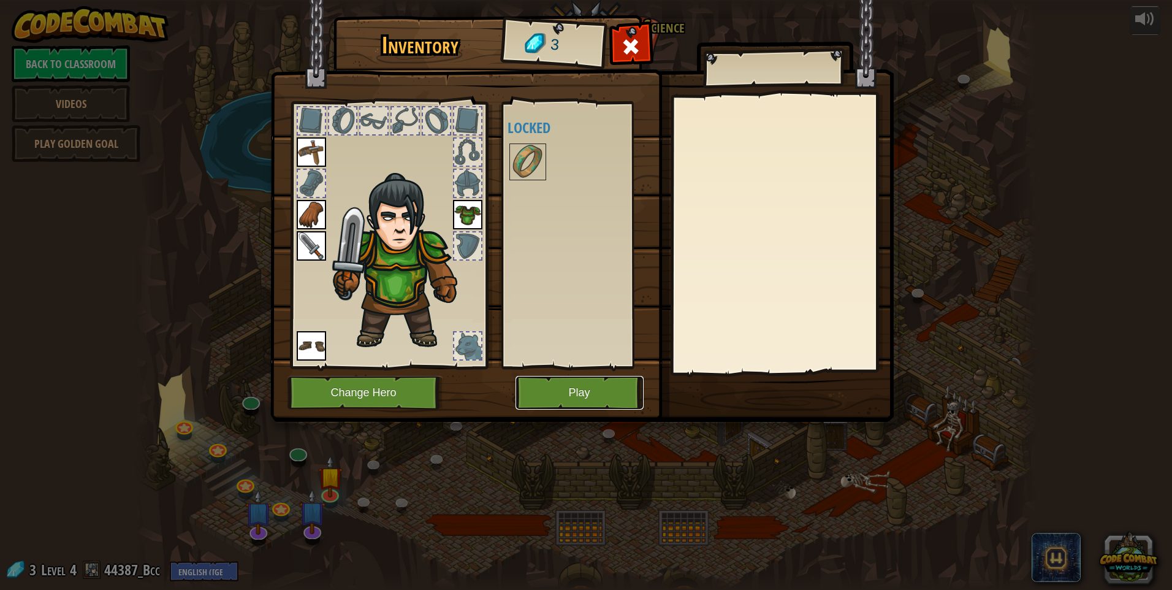
click at [579, 403] on button "Play" at bounding box center [580, 393] width 128 height 34
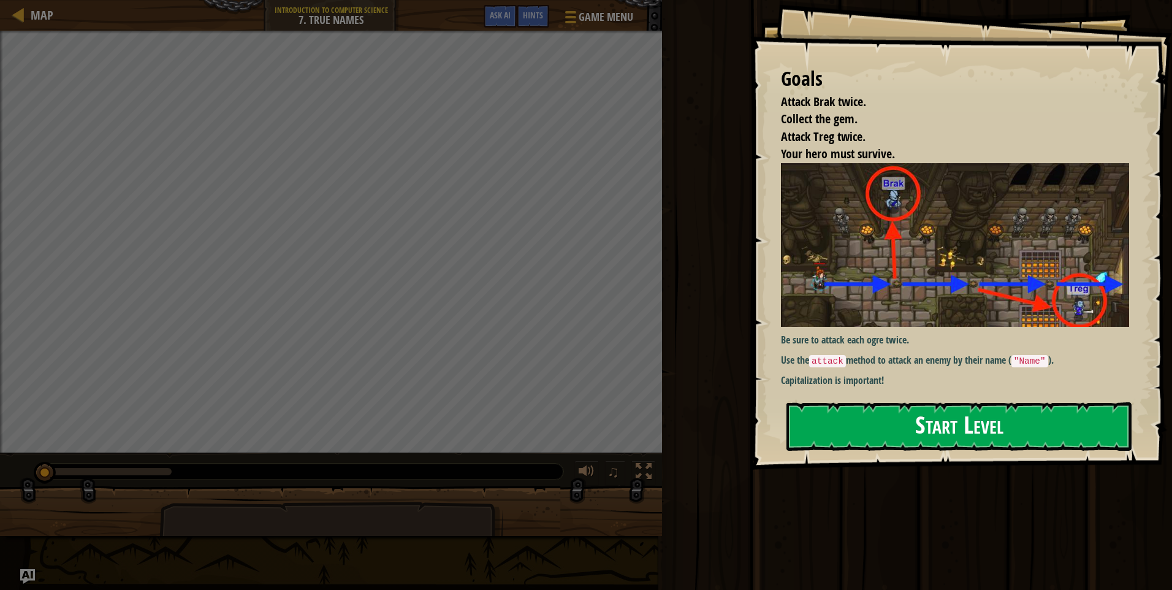
click at [891, 260] on div "Goals Attack Brak twice. Collect the gem. Attack Treg twice. Your hero must sur…" at bounding box center [961, 235] width 422 height 470
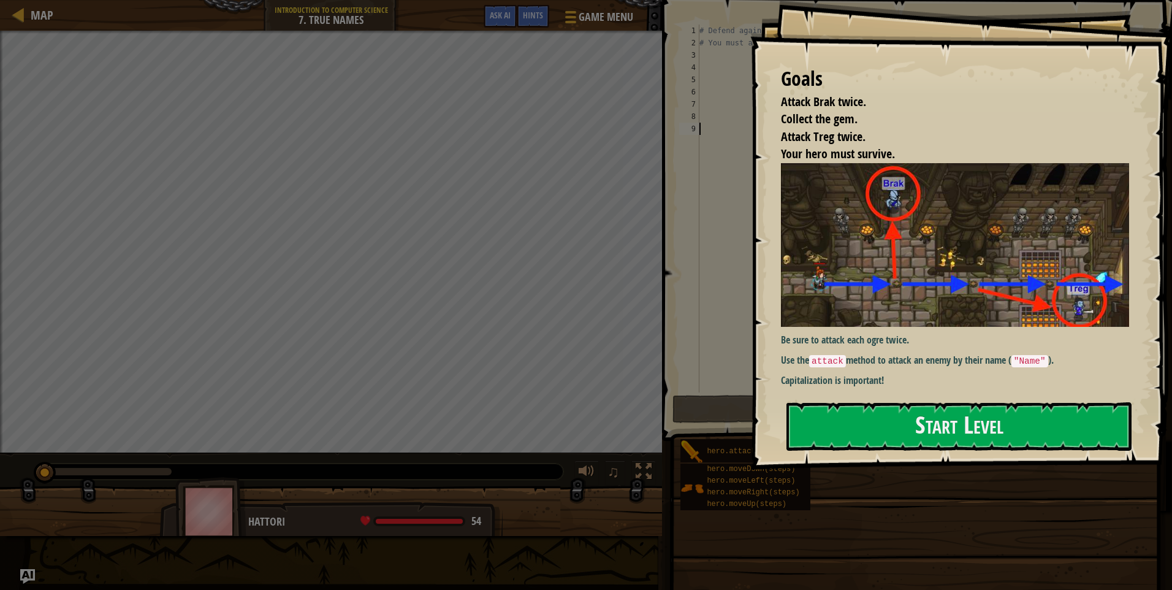
drag, startPoint x: 884, startPoint y: 378, endPoint x: 883, endPoint y: 386, distance: 8.7
click at [883, 386] on div "Be sure to attack each ogre twice. Use the attack method to attack an enemy by …" at bounding box center [959, 276] width 357 height 227
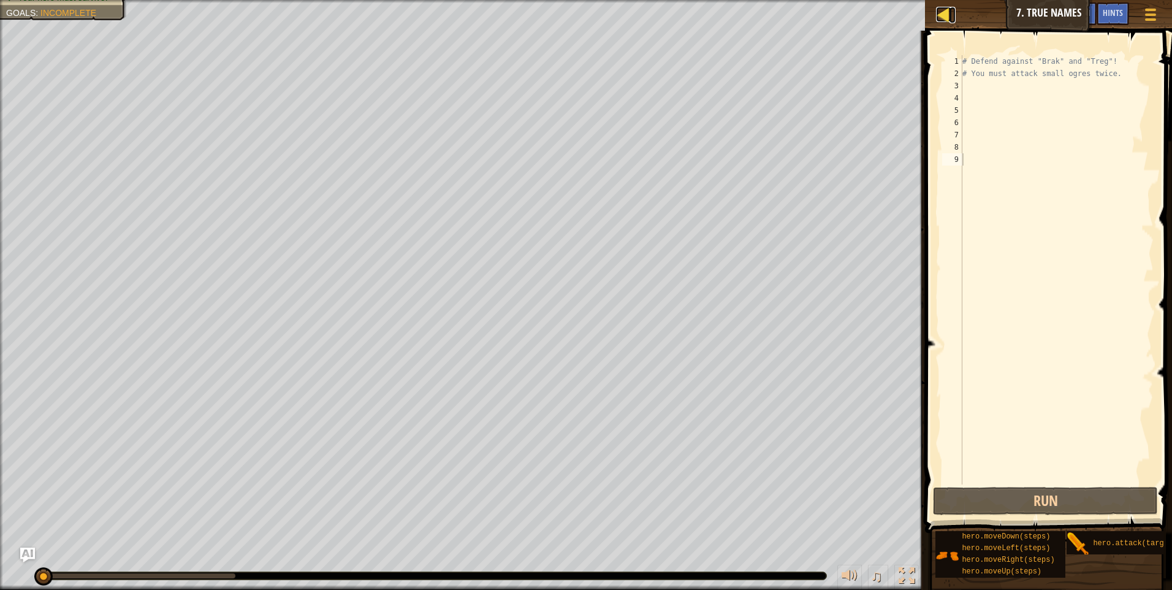
click at [944, 18] on div at bounding box center [943, 14] width 15 height 15
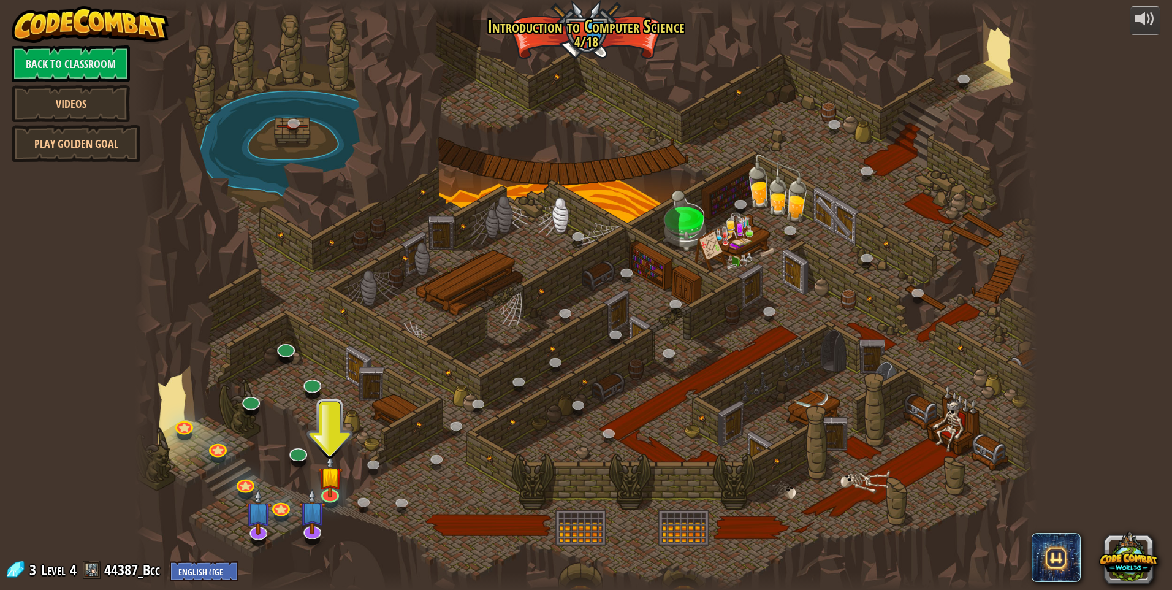
click at [297, 525] on div at bounding box center [586, 295] width 903 height 590
click at [311, 519] on img at bounding box center [313, 500] width 26 height 61
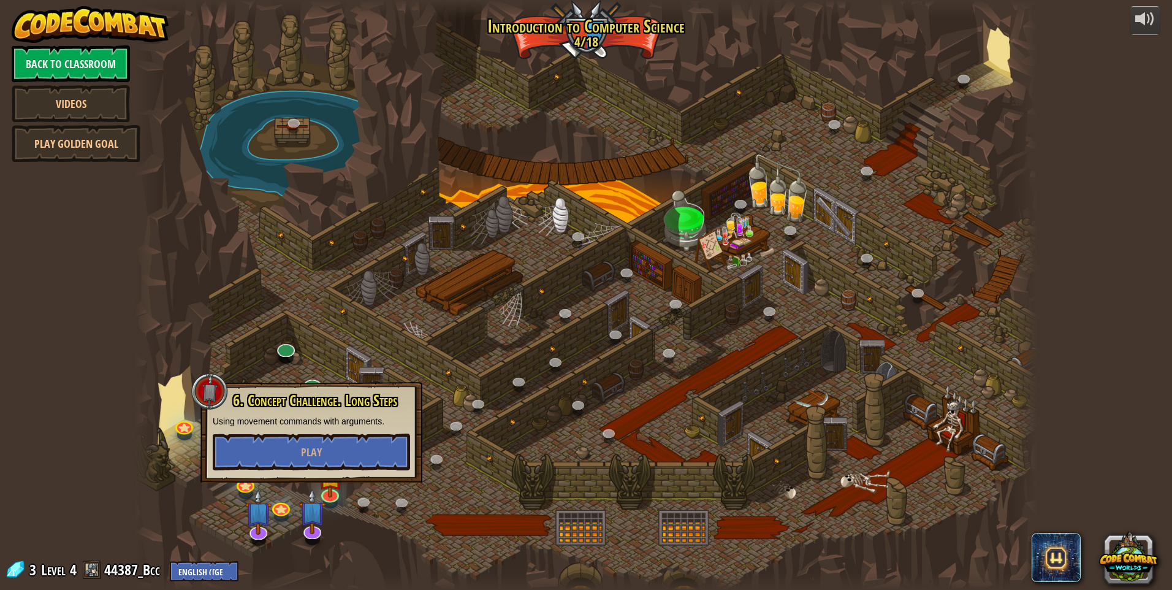
click at [349, 430] on div "6. Concept Challenge. Long Steps Using movement commands with arguments. Play" at bounding box center [311, 431] width 197 height 78
click at [508, 411] on div at bounding box center [586, 295] width 903 height 590
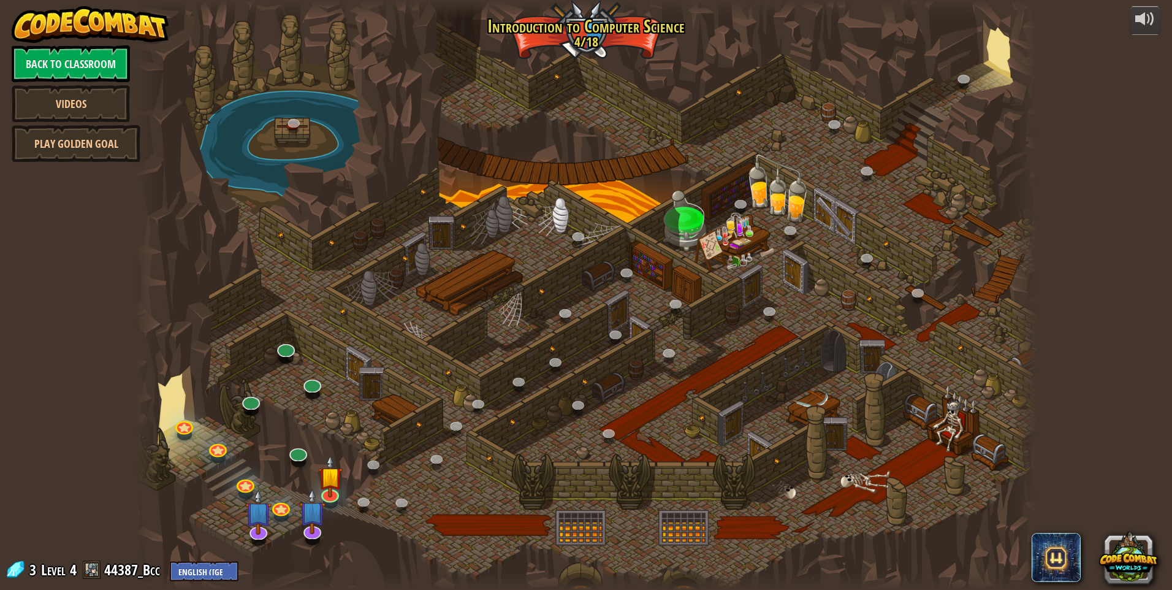
drag, startPoint x: 463, startPoint y: 457, endPoint x: 490, endPoint y: 431, distance: 37.7
click at [464, 456] on div at bounding box center [586, 295] width 903 height 590
click at [535, 365] on div at bounding box center [586, 295] width 903 height 590
click at [551, 361] on link at bounding box center [556, 363] width 25 height 25
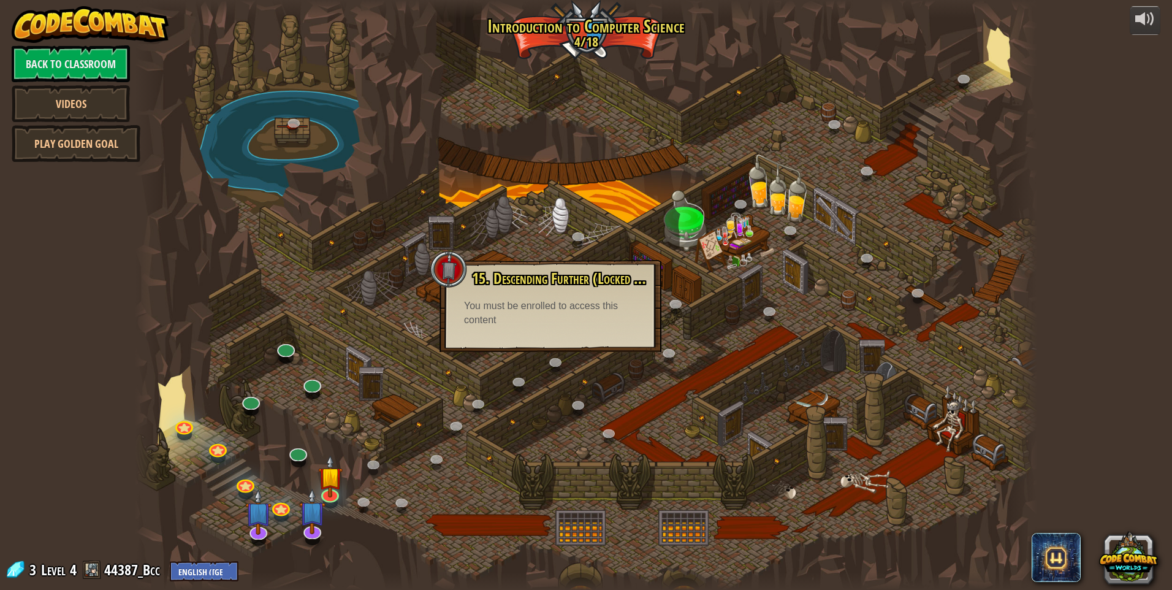
click at [569, 521] on div at bounding box center [586, 295] width 903 height 590
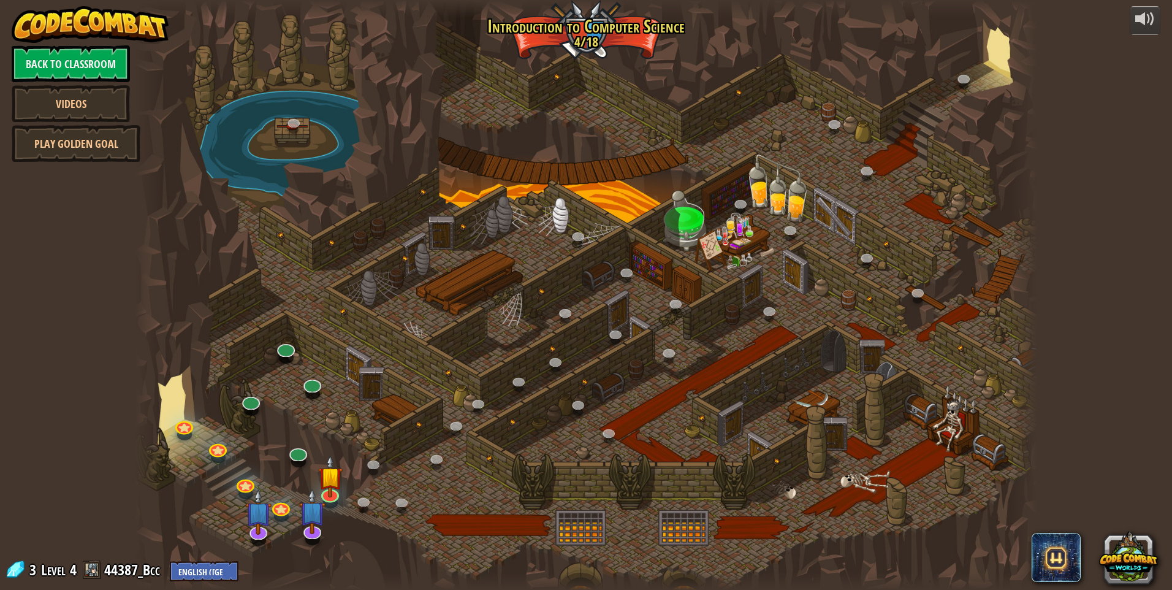
click at [947, 417] on div at bounding box center [586, 295] width 903 height 590
click at [922, 421] on div at bounding box center [586, 295] width 903 height 590
click at [922, 414] on div at bounding box center [586, 295] width 903 height 590
drag, startPoint x: 922, startPoint y: 411, endPoint x: 895, endPoint y: 427, distance: 31.3
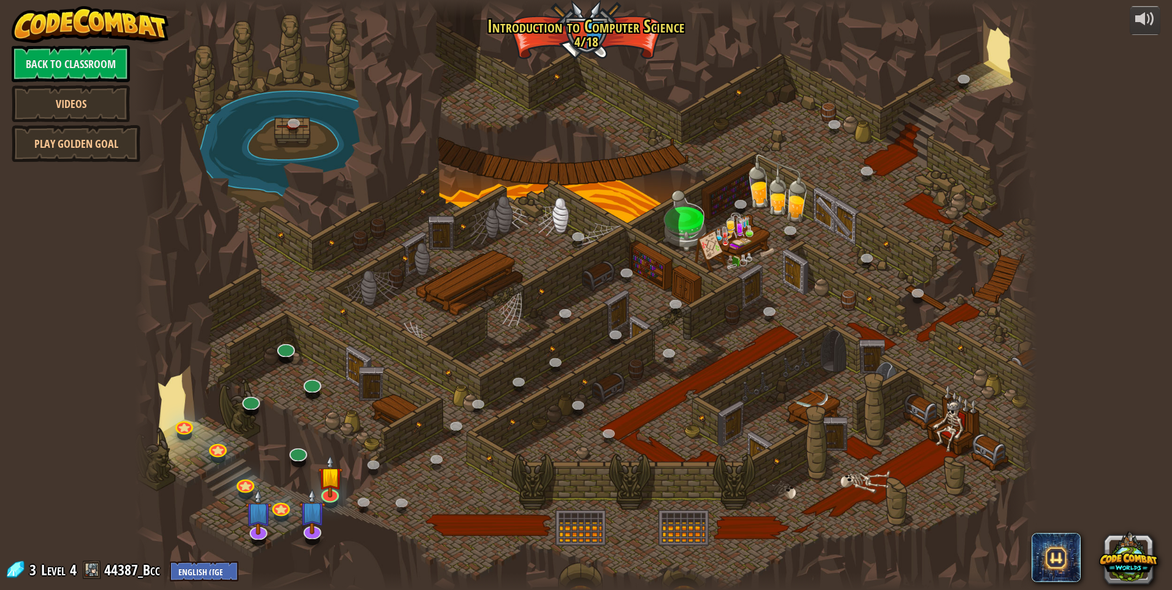
click at [917, 411] on div at bounding box center [586, 295] width 903 height 590
click at [334, 478] on img at bounding box center [330, 466] width 25 height 56
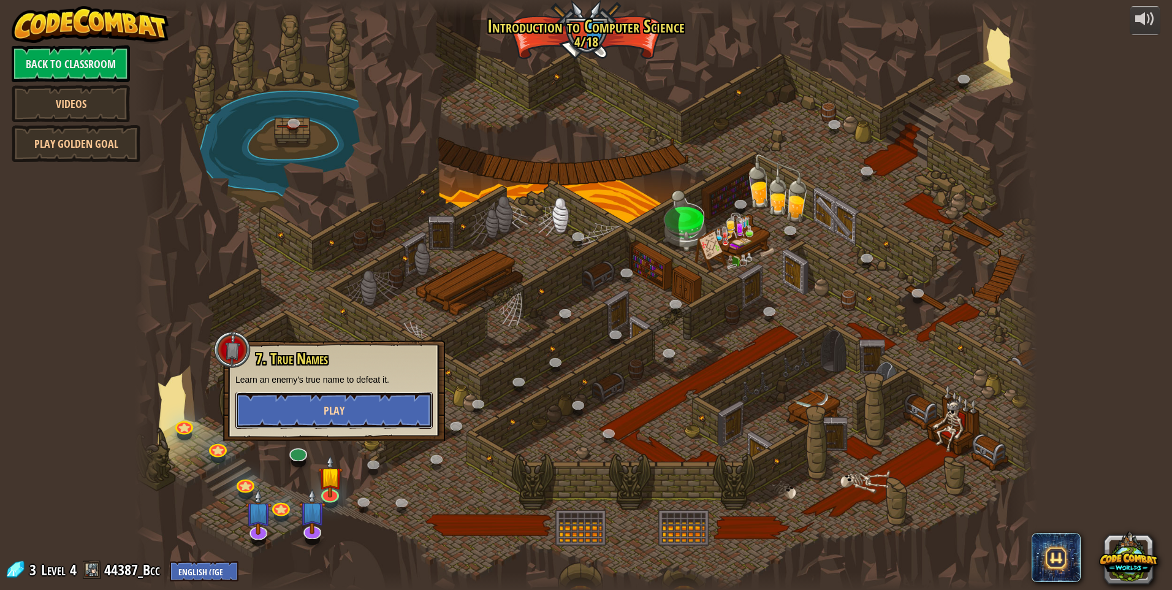
click at [337, 421] on button "Play" at bounding box center [333, 410] width 197 height 37
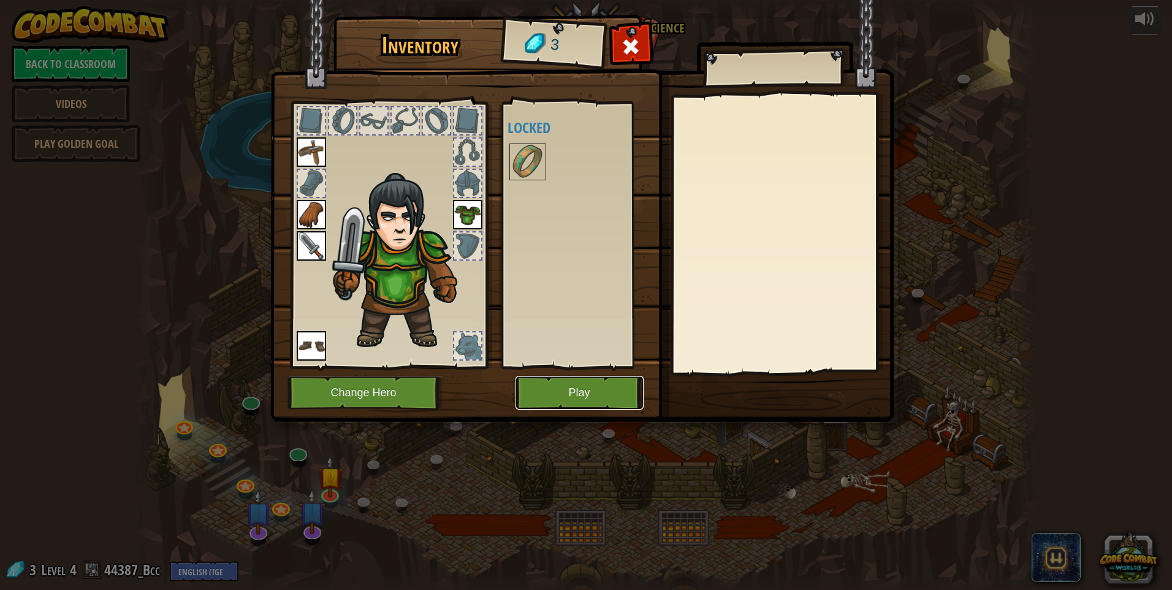
click at [536, 400] on button "Play" at bounding box center [580, 393] width 128 height 34
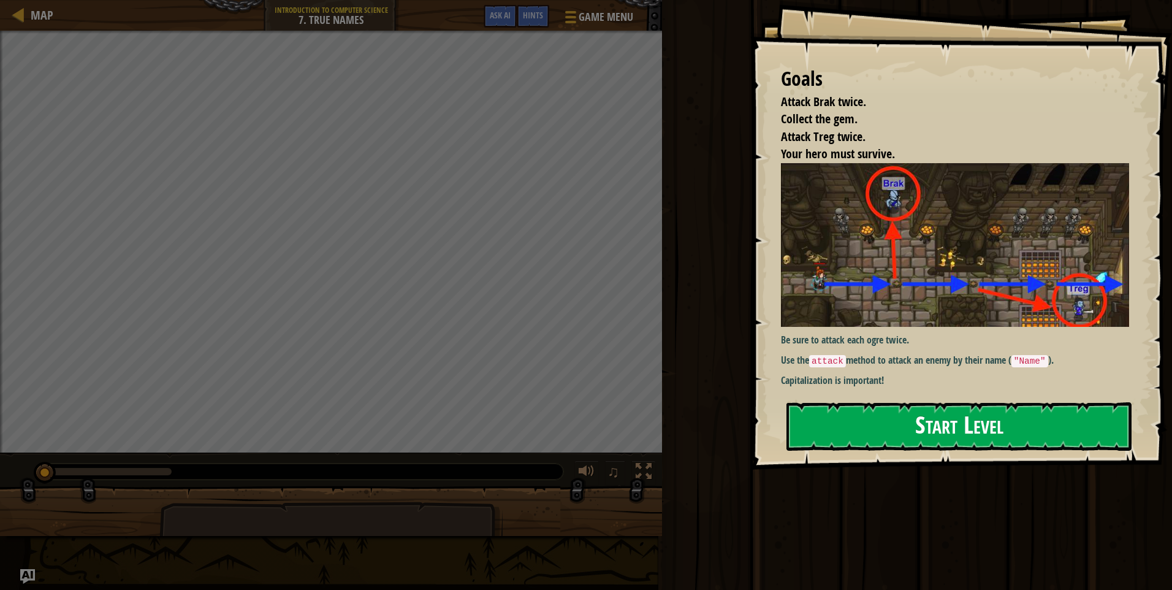
click at [886, 423] on button "Start Level" at bounding box center [959, 426] width 345 height 48
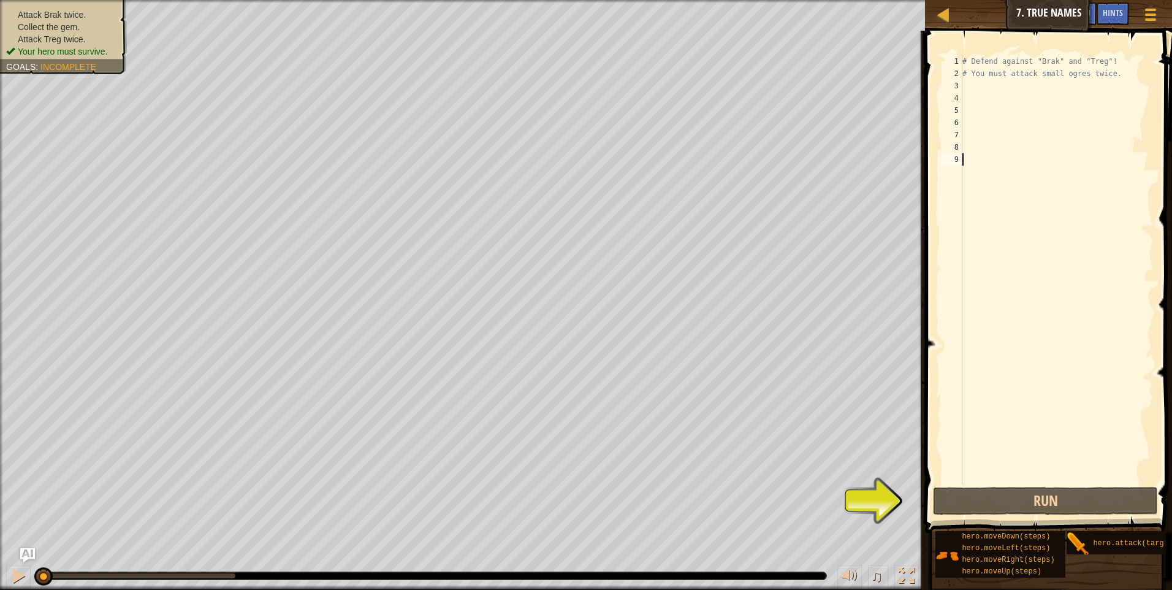
click at [975, 90] on div "# Defend against "Brak" and "Treg"! # You must attack small ogres twice." at bounding box center [1057, 282] width 194 height 454
click at [991, 81] on div "# Defend against "Brak" and "Treg"! # You must attack small ogres twice." at bounding box center [1057, 282] width 194 height 454
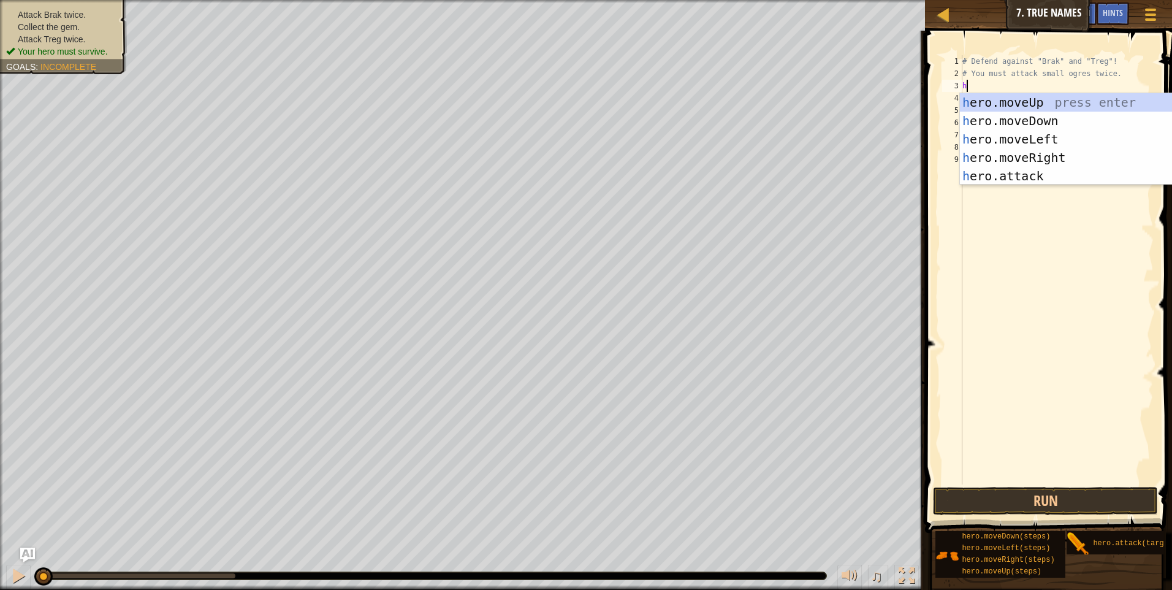
scroll to position [6, 0]
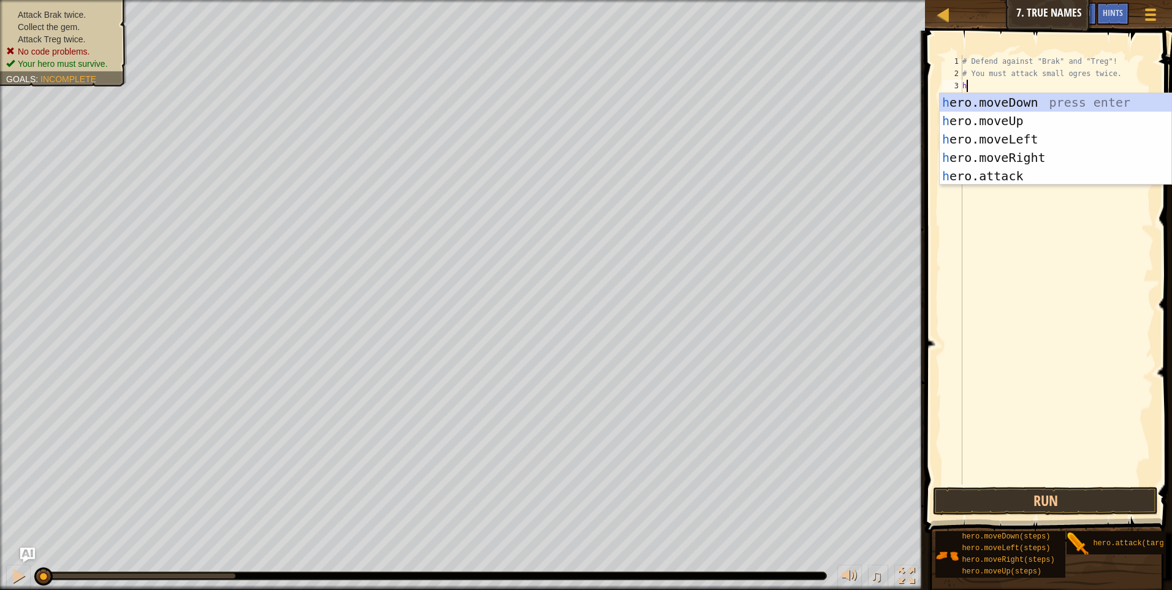
type textarea "he"
click at [1033, 158] on div "he ro.moveUp press enter he ro.moveDown press enter he ro.moveLeft press enter …" at bounding box center [1056, 157] width 232 height 129
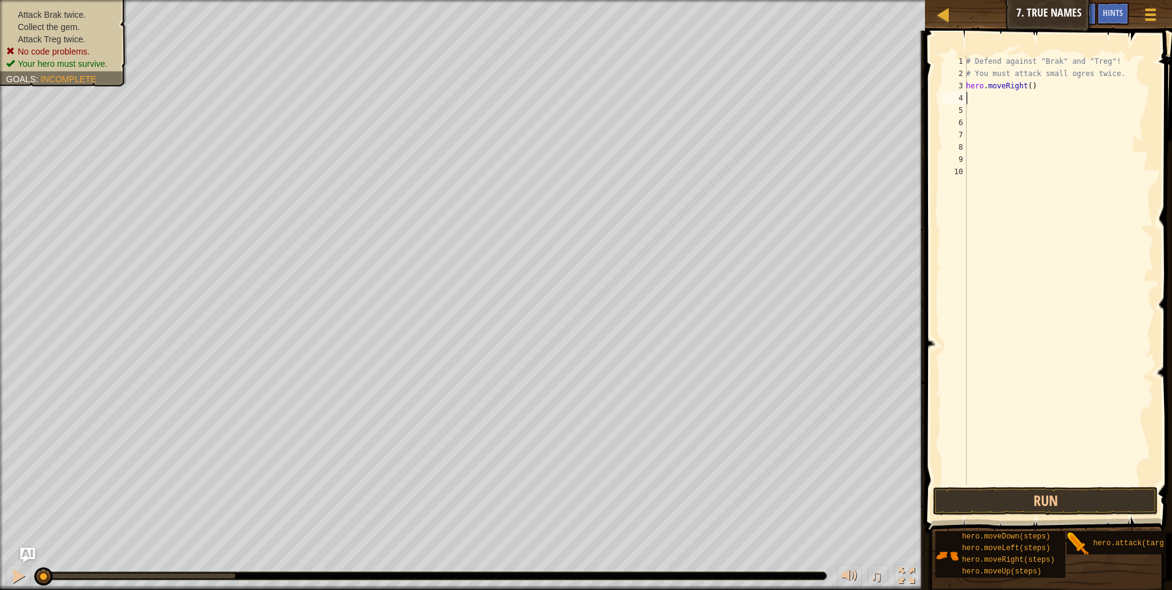
click at [980, 95] on div "# Defend against "Brak" and "Treg"! # You must attack small ogres twice. hero .…" at bounding box center [1059, 282] width 190 height 454
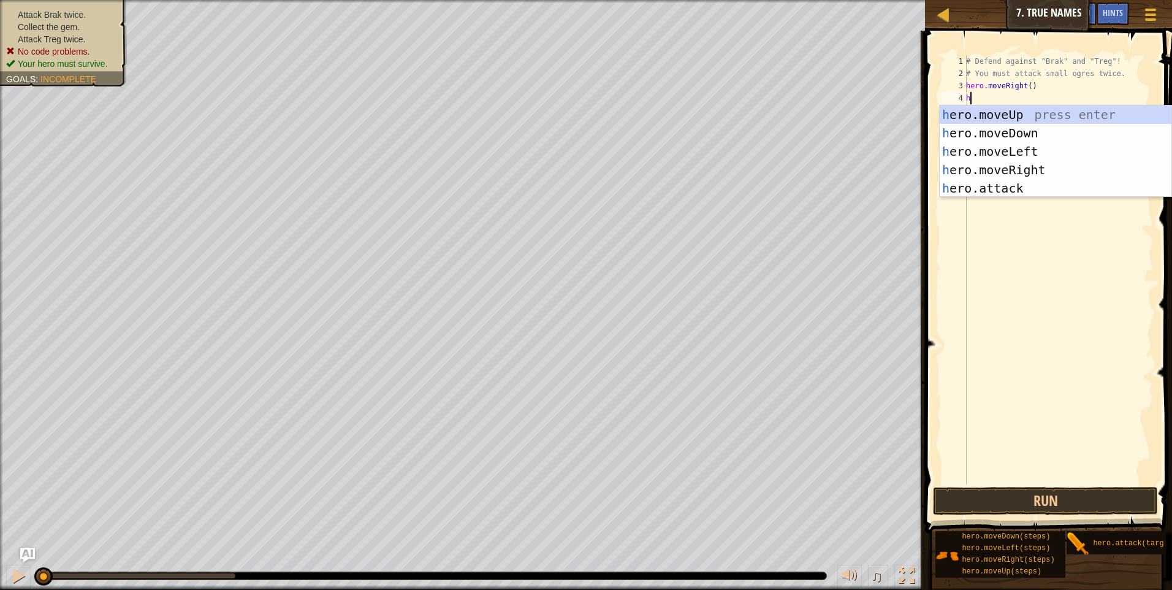
type textarea "he"
click at [1033, 112] on div "he ro.moveUp press enter he ro.moveDown press enter he ro.moveLeft press enter …" at bounding box center [1056, 169] width 232 height 129
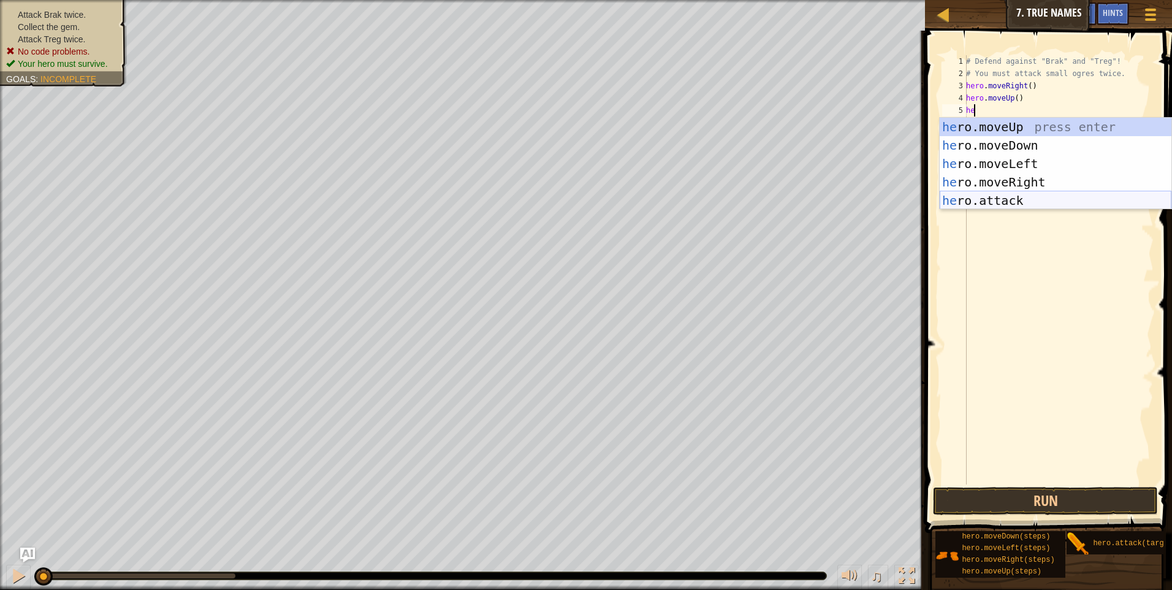
click at [993, 197] on div "he ro.moveUp press enter he ro.moveDown press enter he ro.moveLeft press enter …" at bounding box center [1056, 182] width 232 height 129
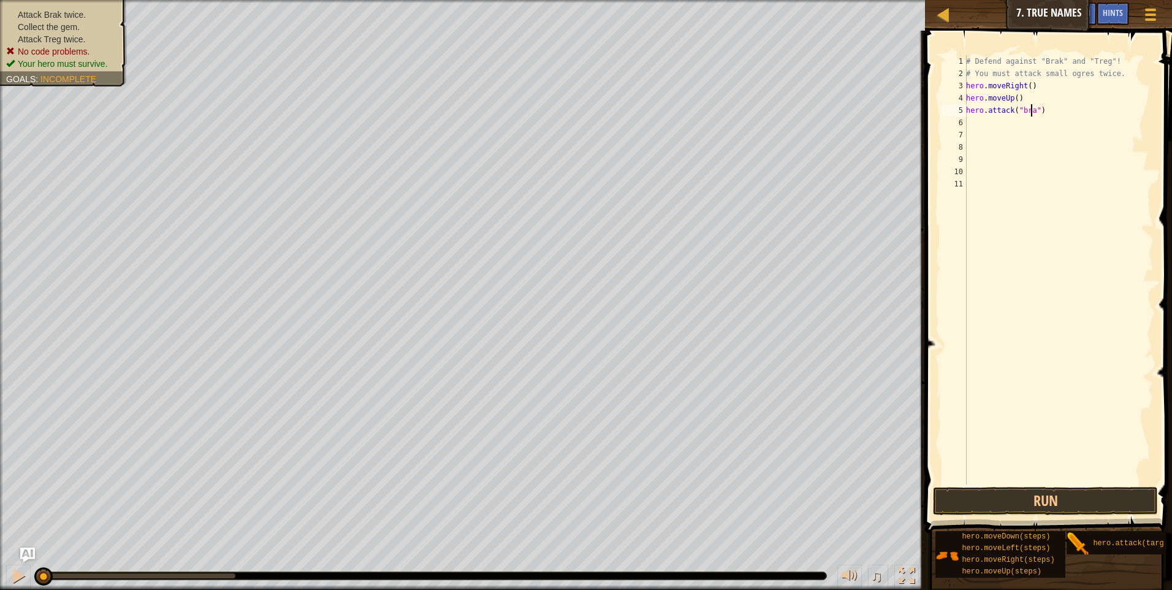
scroll to position [6, 6]
type textarea "hero.attack("brak")"
click at [984, 125] on div "# Defend against "Brak" and "Treg"! # You must attack small ogres twice. hero .…" at bounding box center [1059, 282] width 190 height 454
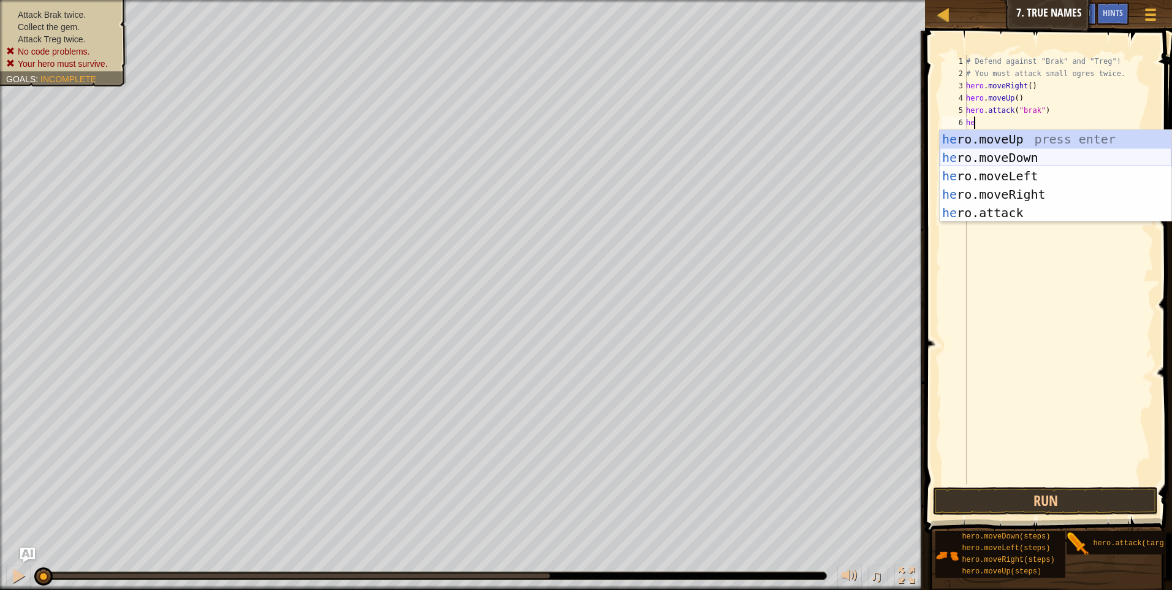
type textarea "he"
